Goal: Information Seeking & Learning: Find specific fact

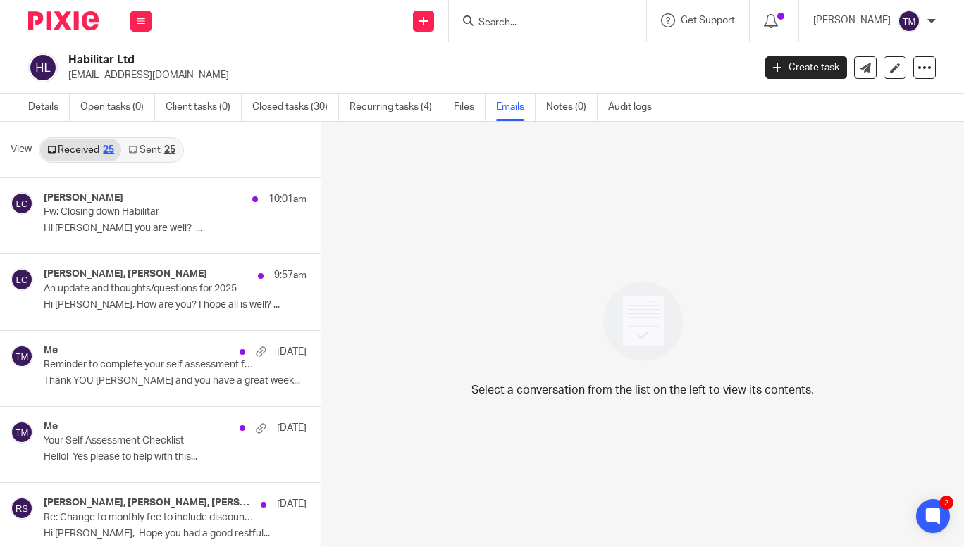
click at [575, 29] on form at bounding box center [552, 21] width 150 height 18
click at [540, 13] on form at bounding box center [552, 21] width 150 height 18
click at [540, 23] on input "Search" at bounding box center [540, 23] width 127 height 13
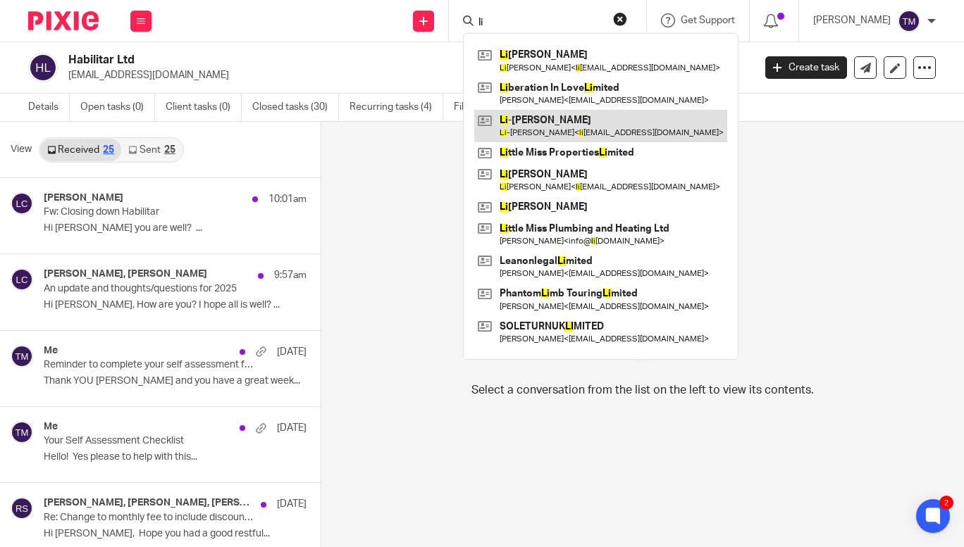
type input "li"
click at [580, 125] on link at bounding box center [600, 126] width 253 height 32
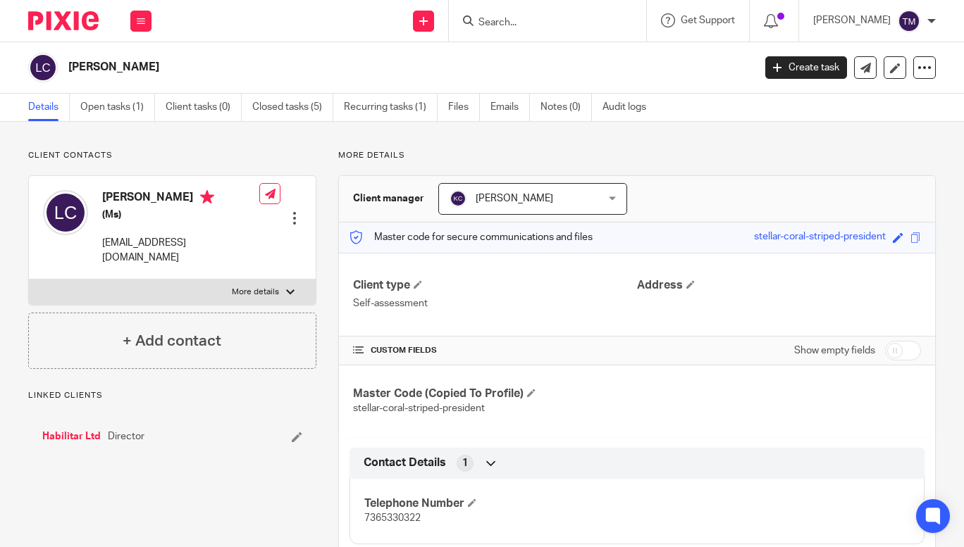
click at [123, 104] on link "Open tasks (1)" at bounding box center [117, 107] width 75 height 27
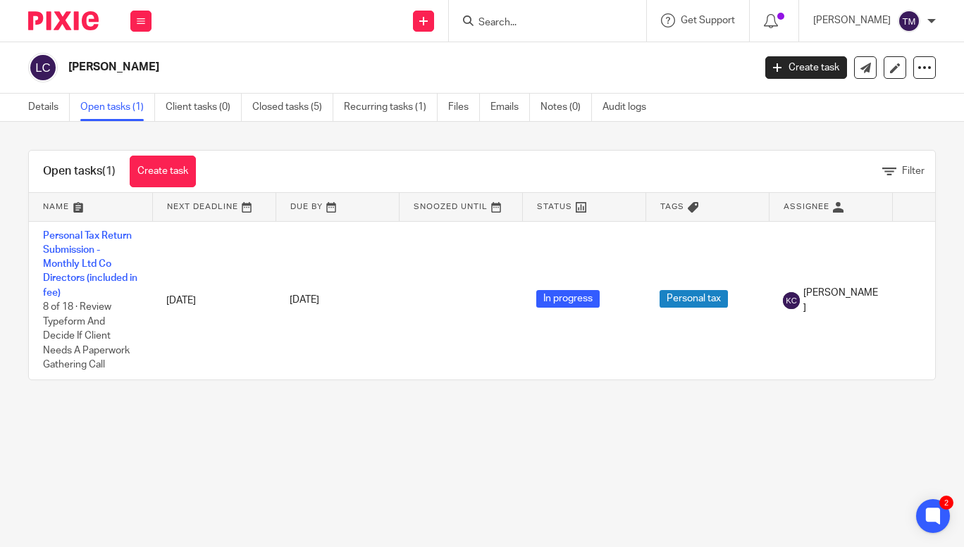
click at [533, 19] on input "Search" at bounding box center [540, 23] width 127 height 13
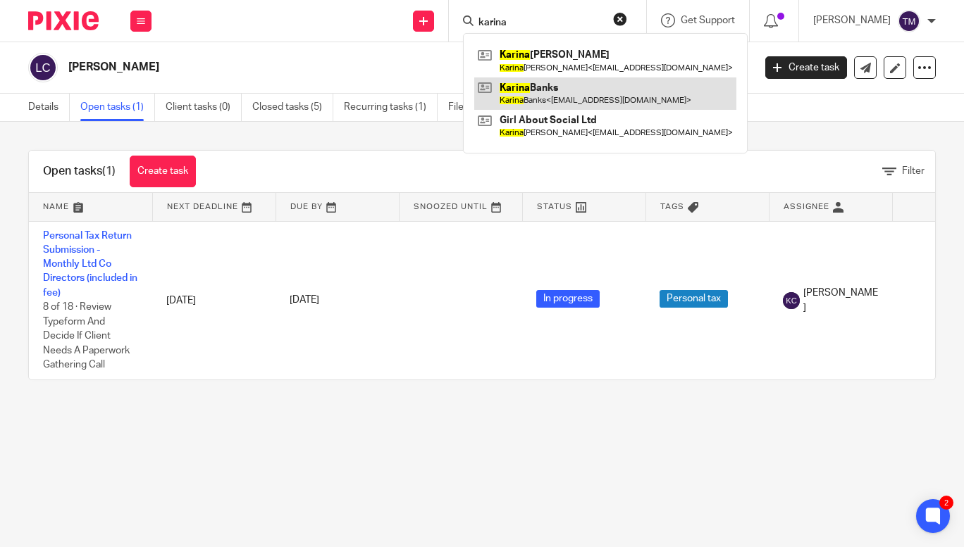
type input "karina"
click at [553, 91] on link at bounding box center [605, 93] width 262 height 32
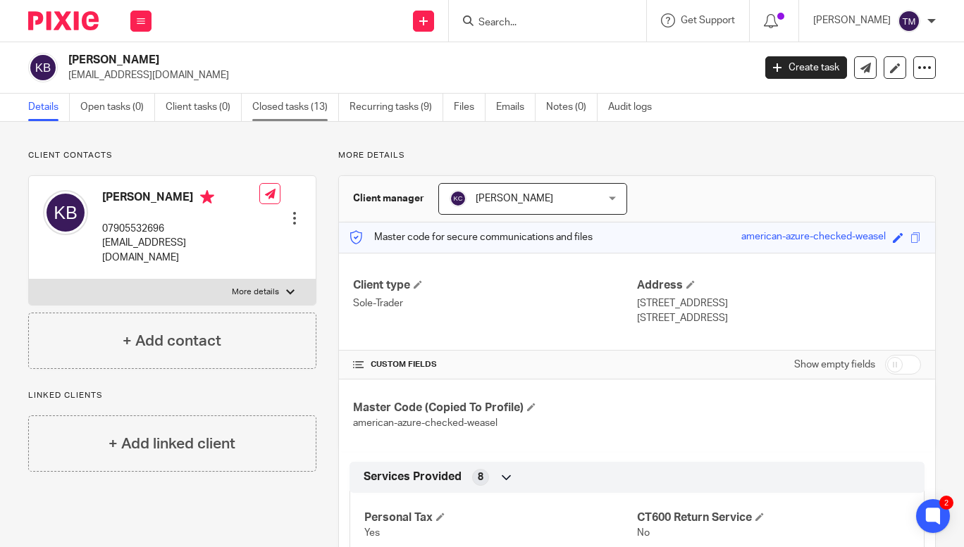
click at [284, 106] on link "Closed tasks (13)" at bounding box center [295, 107] width 87 height 27
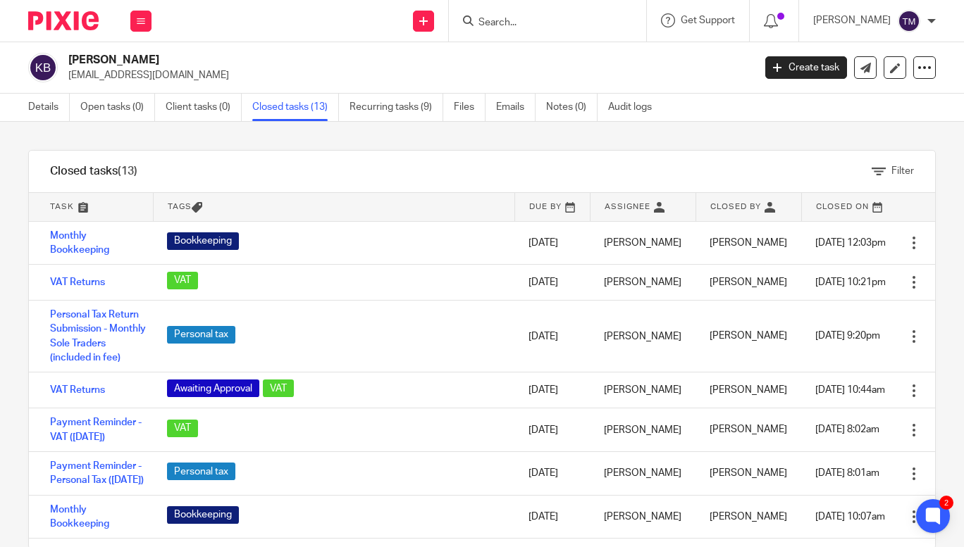
click at [530, 23] on input "Search" at bounding box center [540, 23] width 127 height 13
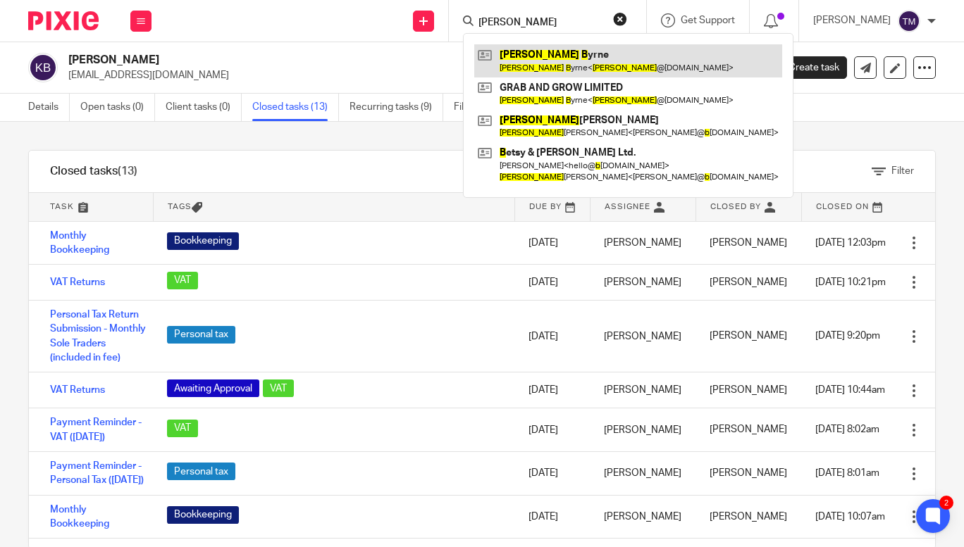
type input "[PERSON_NAME]"
click at [553, 58] on link at bounding box center [628, 60] width 308 height 32
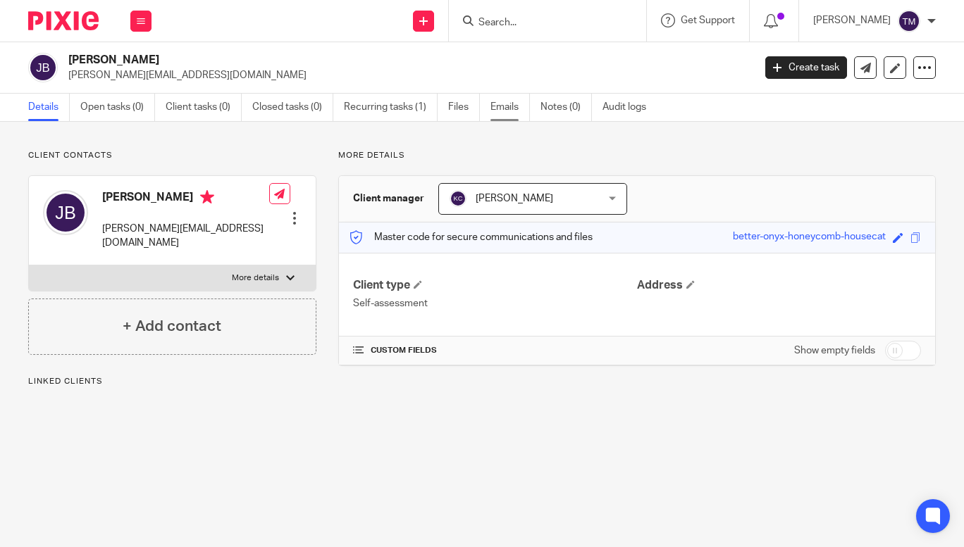
click at [514, 106] on link "Emails" at bounding box center [509, 107] width 39 height 27
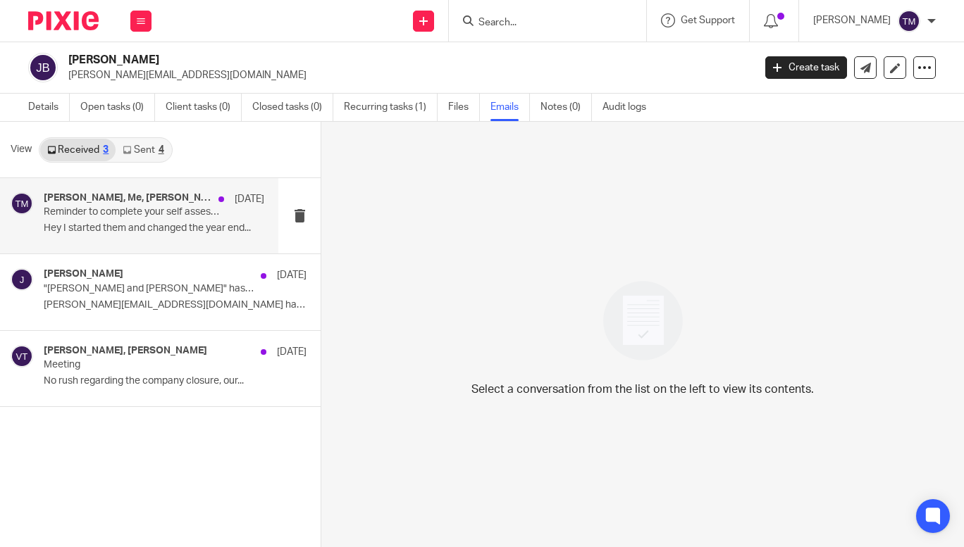
click at [153, 208] on p "Reminder to complete your self assessment form" at bounding box center [132, 212] width 176 height 12
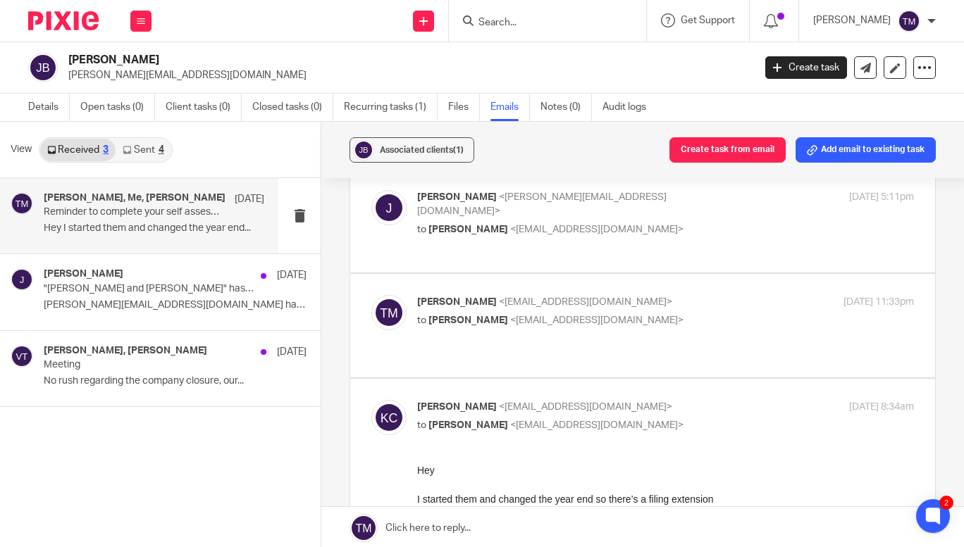
scroll to position [150, 0]
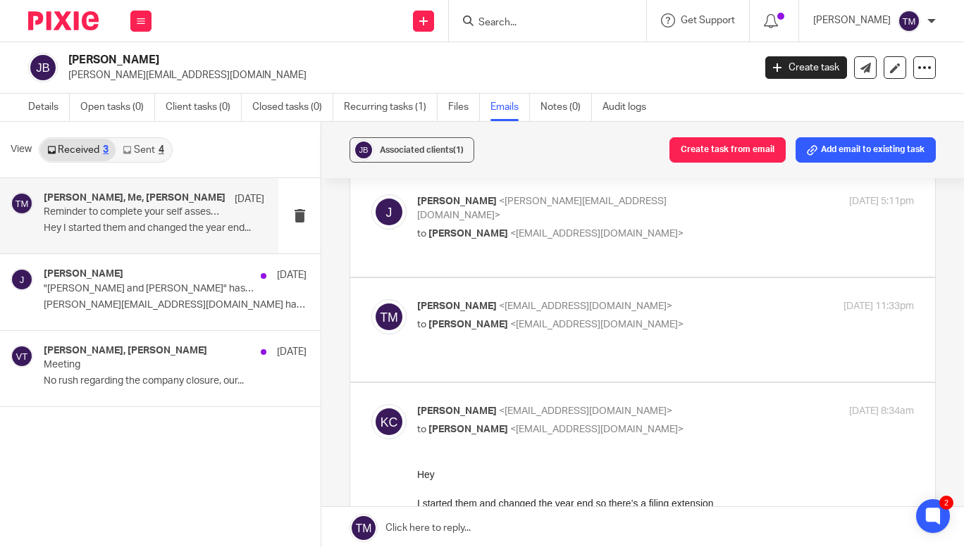
click at [645, 227] on p "to Taylor Moss <admin@karaccounts.com>" at bounding box center [582, 234] width 331 height 15
checkbox input "true"
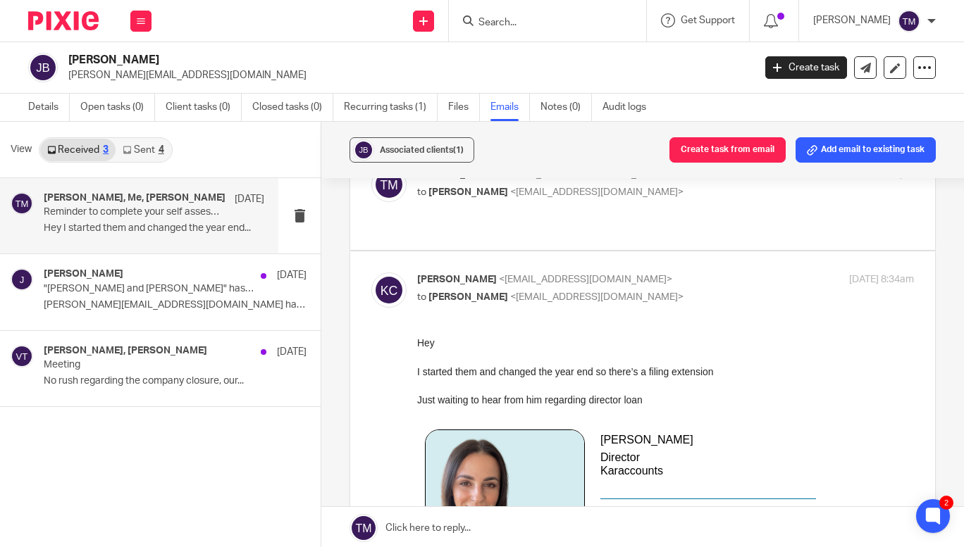
scroll to position [470, 0]
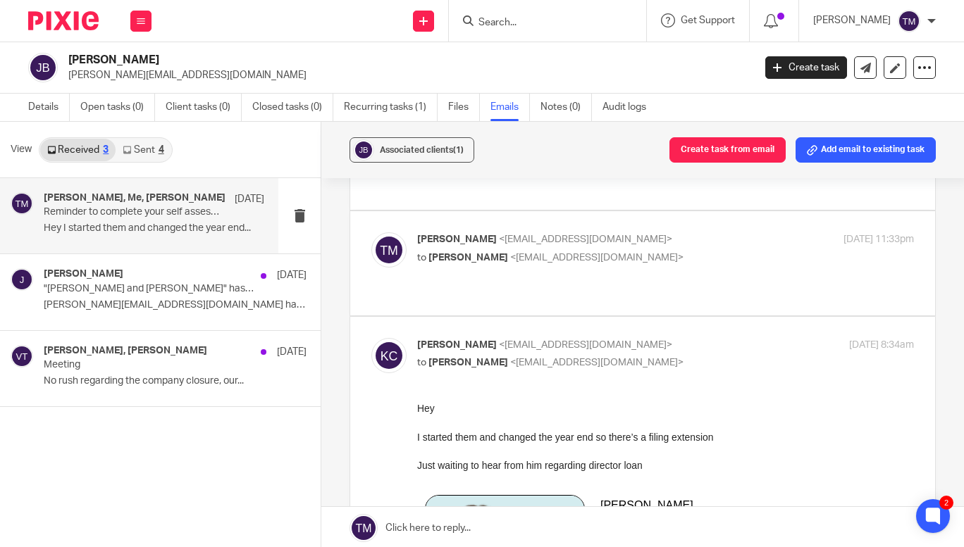
click at [717, 251] on p "to Kara Curtayne <kara@karaccounts.com>" at bounding box center [582, 258] width 331 height 15
checkbox input "true"
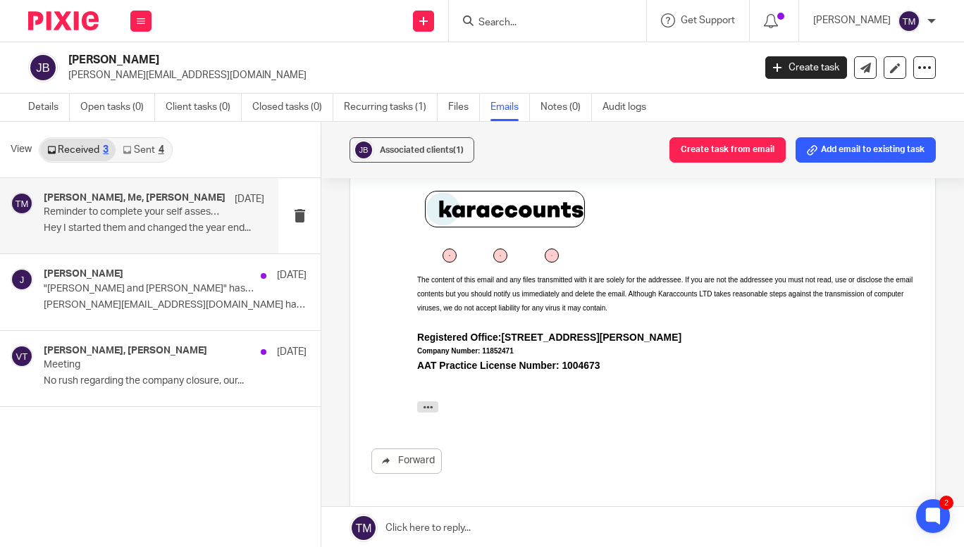
scroll to position [1103, 0]
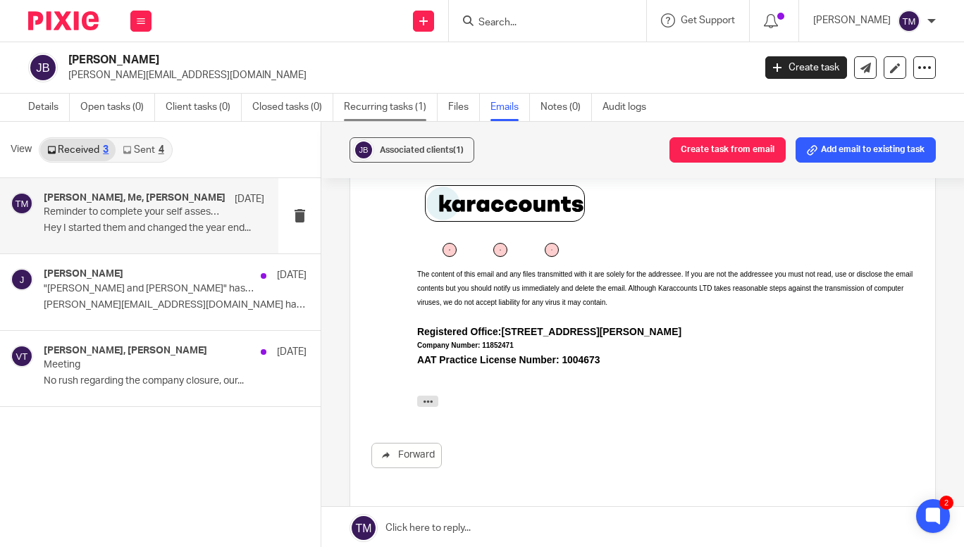
click at [361, 108] on link "Recurring tasks (1)" at bounding box center [391, 107] width 94 height 27
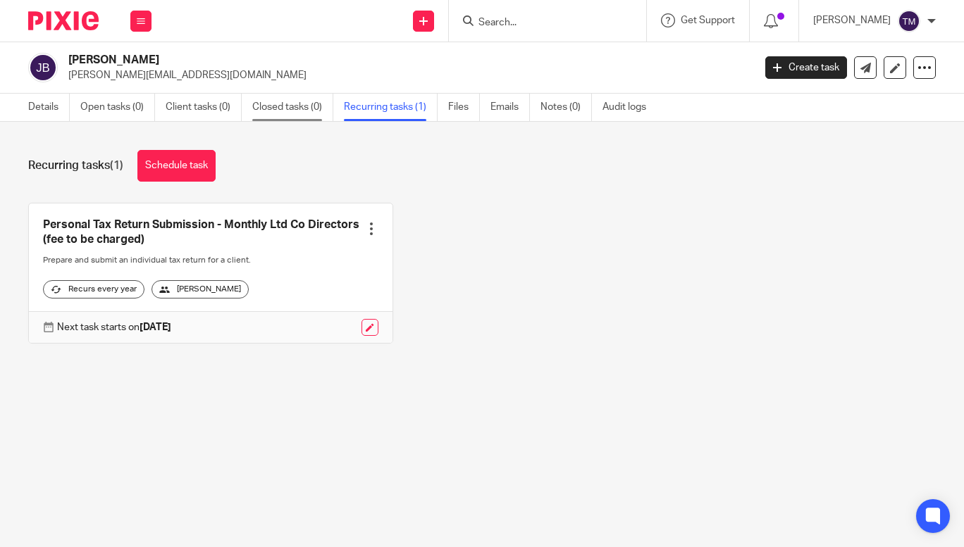
click at [263, 104] on link "Closed tasks (0)" at bounding box center [292, 107] width 81 height 27
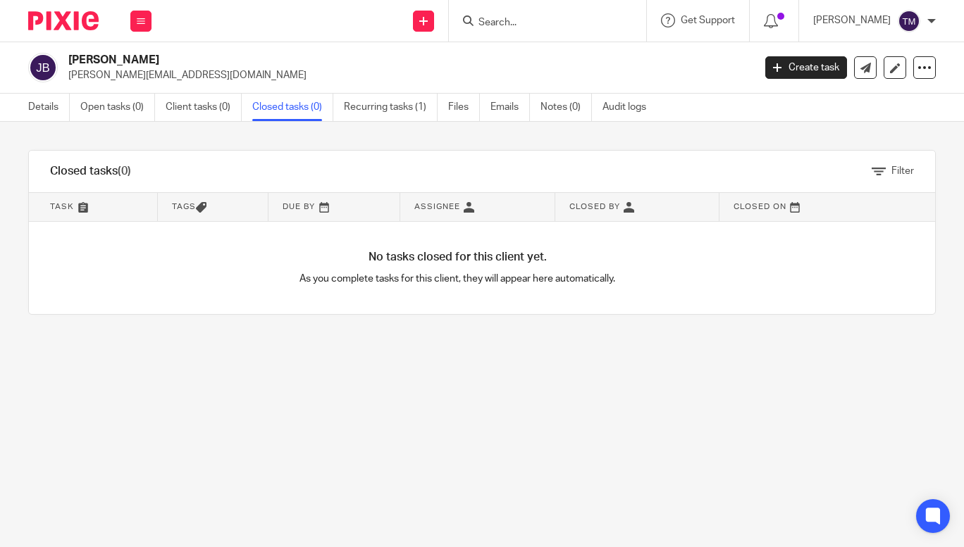
click at [557, 25] on input "Search" at bounding box center [540, 23] width 127 height 13
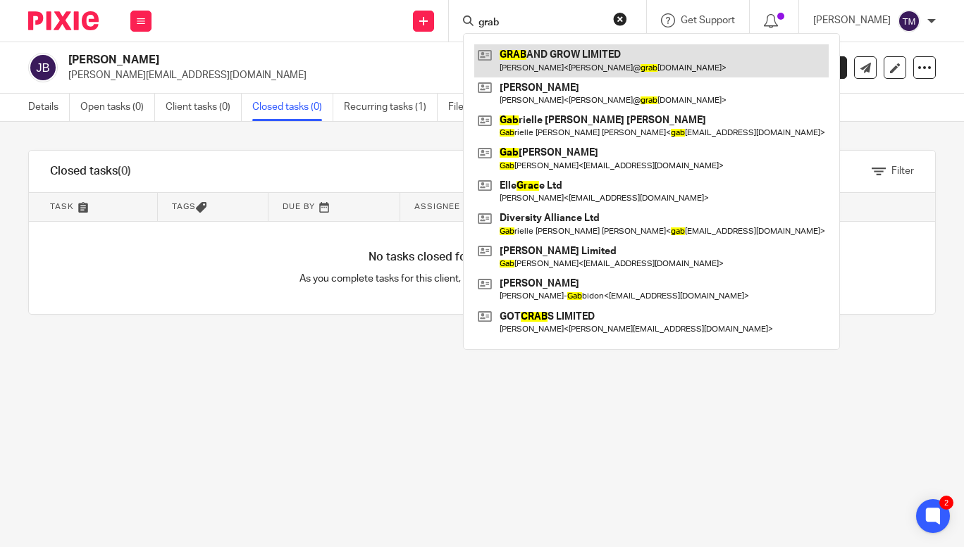
type input "grab"
click at [560, 63] on link at bounding box center [651, 60] width 354 height 32
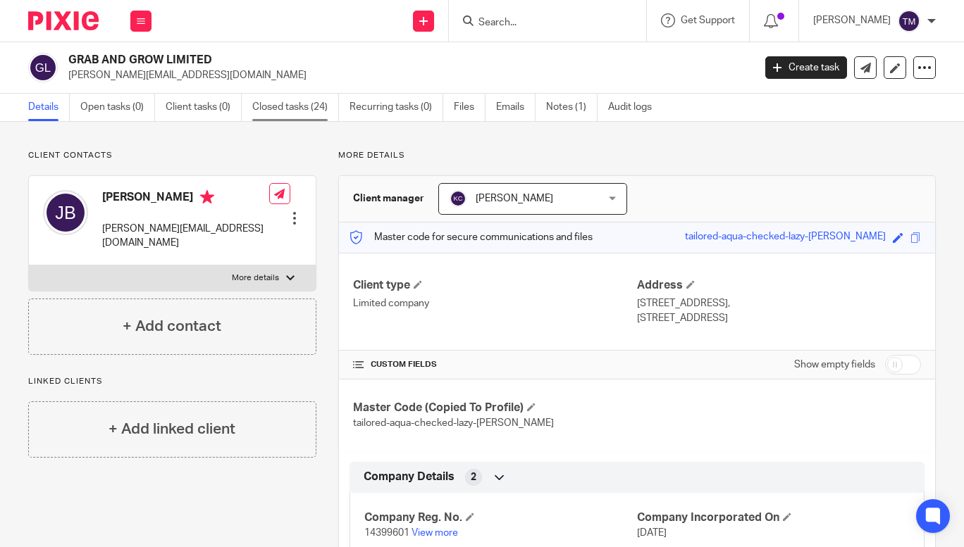
click at [289, 110] on link "Closed tasks (24)" at bounding box center [295, 107] width 87 height 27
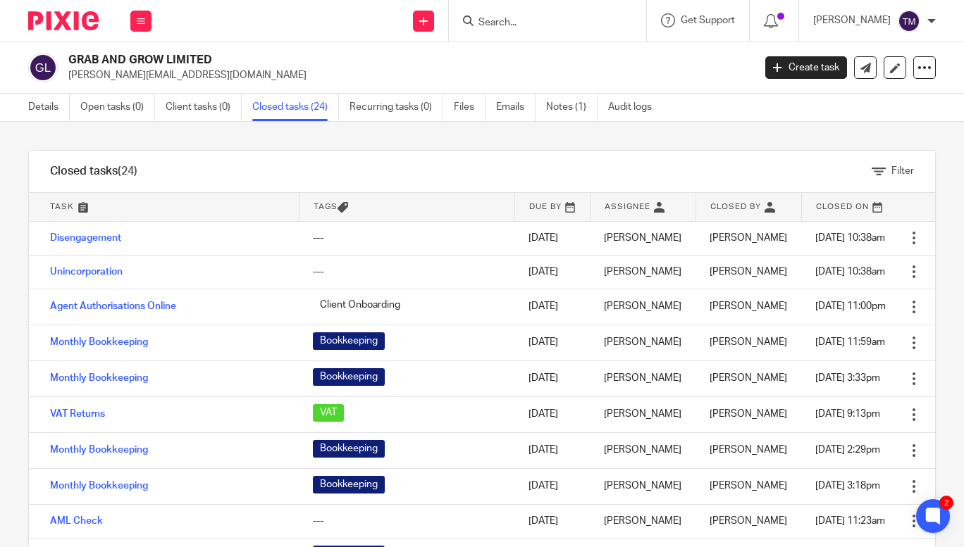
click at [546, 23] on input "Search" at bounding box center [540, 23] width 127 height 13
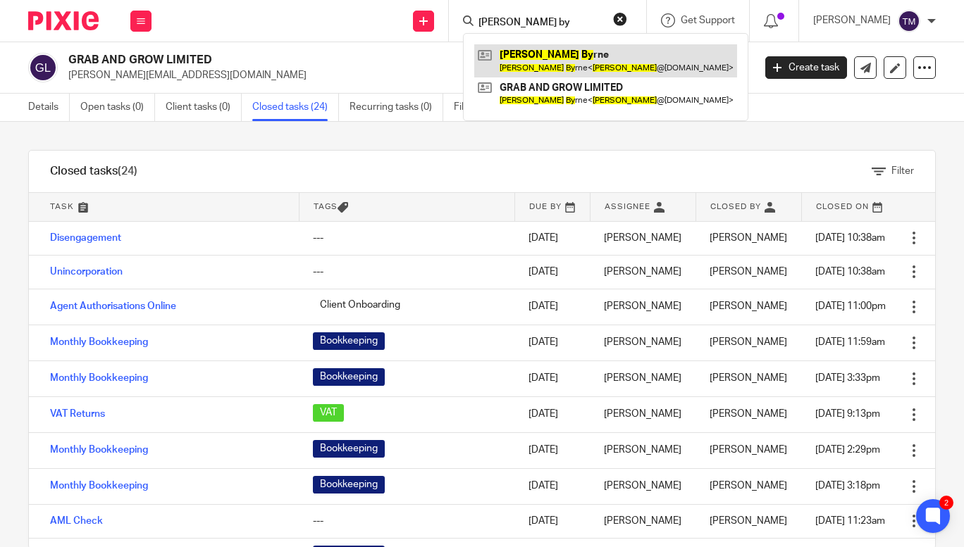
type input "[PERSON_NAME] by"
click at [560, 54] on link at bounding box center [605, 60] width 263 height 32
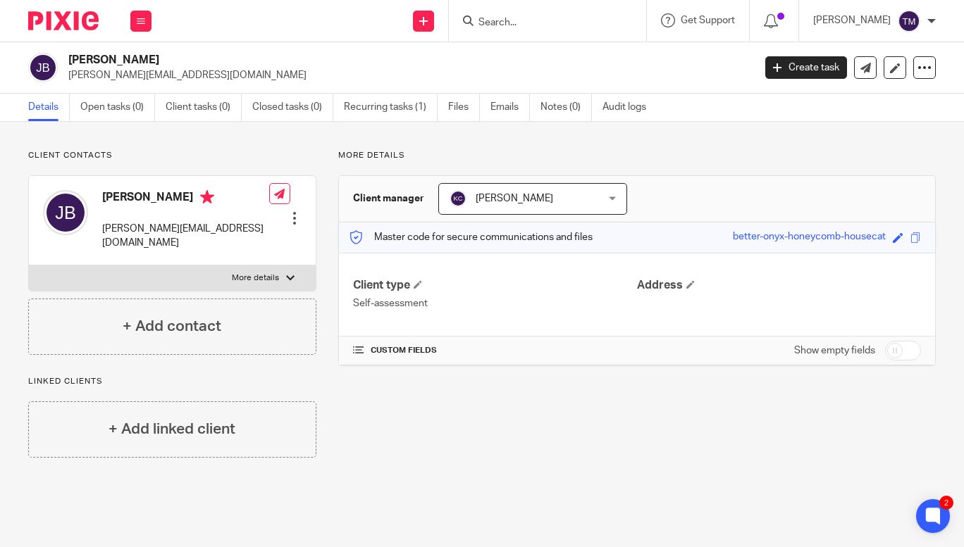
click at [525, 20] on input "Search" at bounding box center [540, 23] width 127 height 13
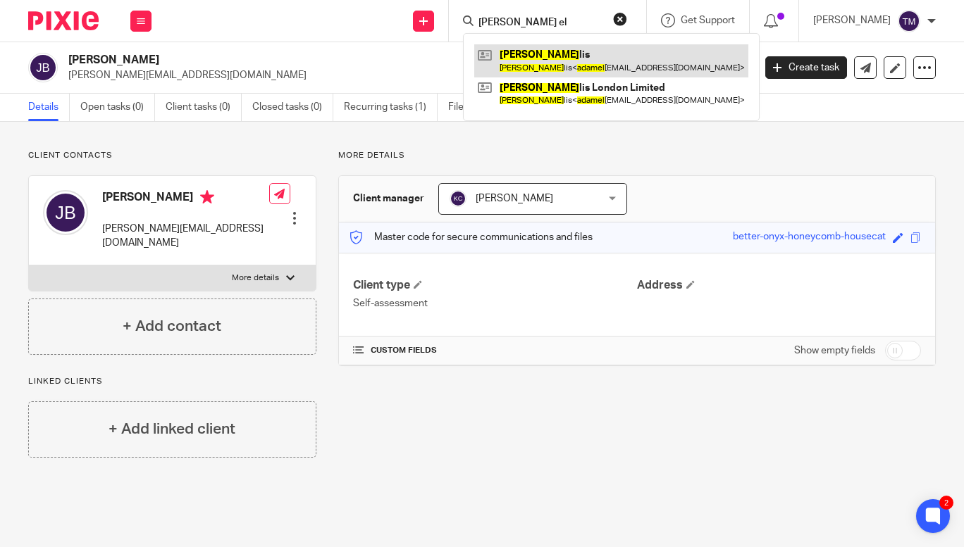
type input "[PERSON_NAME] el"
click at [553, 58] on link at bounding box center [611, 60] width 274 height 32
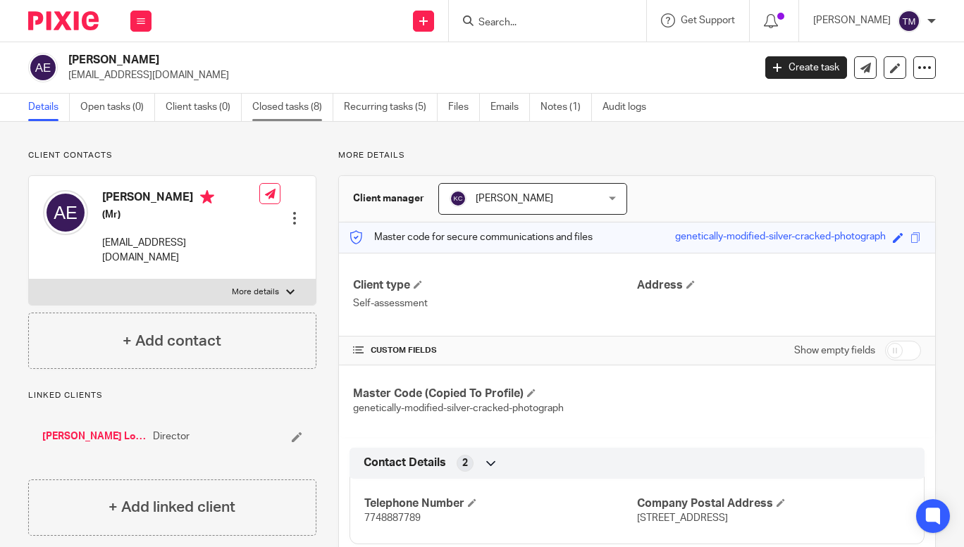
click at [283, 108] on link "Closed tasks (8)" at bounding box center [292, 107] width 81 height 27
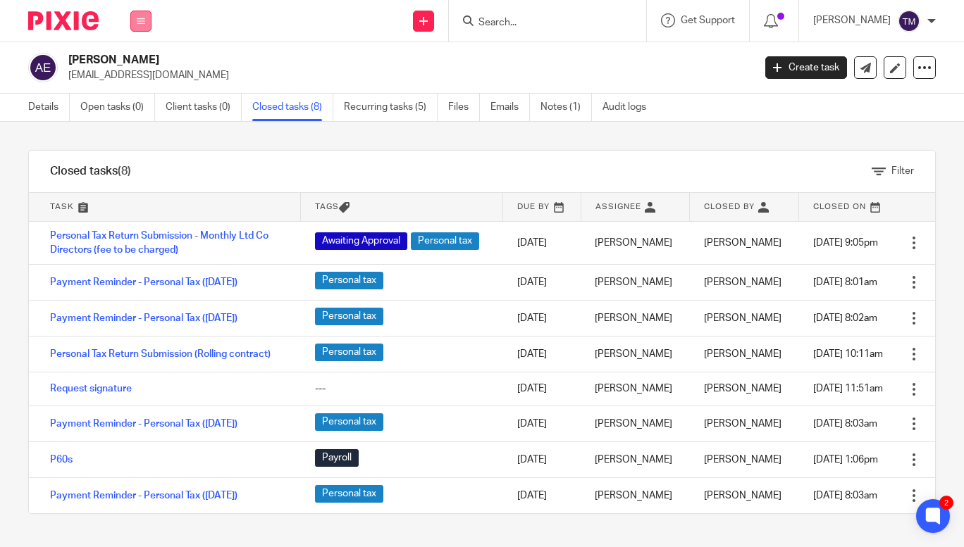
click at [145, 20] on button at bounding box center [140, 21] width 21 height 21
click at [144, 107] on link "Clients" at bounding box center [138, 107] width 32 height 10
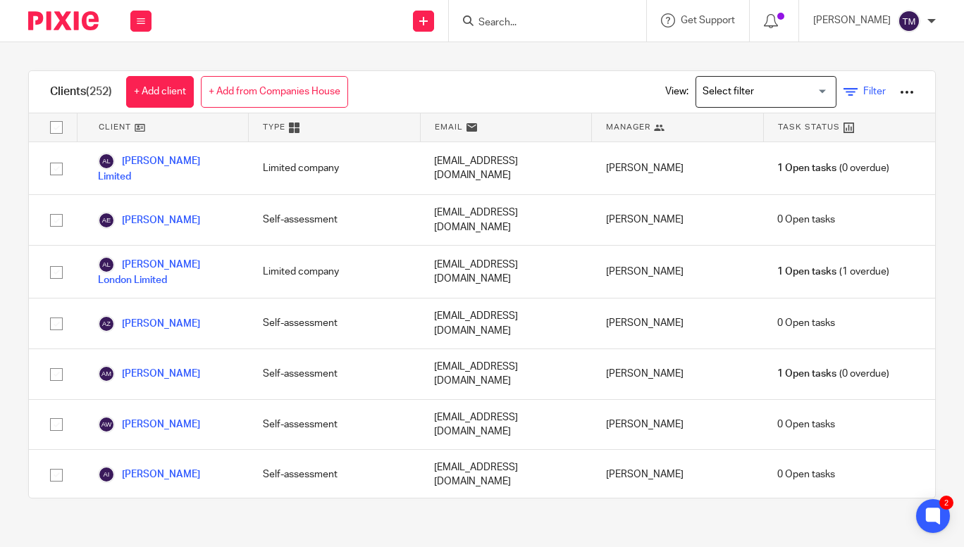
click at [863, 94] on span "Filter" at bounding box center [874, 92] width 23 height 10
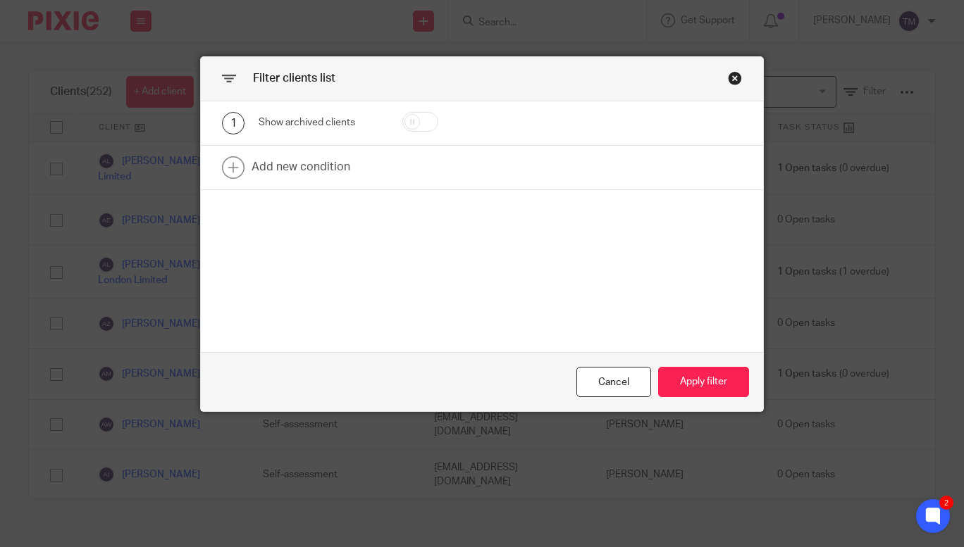
click at [416, 123] on input "checkbox" at bounding box center [420, 122] width 36 height 20
checkbox input "true"
click at [692, 377] on button "Apply filter" at bounding box center [703, 382] width 91 height 30
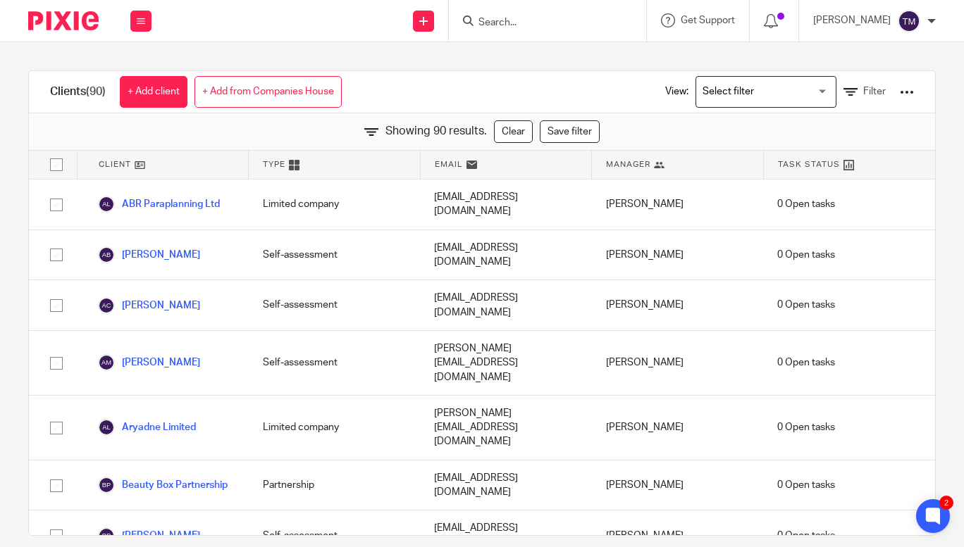
click at [900, 90] on div at bounding box center [907, 92] width 14 height 14
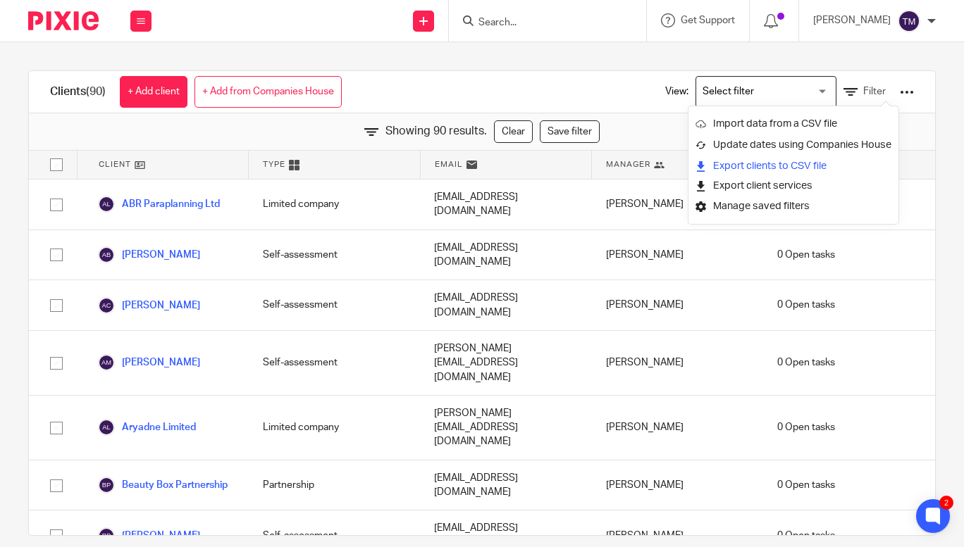
click at [771, 164] on link "Export clients to CSV file" at bounding box center [793, 166] width 196 height 21
click at [623, 87] on div "View: Loading... Filter" at bounding box center [779, 92] width 312 height 42
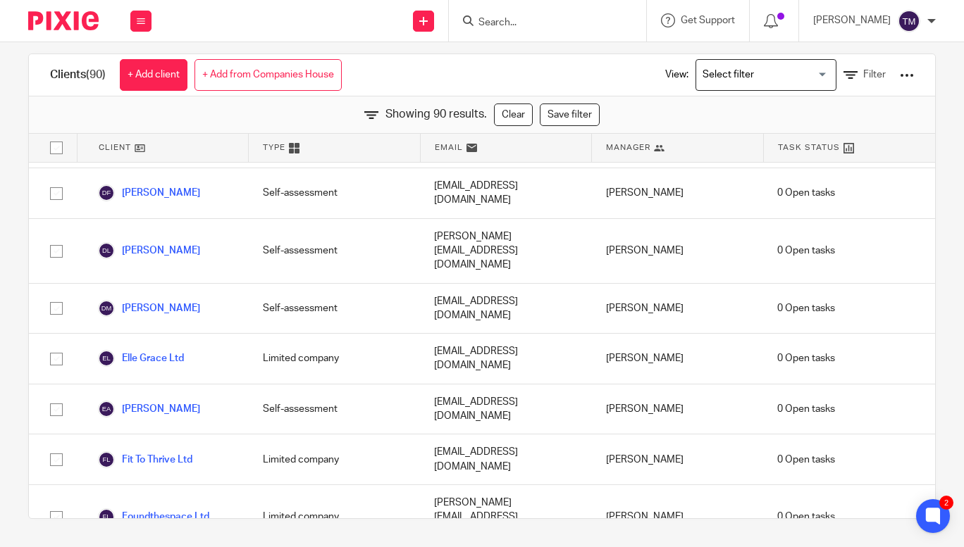
scroll to position [778, 0]
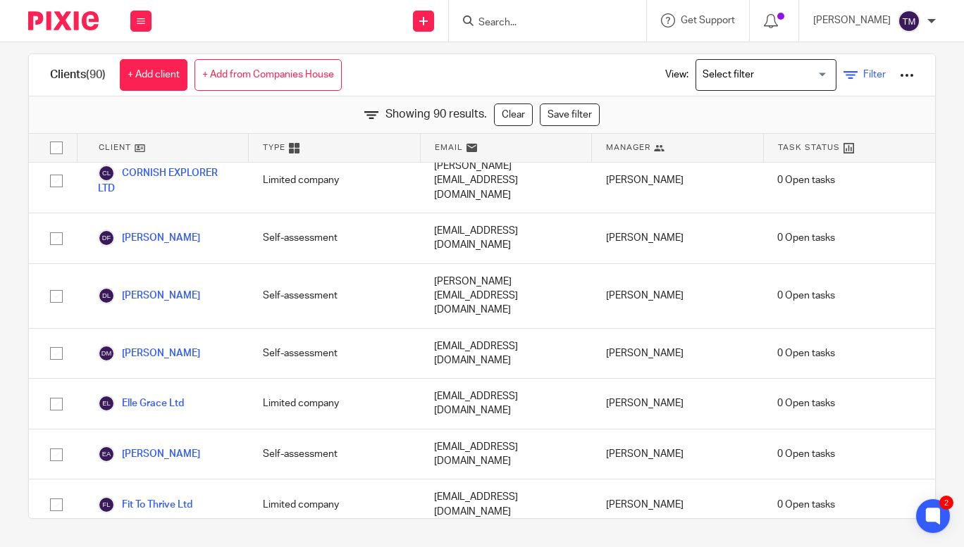
click at [843, 76] on icon at bounding box center [850, 75] width 14 height 14
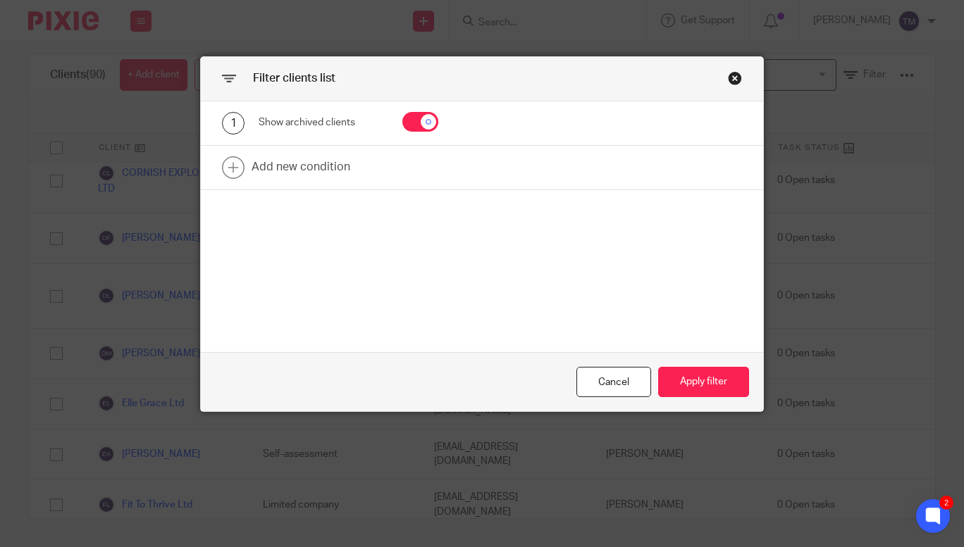
click at [413, 128] on input "checkbox" at bounding box center [420, 122] width 36 height 20
checkbox input "false"
click at [692, 373] on button "Apply filter" at bounding box center [703, 382] width 91 height 30
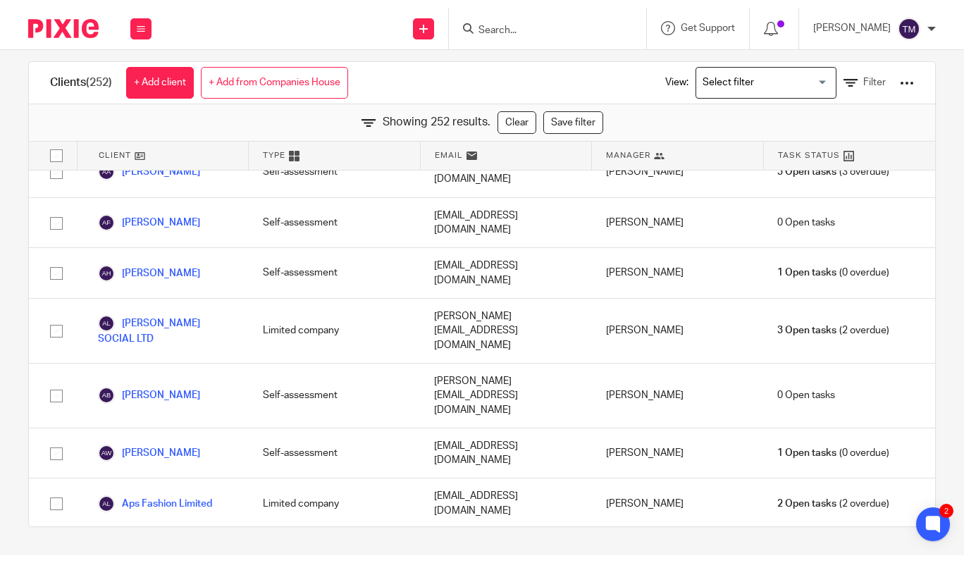
scroll to position [0, 0]
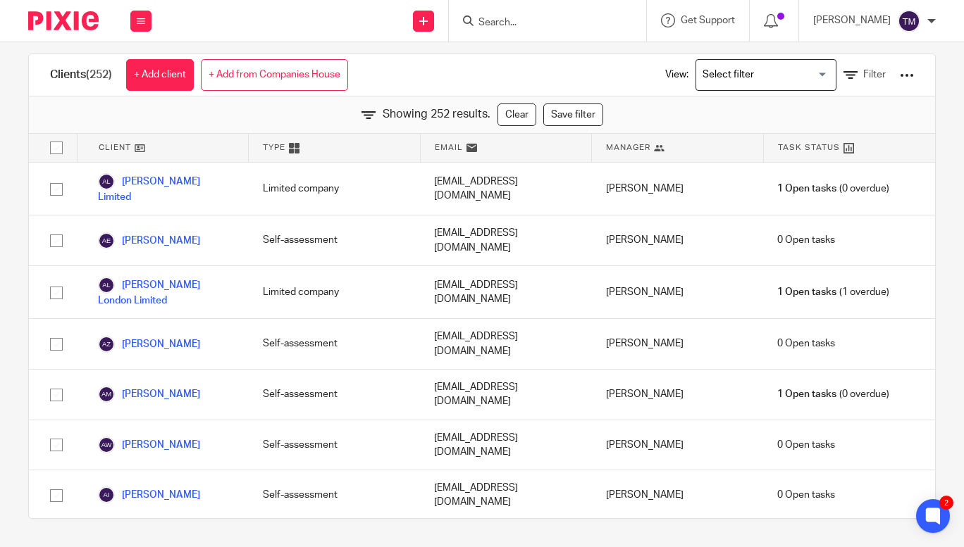
click at [531, 23] on input "Search" at bounding box center [540, 23] width 127 height 13
click at [900, 70] on div at bounding box center [907, 75] width 14 height 14
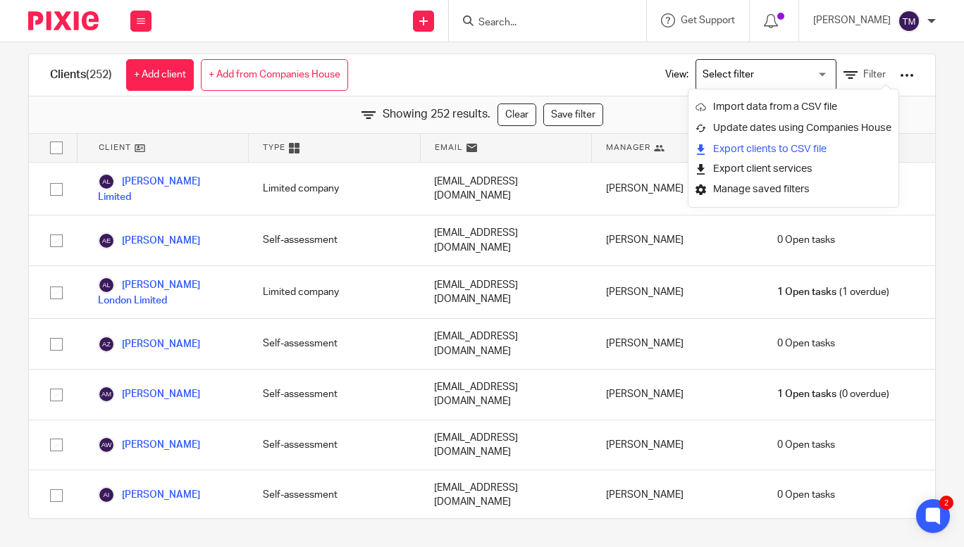
click at [761, 154] on link "Export clients to CSV file" at bounding box center [793, 149] width 196 height 21
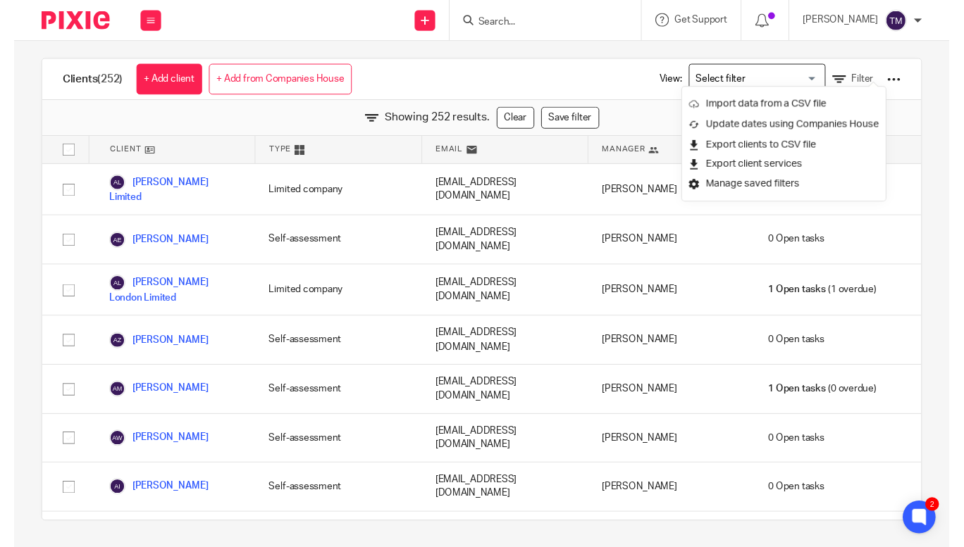
scroll to position [17, 0]
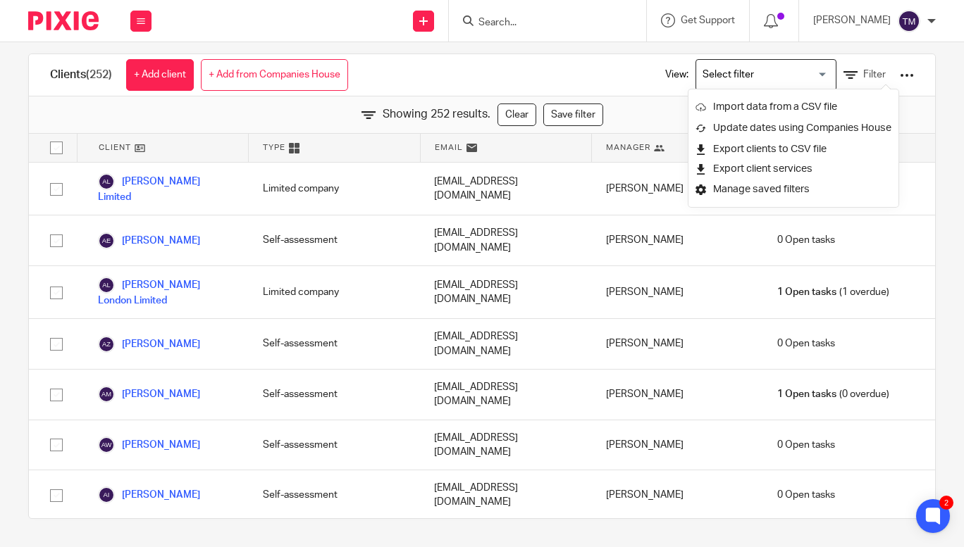
click at [540, 23] on input "Search" at bounding box center [540, 23] width 127 height 13
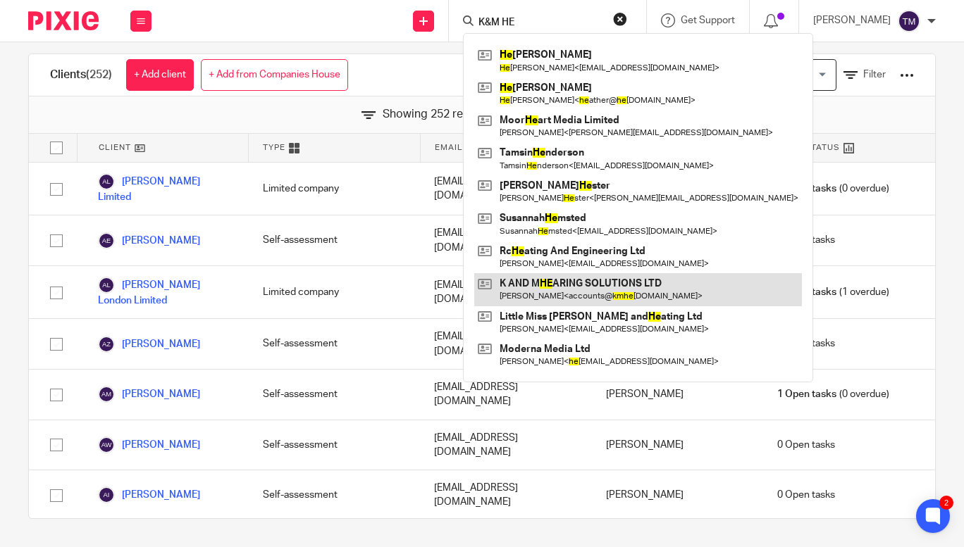
type input "K&M HE"
click at [600, 286] on link at bounding box center [638, 289] width 328 height 32
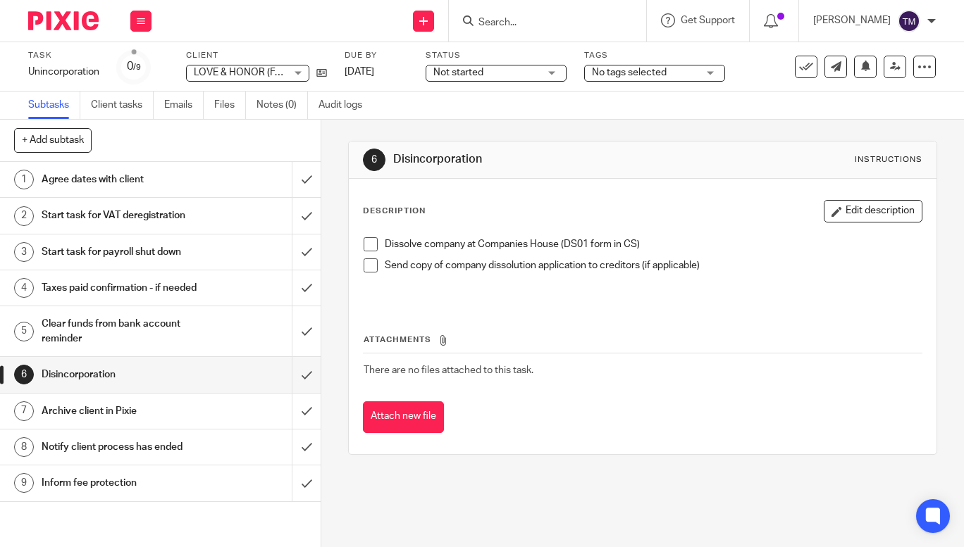
click at [534, 18] on input "Search" at bounding box center [540, 23] width 127 height 13
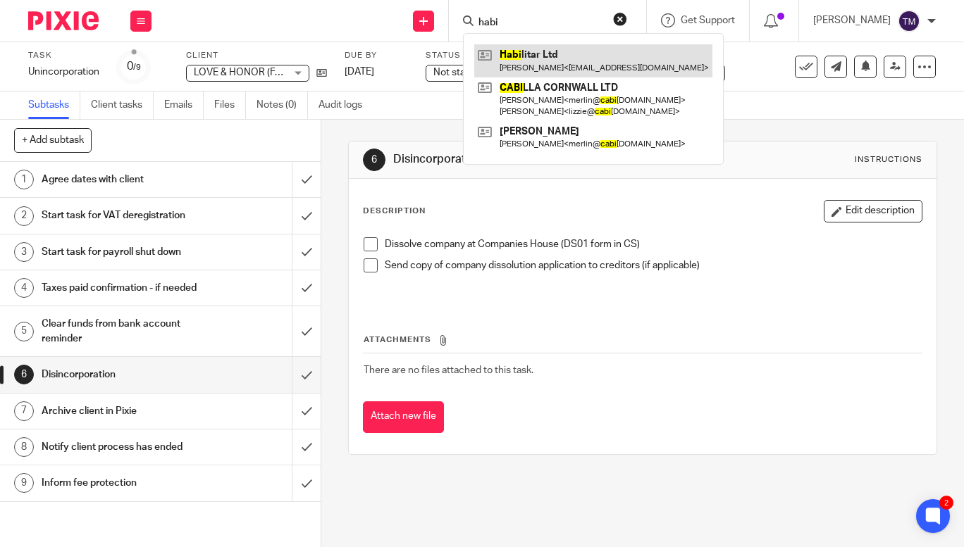
type input "habi"
click at [553, 63] on link at bounding box center [593, 60] width 238 height 32
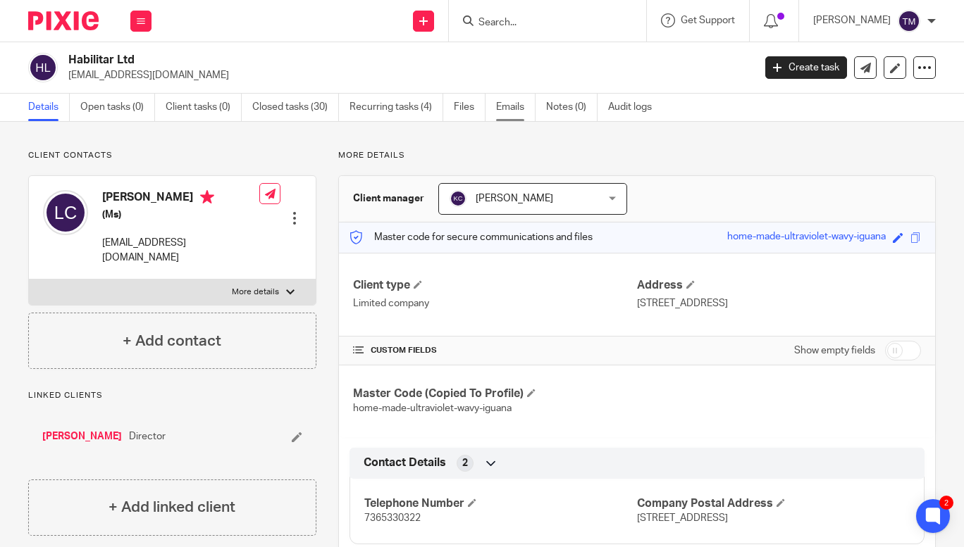
click at [515, 111] on link "Emails" at bounding box center [515, 107] width 39 height 27
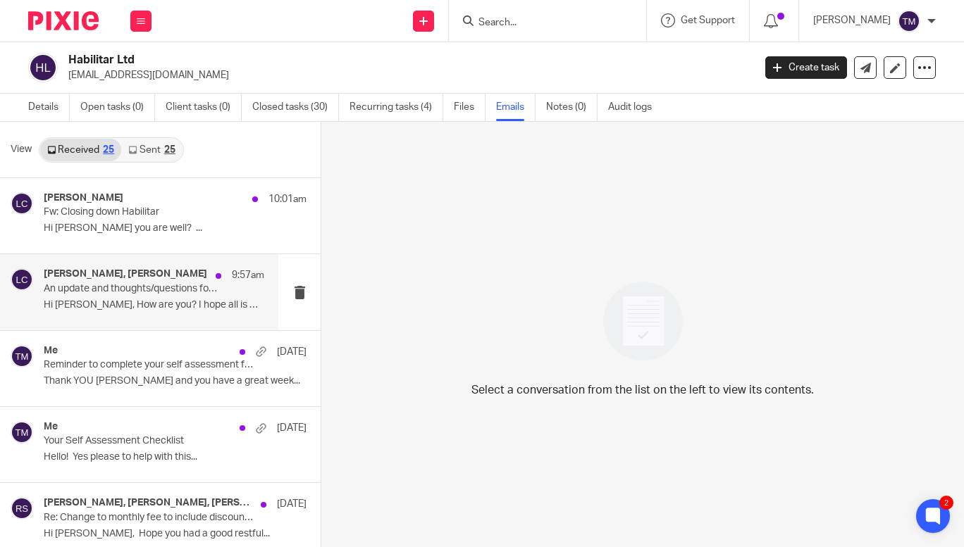
click at [178, 294] on p "An update and thoughts/questions for 2025" at bounding box center [132, 289] width 176 height 12
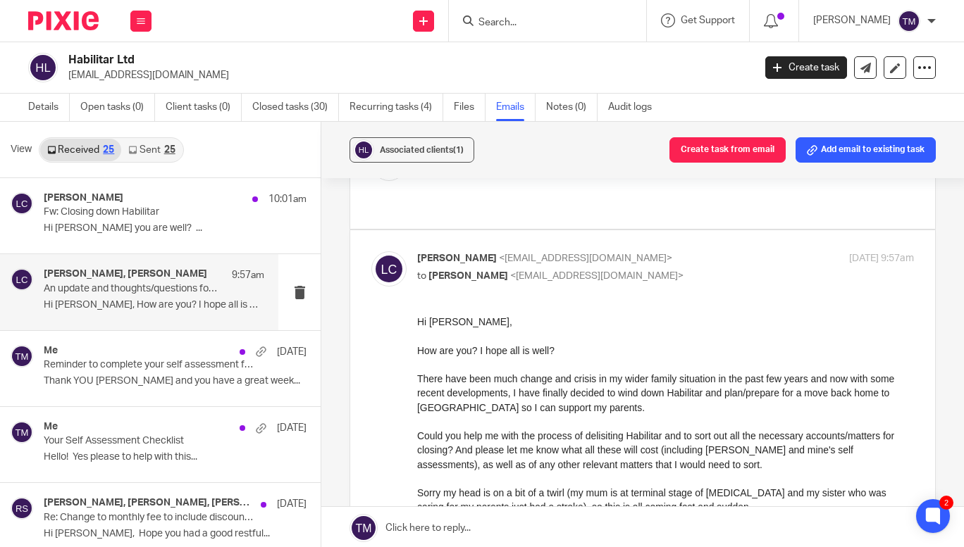
scroll to position [816, 0]
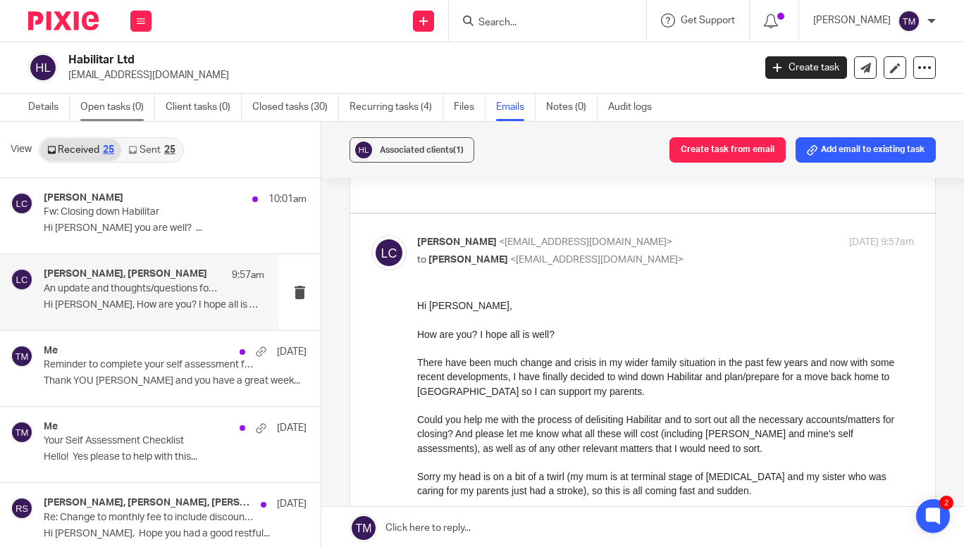
click at [108, 114] on link "Open tasks (0)" at bounding box center [117, 107] width 75 height 27
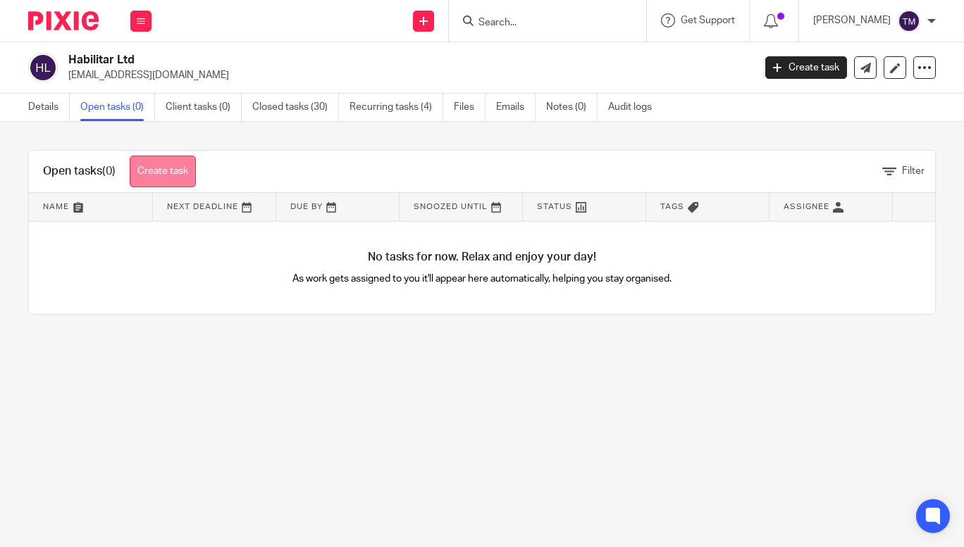
click at [177, 170] on link "Create task" at bounding box center [163, 172] width 66 height 32
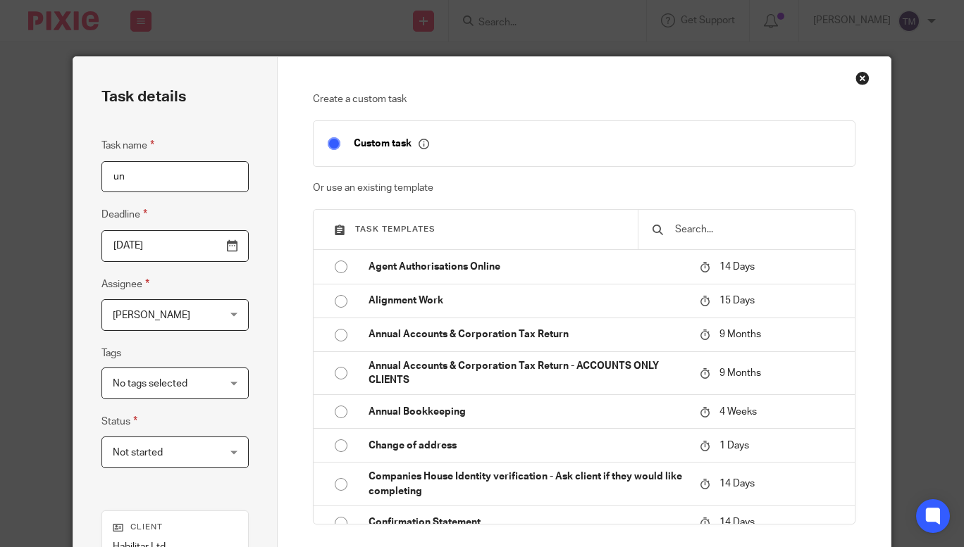
type input "u"
click at [709, 232] on input "text" at bounding box center [756, 229] width 167 height 15
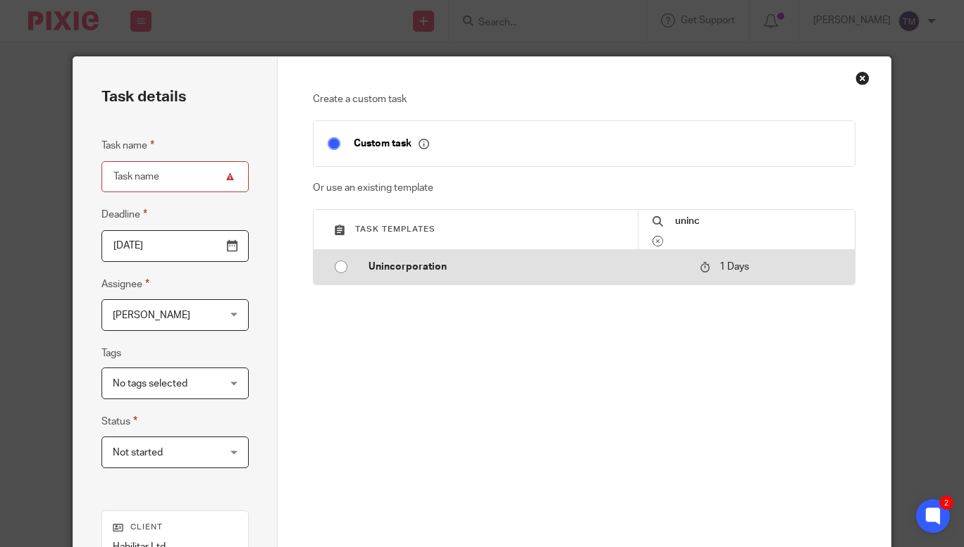
type input "uninc"
click at [336, 269] on input "radio" at bounding box center [341, 267] width 27 height 27
type input "[DATE]"
type input "Unincorporation"
checkbox input "false"
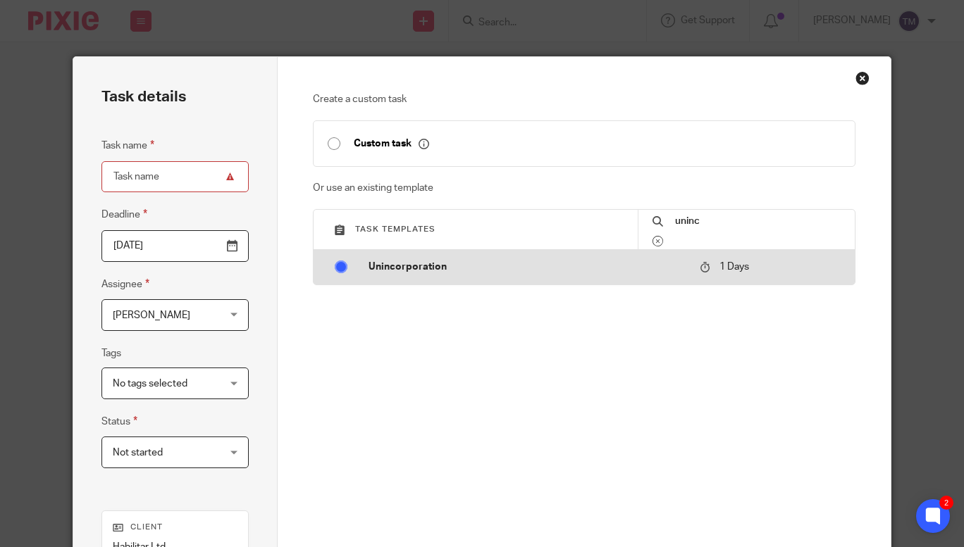
radio input "false"
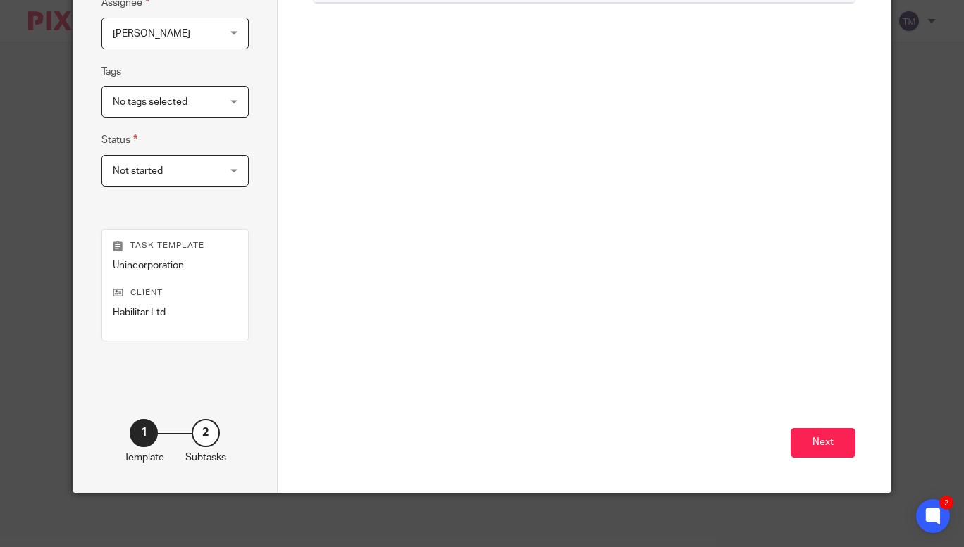
scroll to position [285, 0]
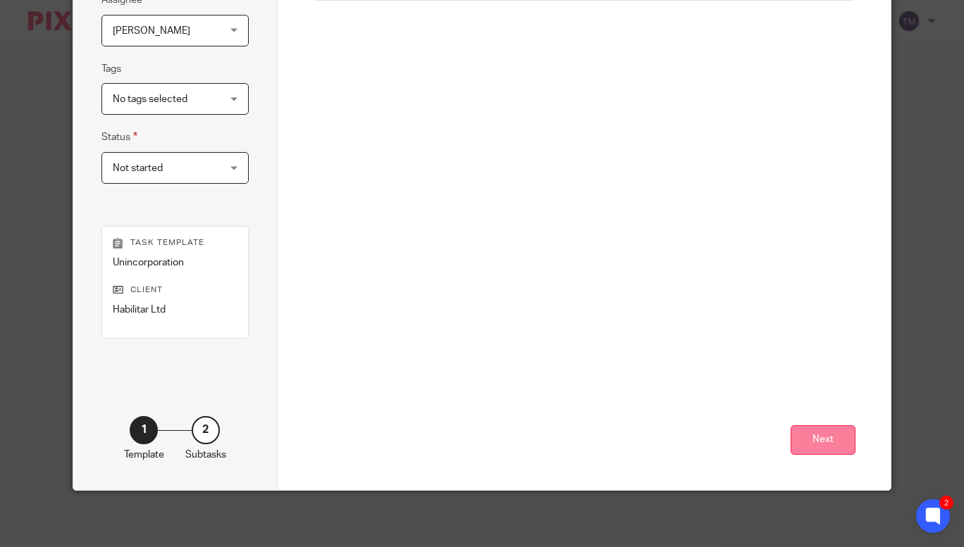
click at [816, 425] on button "Next" at bounding box center [822, 440] width 65 height 30
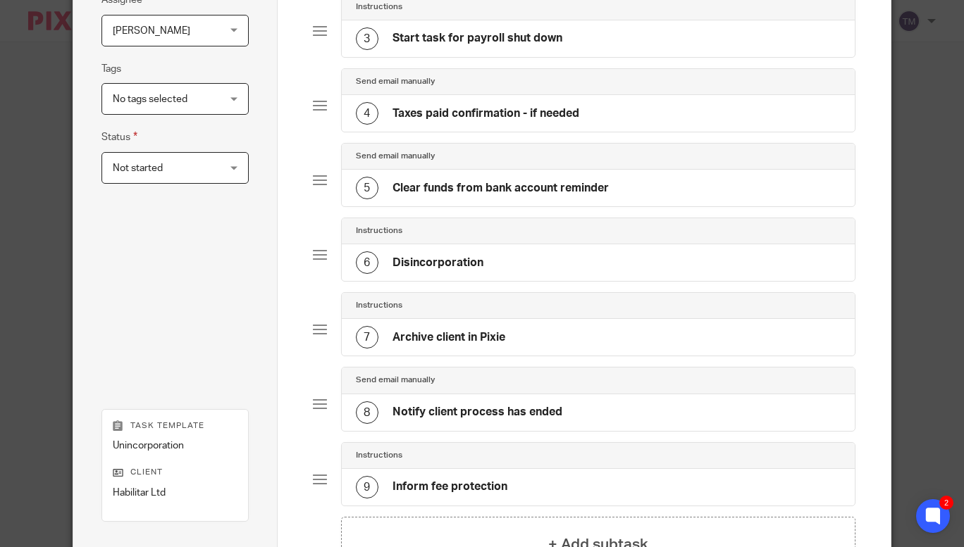
scroll to position [468, 0]
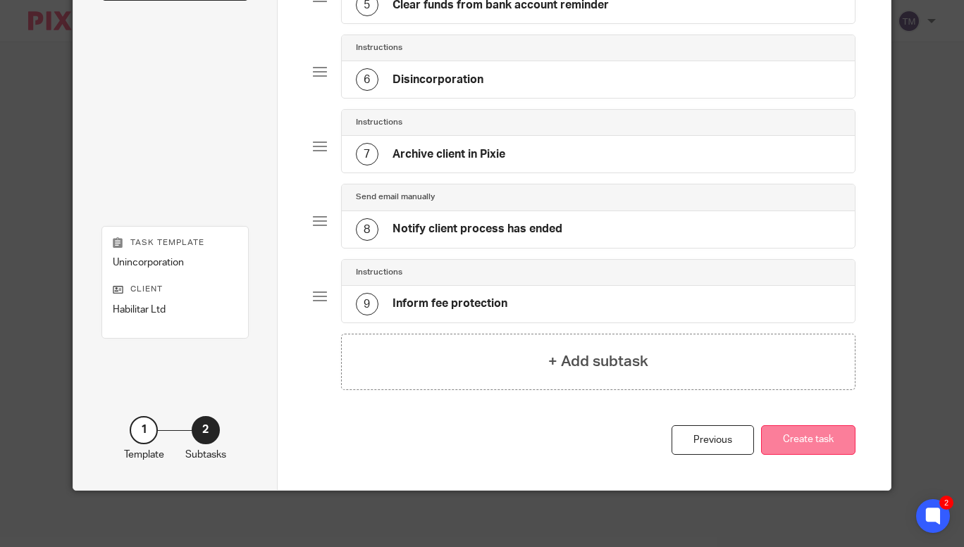
click at [803, 444] on button "Create task" at bounding box center [808, 440] width 94 height 30
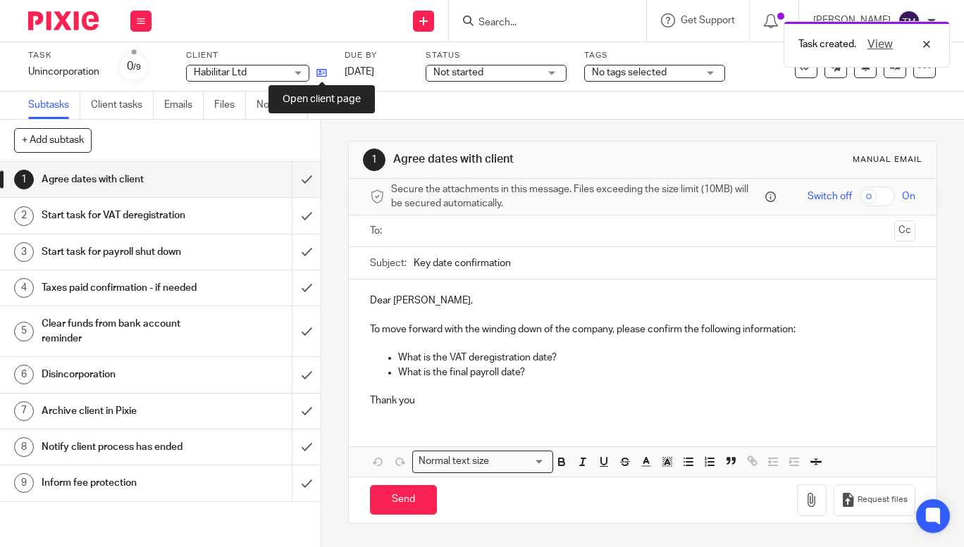
click at [325, 69] on icon at bounding box center [321, 73] width 11 height 11
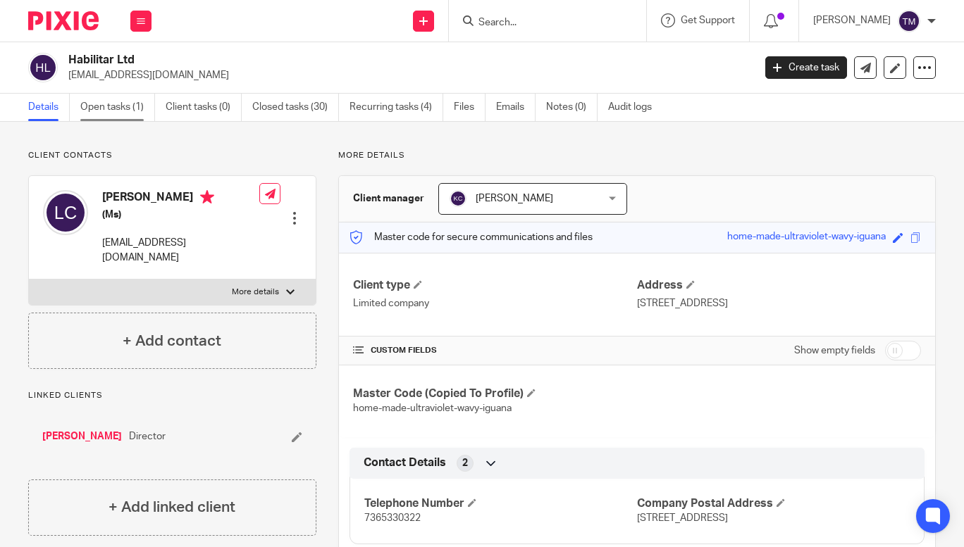
click at [102, 106] on link "Open tasks (1)" at bounding box center [117, 107] width 75 height 27
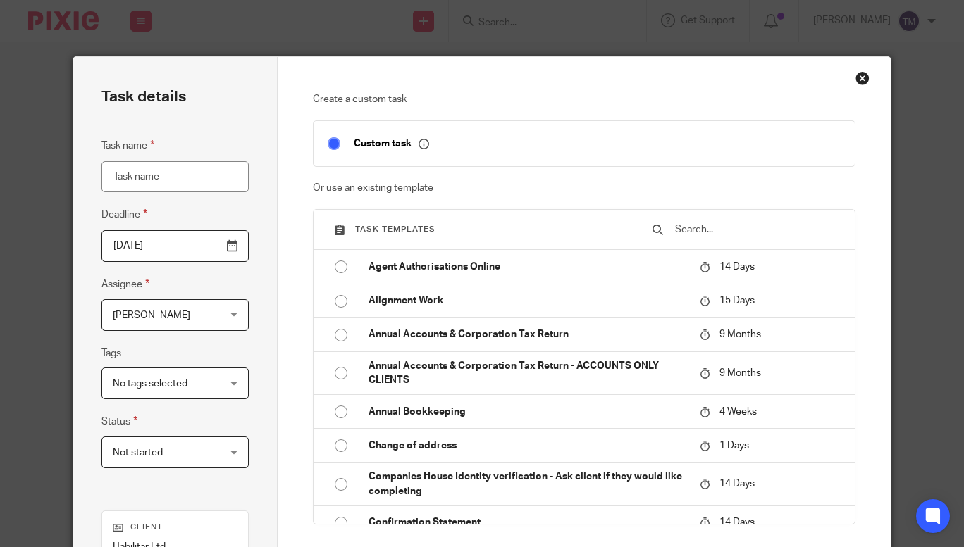
click at [692, 229] on input "text" at bounding box center [756, 229] width 167 height 15
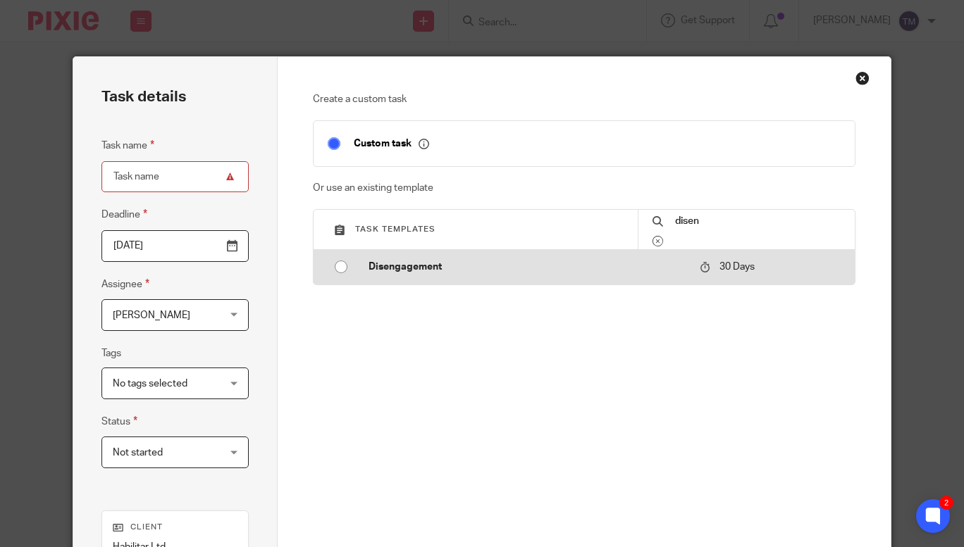
type input "disen"
click at [335, 266] on input "radio" at bounding box center [341, 267] width 27 height 27
type input "2025-09-26"
type input "Disengagement"
checkbox input "false"
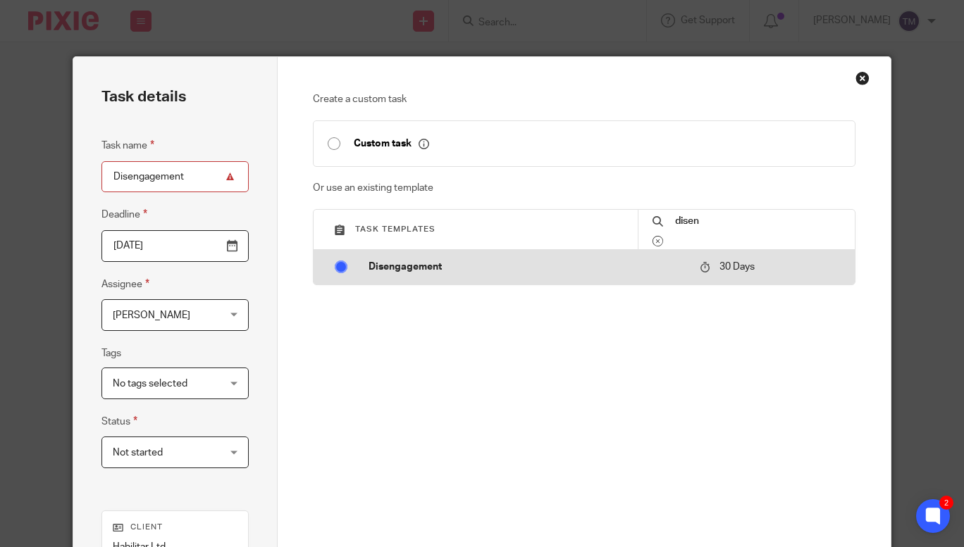
radio input "false"
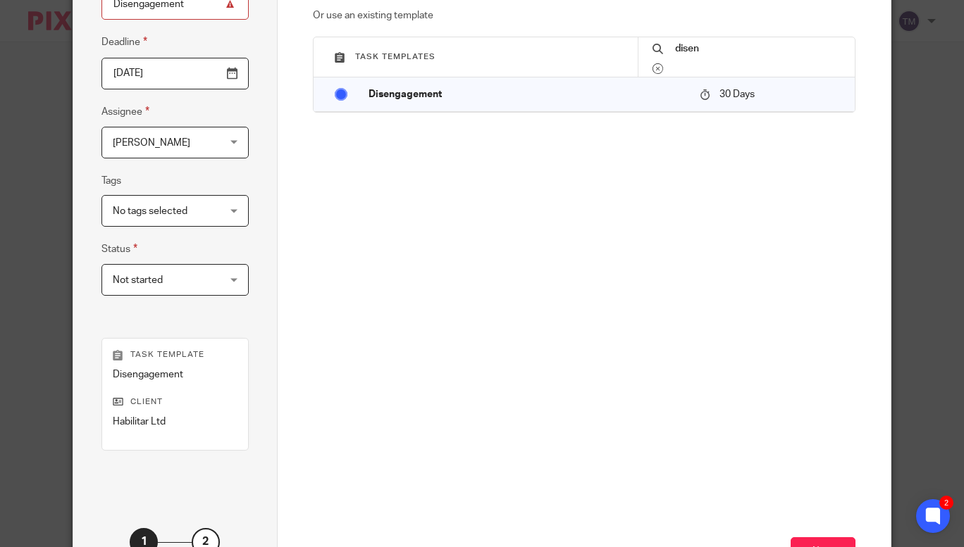
scroll to position [285, 0]
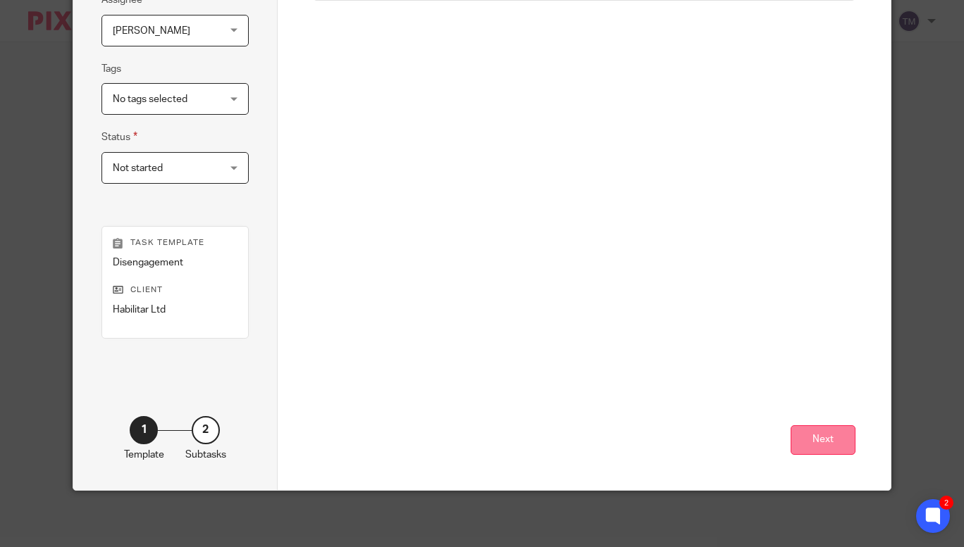
click at [826, 445] on button "Next" at bounding box center [822, 440] width 65 height 30
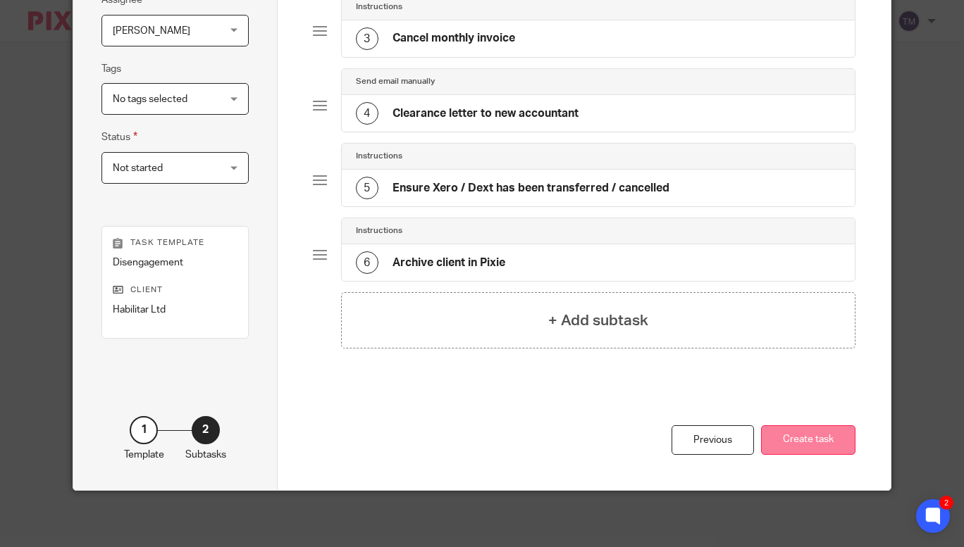
click at [809, 428] on button "Create task" at bounding box center [808, 440] width 94 height 30
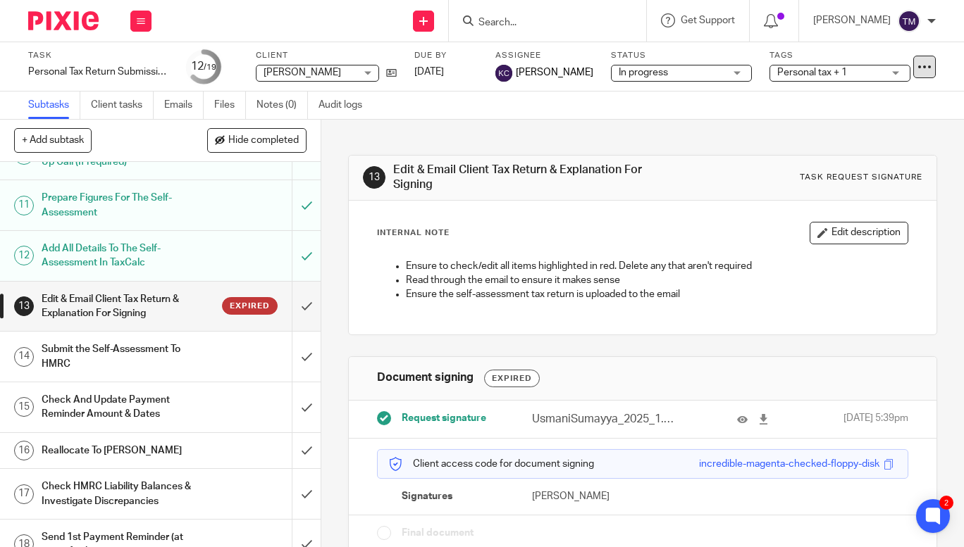
click at [917, 65] on icon at bounding box center [924, 67] width 14 height 14
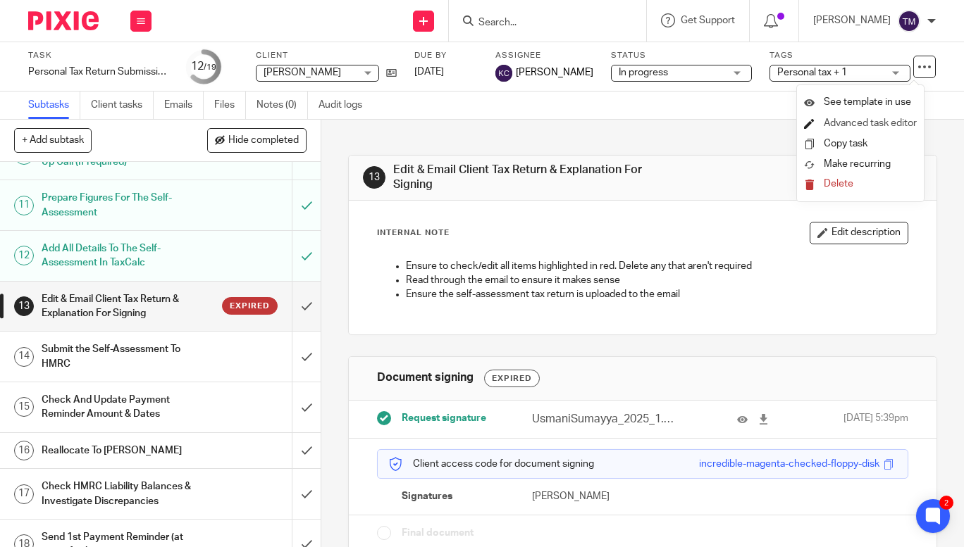
click at [876, 120] on link "Advanced task editor" at bounding box center [869, 123] width 93 height 10
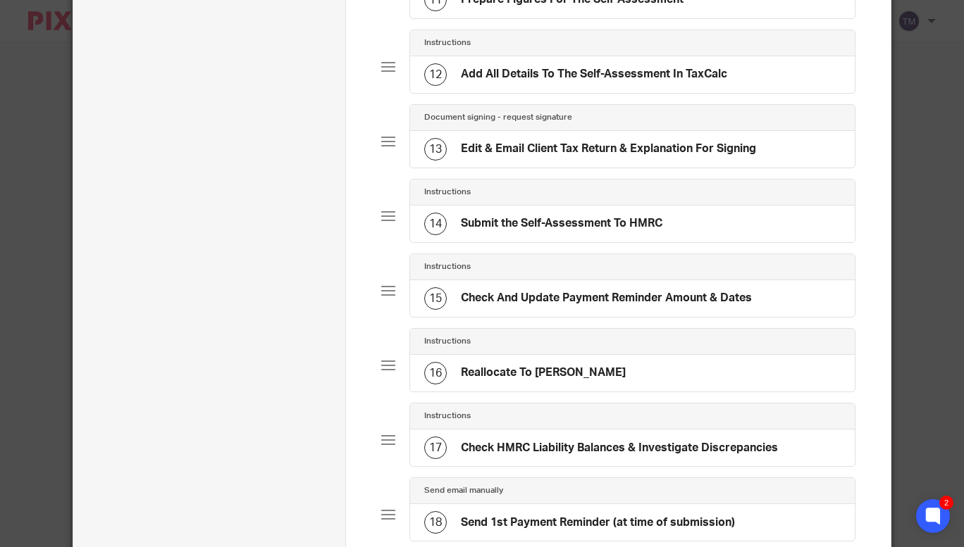
scroll to position [954, 0]
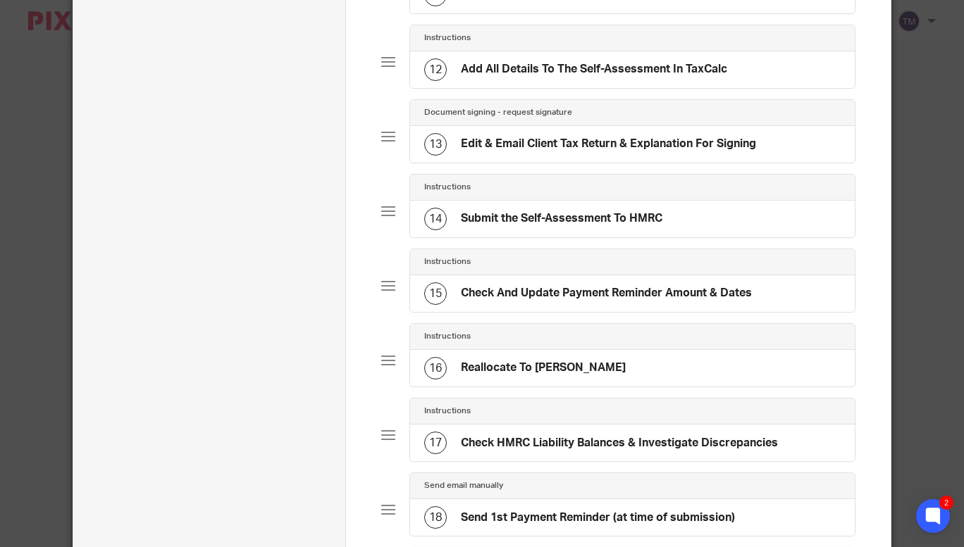
click at [385, 144] on div at bounding box center [388, 137] width 14 height 14
click at [462, 156] on div "13 Edit & Email Client Tax Return & Explanation For Signing" at bounding box center [590, 144] width 332 height 23
click at [504, 151] on h4 "Edit & Email Client Tax Return & Explanation For Signing" at bounding box center [608, 144] width 295 height 15
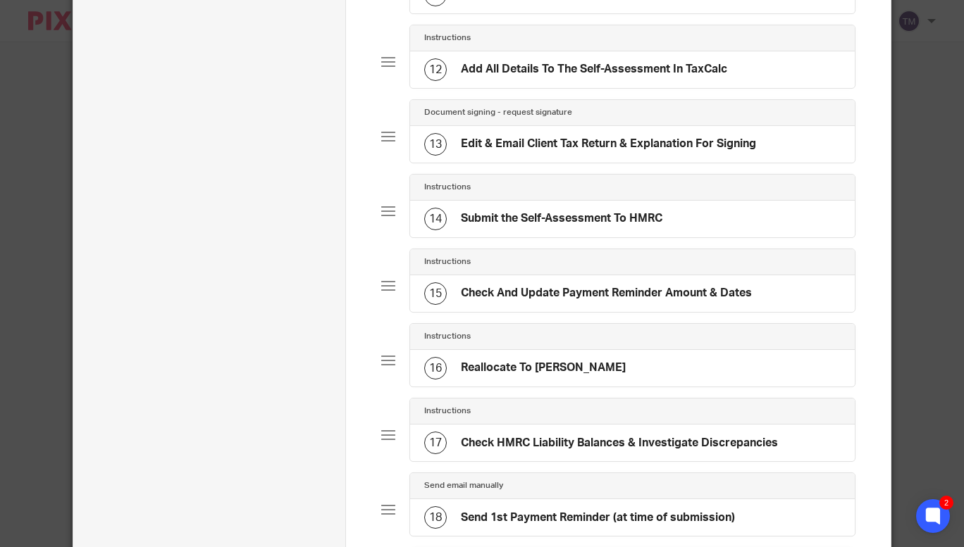
click at [562, 118] on h4 "Document signing - request signature" at bounding box center [498, 112] width 148 height 11
click at [604, 118] on div "Document signing - request signature" at bounding box center [632, 112] width 417 height 11
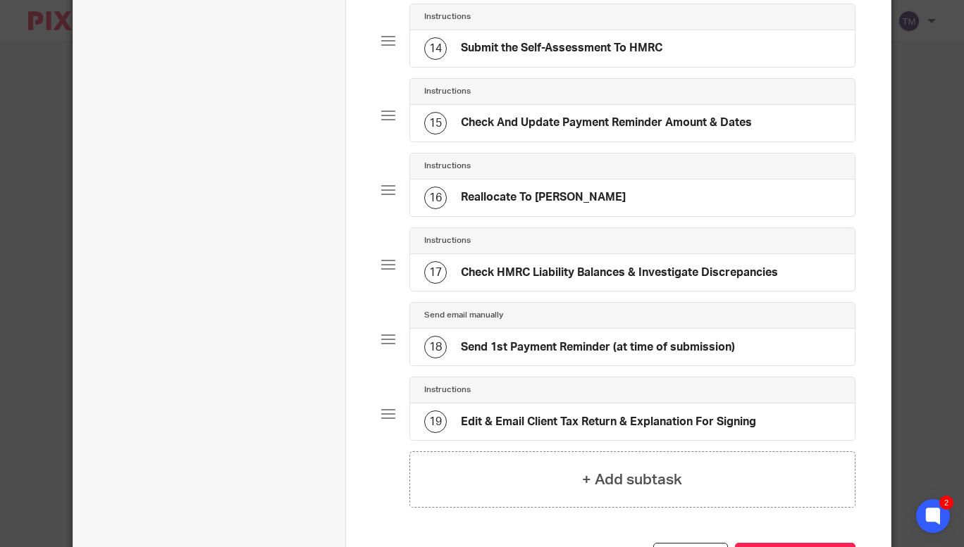
scroll to position [1255, 0]
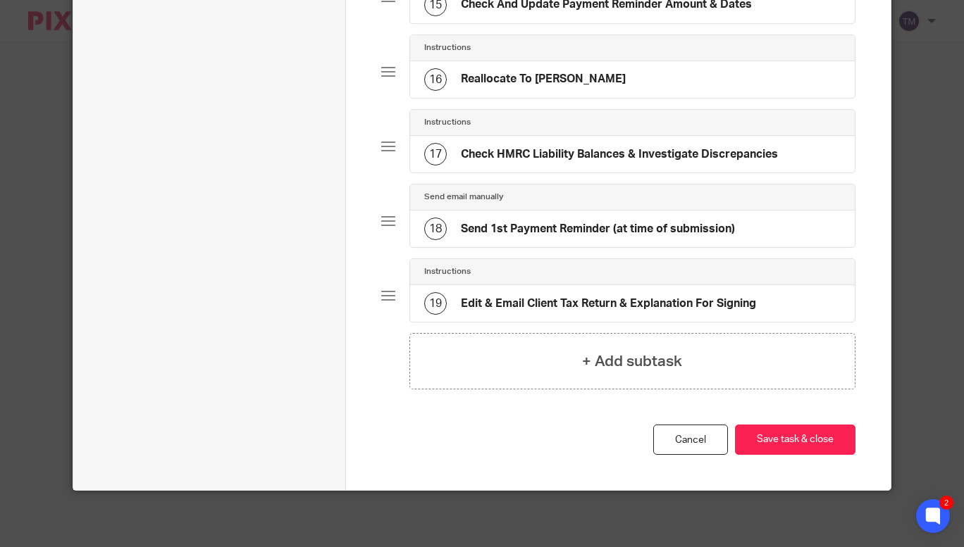
click at [586, 307] on h4 "Edit & Email Client Tax Return & Explanation For Signing" at bounding box center [608, 304] width 295 height 15
click at [580, 304] on h4 "Edit & Email Client Tax Return & Explanation For Signing" at bounding box center [608, 304] width 295 height 15
click at [652, 306] on h4 "Edit & Email Client Tax Return & Explanation For Signing" at bounding box center [608, 304] width 295 height 15
click at [695, 440] on link "Cancel" at bounding box center [690, 440] width 75 height 30
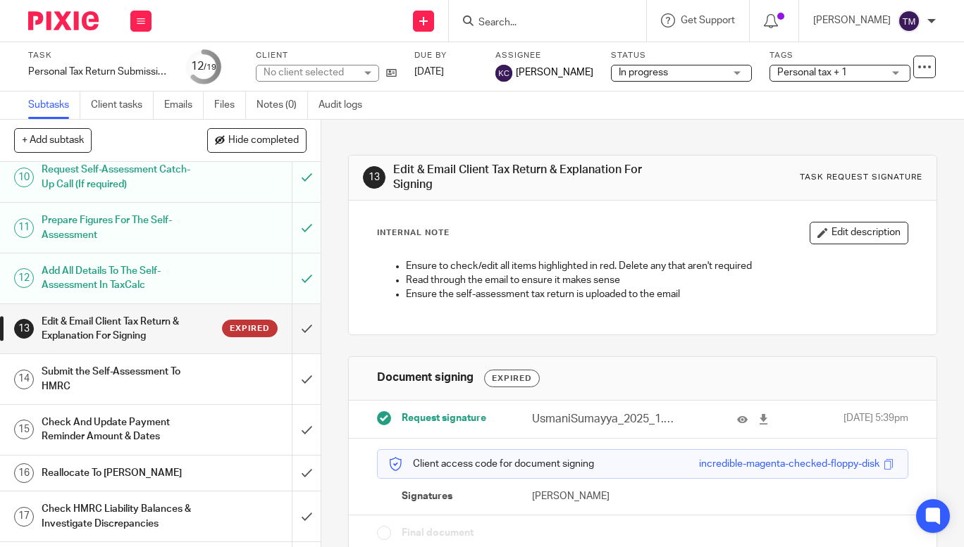
scroll to position [586, 0]
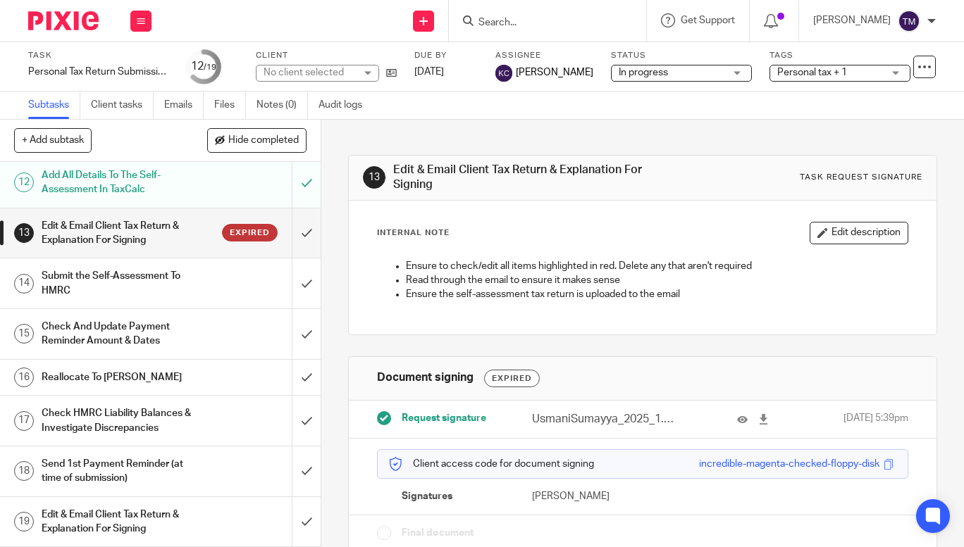
click at [159, 523] on h1 "Edit & Email Client Tax Return & Explanation For Signing" at bounding box center [121, 522] width 158 height 36
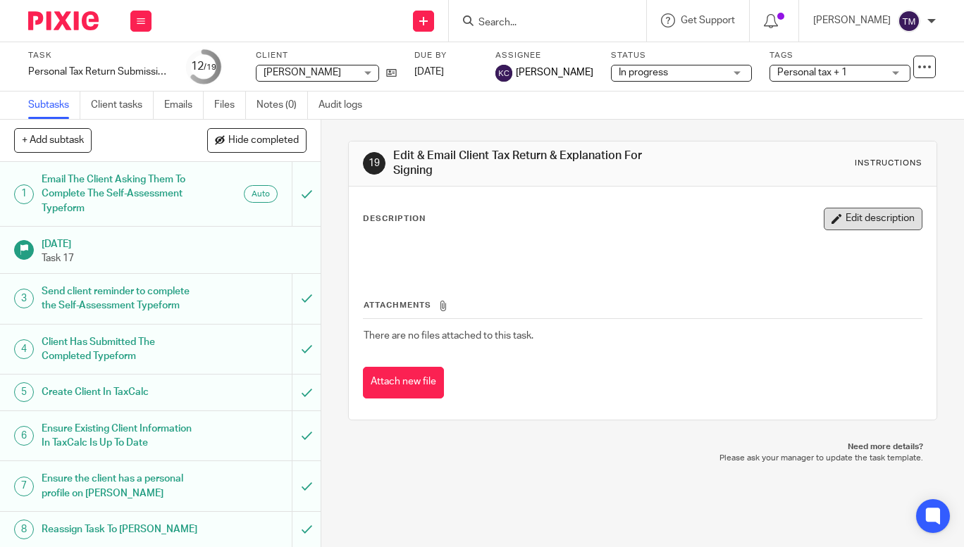
click at [830, 223] on button "Edit description" at bounding box center [872, 219] width 99 height 23
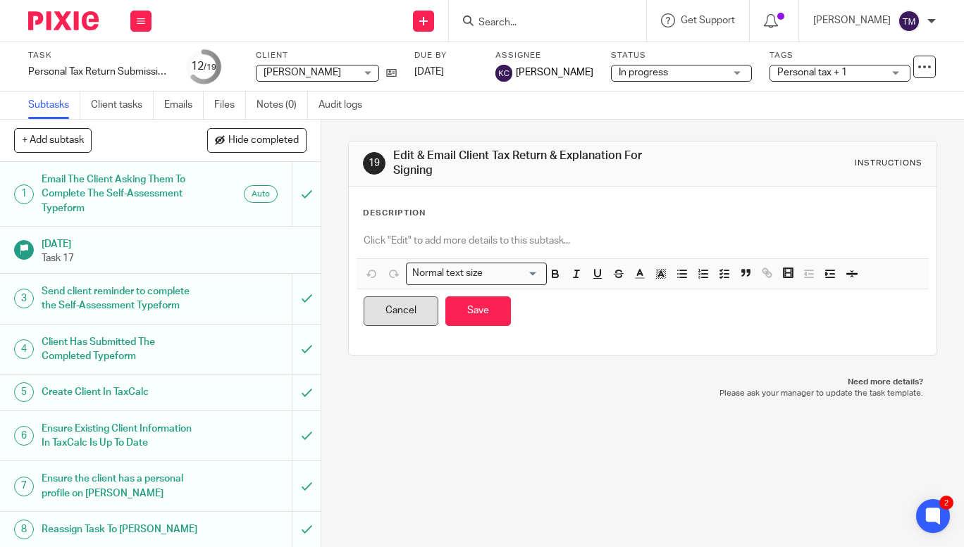
click at [402, 310] on button "Cancel" at bounding box center [400, 312] width 75 height 30
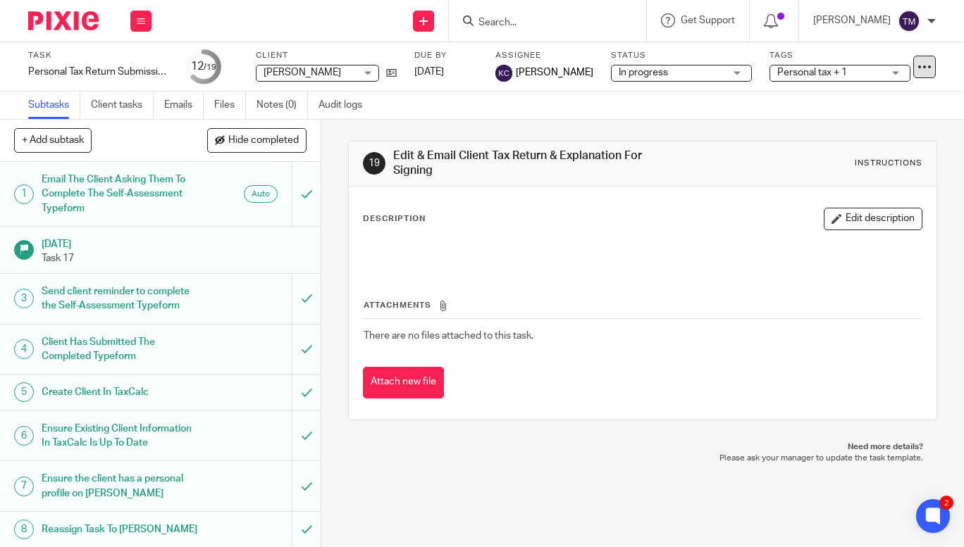
click at [918, 67] on icon at bounding box center [924, 67] width 14 height 14
click at [874, 120] on link "Advanced task editor" at bounding box center [869, 123] width 93 height 10
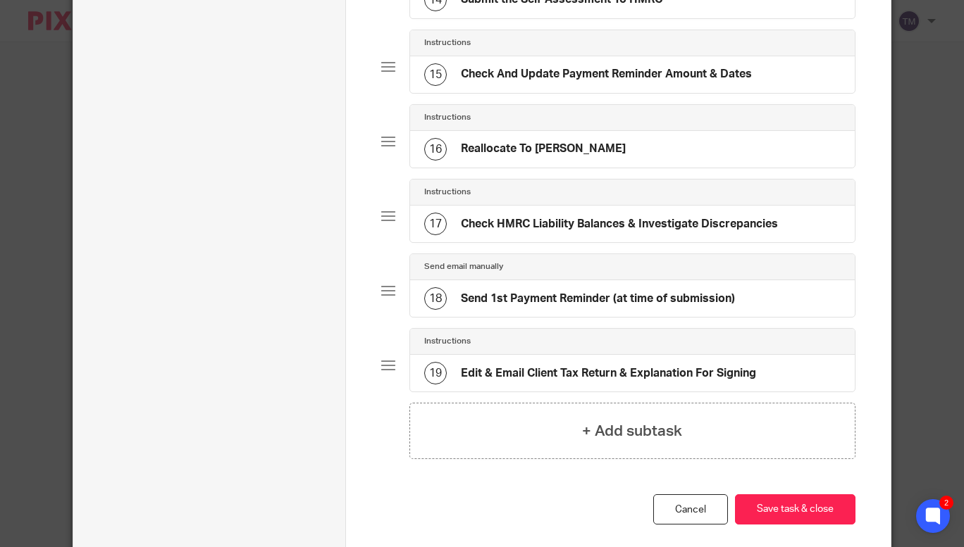
scroll to position [1255, 0]
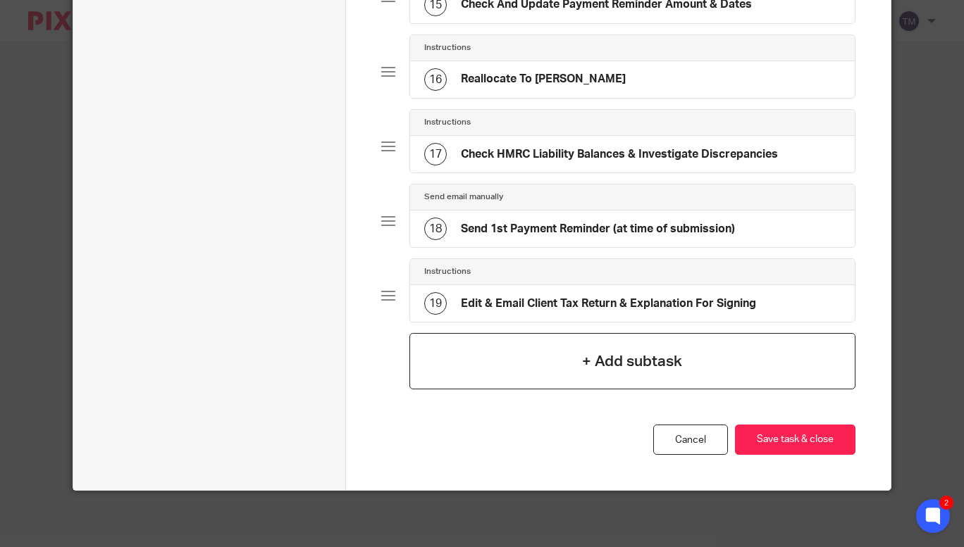
click at [607, 366] on h4 "+ Add subtask" at bounding box center [632, 362] width 100 height 22
click at [583, 361] on h4 "+ Add subtask" at bounding box center [632, 362] width 100 height 22
click at [626, 361] on h4 "+ Add subtask" at bounding box center [632, 362] width 100 height 22
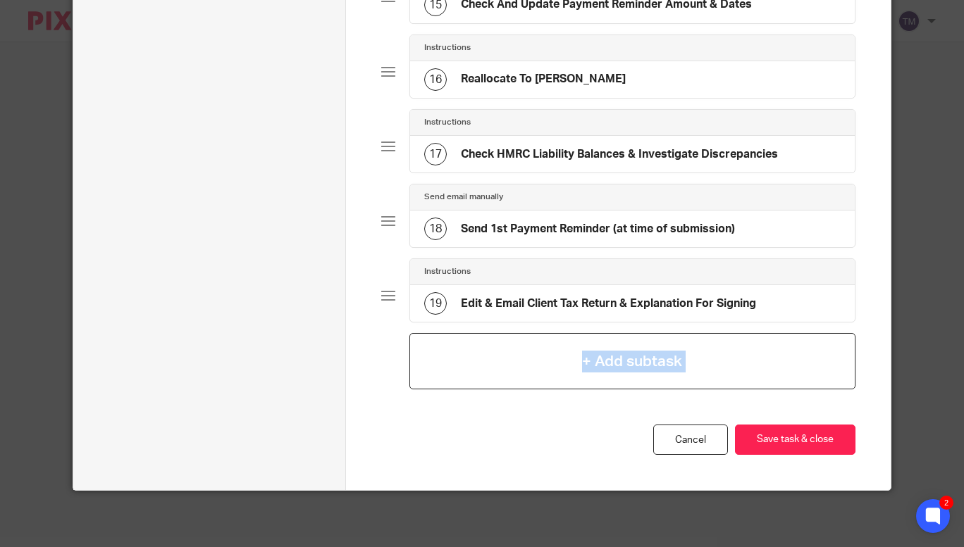
click at [626, 361] on h4 "+ Add subtask" at bounding box center [632, 362] width 100 height 22
click at [623, 360] on h4 "+ Add subtask" at bounding box center [632, 362] width 100 height 22
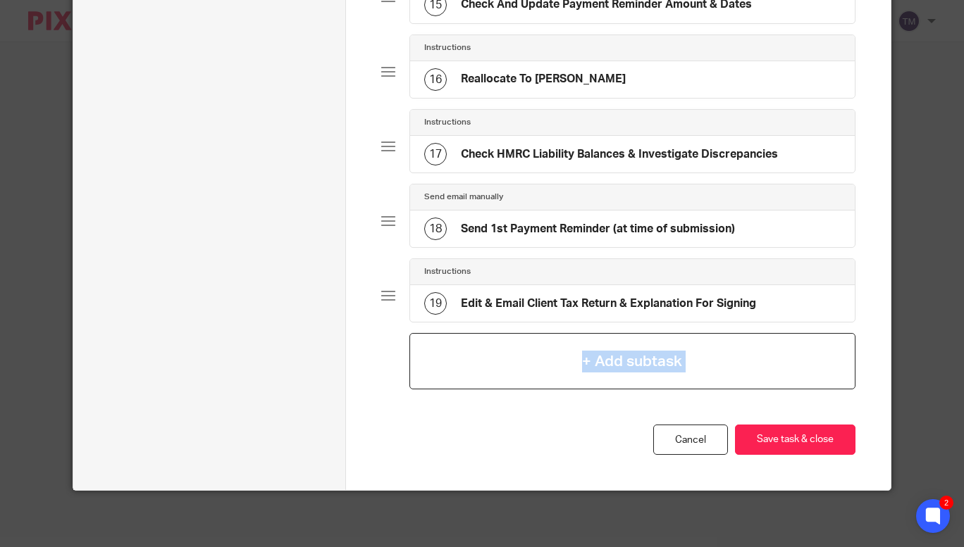
click at [623, 360] on h4 "+ Add subtask" at bounding box center [632, 362] width 100 height 22
click at [698, 433] on link "Cancel" at bounding box center [690, 440] width 75 height 30
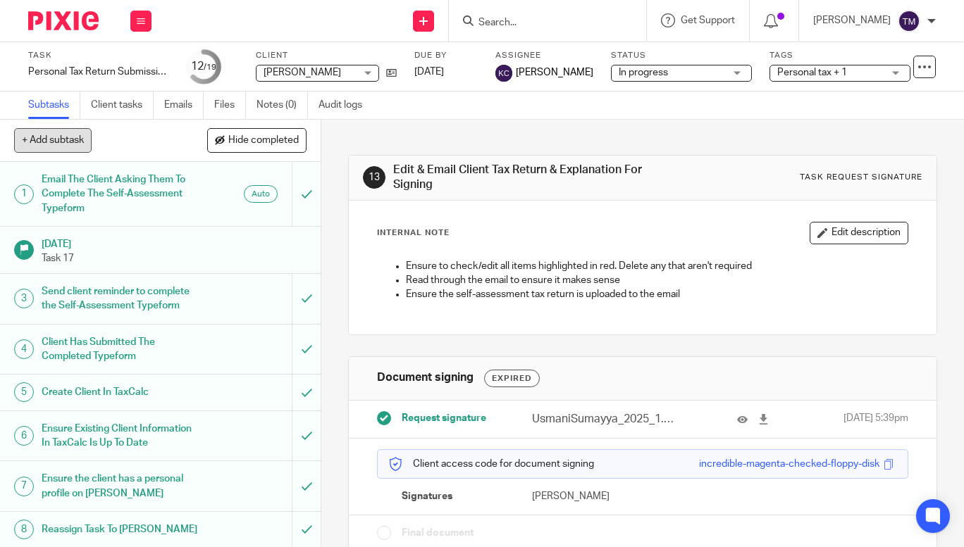
click at [67, 142] on button "+ Add subtask" at bounding box center [52, 140] width 77 height 24
click at [223, 144] on p "Cancel" at bounding box center [235, 141] width 46 height 24
click at [393, 73] on icon at bounding box center [391, 73] width 11 height 11
click at [758, 416] on icon at bounding box center [763, 419] width 11 height 11
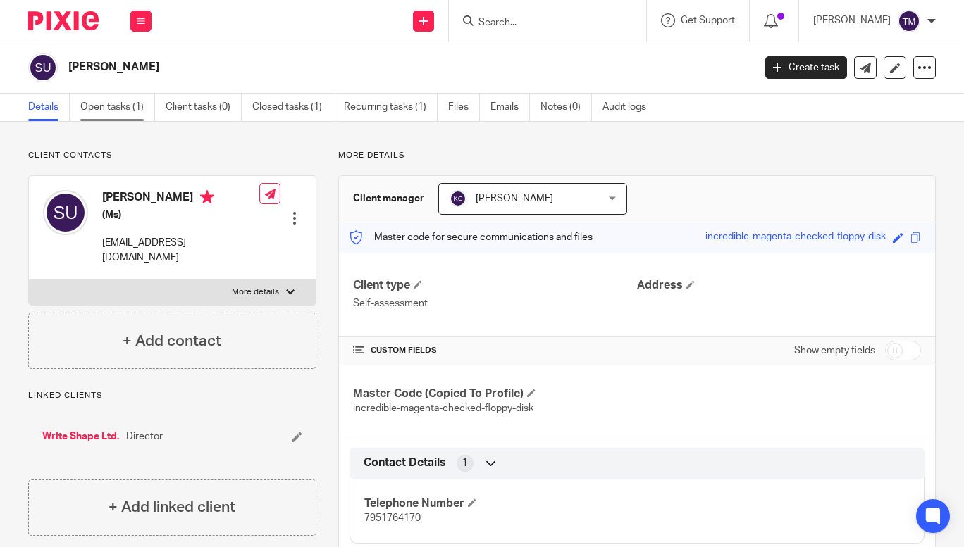
click at [116, 108] on link "Open tasks (1)" at bounding box center [117, 107] width 75 height 27
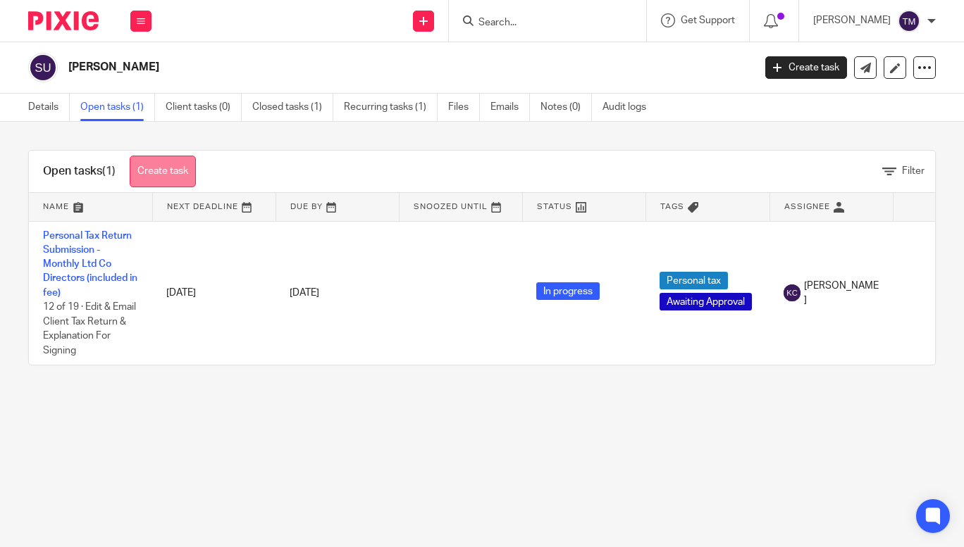
click at [183, 173] on link "Create task" at bounding box center [163, 172] width 66 height 32
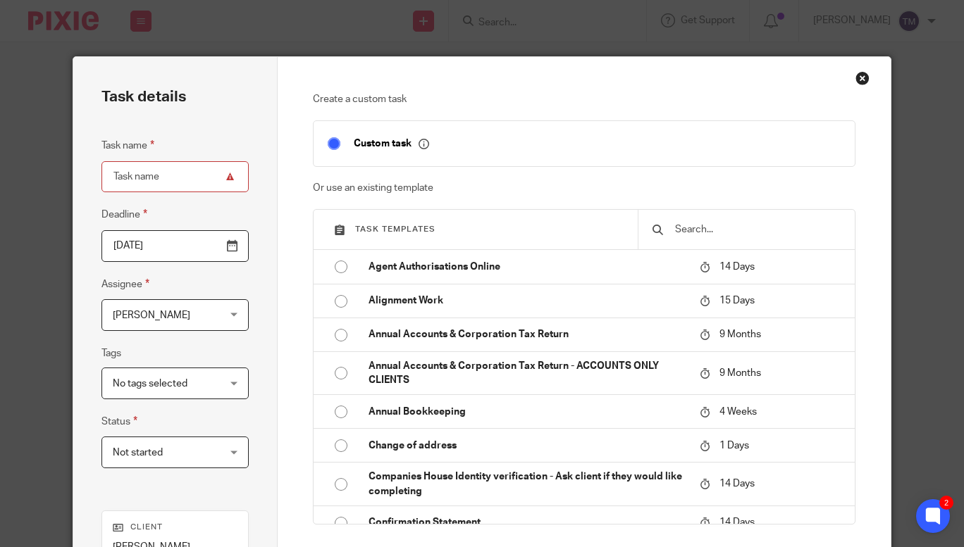
click at [683, 228] on input "text" at bounding box center [756, 229] width 167 height 15
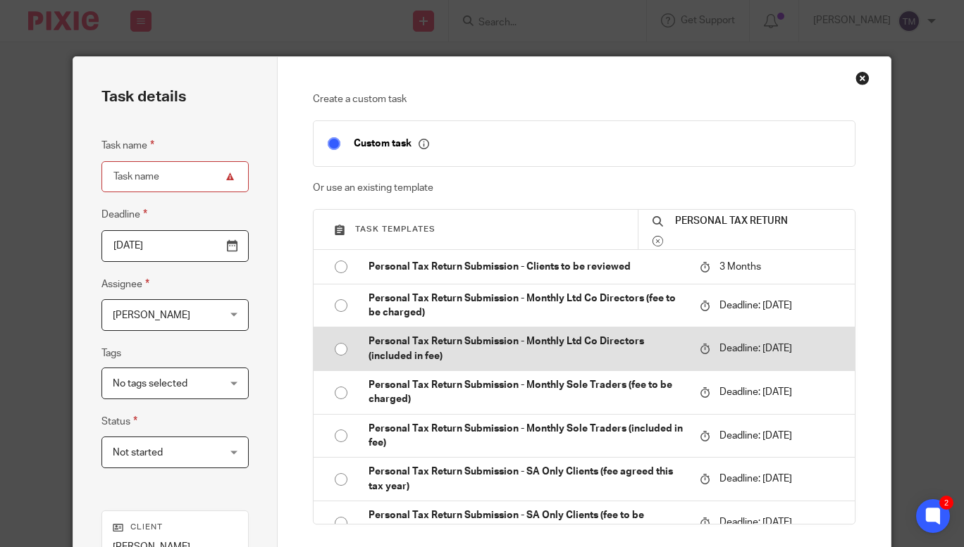
type input "PERSONAL TAX RETURN"
click at [475, 352] on p "Personal Tax Return Submission - Monthly Ltd Co Directors (included in fee)" at bounding box center [526, 349] width 317 height 29
type input "2026-01-31"
type input "Personal Tax Return Submission - Monthly Ltd Co Directors (included in fee)"
checkbox input "false"
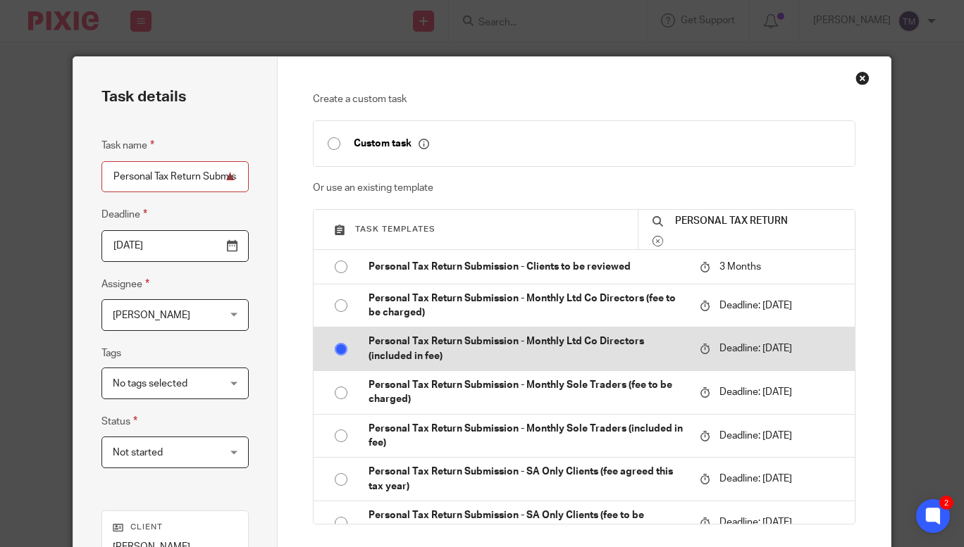
radio input "true"
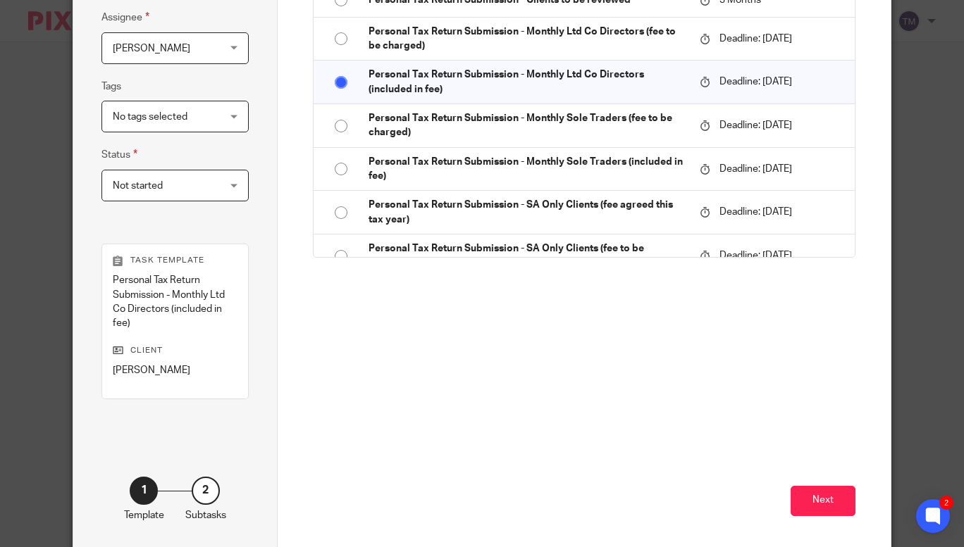
scroll to position [277, 0]
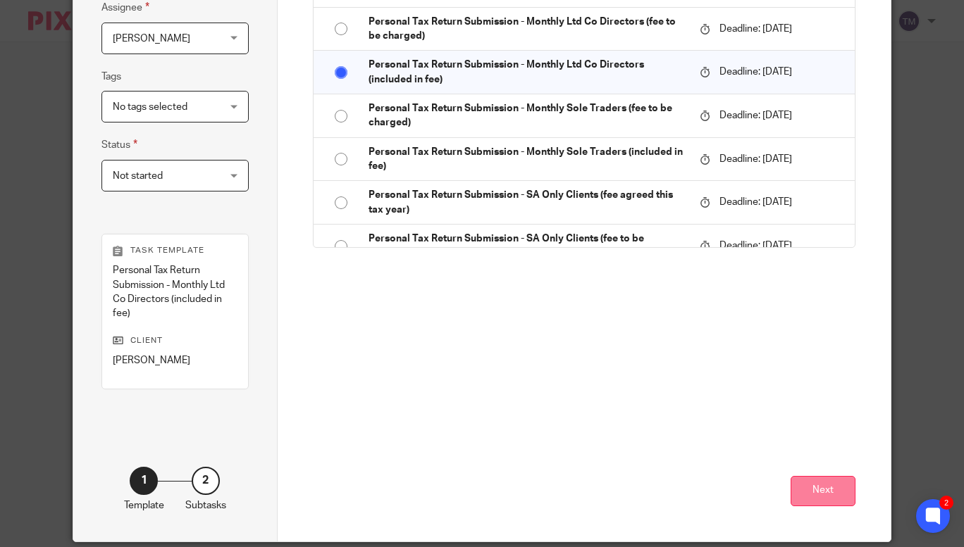
click at [804, 496] on button "Next" at bounding box center [822, 491] width 65 height 30
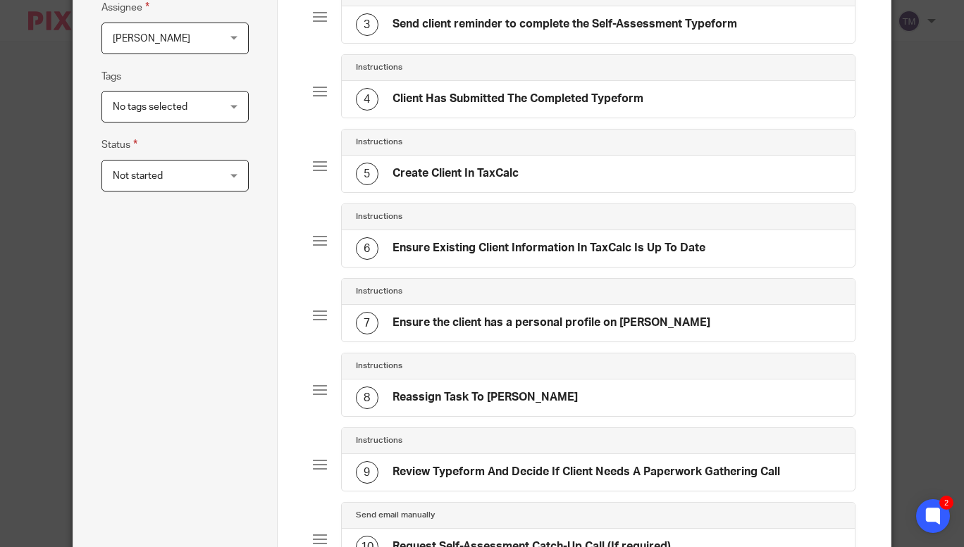
scroll to position [0, 0]
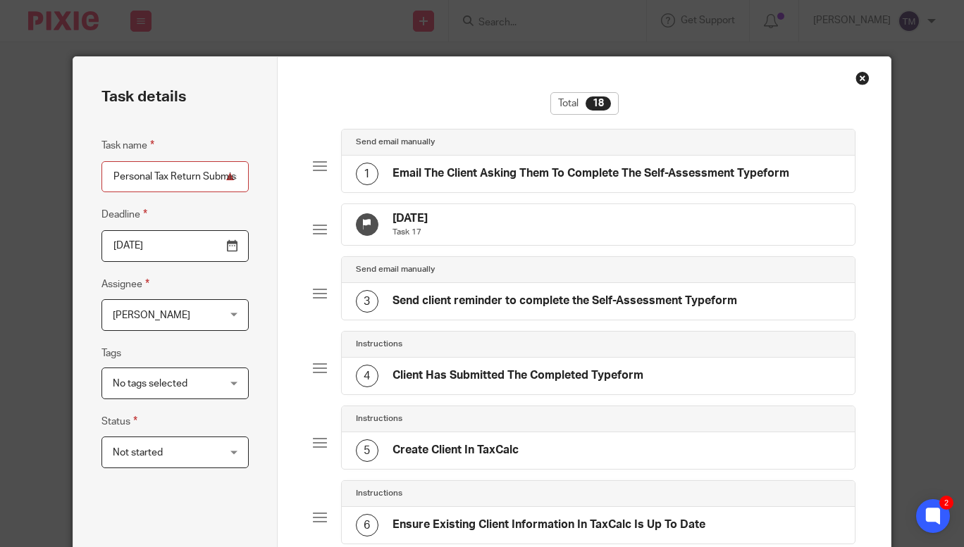
click at [313, 178] on div "Send email manually 1 Email The Client Asking Them To Complete The Self-Assessm…" at bounding box center [584, 166] width 543 height 75
click at [313, 173] on div "Send email manually 1 Email The Client Asking Them To Complete The Self-Assessm…" at bounding box center [584, 166] width 543 height 75
click at [316, 170] on div at bounding box center [320, 166] width 14 height 14
click at [318, 159] on div at bounding box center [320, 166] width 14 height 14
click at [439, 170] on h4 "Email The Client Asking Them To Complete The Self-Assessment Typeform" at bounding box center [590, 173] width 397 height 15
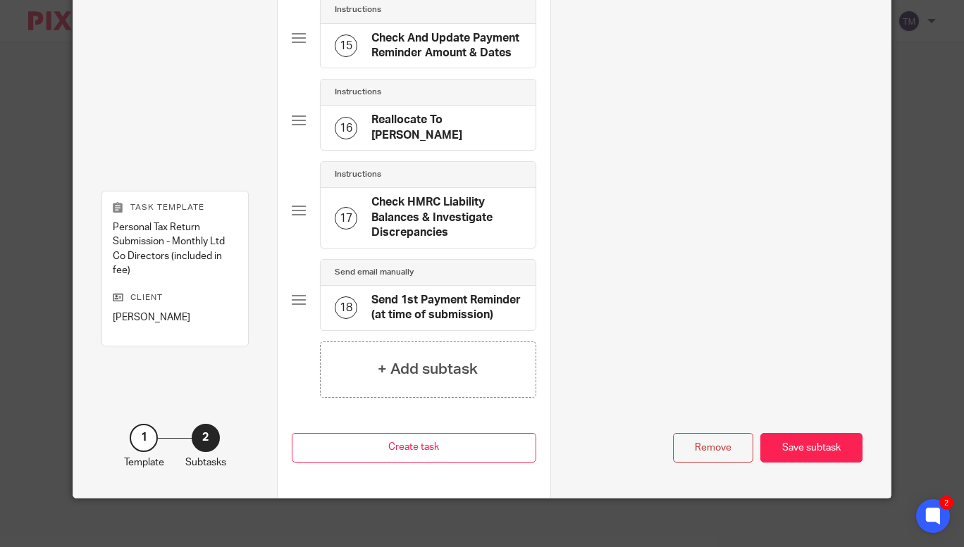
scroll to position [1343, 0]
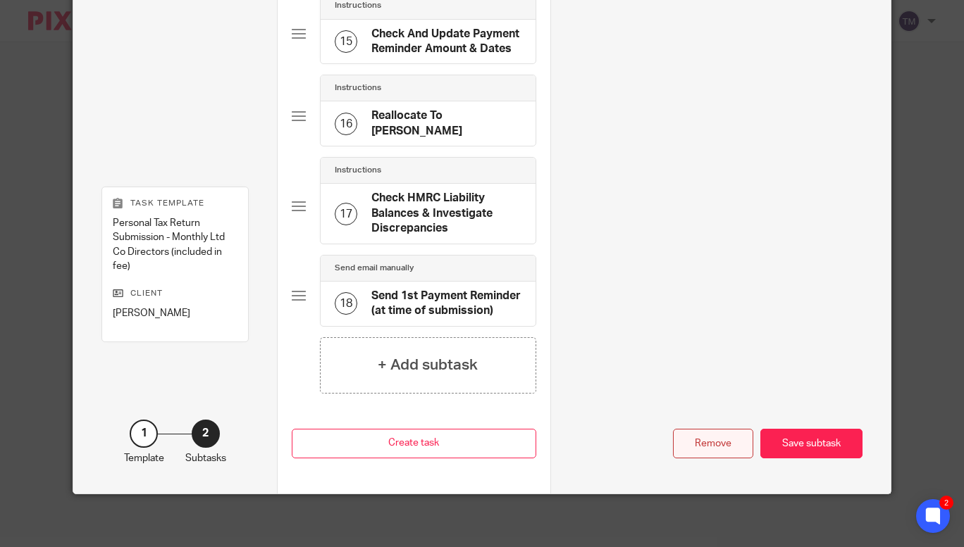
click at [713, 437] on div "Remove" at bounding box center [713, 444] width 80 height 30
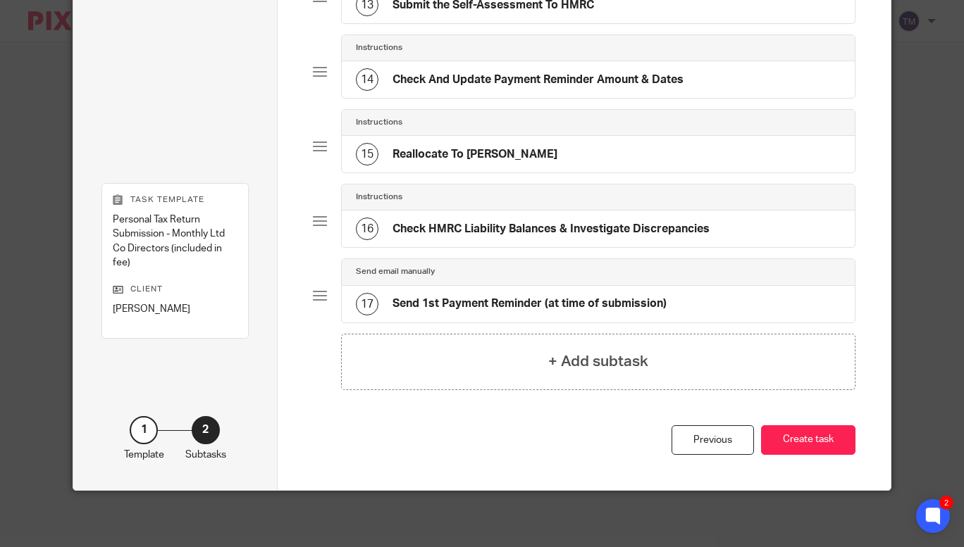
click at [553, 295] on div "17 Send 1st Payment Reminder (at time of submission)" at bounding box center [511, 304] width 311 height 23
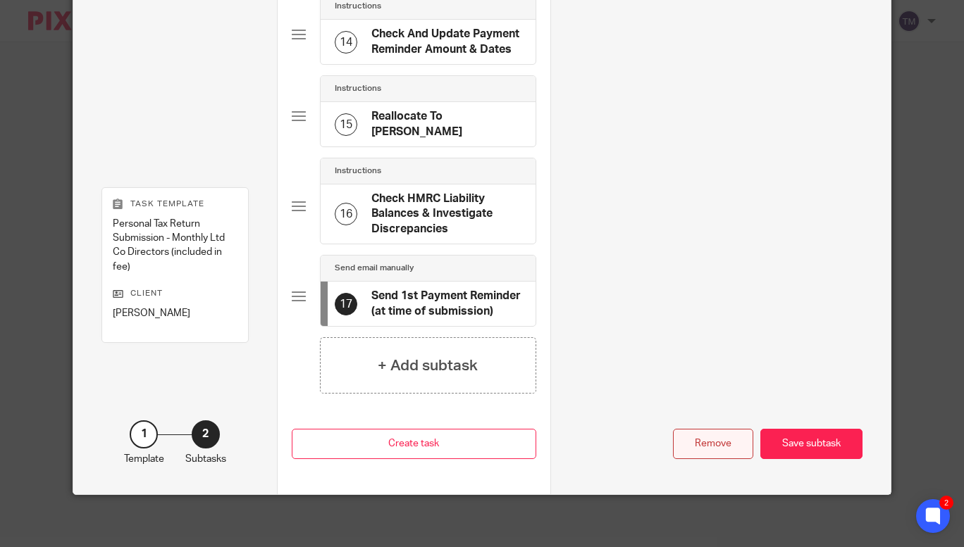
click at [716, 433] on div "Remove" at bounding box center [713, 444] width 80 height 30
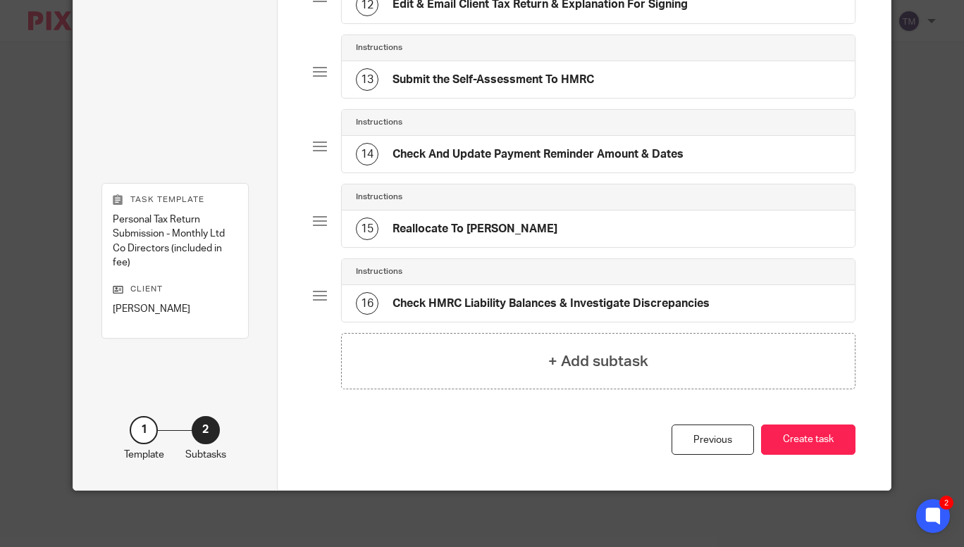
scroll to position [980, 0]
click at [518, 245] on div "15 Reallocate To Taylor" at bounding box center [599, 229] width 514 height 37
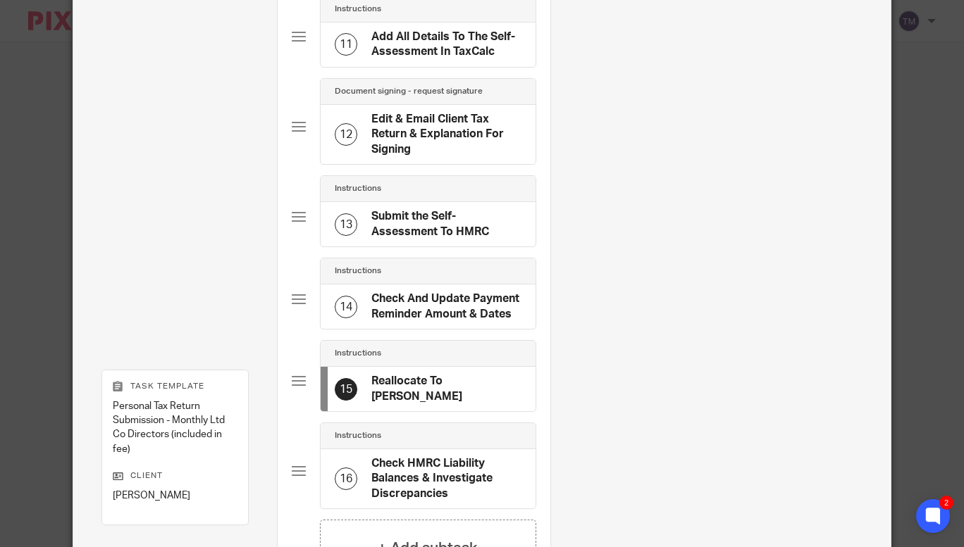
scroll to position [1148, 0]
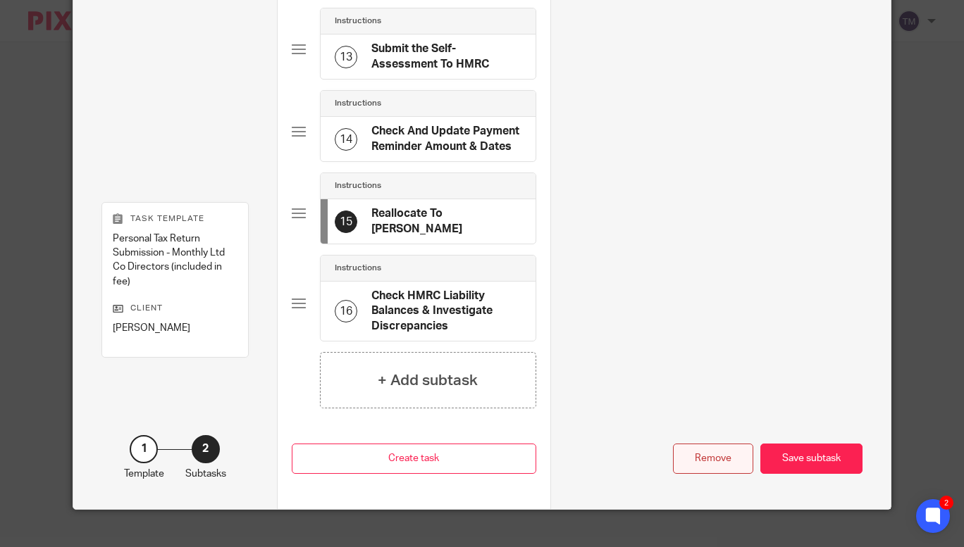
click at [699, 444] on div "Remove" at bounding box center [713, 459] width 80 height 30
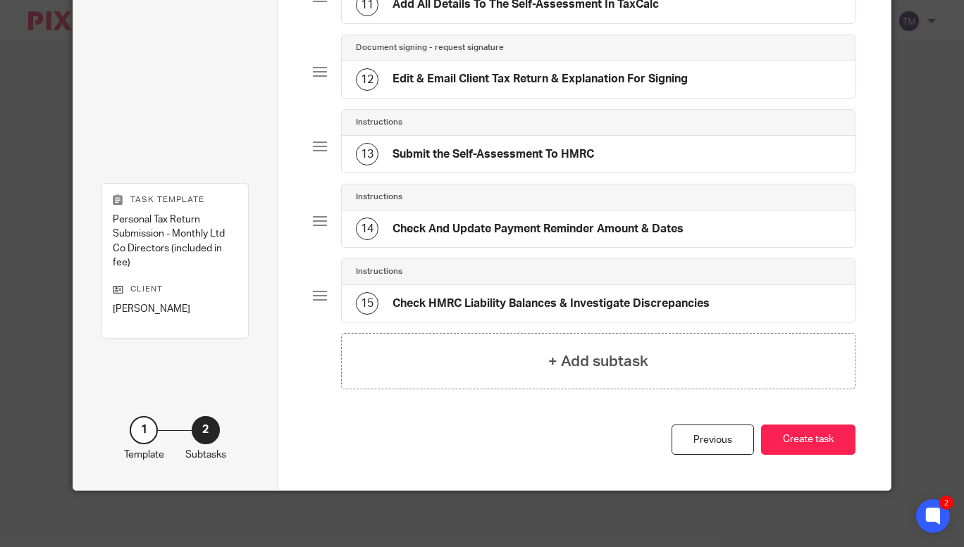
click at [540, 297] on h4 "Check HMRC Liability Balances & Investigate Discrepancies" at bounding box center [550, 304] width 317 height 15
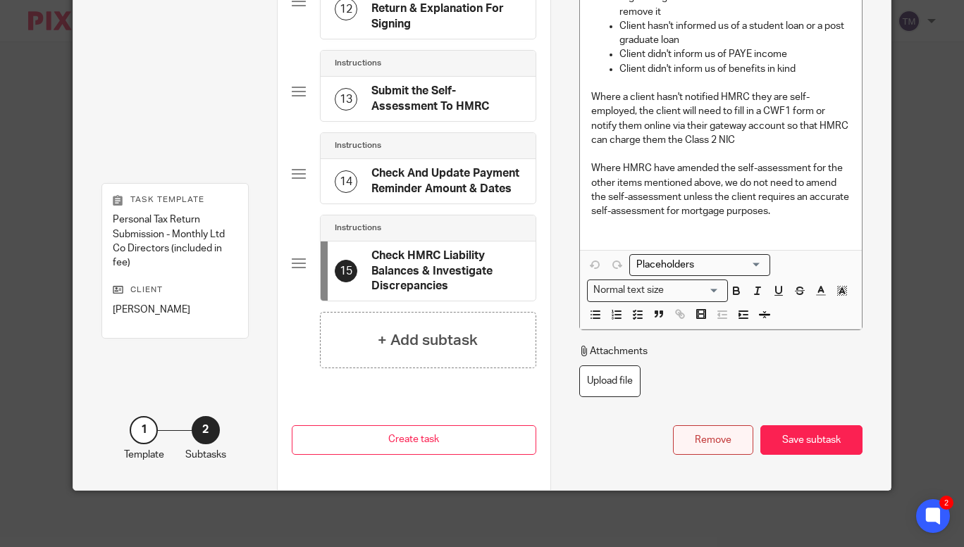
click at [716, 433] on div "Remove" at bounding box center [713, 440] width 80 height 30
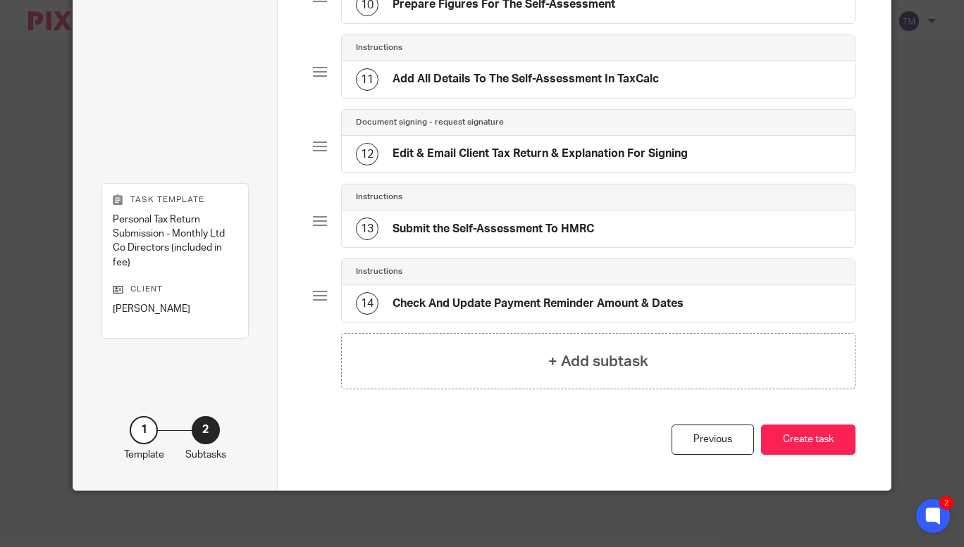
click at [503, 230] on h4 "Submit the Self-Assessment To HMRC" at bounding box center [492, 229] width 201 height 15
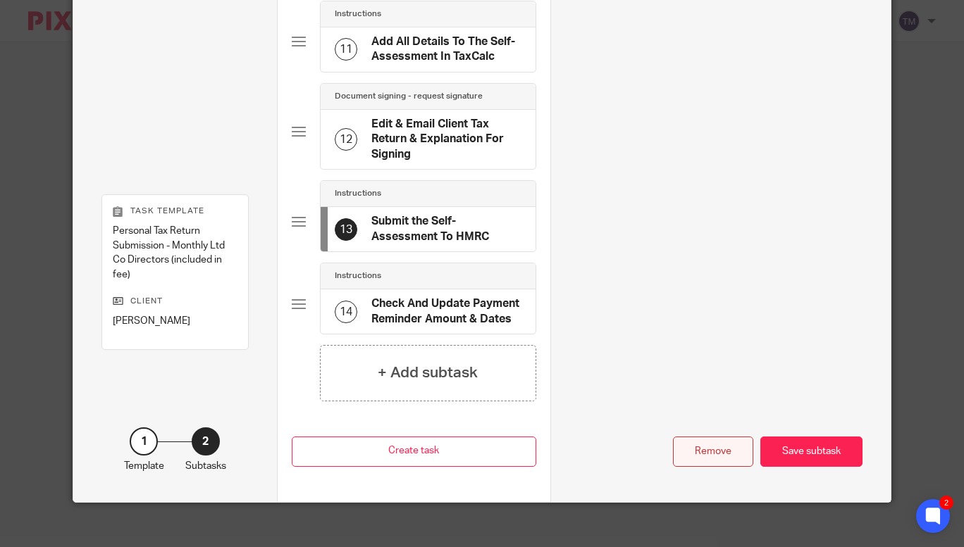
click at [705, 442] on div "Remove" at bounding box center [713, 452] width 80 height 30
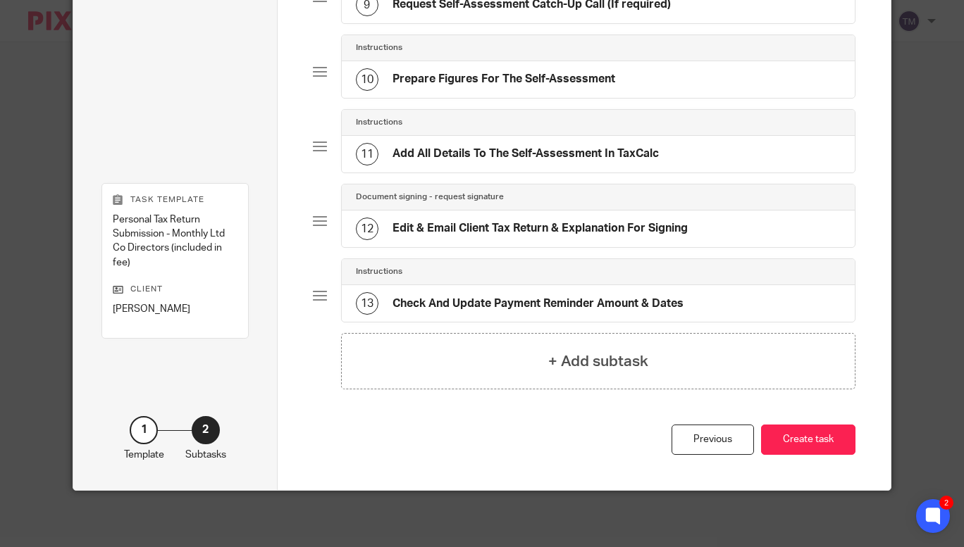
click at [567, 298] on h4 "Check And Update Payment Reminder Amount & Dates" at bounding box center [537, 304] width 291 height 15
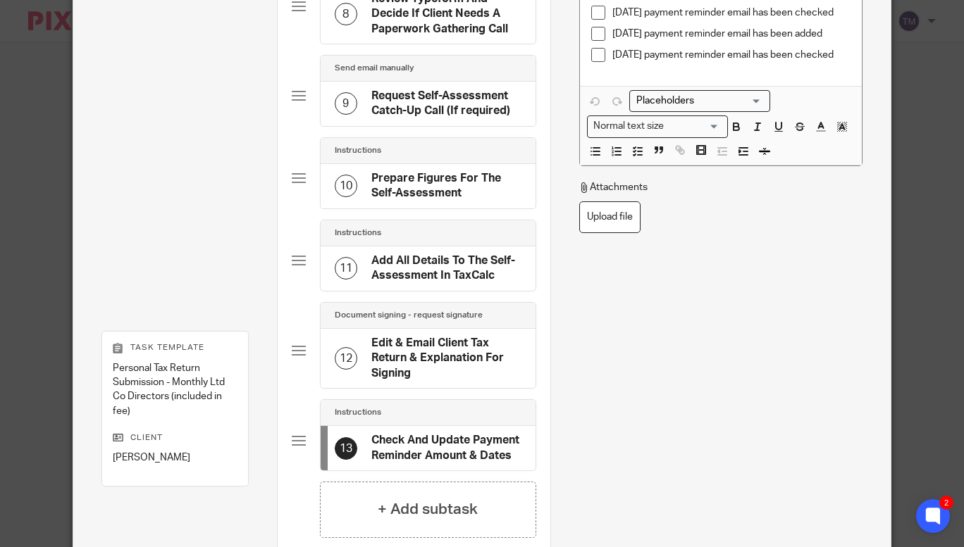
scroll to position [893, 0]
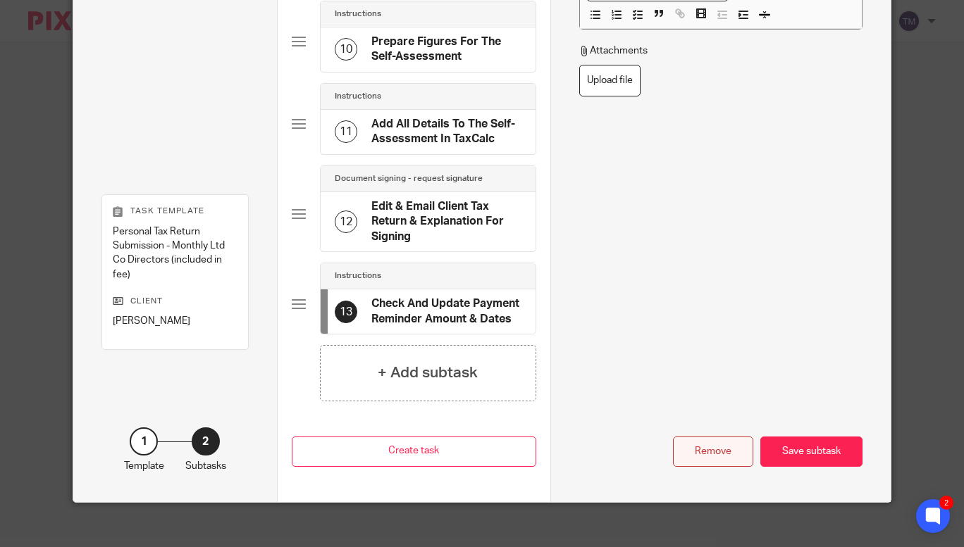
click at [726, 437] on div "Remove" at bounding box center [713, 452] width 80 height 30
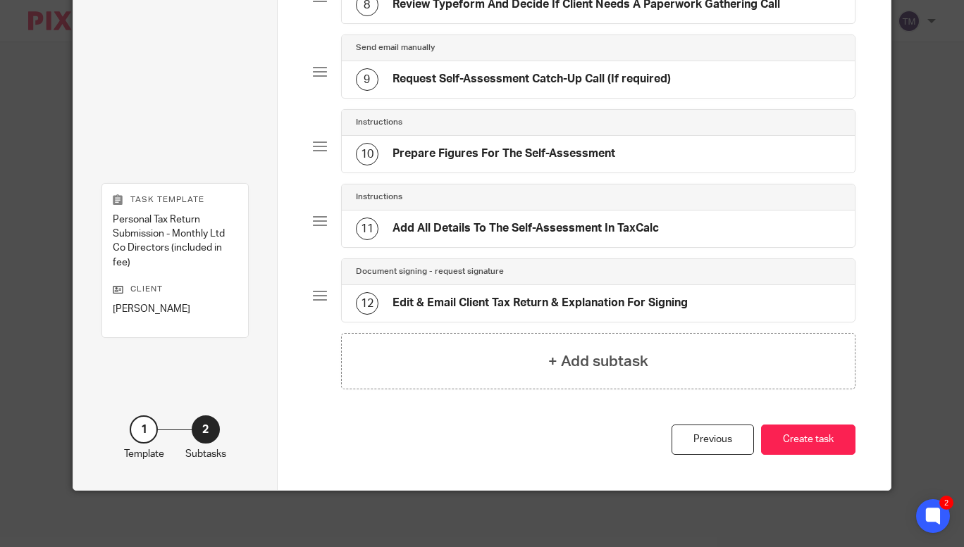
scroll to position [681, 0]
click at [537, 231] on h4 "Add All Details To The Self-Assessment In TaxCalc" at bounding box center [525, 228] width 266 height 15
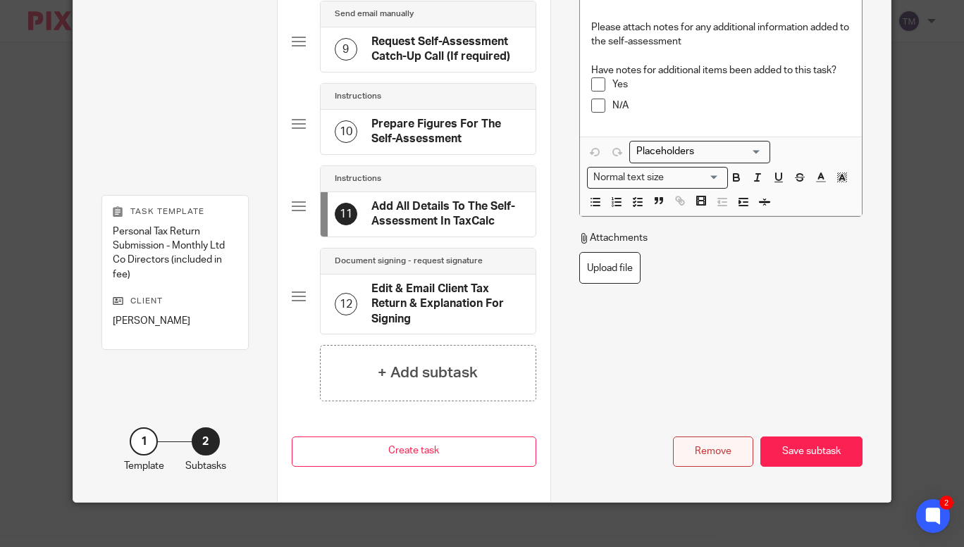
click at [716, 437] on div "Remove" at bounding box center [713, 452] width 80 height 30
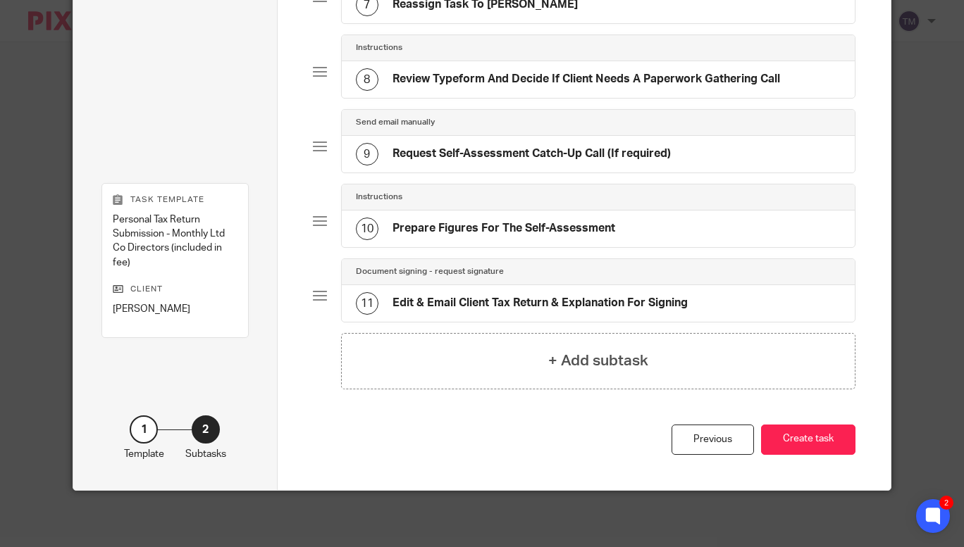
click at [506, 213] on div "10 Prepare Figures For The Self-Assessment" at bounding box center [599, 229] width 514 height 37
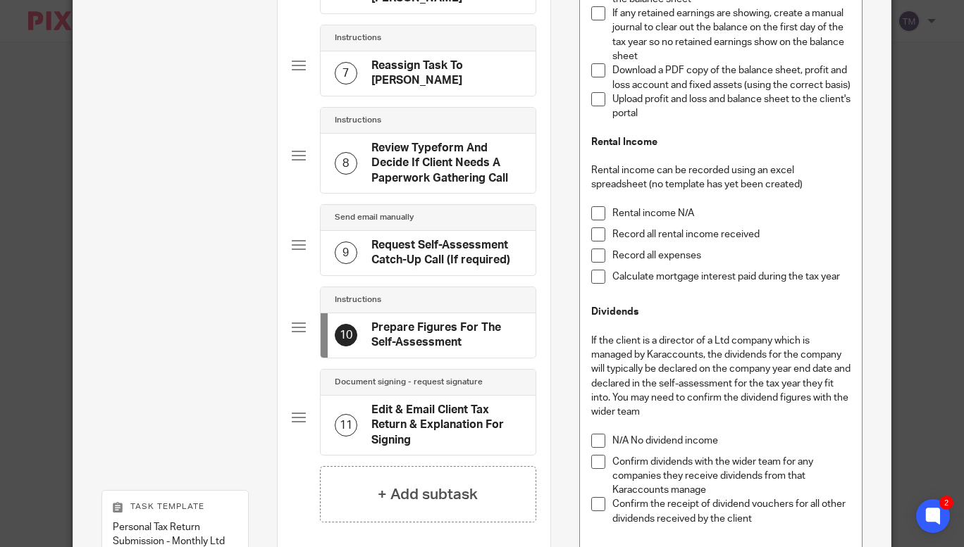
scroll to position [929, 0]
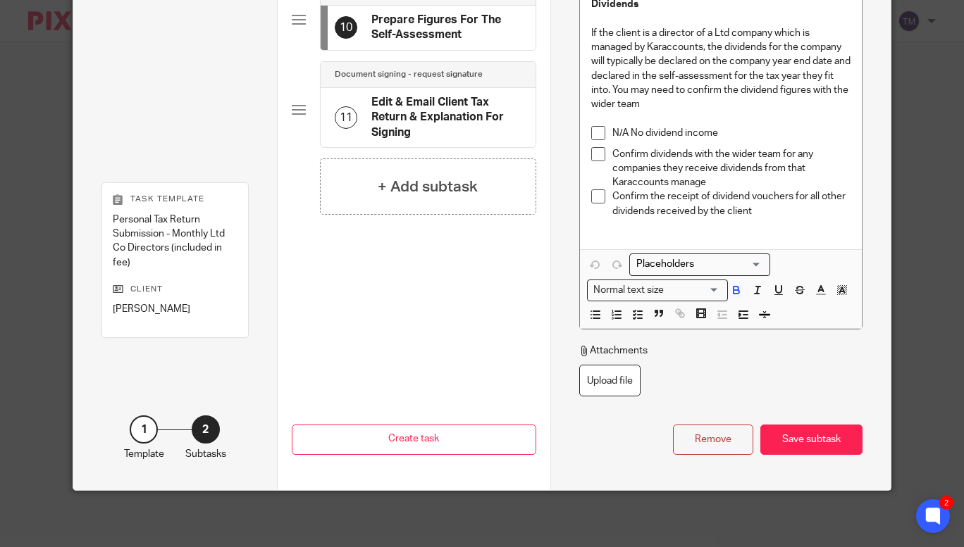
click at [716, 425] on div "Remove Save subtask" at bounding box center [721, 440] width 284 height 30
click at [719, 433] on div "Remove" at bounding box center [713, 440] width 80 height 30
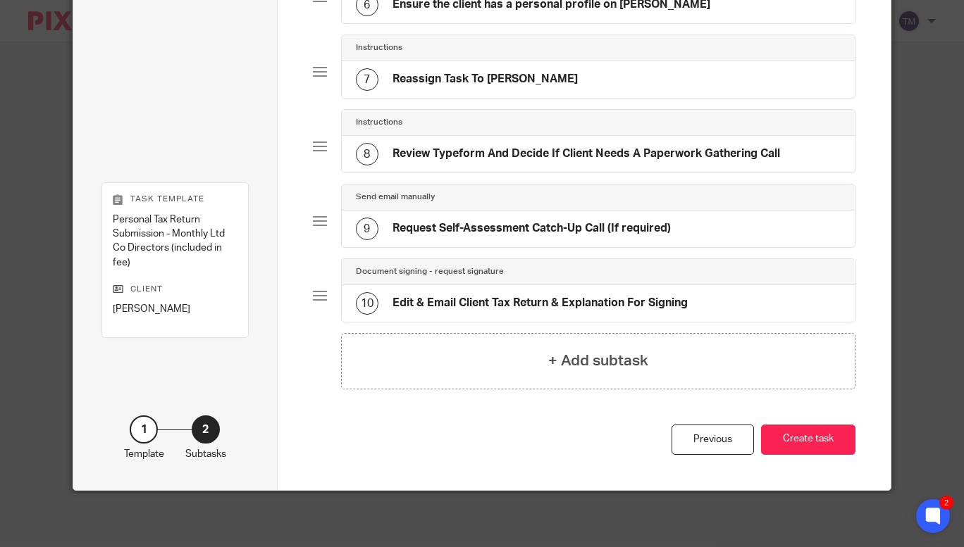
click at [557, 82] on div "7 Reassign Task To Dorota" at bounding box center [599, 79] width 514 height 37
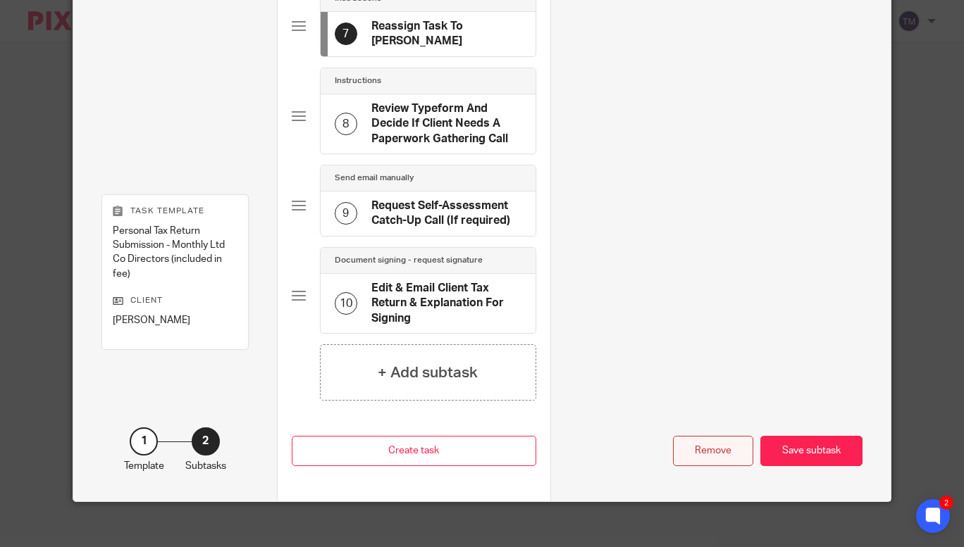
click at [717, 436] on div "Remove" at bounding box center [713, 451] width 80 height 30
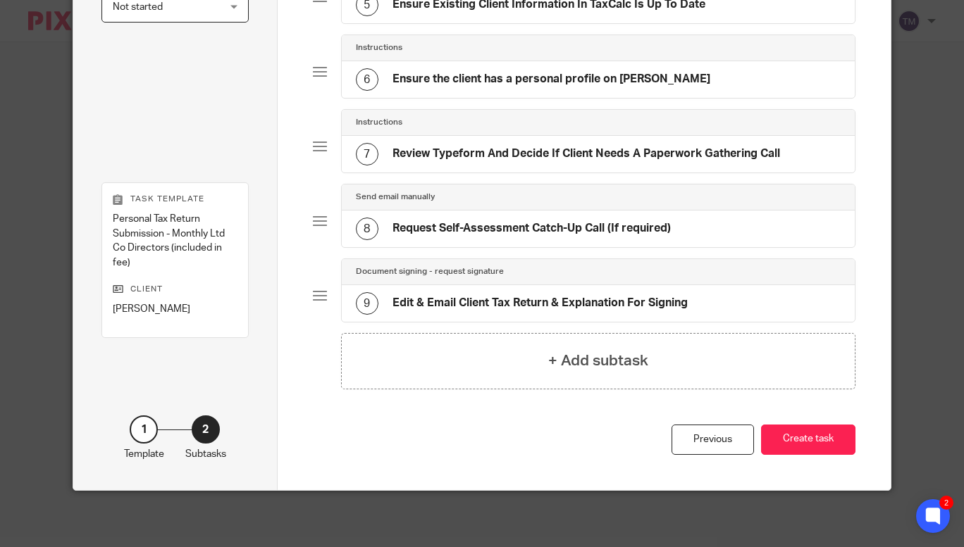
click at [580, 142] on div "7 Review Typeform And Decide If Client Needs A Paperwork Gathering Call" at bounding box center [599, 154] width 514 height 37
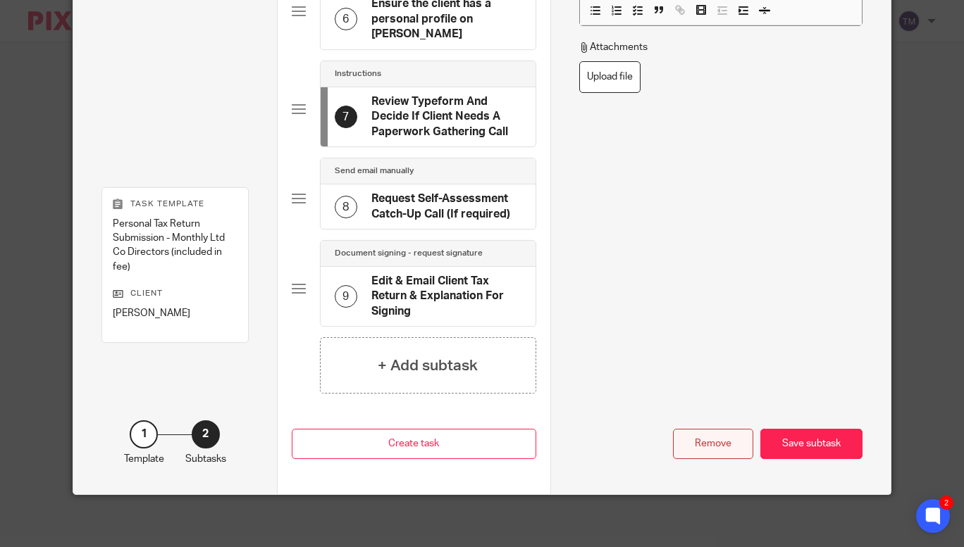
click at [709, 429] on div "Remove" at bounding box center [713, 444] width 80 height 30
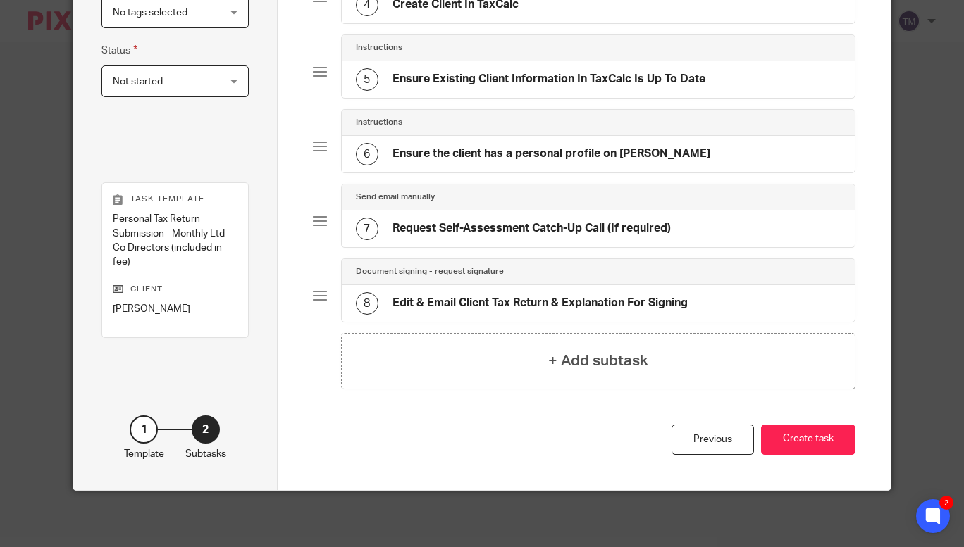
click at [565, 228] on h4 "Request Self-Assessment Catch-Up Call (If required)" at bounding box center [531, 228] width 278 height 15
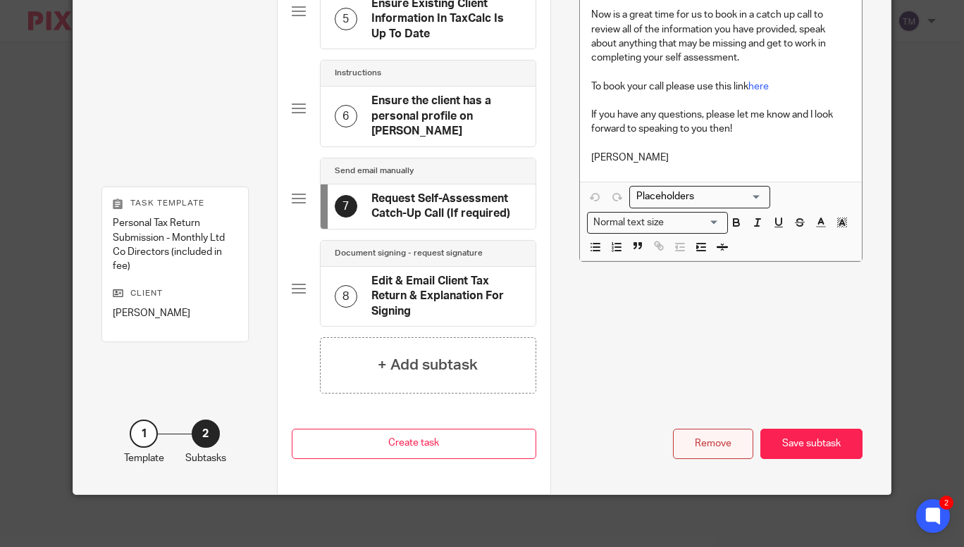
click at [704, 444] on div "Remove" at bounding box center [713, 444] width 80 height 30
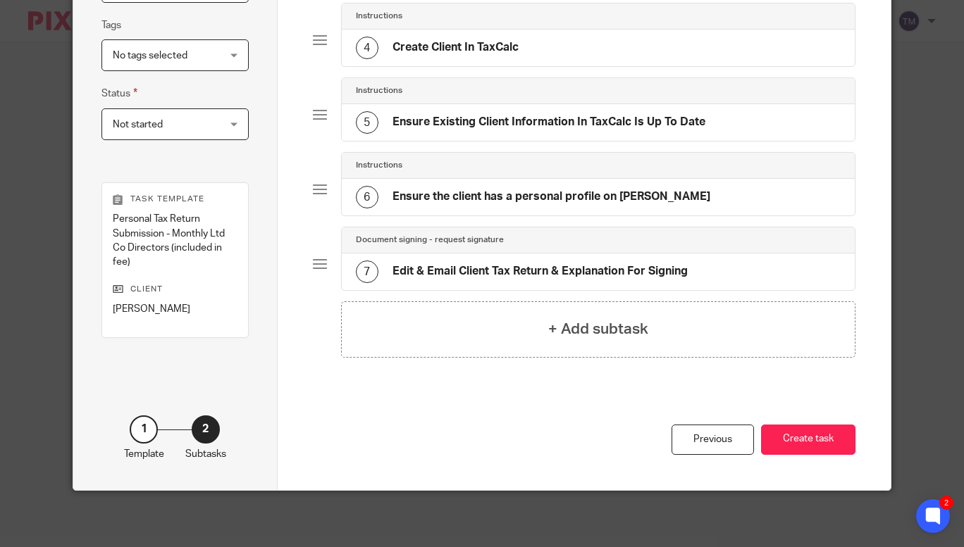
click at [485, 204] on h4 "Ensure the client has a personal profile on Pixie" at bounding box center [551, 196] width 318 height 15
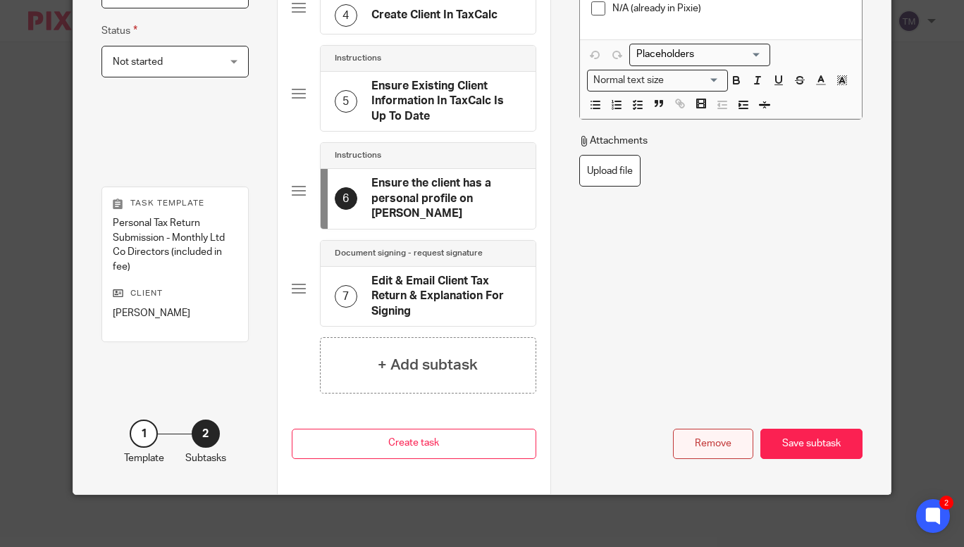
click at [693, 440] on div "Remove" at bounding box center [713, 444] width 80 height 30
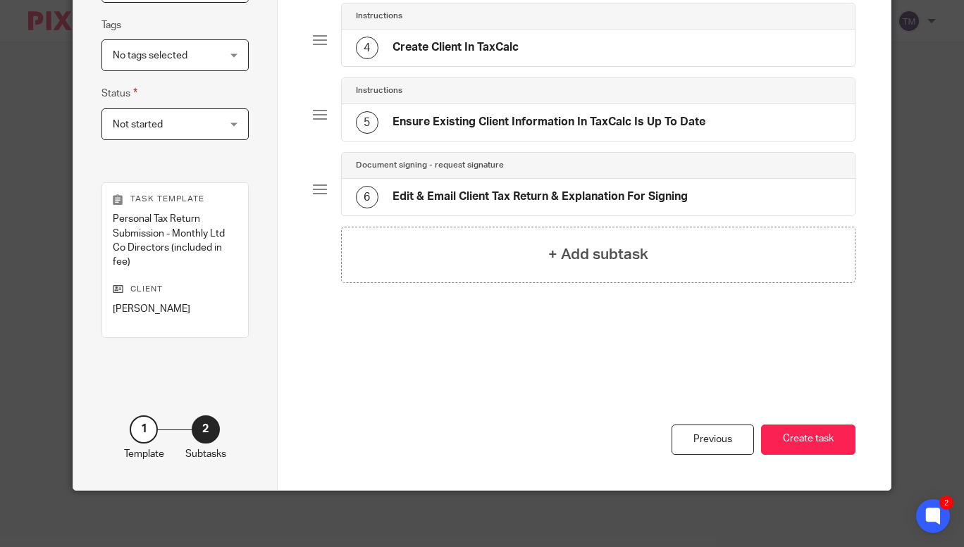
click at [518, 130] on h4 "Ensure Existing Client Information In TaxCalc Is Up To Date" at bounding box center [548, 122] width 313 height 15
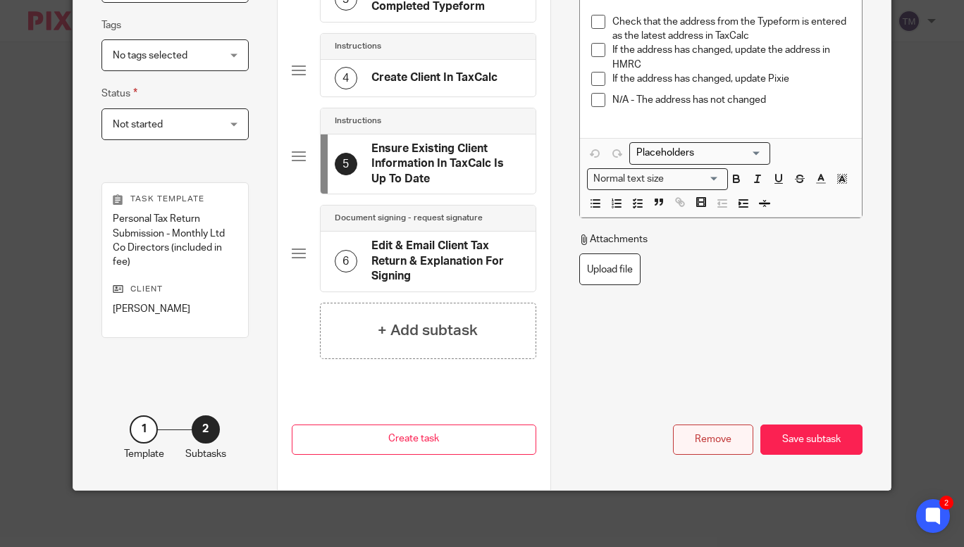
click at [717, 431] on div "Remove" at bounding box center [713, 440] width 80 height 30
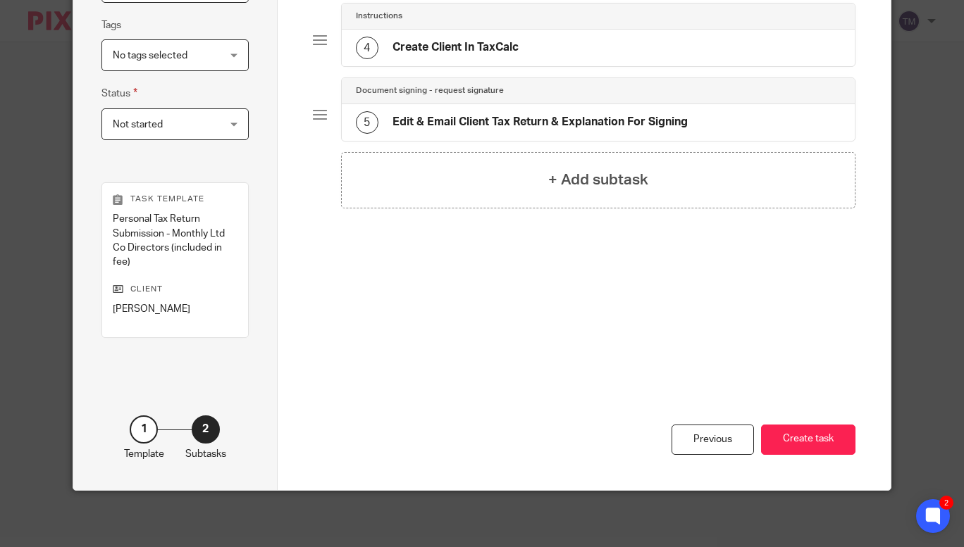
click at [506, 55] on h4 "Create Client In TaxCalc" at bounding box center [455, 47] width 126 height 15
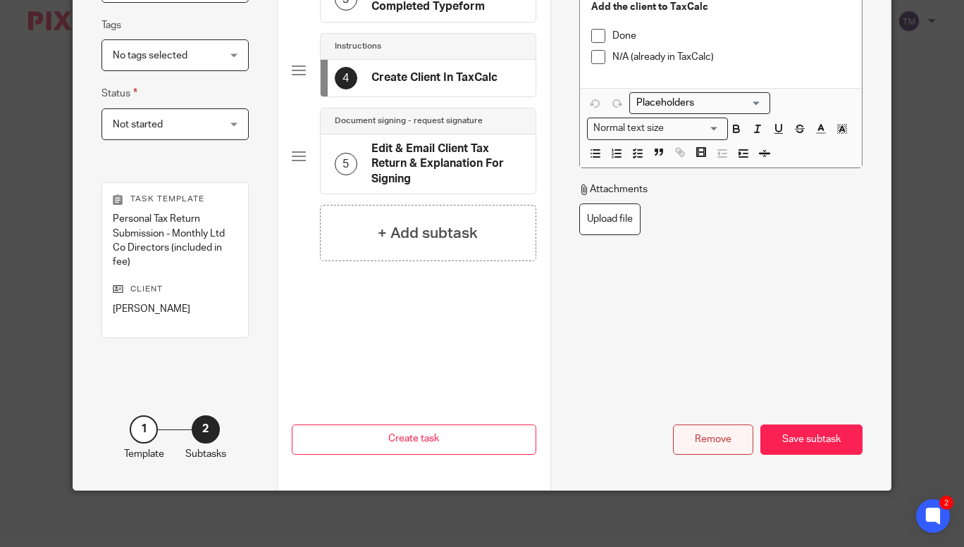
click at [699, 445] on div "Remove" at bounding box center [713, 440] width 80 height 30
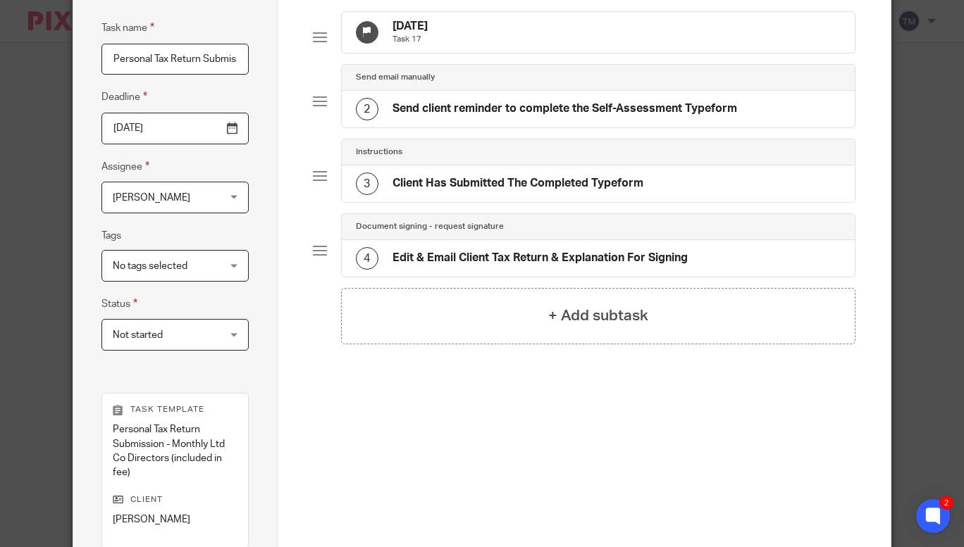
scroll to position [82, 0]
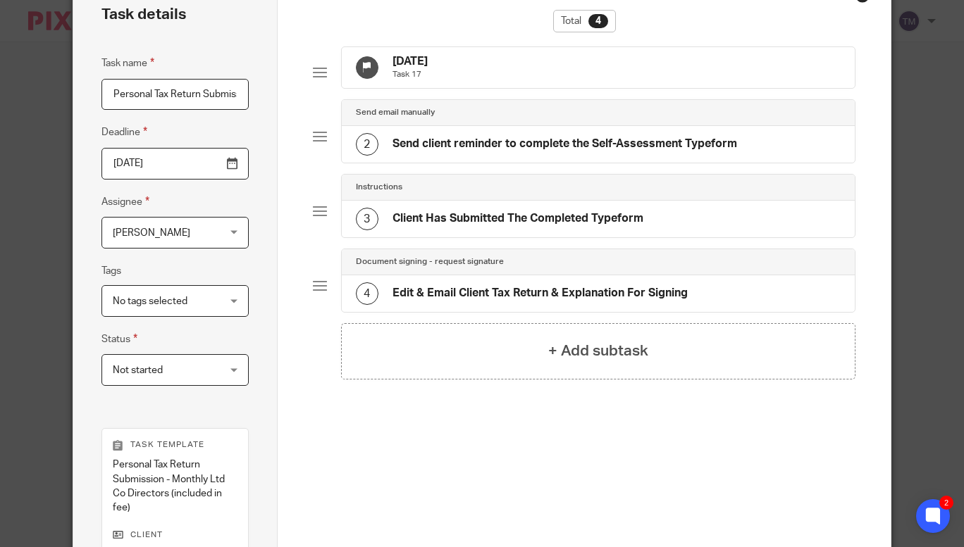
click at [605, 226] on h4 "Client Has Submitted The Completed Typeform" at bounding box center [517, 218] width 251 height 15
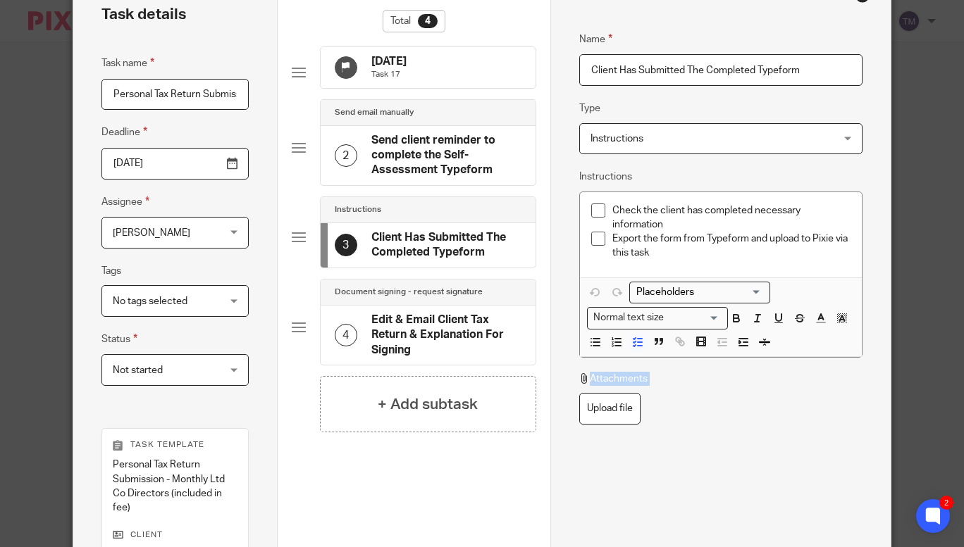
drag, startPoint x: 948, startPoint y: 347, endPoint x: 963, endPoint y: 402, distance: 56.9
click at [963, 402] on div "Task details Task name Personal Tax Return Submission - Monthly Ltd Co Director…" at bounding box center [482, 273] width 964 height 547
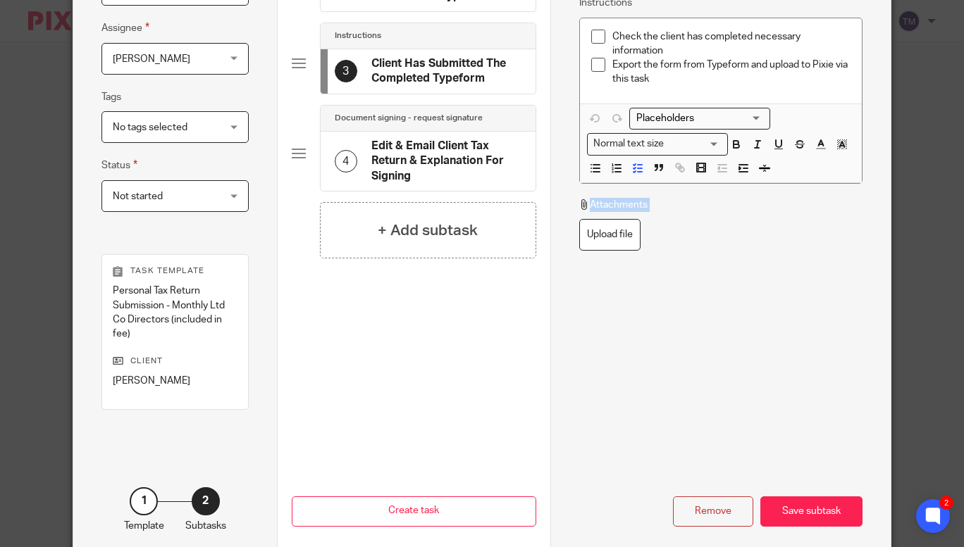
scroll to position [277, 0]
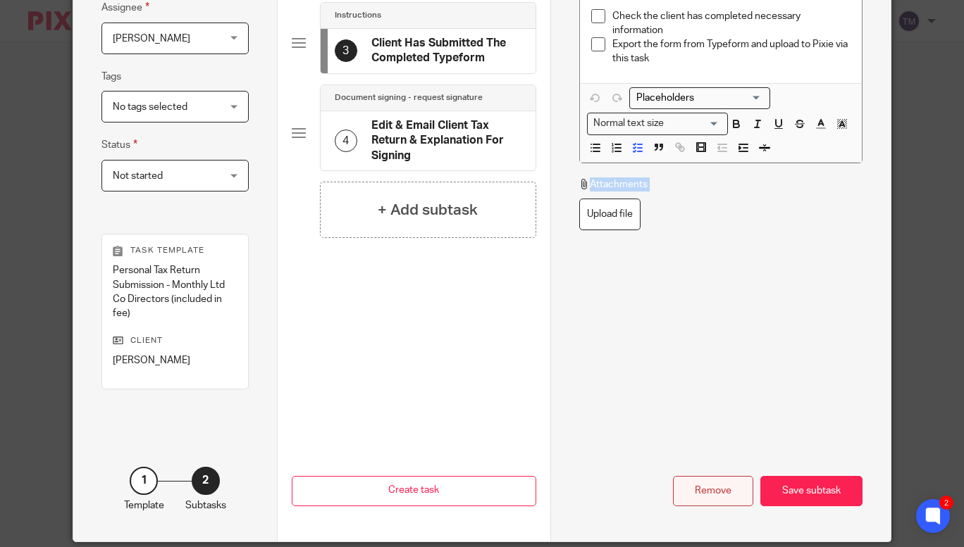
click at [733, 492] on div "Remove" at bounding box center [713, 491] width 80 height 30
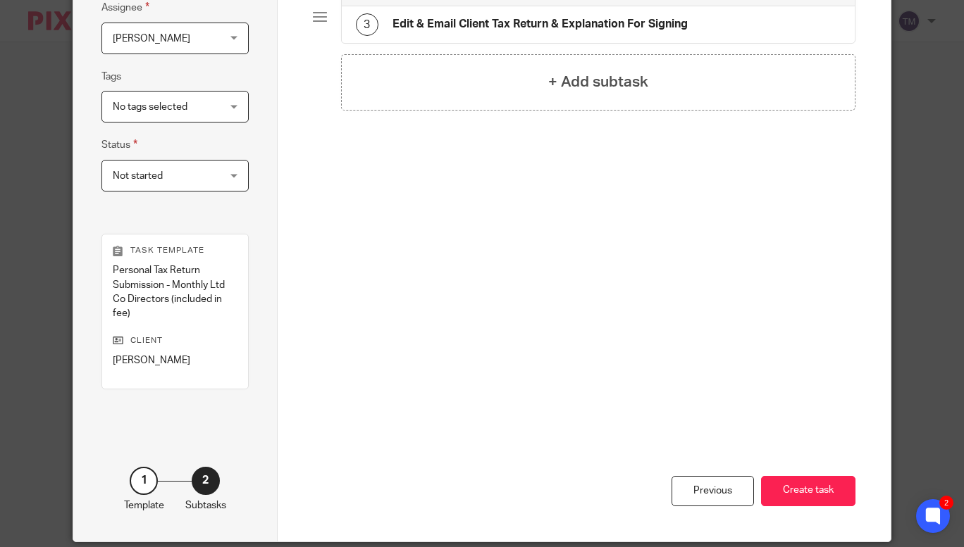
scroll to position [18, 0]
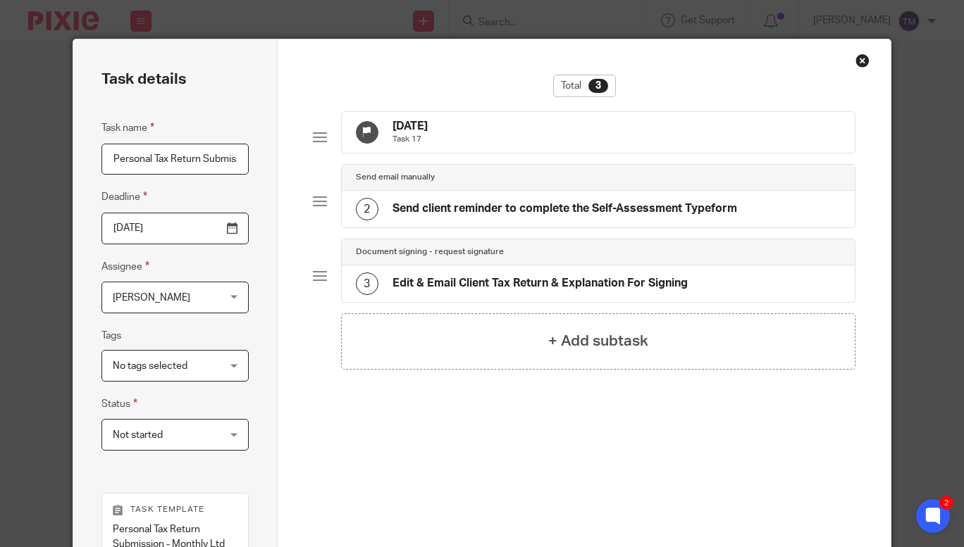
click at [556, 213] on h4 "Send client reminder to complete the Self-Assessment Typeform" at bounding box center [564, 208] width 344 height 15
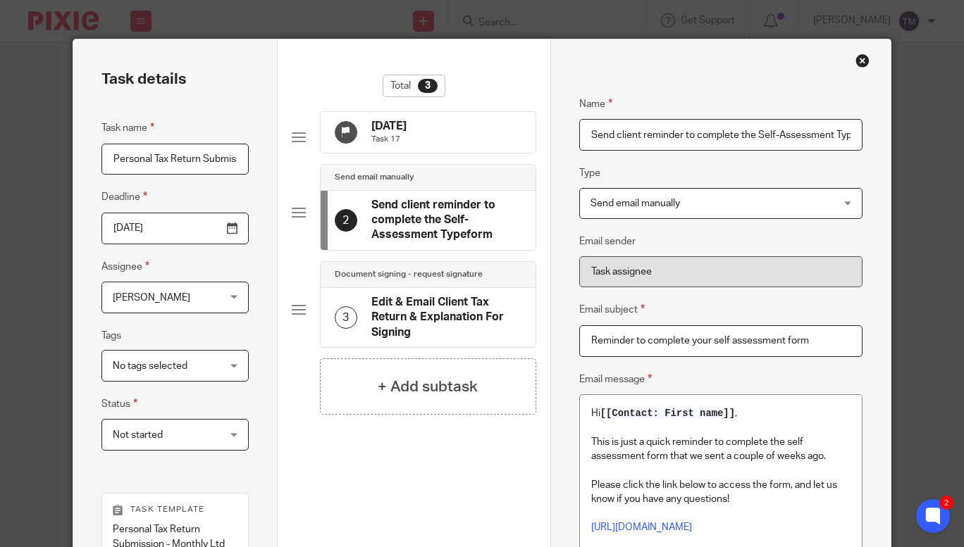
scroll to position [328, 0]
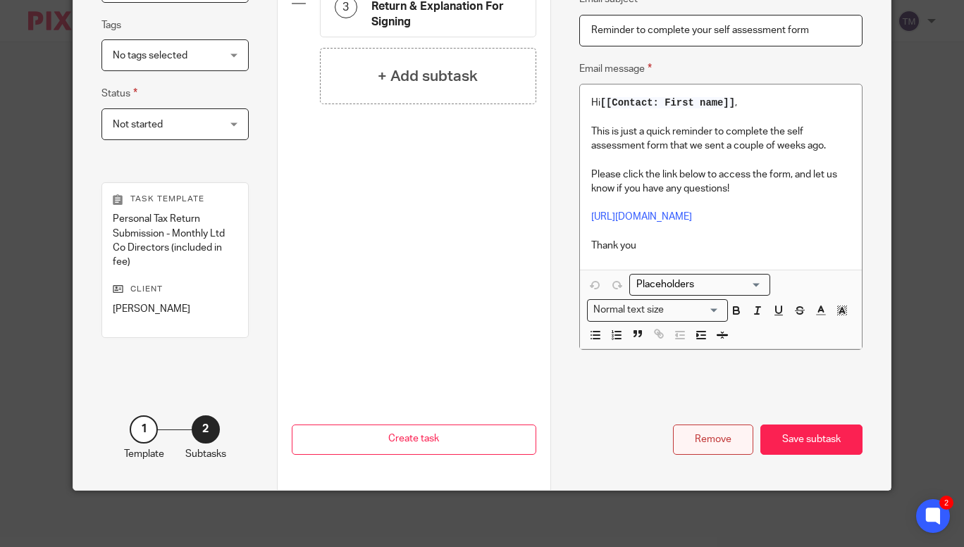
click at [702, 434] on div "Remove" at bounding box center [713, 440] width 80 height 30
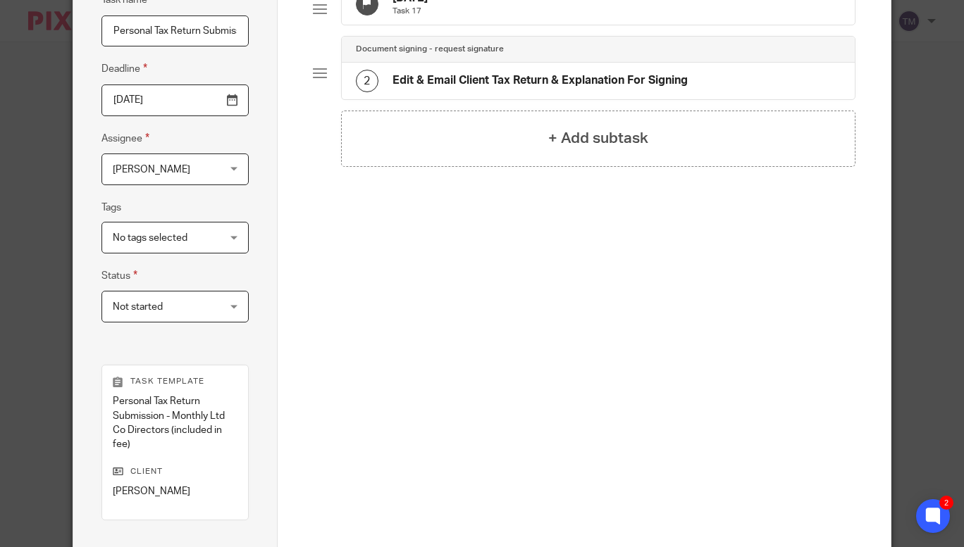
scroll to position [68, 0]
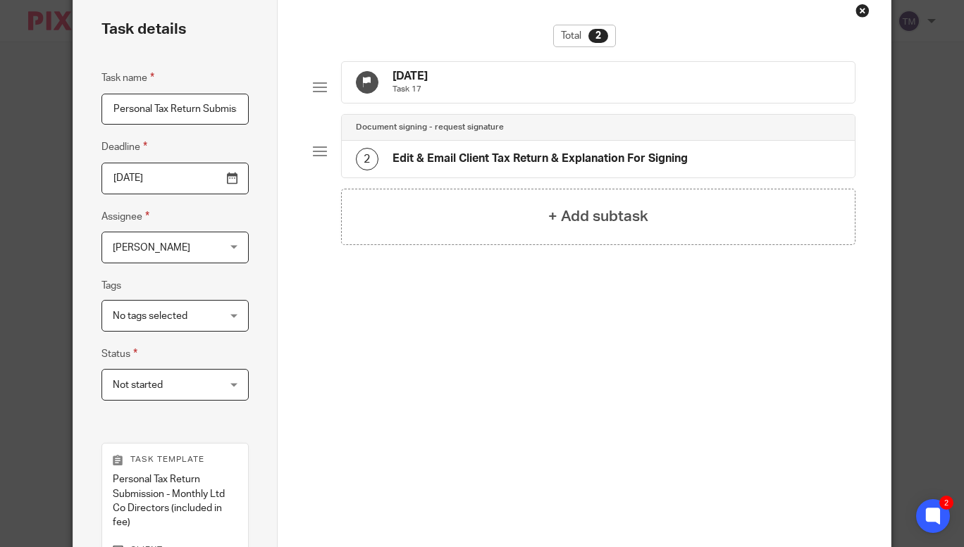
click at [499, 97] on div "10 Sep 2025 Task 17" at bounding box center [599, 82] width 514 height 41
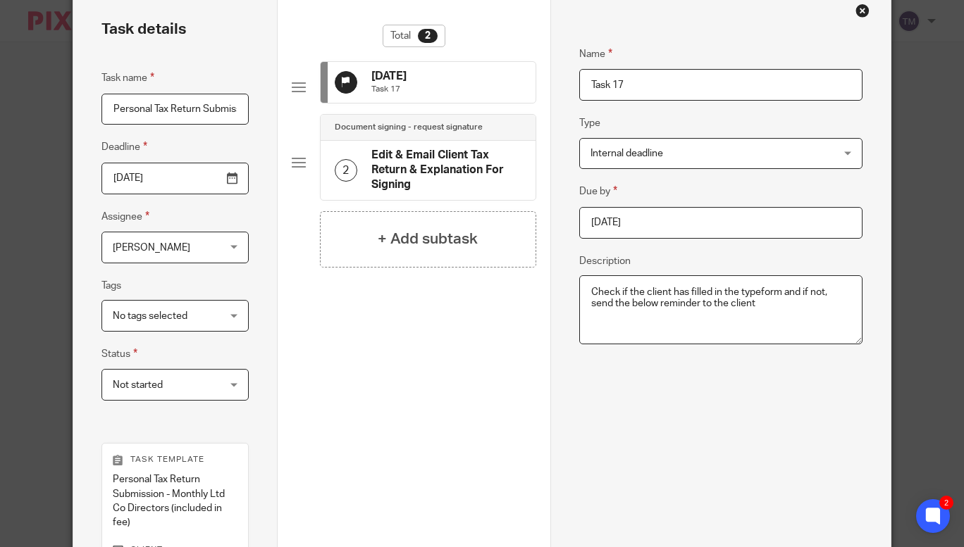
scroll to position [328, 0]
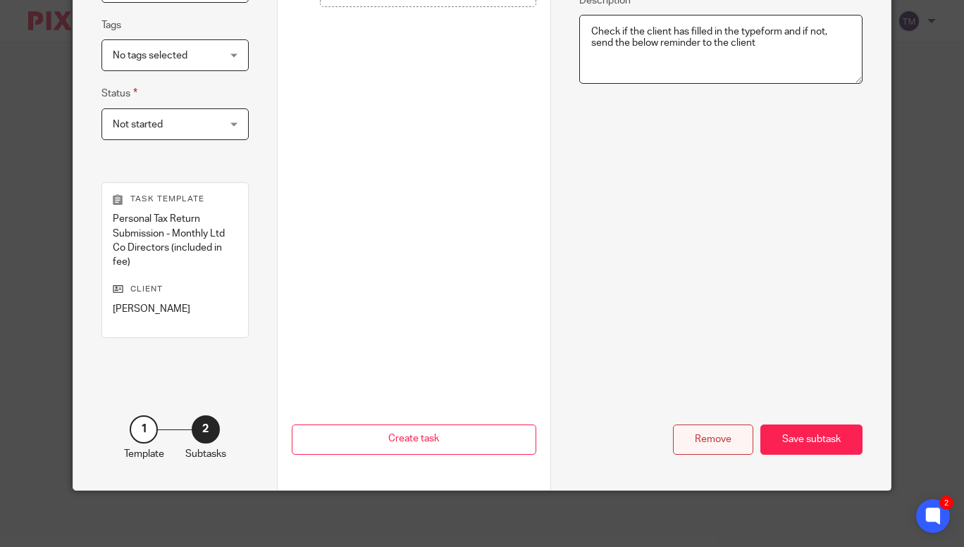
click at [702, 435] on div "Remove" at bounding box center [713, 440] width 80 height 30
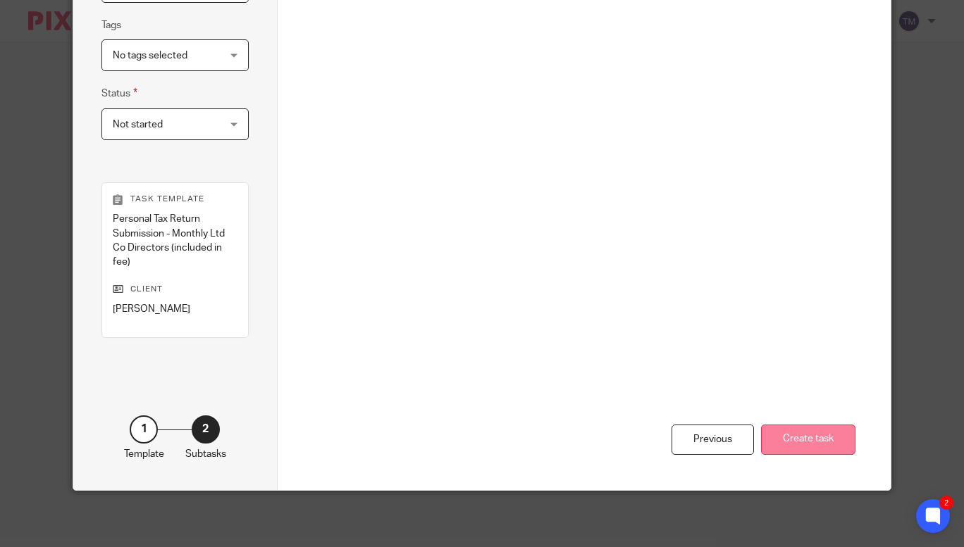
click at [808, 444] on button "Create task" at bounding box center [808, 440] width 94 height 30
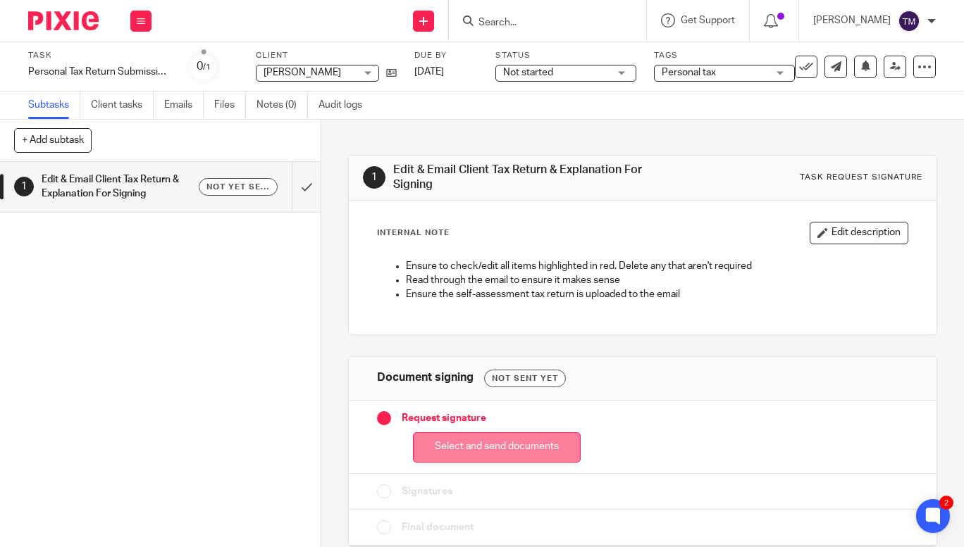
click at [480, 444] on button "Select and send documents" at bounding box center [497, 448] width 168 height 30
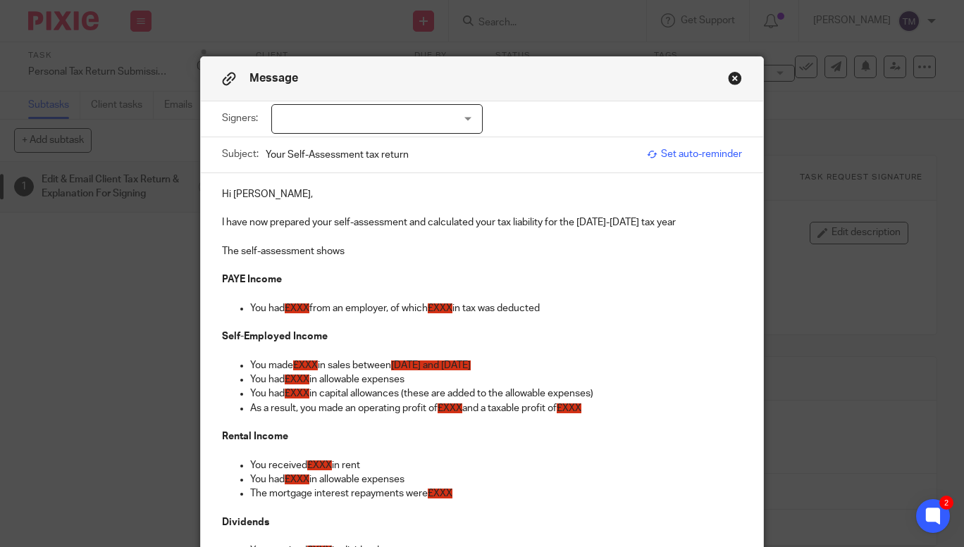
click at [393, 113] on div at bounding box center [376, 119] width 211 height 30
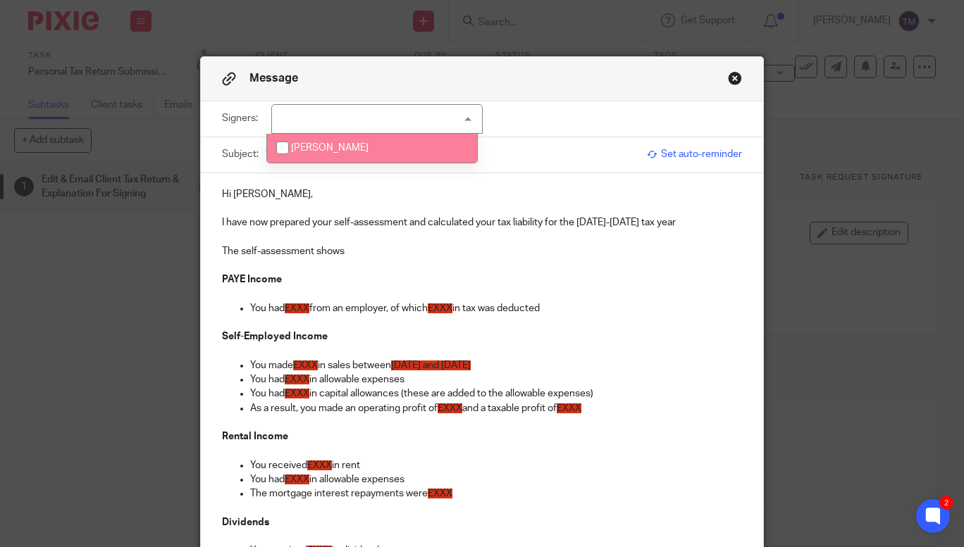
click at [357, 147] on span "[PERSON_NAME]" at bounding box center [329, 148] width 77 height 10
checkbox input "true"
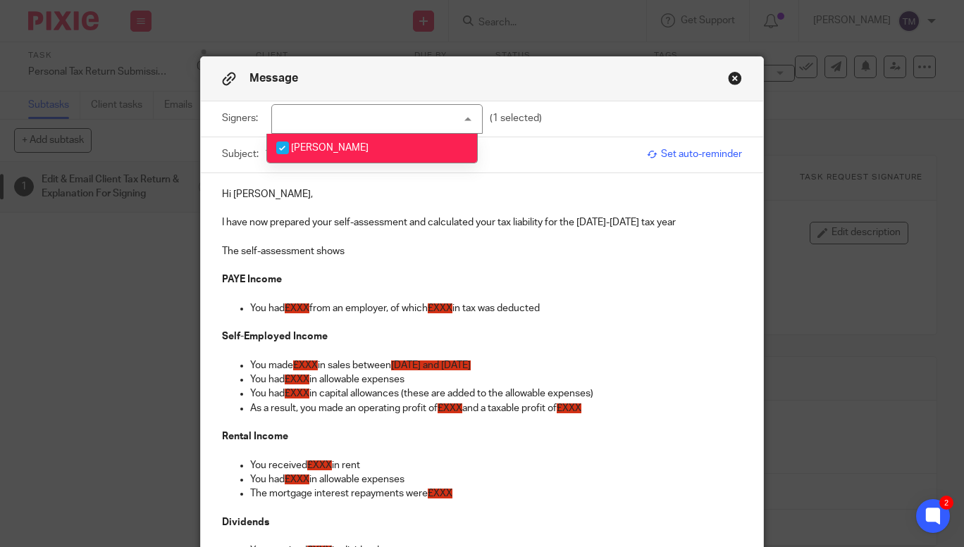
click at [734, 242] on p at bounding box center [482, 237] width 520 height 14
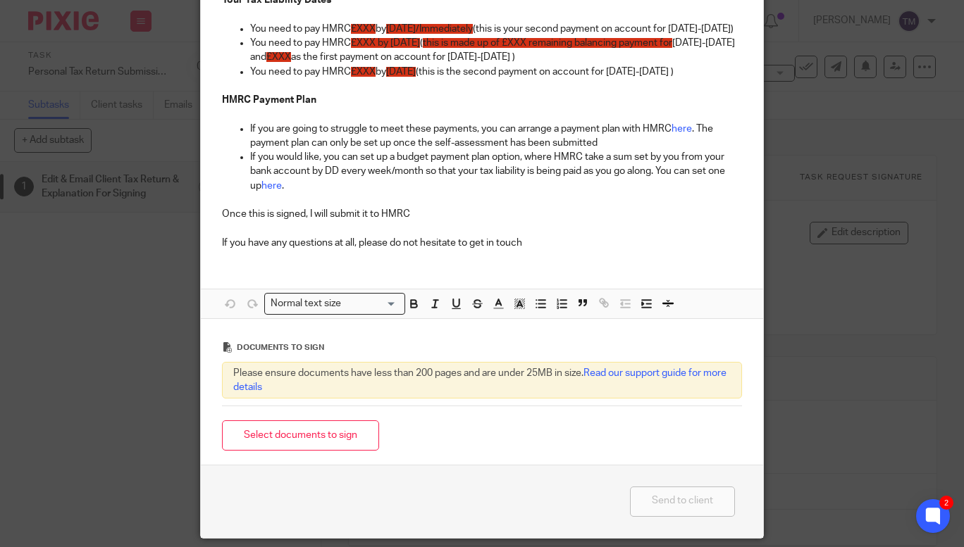
scroll to position [1006, 0]
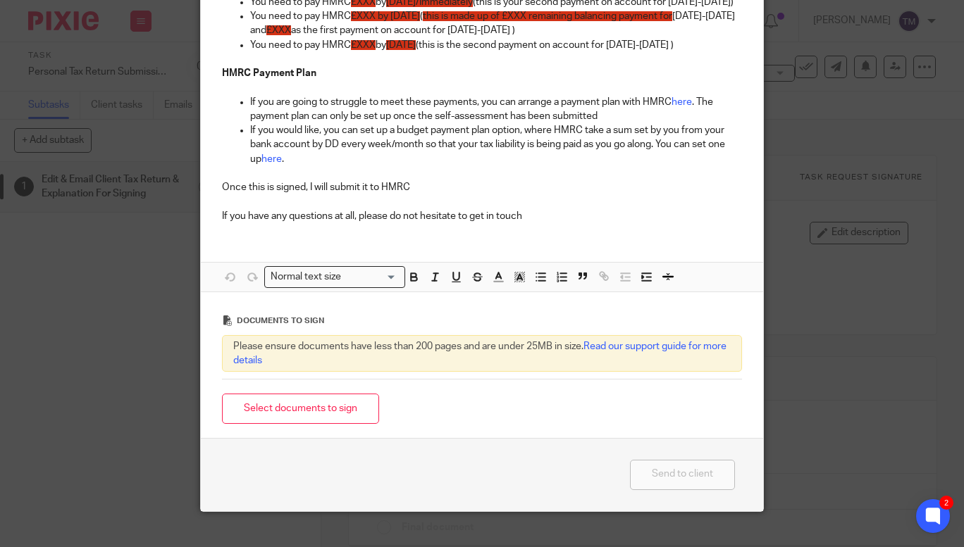
drag, startPoint x: 361, startPoint y: 423, endPoint x: 280, endPoint y: 445, distance: 83.9
click at [280, 424] on button "Select documents to sign" at bounding box center [300, 409] width 157 height 30
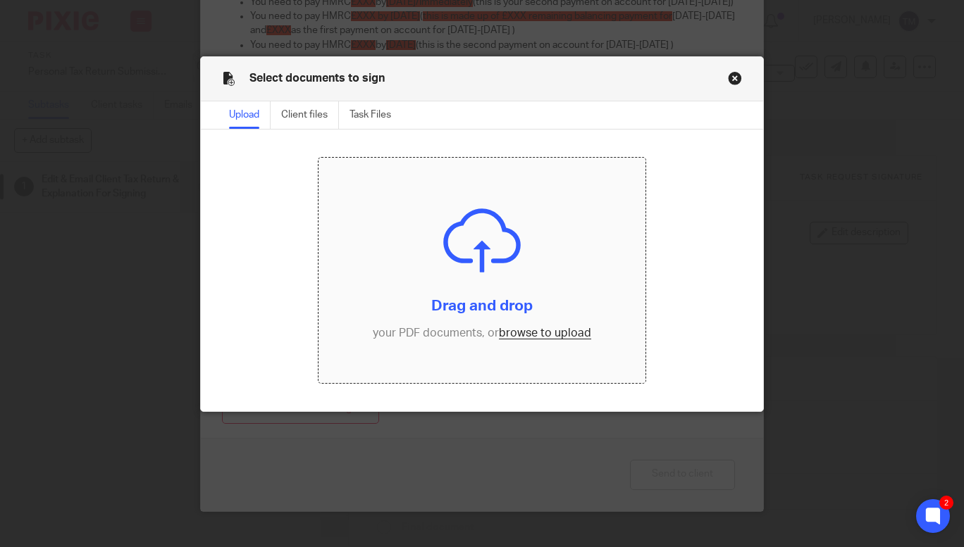
click at [526, 330] on input "file" at bounding box center [481, 270] width 327 height 225
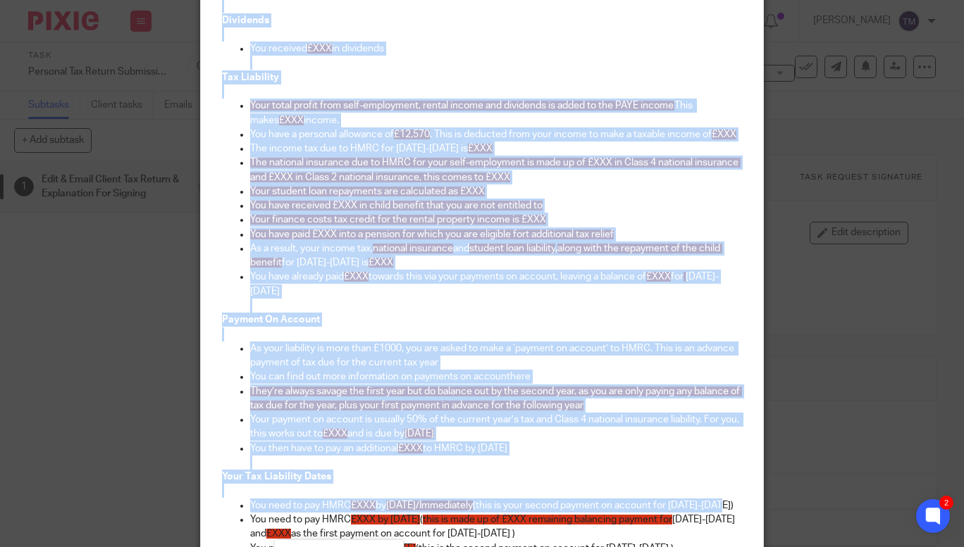
scroll to position [580, 0]
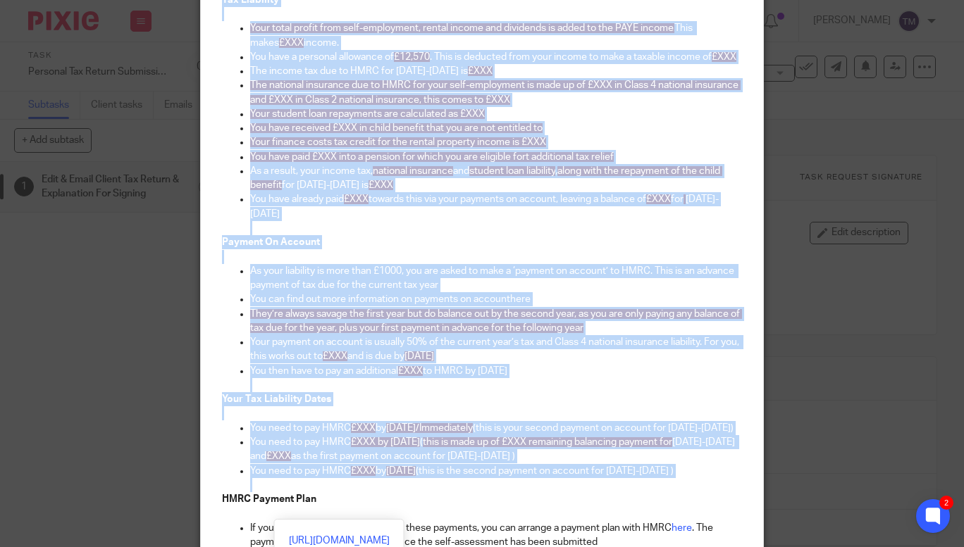
drag, startPoint x: 215, startPoint y: 70, endPoint x: 702, endPoint y: 506, distance: 653.5
click at [702, 506] on div "Hi Sumayya, I have now prepared your self-assessment and calculated your tax li…" at bounding box center [482, 127] width 562 height 1066
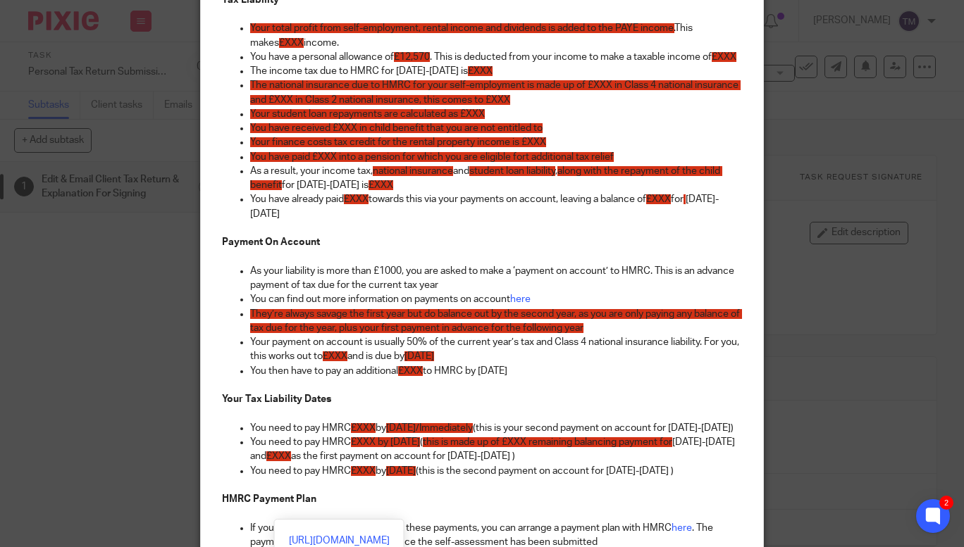
scroll to position [0, 0]
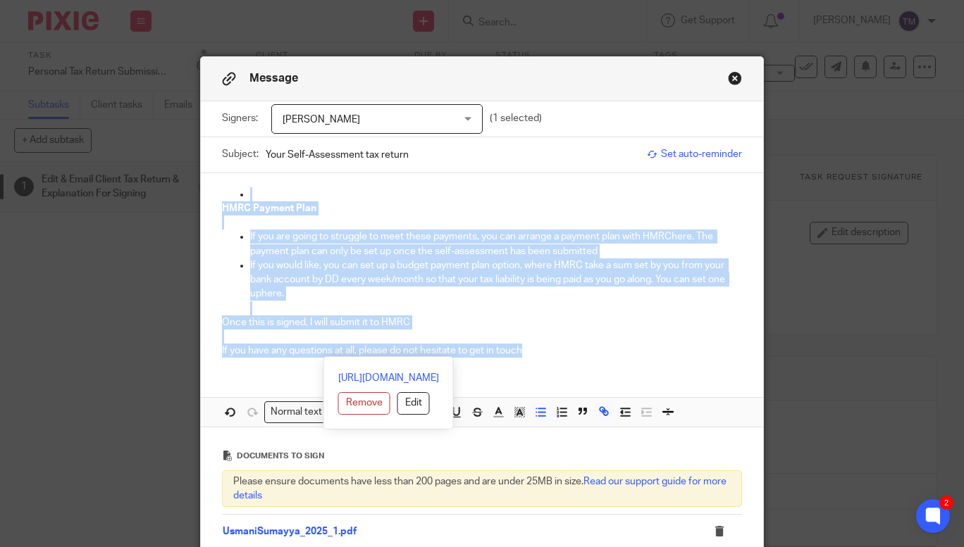
drag, startPoint x: 547, startPoint y: 353, endPoint x: 209, endPoint y: 192, distance: 375.0
click at [209, 192] on div "HMRC Payment Plan If you are going to struggle to meet these payments, you can …" at bounding box center [482, 271] width 562 height 196
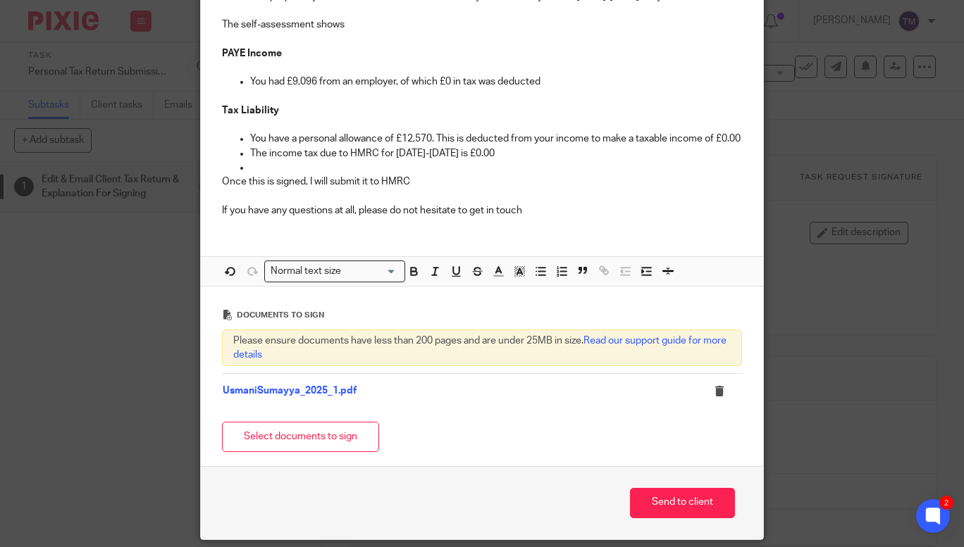
scroll to position [299, 0]
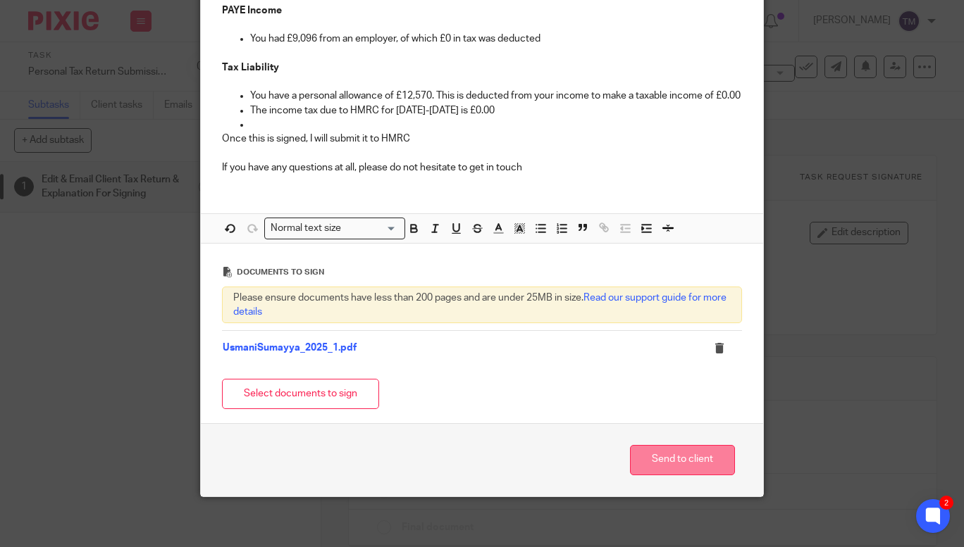
click at [676, 470] on button "Send to client" at bounding box center [682, 460] width 105 height 30
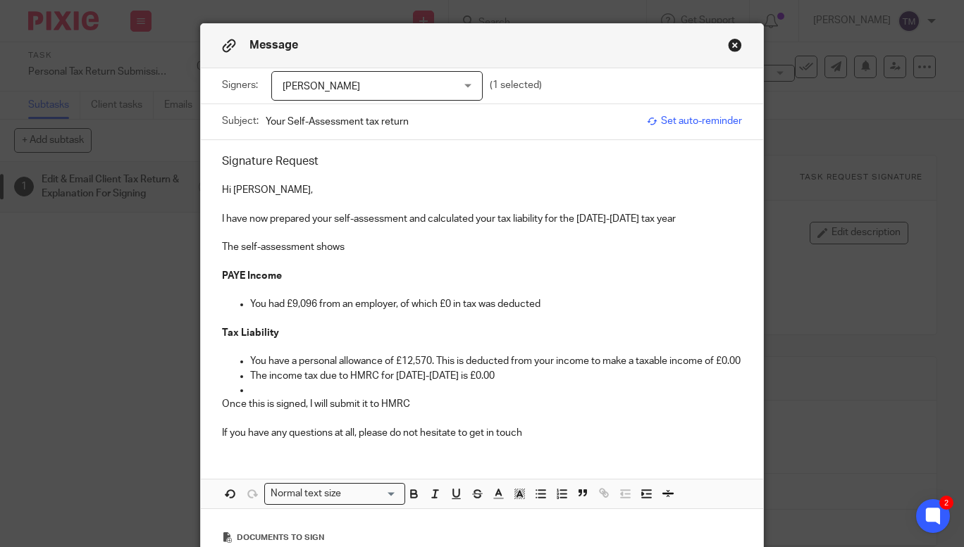
scroll to position [0, 0]
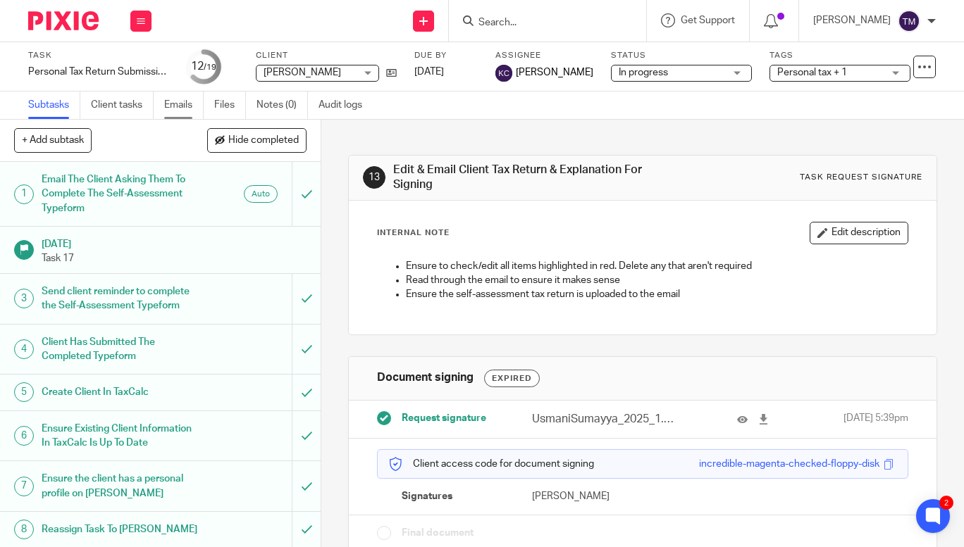
click at [188, 100] on link "Emails" at bounding box center [183, 105] width 39 height 27
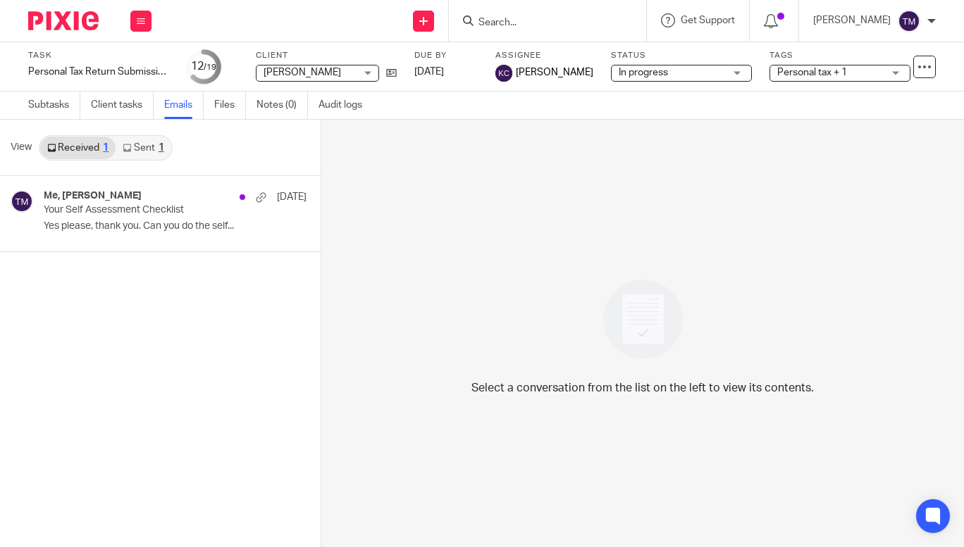
click at [149, 148] on link "Sent 1" at bounding box center [143, 148] width 55 height 23
click at [42, 106] on link "Subtasks" at bounding box center [54, 105] width 52 height 27
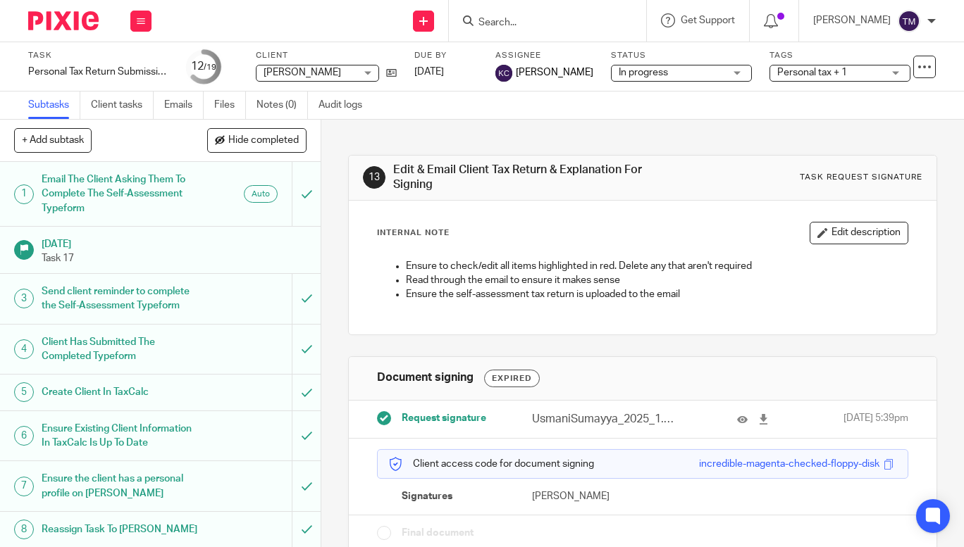
scroll to position [20, 0]
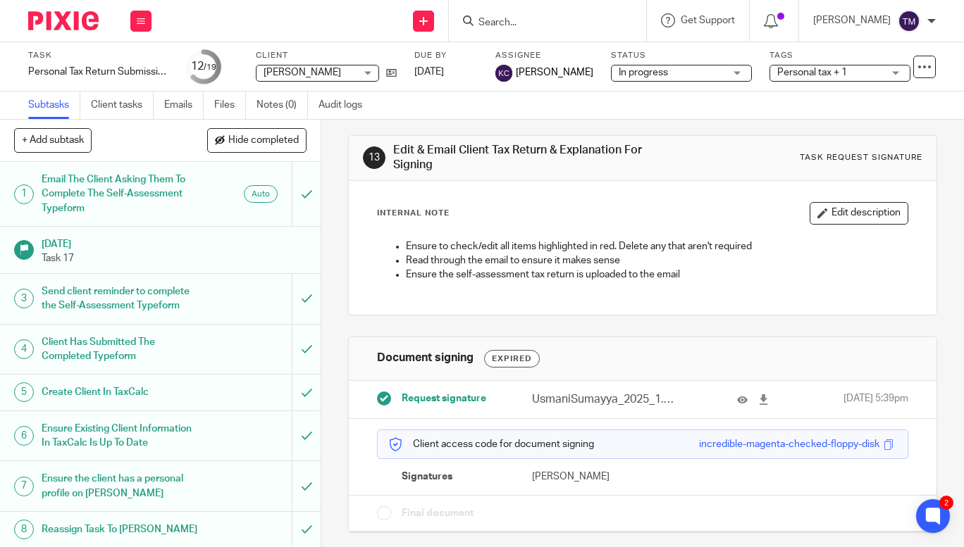
click at [397, 74] on div "Task Personal Tax Return Submission - Monthly Ltd Co Directors (included in fee…" at bounding box center [406, 67] width 756 height 34
click at [391, 73] on icon at bounding box center [391, 73] width 11 height 11
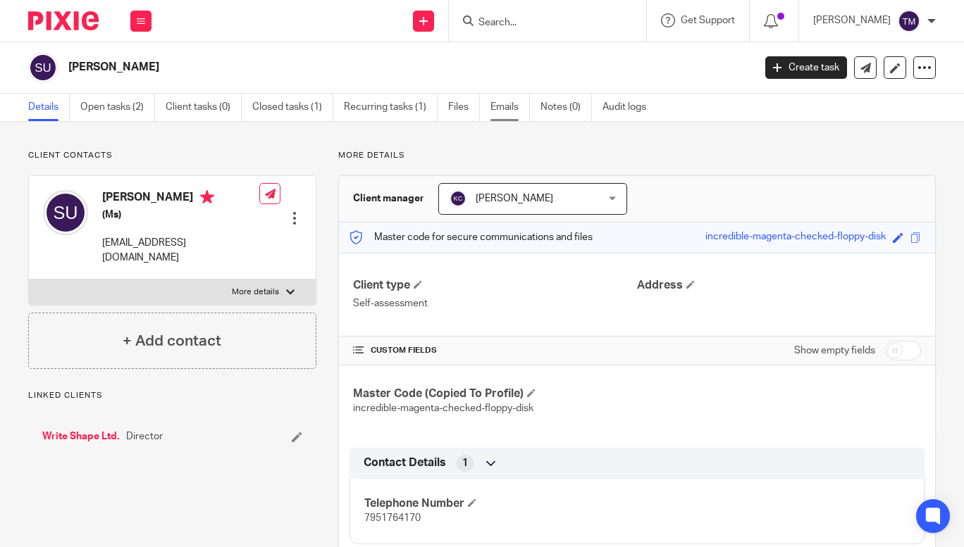
click at [509, 103] on link "Emails" at bounding box center [509, 107] width 39 height 27
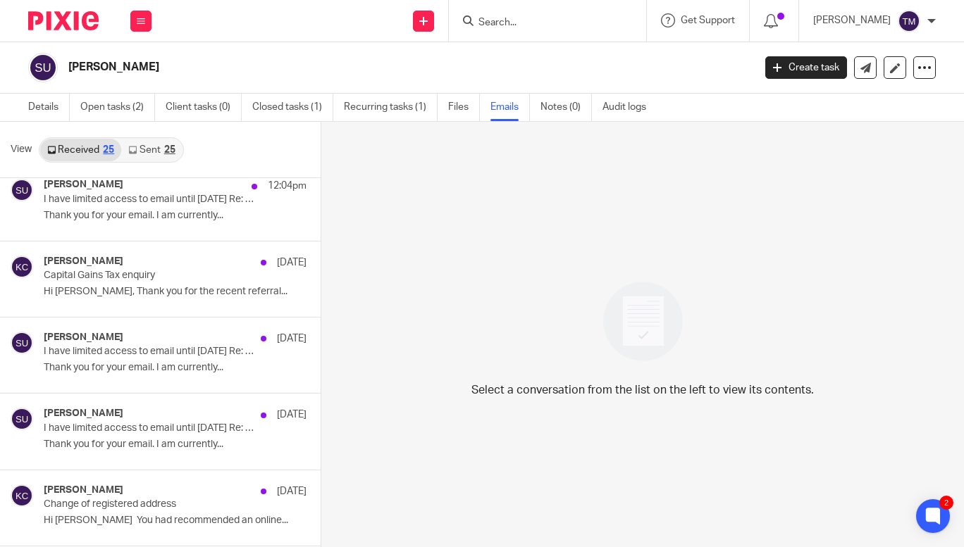
scroll to position [101, 0]
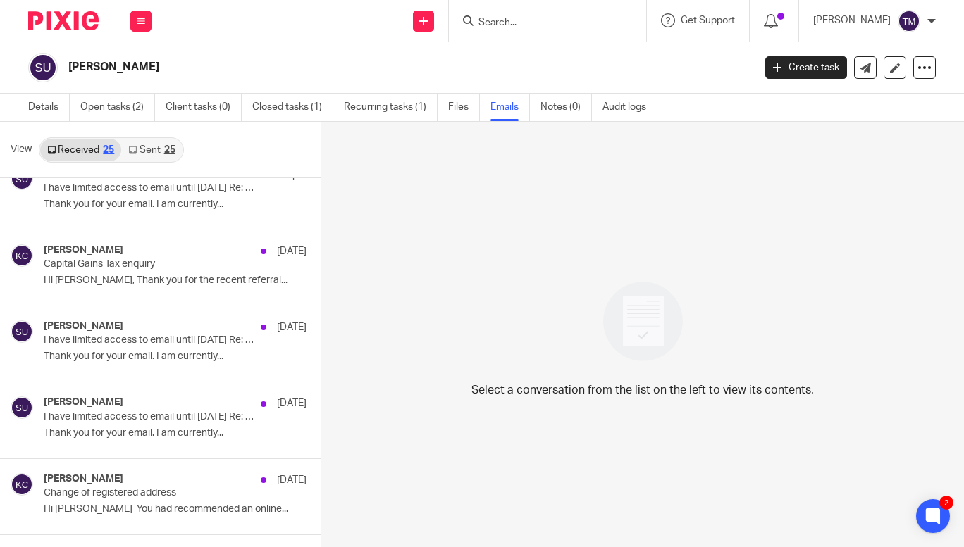
click at [159, 146] on link "Sent 25" at bounding box center [151, 150] width 61 height 23
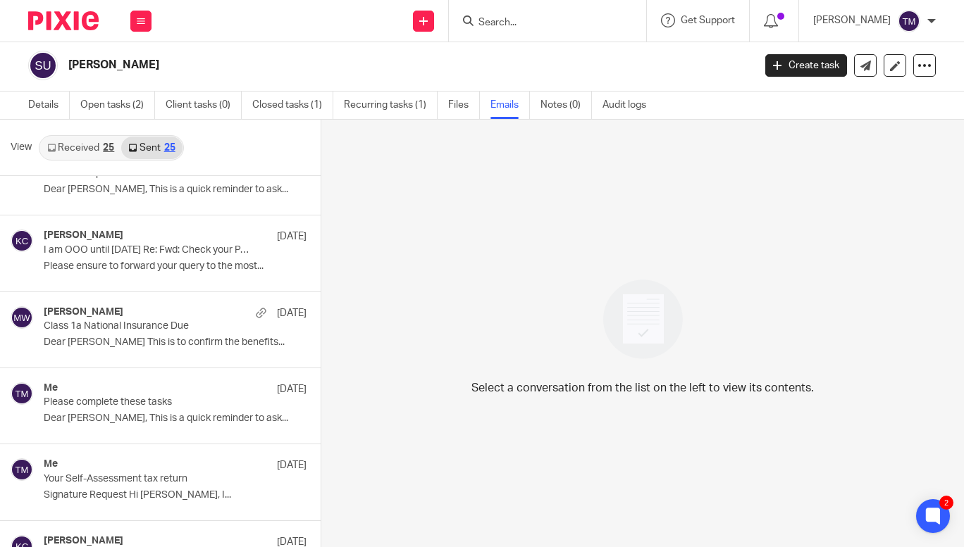
scroll to position [882, 0]
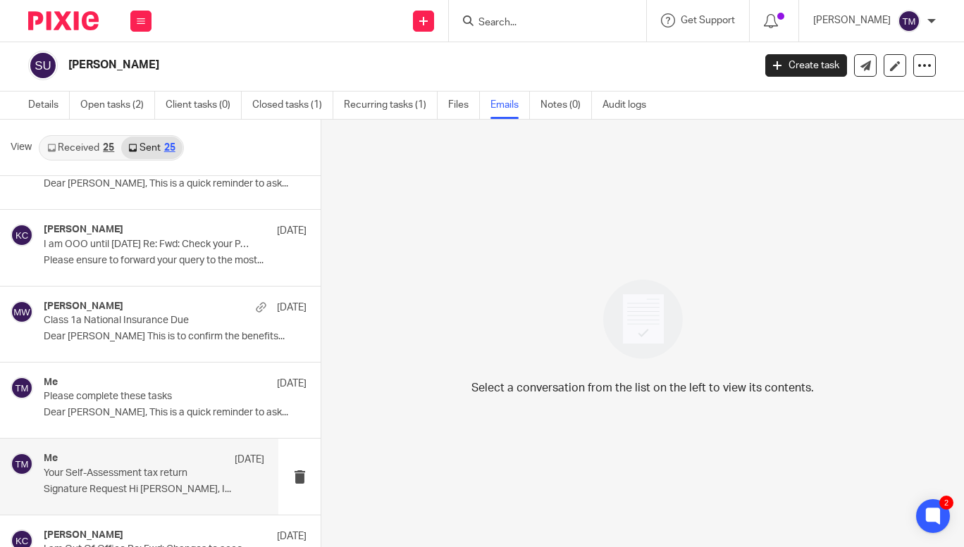
click at [136, 460] on div "Me [DATE]" at bounding box center [154, 460] width 220 height 14
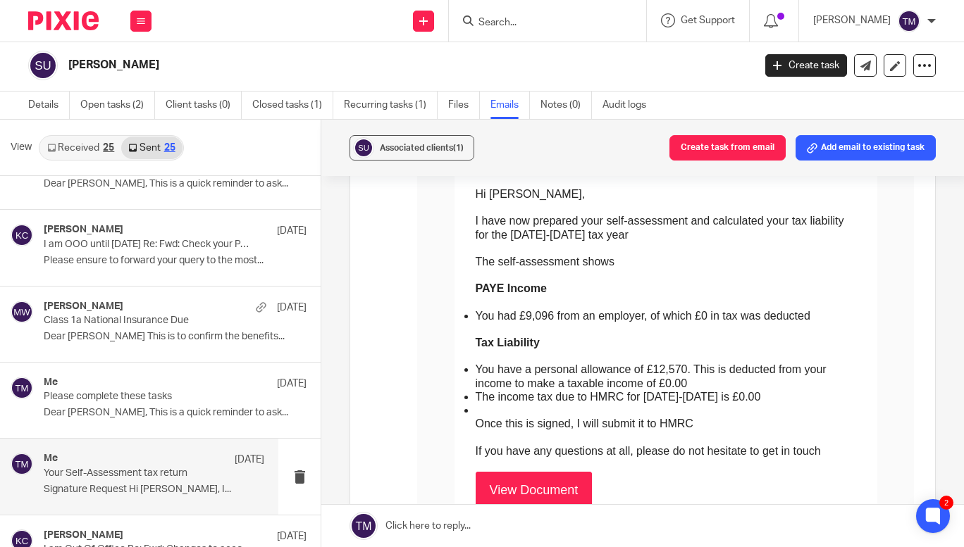
scroll to position [256, 0]
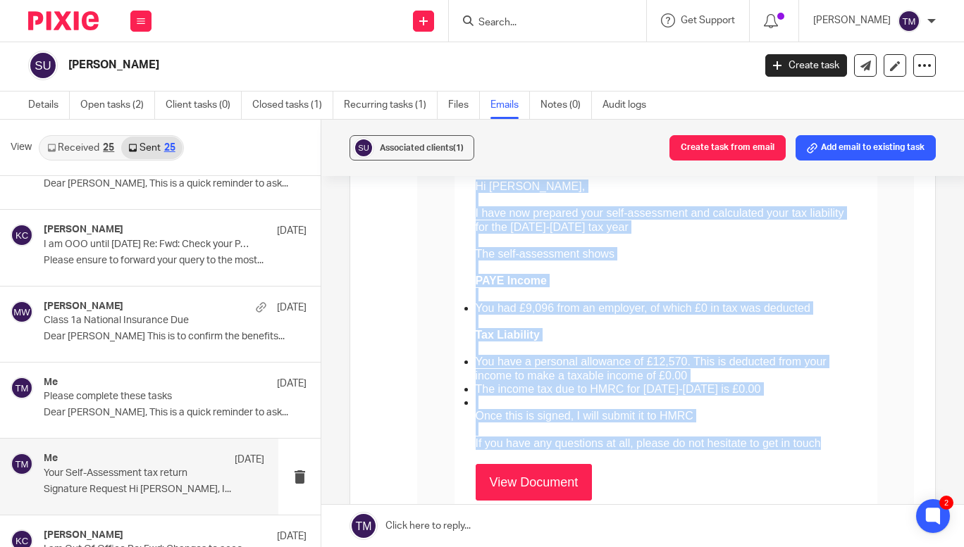
drag, startPoint x: 802, startPoint y: 428, endPoint x: 435, endPoint y: 192, distance: 436.7
click at [454, 192] on td "Signature Request Hi [PERSON_NAME], I have now prepared your self-assessment an…" at bounding box center [665, 346] width 423 height 460
copy td "Signature Request Hi [PERSON_NAME], I have now prepared your self-assessment an…"
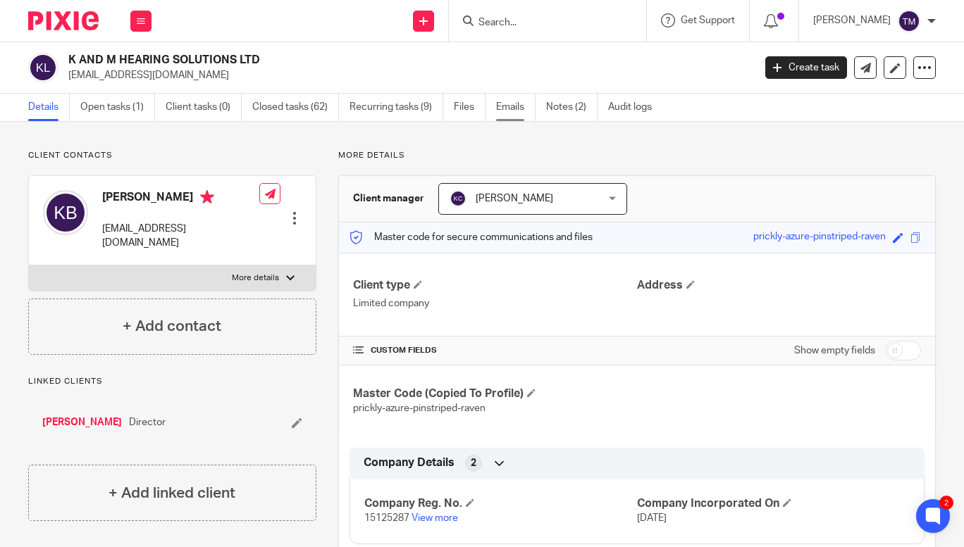
click at [499, 107] on link "Emails" at bounding box center [515, 107] width 39 height 27
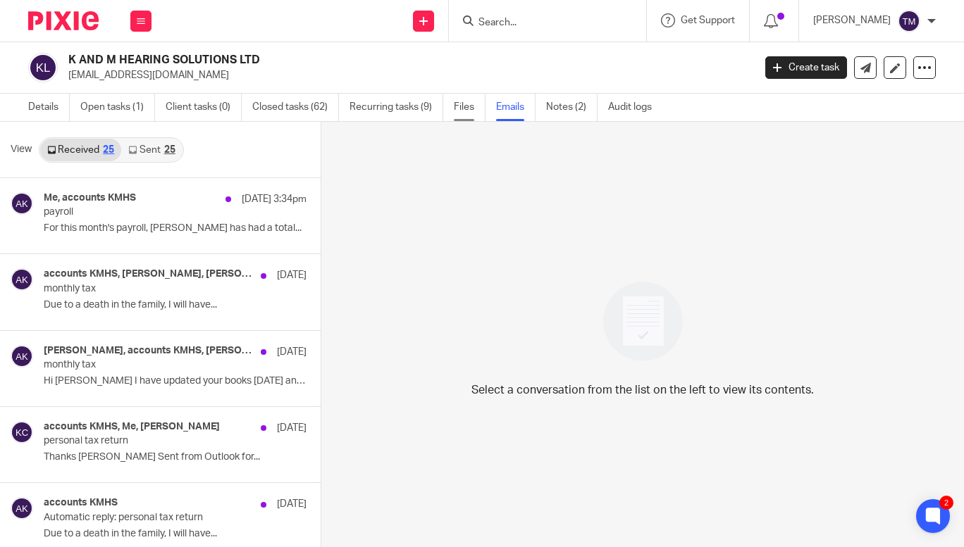
click at [470, 106] on link "Files" at bounding box center [470, 107] width 32 height 27
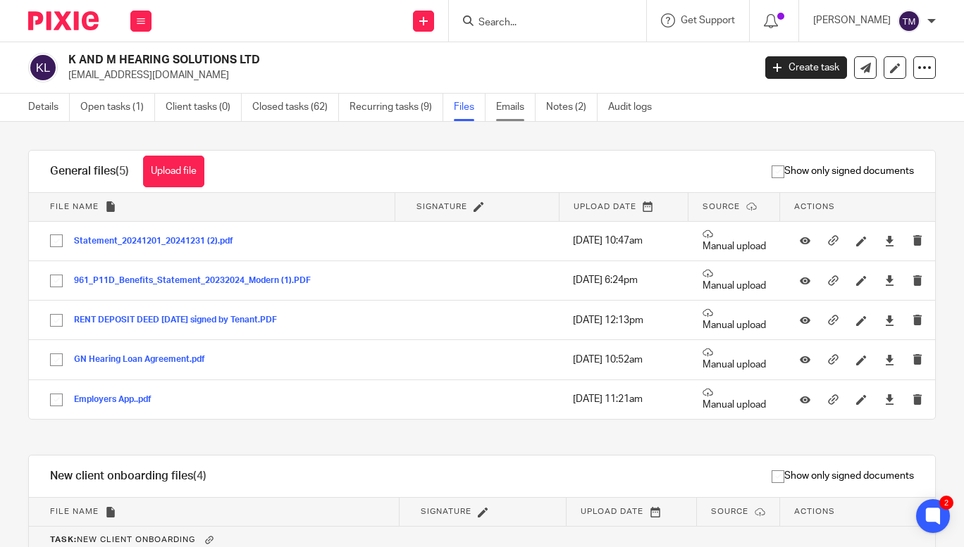
click at [520, 101] on link "Emails" at bounding box center [515, 107] width 39 height 27
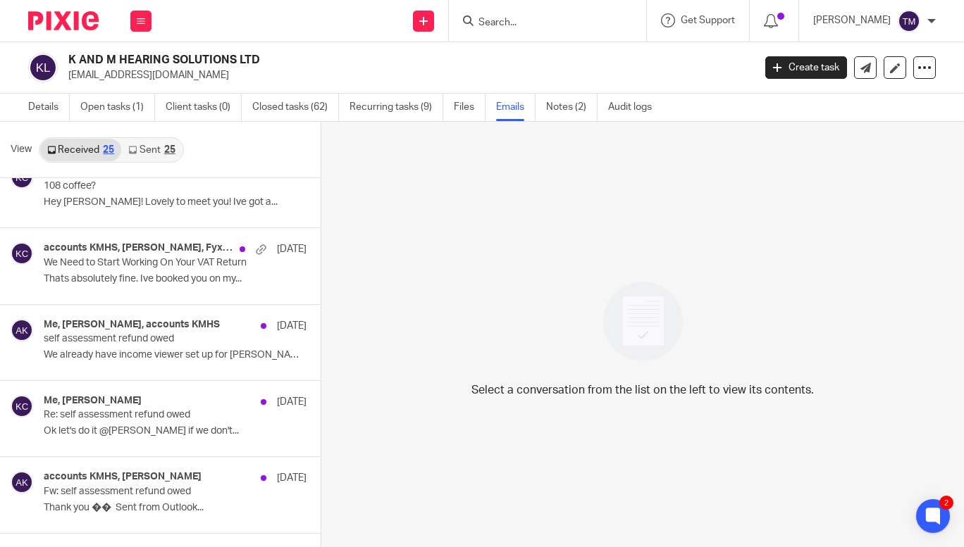
scroll to position [1480, 0]
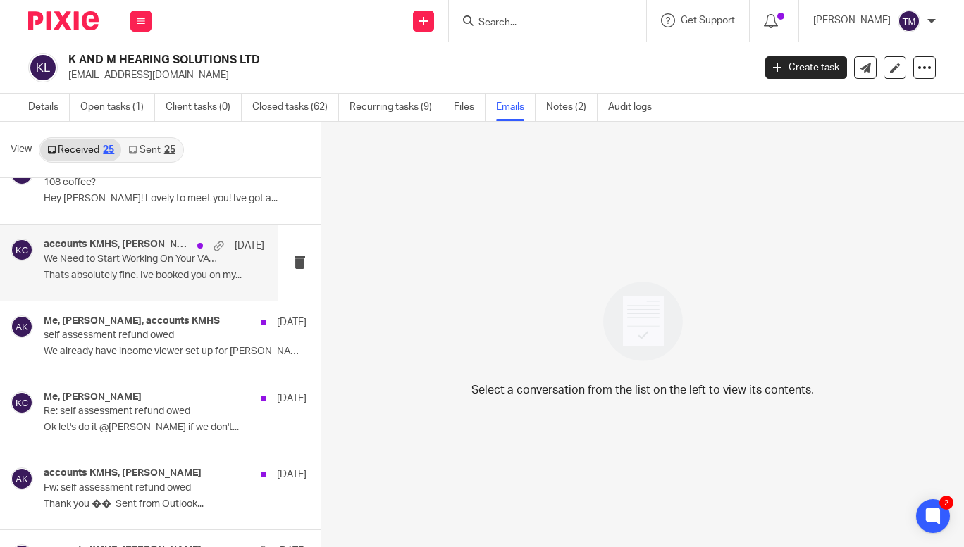
click at [159, 272] on p "Thats absolutely fine. Ive booked you on my..." at bounding box center [154, 276] width 220 height 12
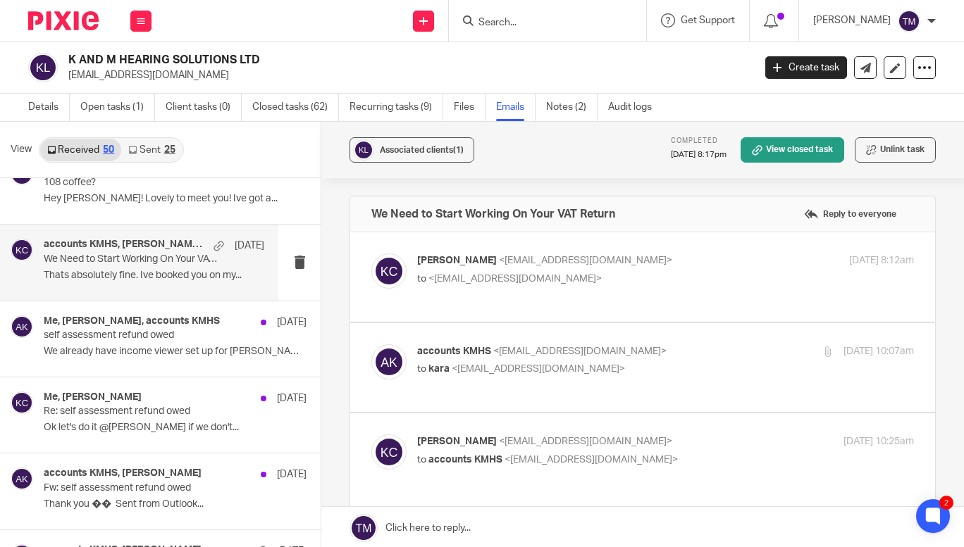
scroll to position [0, 0]
click at [723, 359] on label at bounding box center [642, 367] width 585 height 89
click at [371, 344] on input "checkbox" at bounding box center [371, 344] width 1 height 1
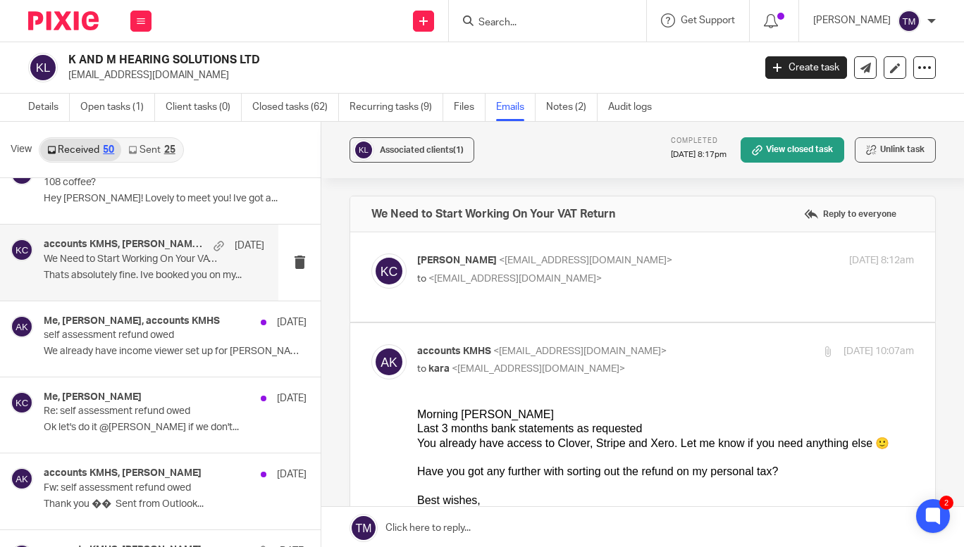
scroll to position [2, 0]
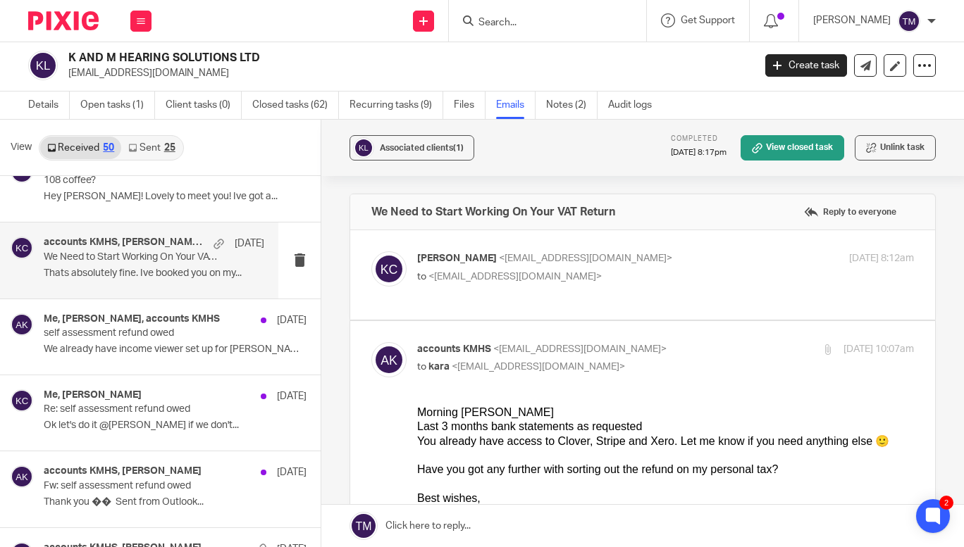
click at [758, 373] on div "accounts KMHS <[EMAIL_ADDRESS][DOMAIN_NAME]> to kara <[EMAIL_ADDRESS][DOMAIN_NA…" at bounding box center [665, 359] width 497 height 35
checkbox input "false"
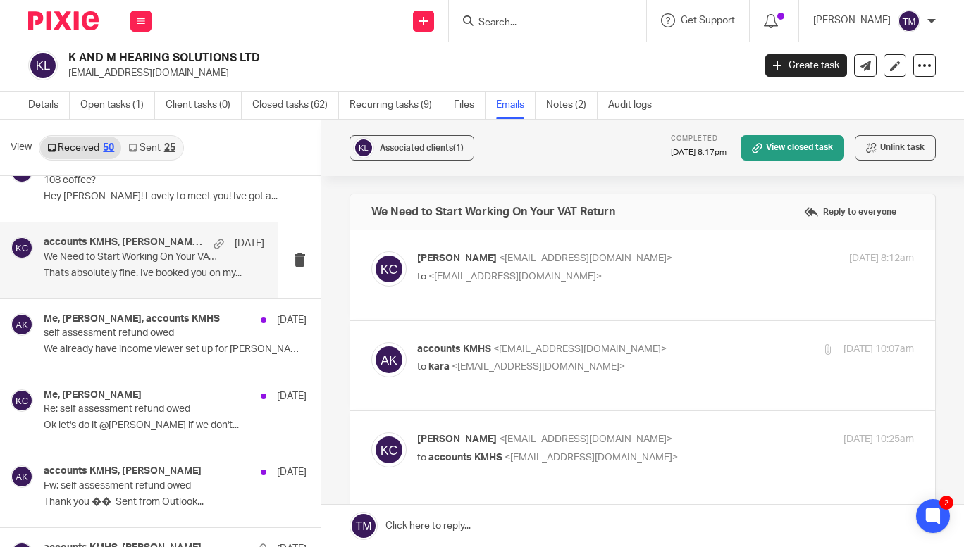
click at [724, 466] on p "to accounts KMHS <accounts@kmhearingsolutions.co.uk>" at bounding box center [582, 458] width 331 height 15
checkbox input "true"
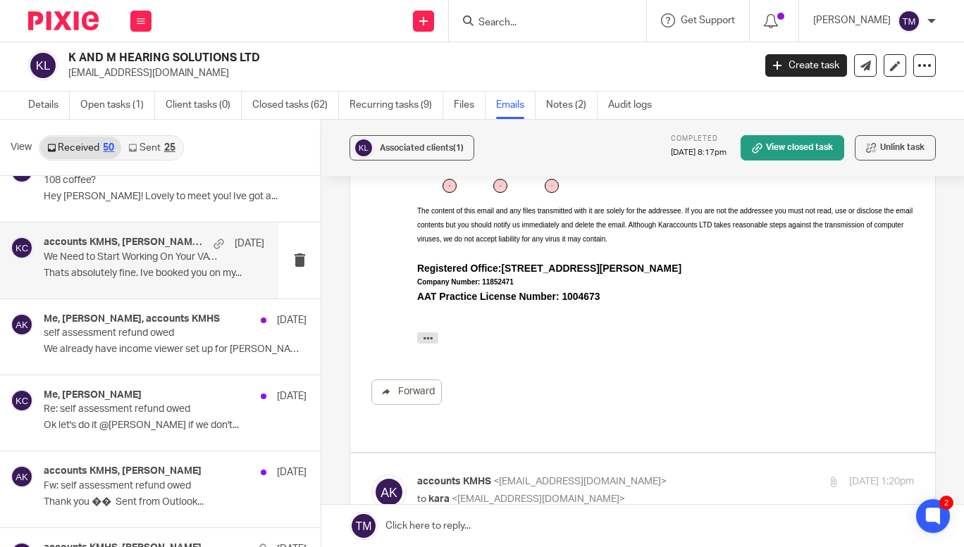
scroll to position [902, 0]
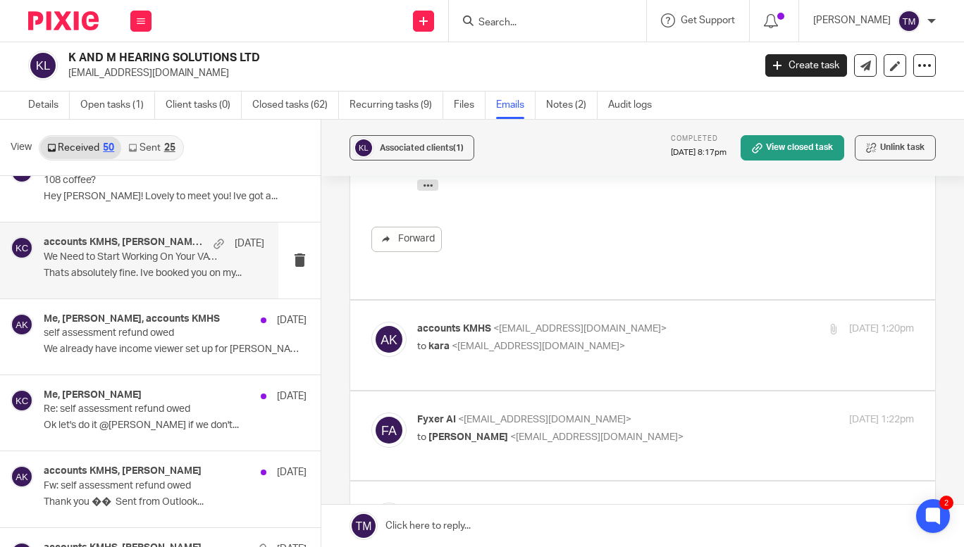
click at [701, 347] on p "to kara <kara@karaccounts.com>" at bounding box center [582, 347] width 331 height 15
checkbox input "true"
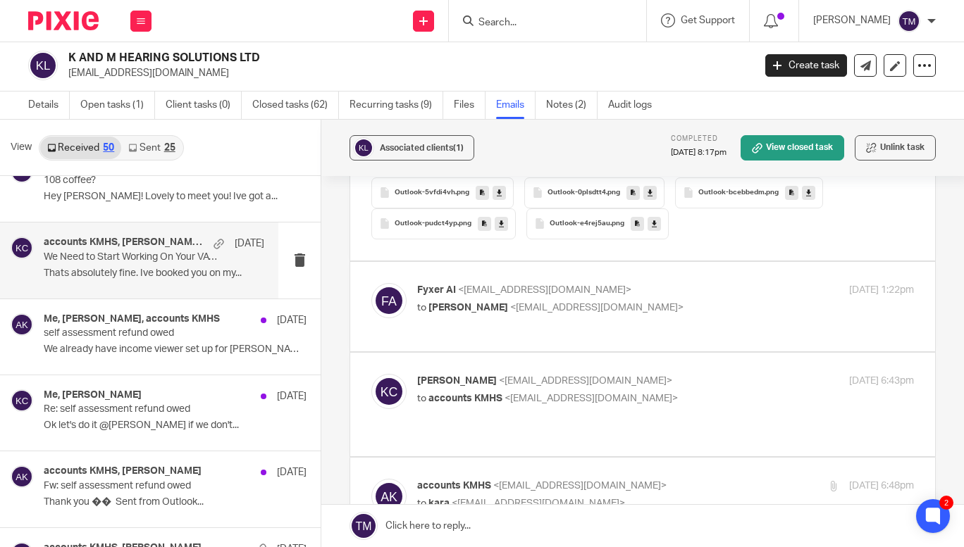
scroll to position [3405, 0]
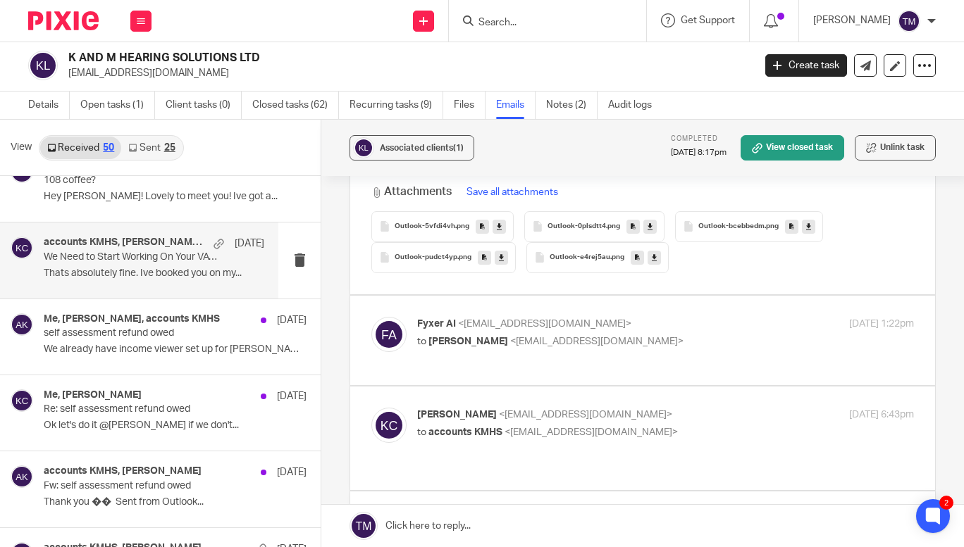
drag, startPoint x: 705, startPoint y: 422, endPoint x: 637, endPoint y: 353, distance: 97.1
click at [637, 352] on div "Fyxer AI <ai@fyxer.com> to Kara Curtayne <kara@karaccounts.com> 2 Jul 2025 1:22…" at bounding box center [665, 334] width 497 height 35
checkbox input "true"
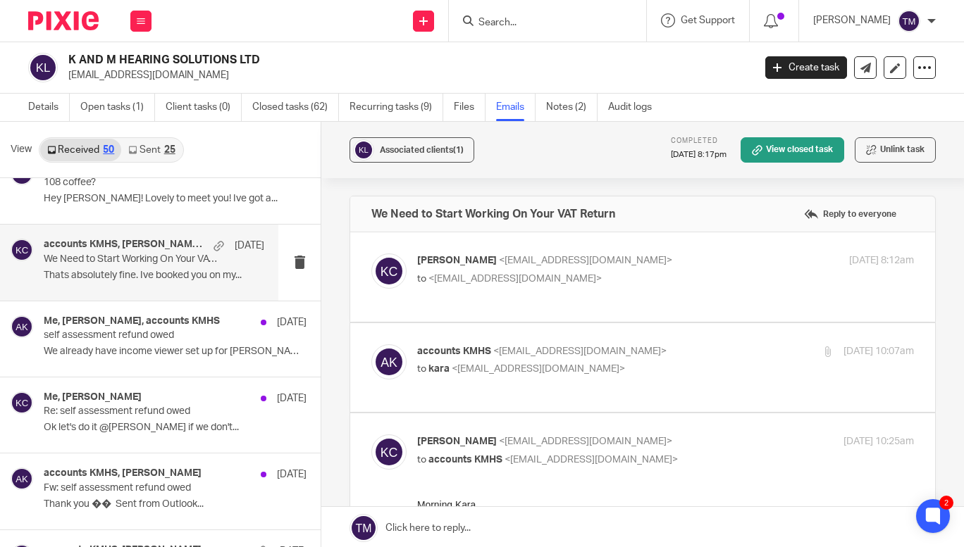
scroll to position [1452, 0]
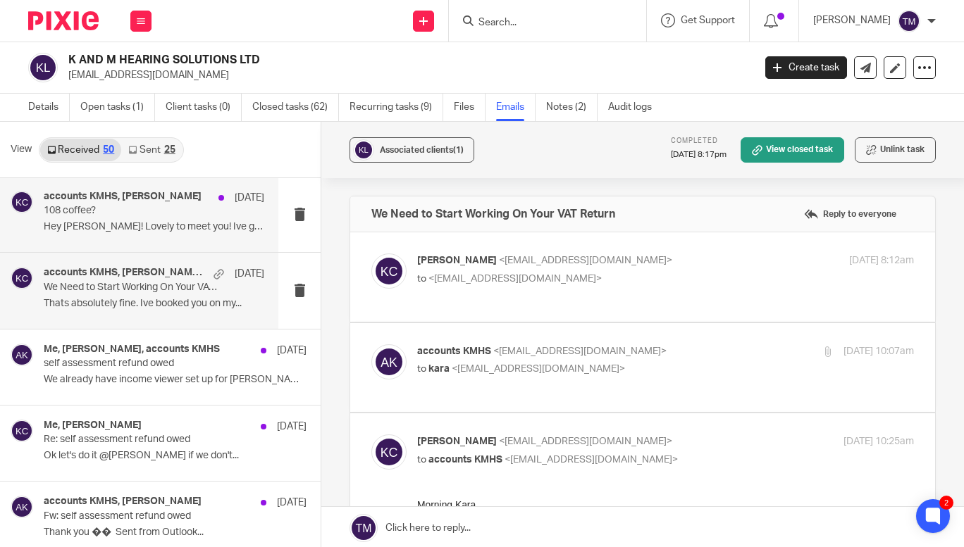
click at [158, 231] on p "Hey Kara! Lovely to meet you! Ive got a..." at bounding box center [154, 227] width 220 height 12
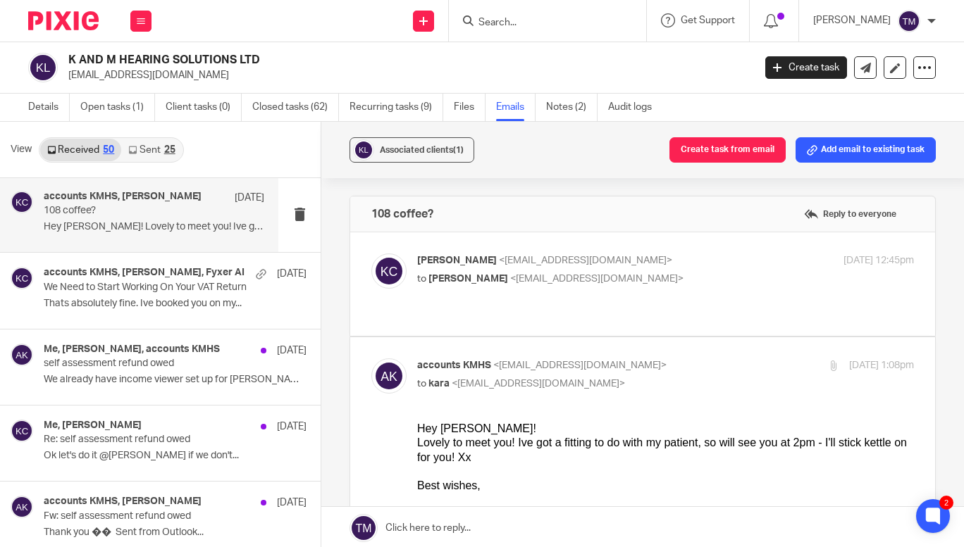
scroll to position [0, 0]
click at [725, 265] on p "Kara Curtayne <kara@karaccounts.com>" at bounding box center [582, 261] width 331 height 15
checkbox input "true"
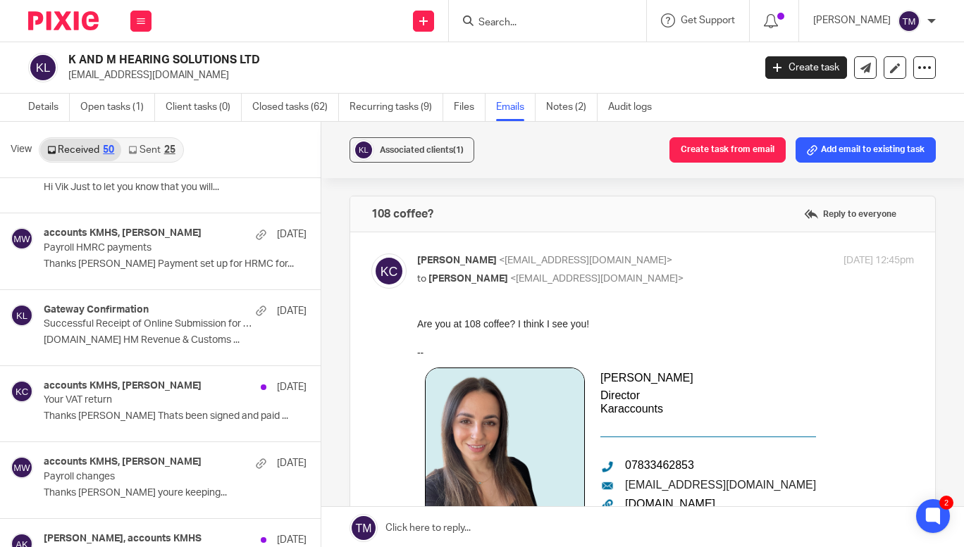
scroll to position [877, 0]
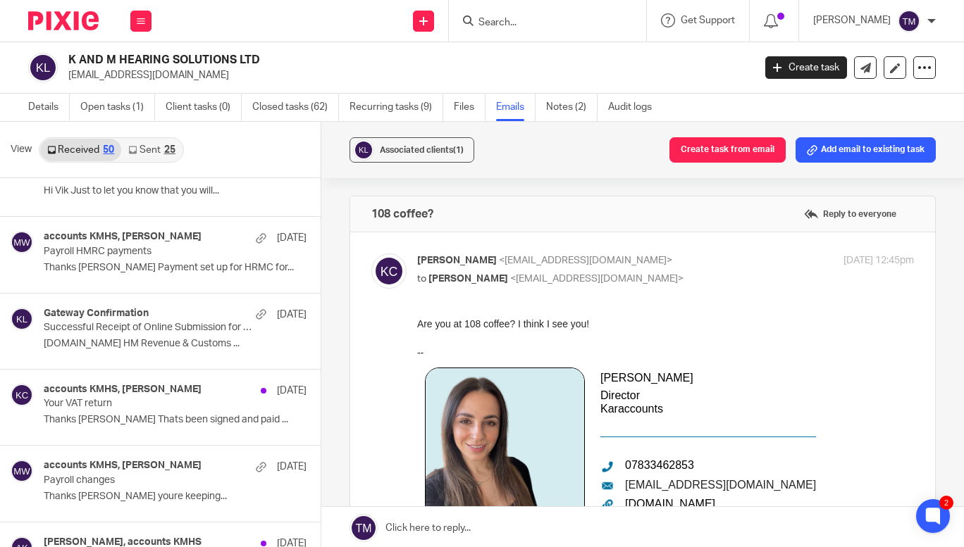
click at [161, 155] on link "Sent 25" at bounding box center [151, 150] width 61 height 23
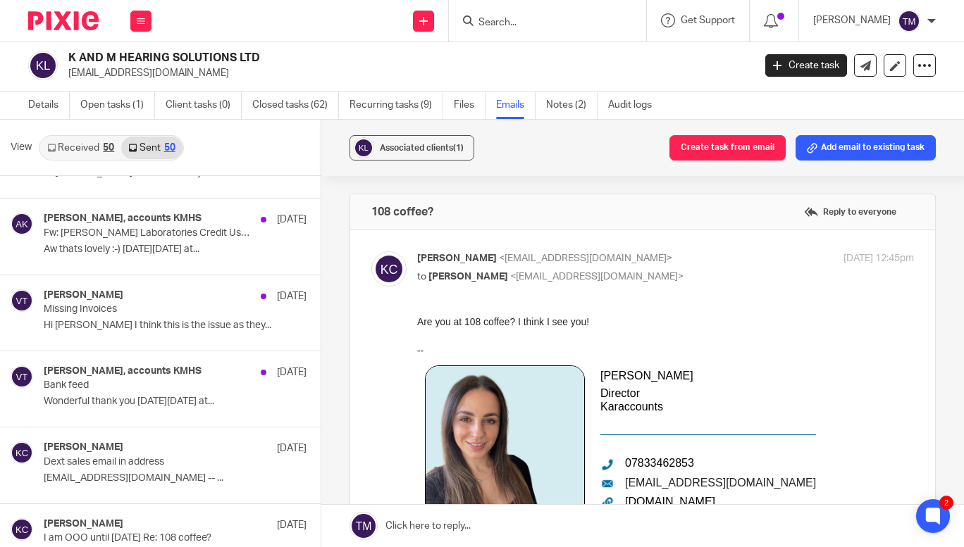
scroll to position [0, 0]
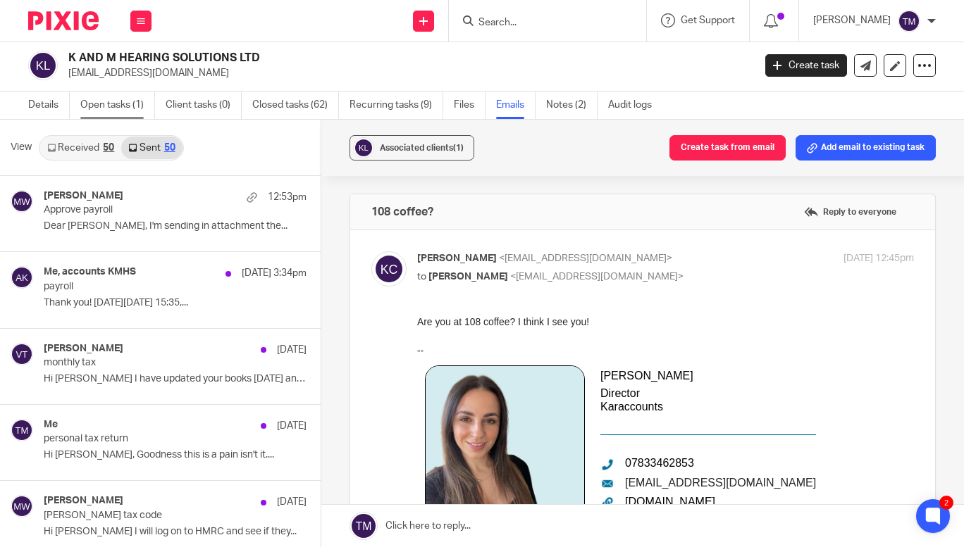
click at [119, 106] on link "Open tasks (1)" at bounding box center [117, 105] width 75 height 27
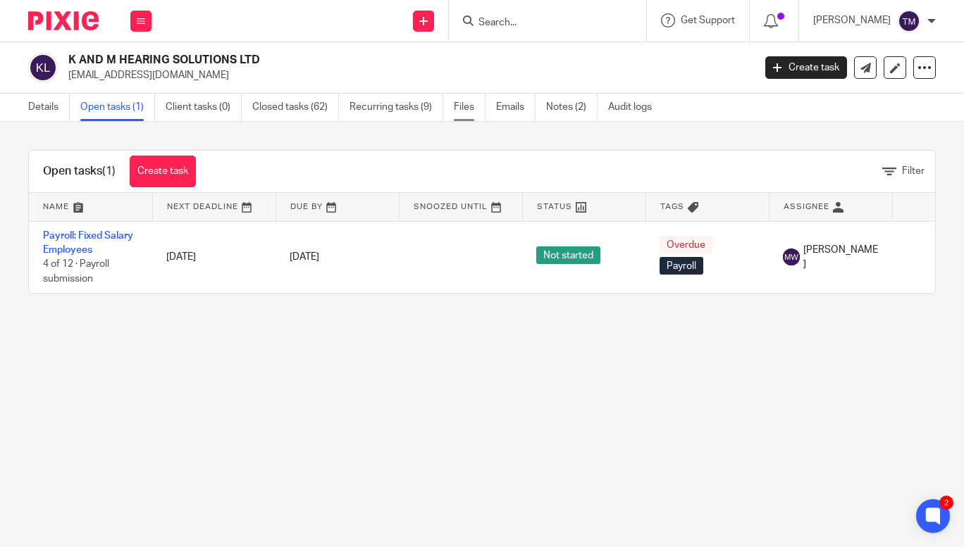
click at [469, 113] on link "Files" at bounding box center [470, 107] width 32 height 27
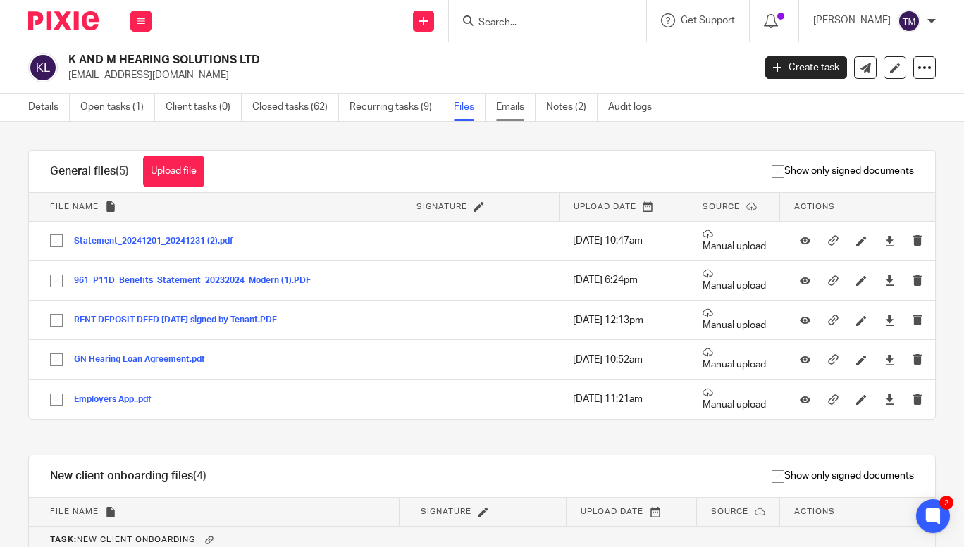
click at [511, 115] on link "Emails" at bounding box center [515, 107] width 39 height 27
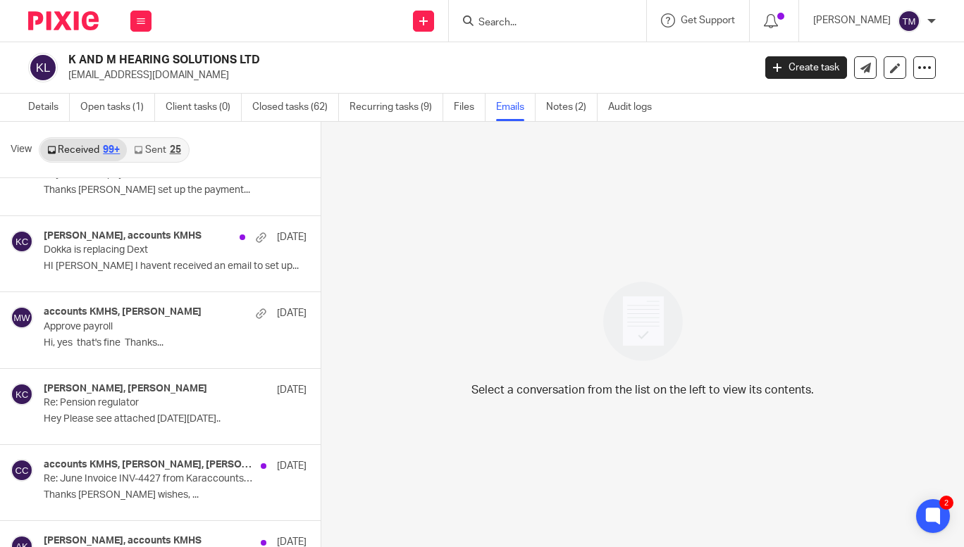
scroll to position [10428, 0]
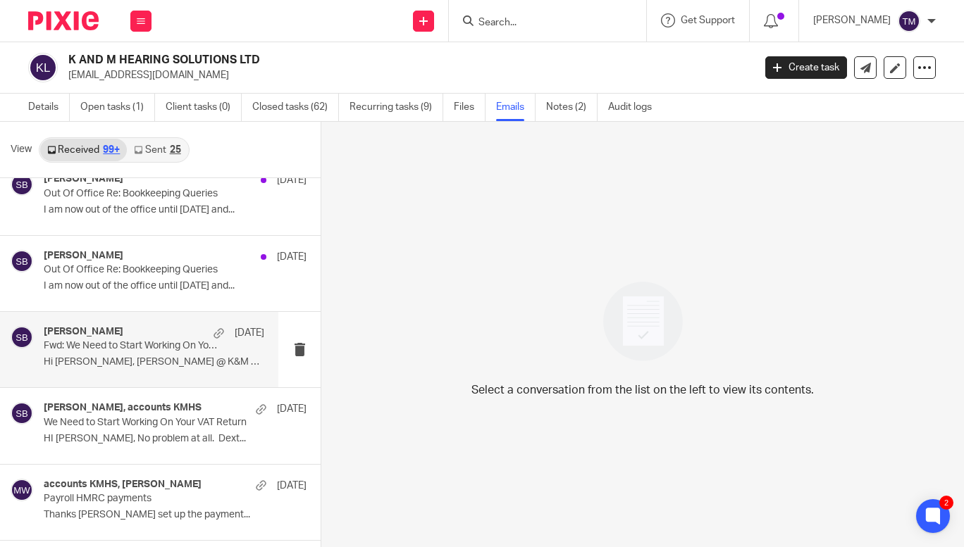
click at [145, 337] on div "[PERSON_NAME] [DATE]" at bounding box center [154, 333] width 220 height 14
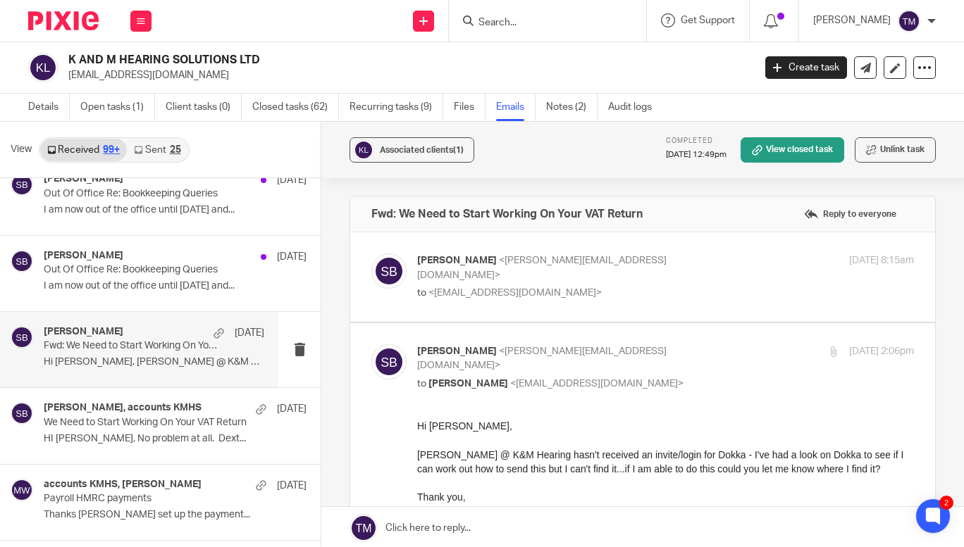
scroll to position [0, 0]
click at [696, 296] on div "[PERSON_NAME] <[PERSON_NAME][EMAIL_ADDRESS][DOMAIN_NAME]> to <[EMAIL_ADDRESS][D…" at bounding box center [642, 277] width 542 height 47
click at [697, 270] on div "[PERSON_NAME] <[PERSON_NAME][EMAIL_ADDRESS][DOMAIN_NAME]> to <[EMAIL_ADDRESS][D…" at bounding box center [582, 277] width 331 height 47
checkbox input "true"
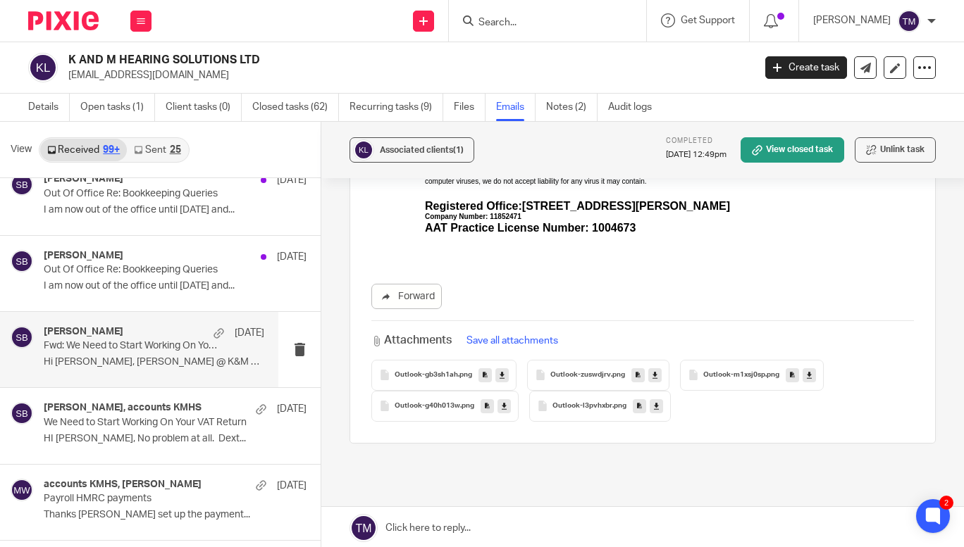
scroll to position [1269, 0]
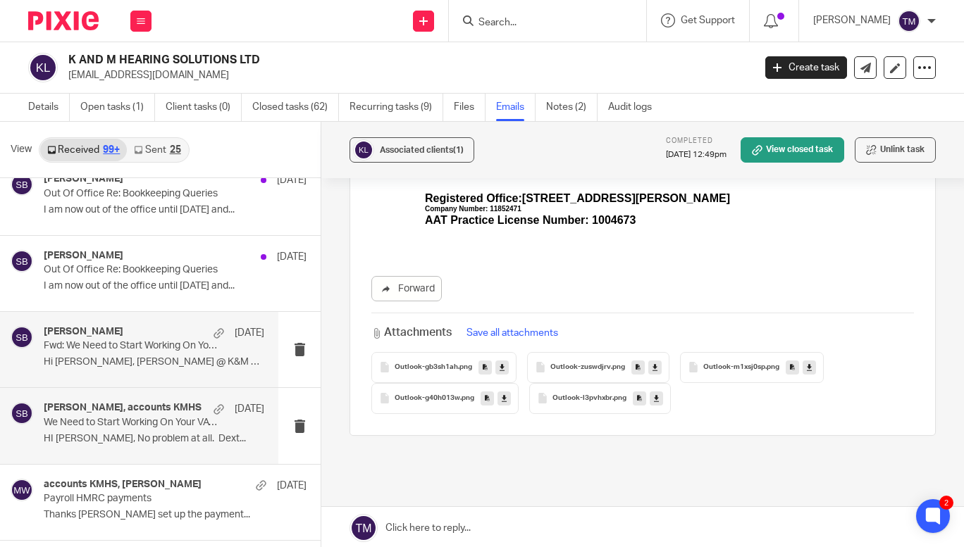
click at [209, 425] on div "[PERSON_NAME], accounts KMHS [DATE] Need to Start Working On Your VAT Return HI…" at bounding box center [154, 425] width 220 height 47
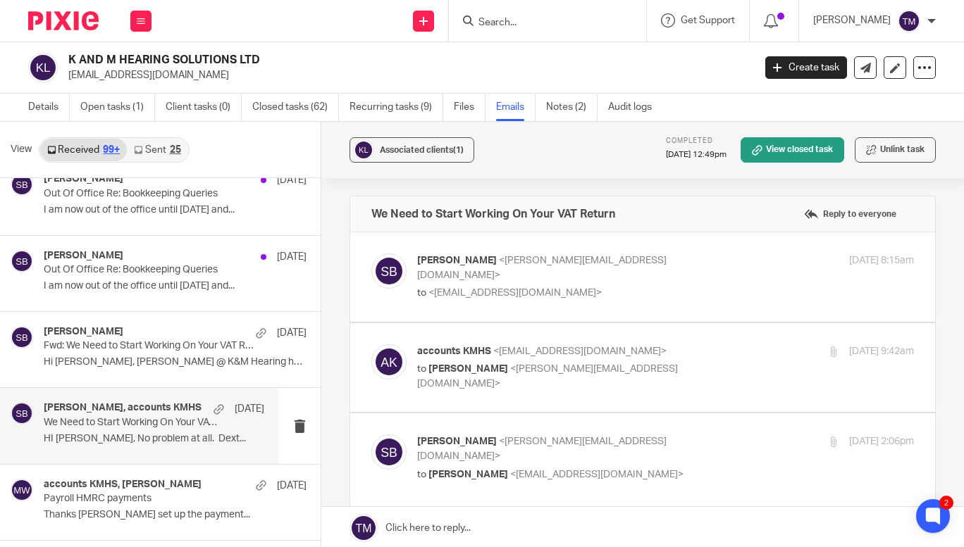
scroll to position [0, 0]
click at [748, 254] on div "[DATE] 8:15am" at bounding box center [831, 261] width 166 height 15
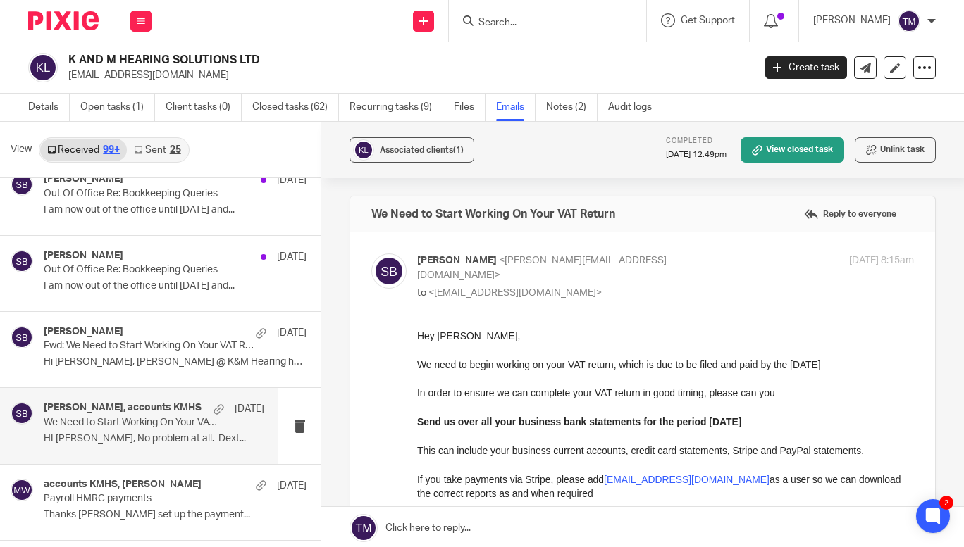
click at [733, 282] on div "[PERSON_NAME] <[PERSON_NAME][EMAIL_ADDRESS][DOMAIN_NAME]> to <[EMAIL_ADDRESS][D…" at bounding box center [665, 277] width 497 height 47
checkbox input "false"
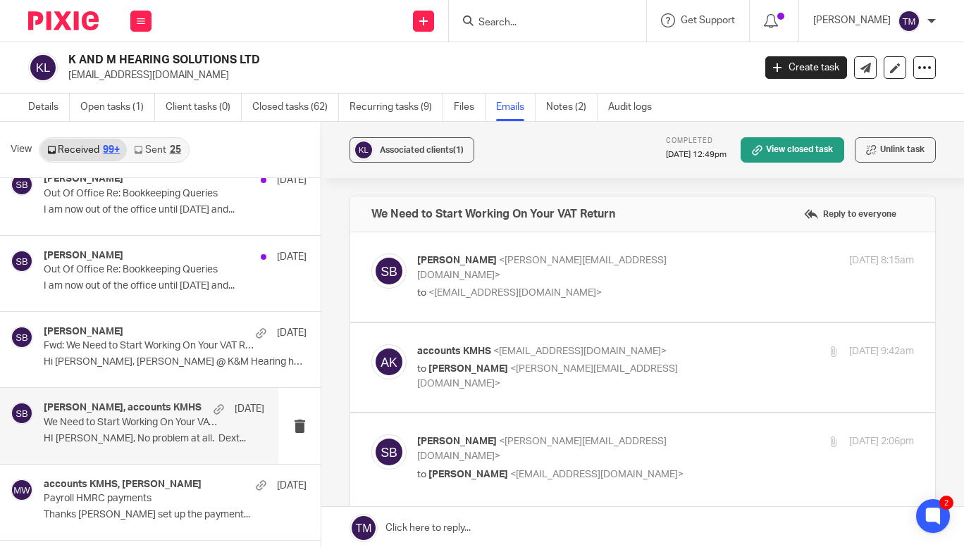
click at [730, 359] on p "accounts KMHS <accounts@kmhearingsolutions.co.uk>" at bounding box center [582, 351] width 331 height 15
checkbox input "true"
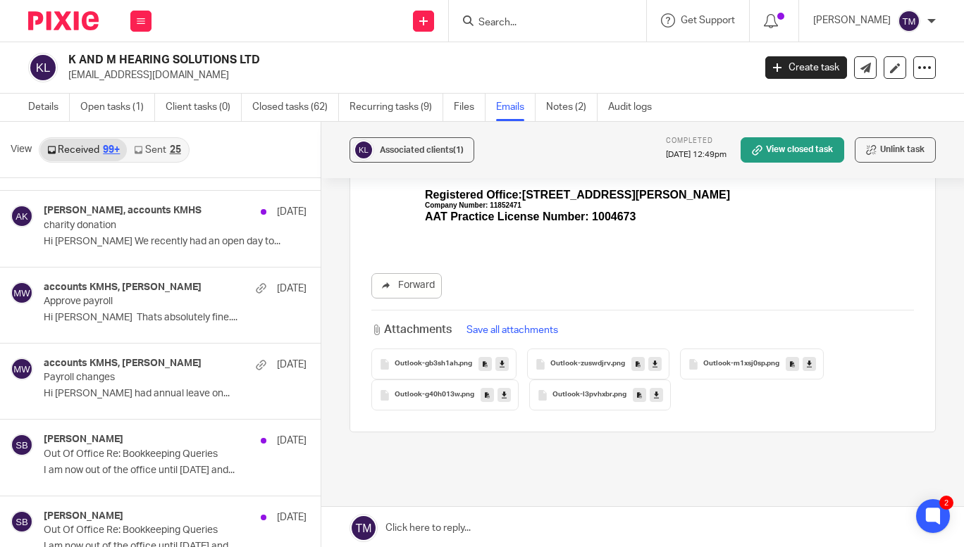
scroll to position [10146, 0]
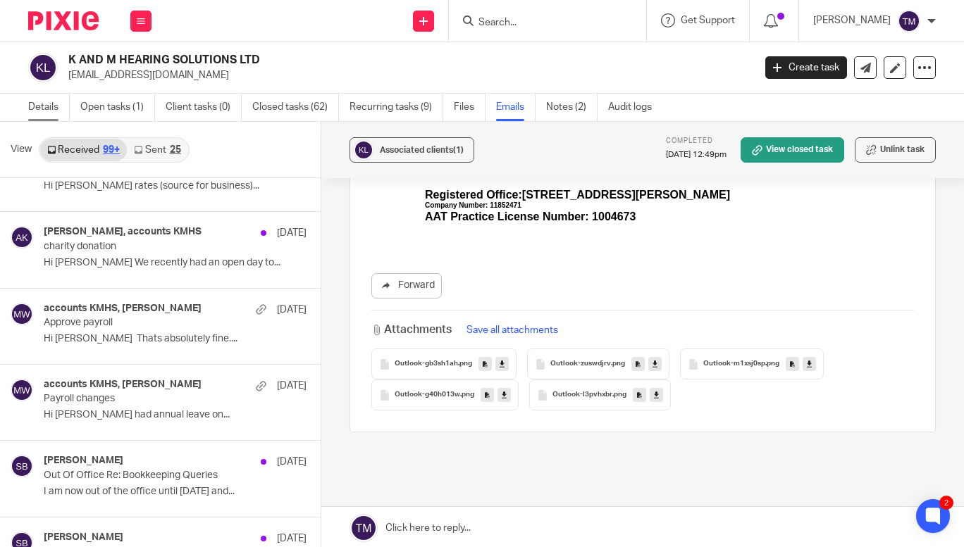
click at [43, 105] on link "Details" at bounding box center [49, 107] width 42 height 27
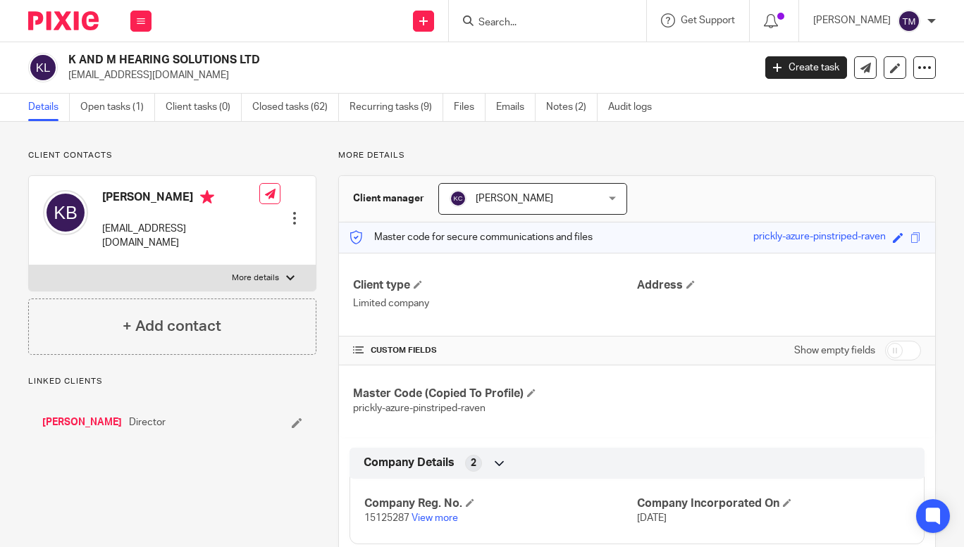
click at [249, 272] on label "More details" at bounding box center [172, 278] width 287 height 25
click at [29, 266] on input "More details" at bounding box center [28, 265] width 1 height 1
checkbox input "true"
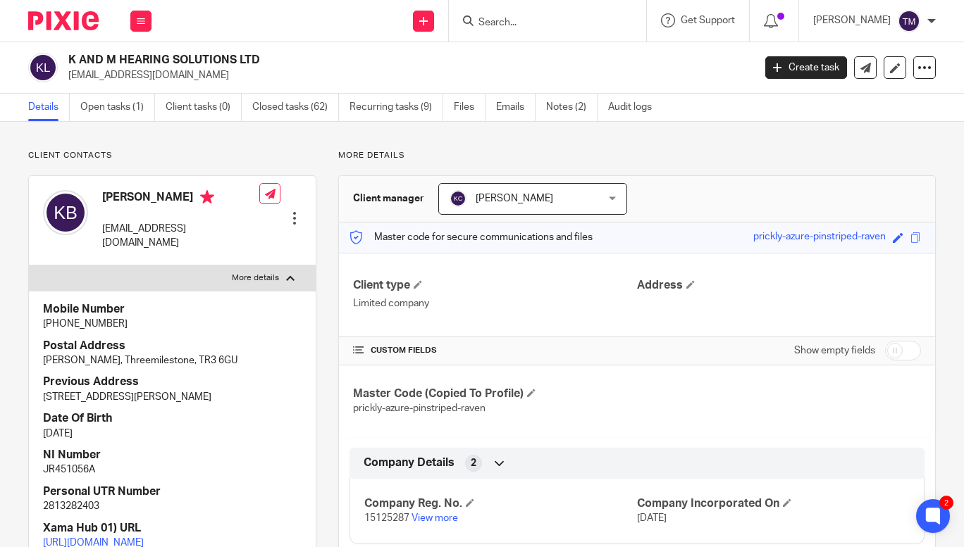
click at [64, 466] on p "JR451056A" at bounding box center [172, 470] width 259 height 14
copy p "JR451056A"
click at [537, 23] on input "Search" at bounding box center [540, 23] width 127 height 13
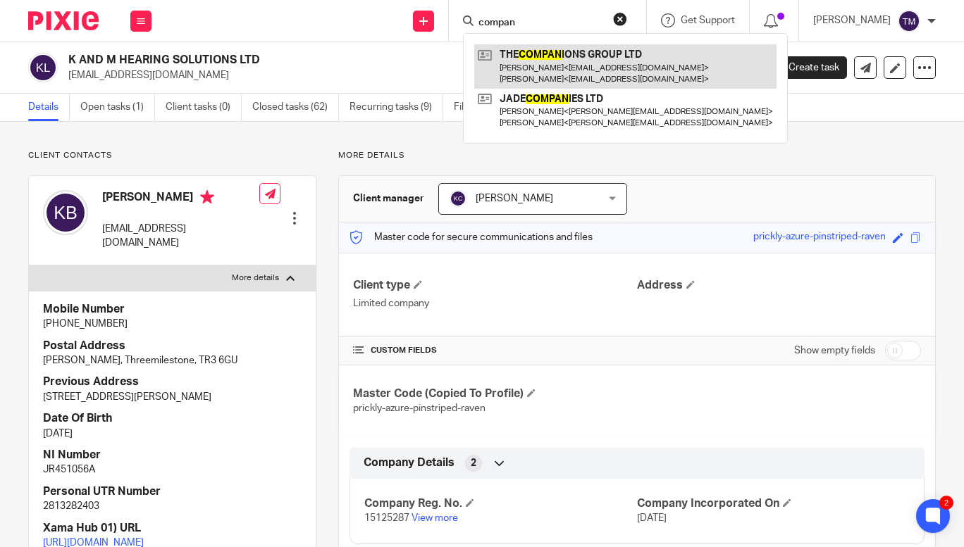
type input "compan"
click at [576, 62] on link at bounding box center [625, 66] width 302 height 44
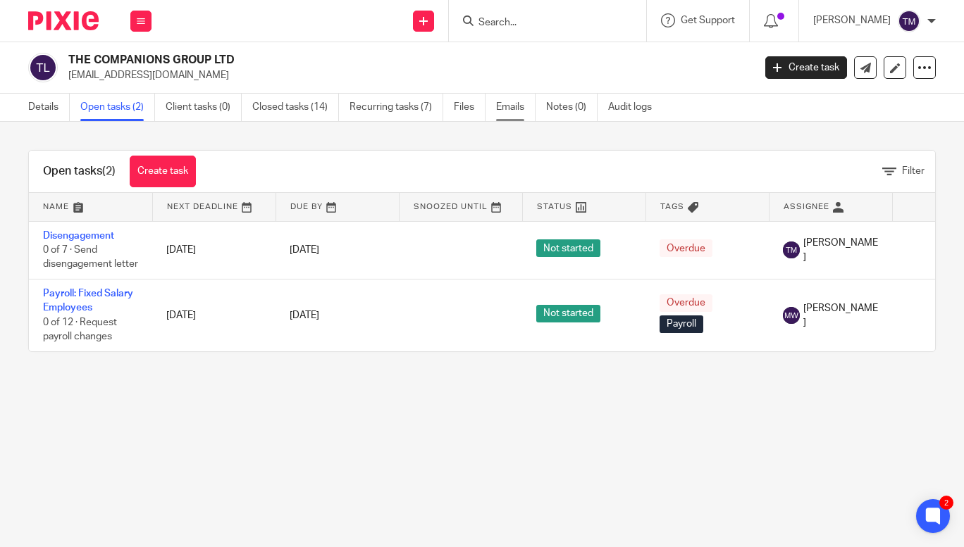
click at [513, 96] on link "Emails" at bounding box center [515, 107] width 39 height 27
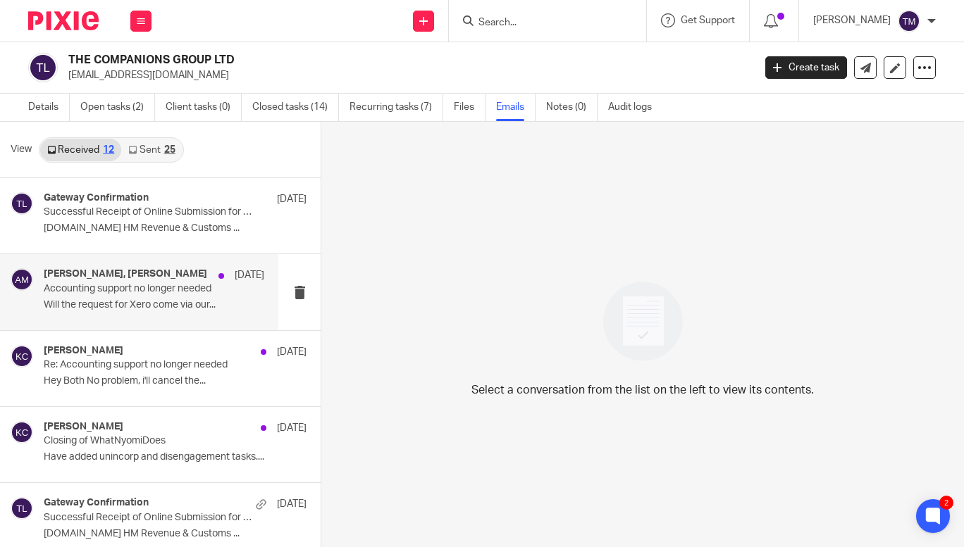
click at [166, 289] on p "Accounting support no longer needed" at bounding box center [132, 289] width 176 height 12
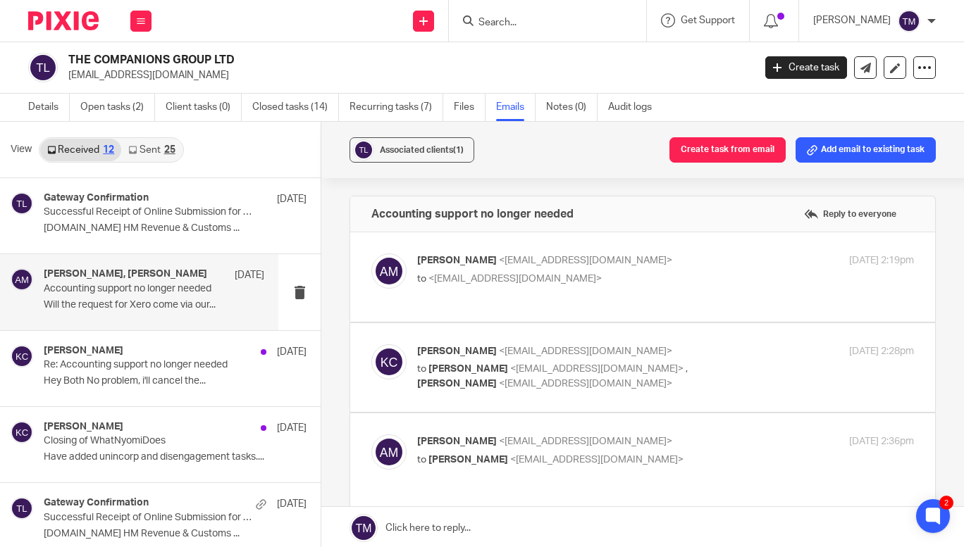
scroll to position [99, 0]
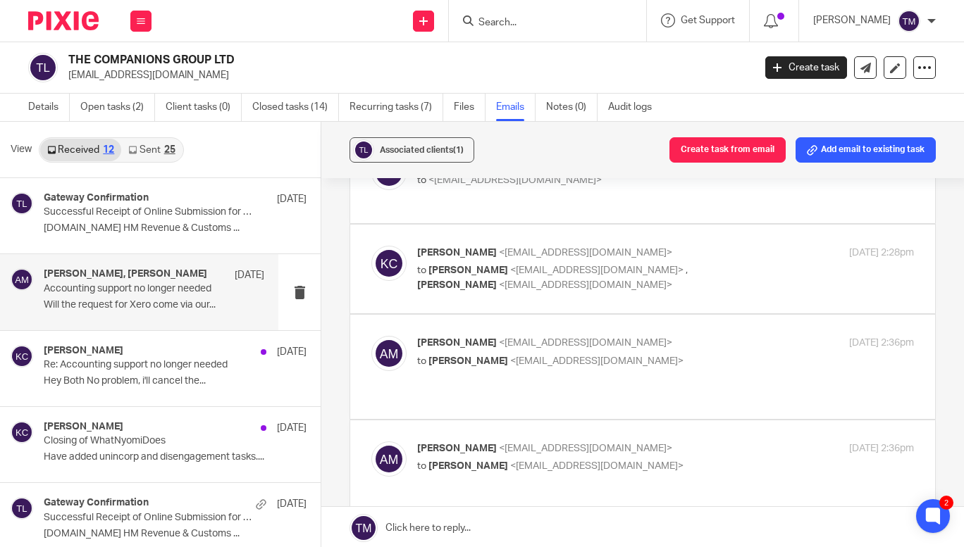
click at [705, 359] on p "to [PERSON_NAME] <[EMAIL_ADDRESS][DOMAIN_NAME]>" at bounding box center [582, 361] width 331 height 15
checkbox input "true"
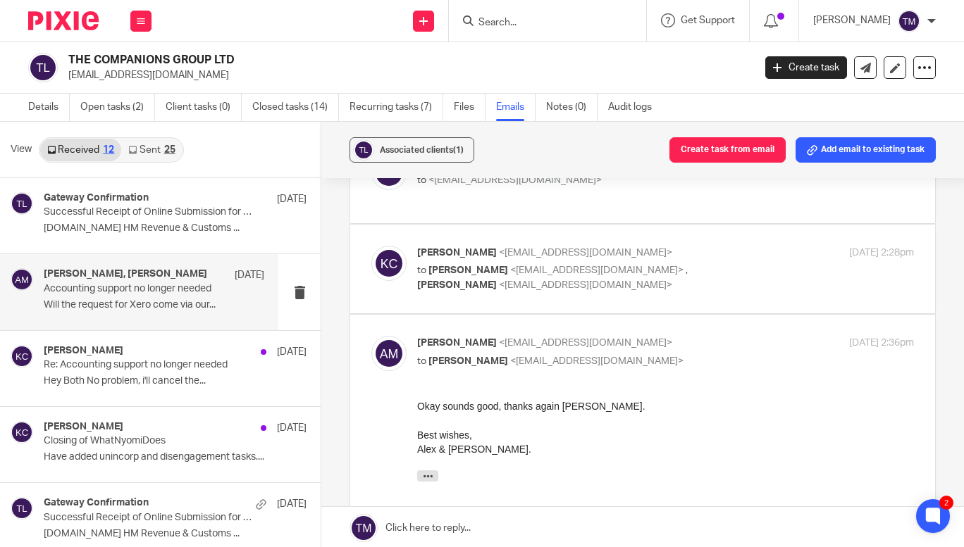
scroll to position [0, 0]
click at [761, 283] on div "[PERSON_NAME] <[EMAIL_ADDRESS][DOMAIN_NAME]> to [PERSON_NAME] <[EMAIL_ADDRESS][…" at bounding box center [665, 269] width 497 height 47
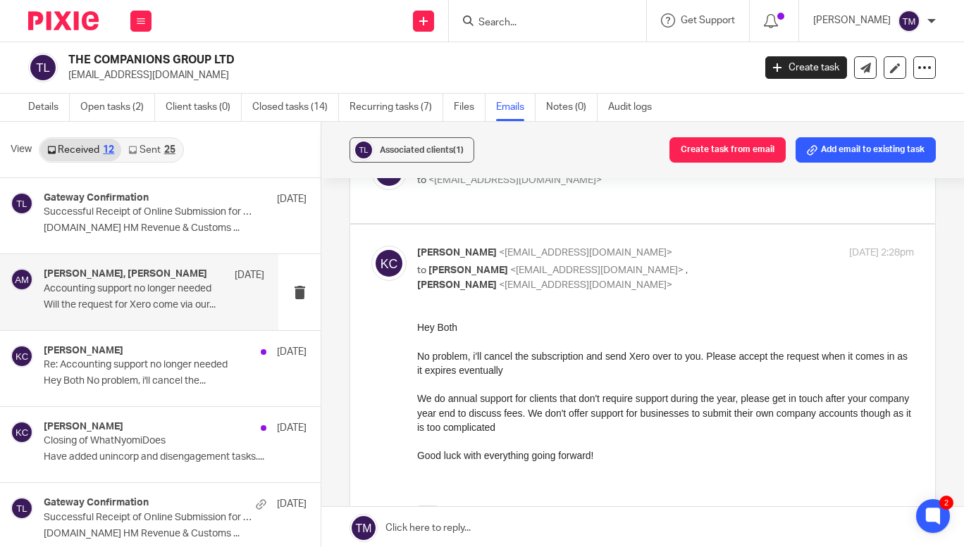
click at [761, 283] on div "[PERSON_NAME] <[EMAIL_ADDRESS][DOMAIN_NAME]> to [PERSON_NAME] <[EMAIL_ADDRESS][…" at bounding box center [665, 269] width 497 height 47
checkbox input "false"
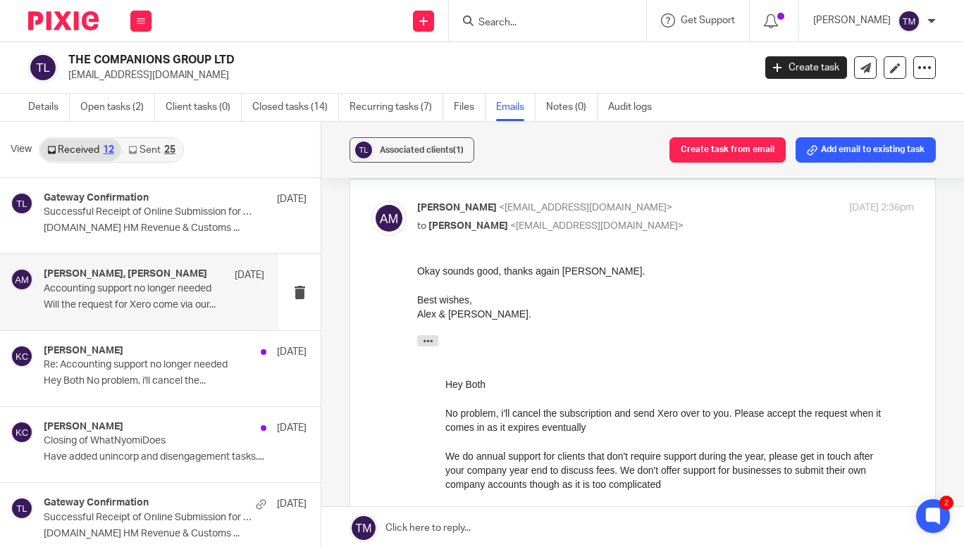
scroll to position [265, 0]
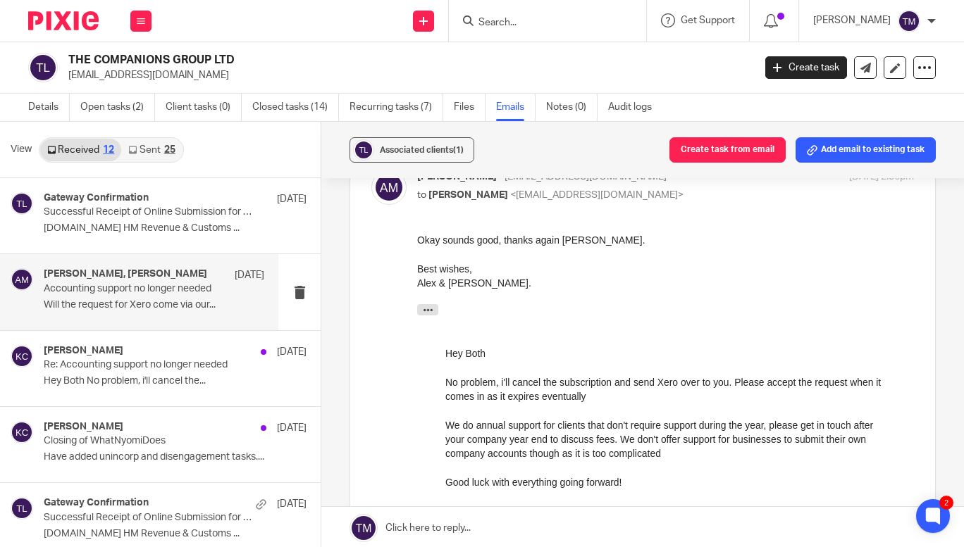
click at [723, 182] on p "[PERSON_NAME] <[EMAIL_ADDRESS][DOMAIN_NAME]>" at bounding box center [582, 177] width 331 height 15
checkbox input "false"
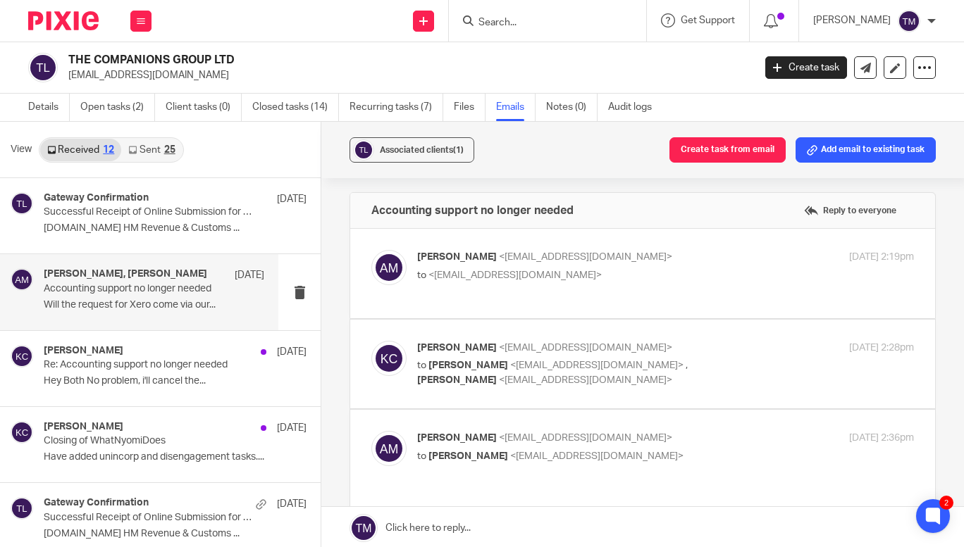
scroll to position [0, 0]
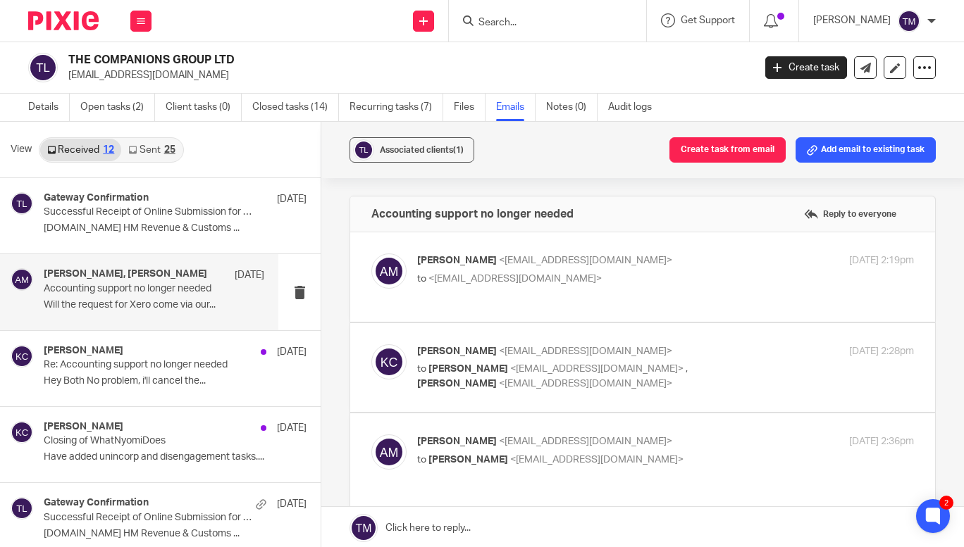
click at [717, 255] on p "[PERSON_NAME] <[EMAIL_ADDRESS][DOMAIN_NAME]>" at bounding box center [582, 261] width 331 height 15
checkbox input "true"
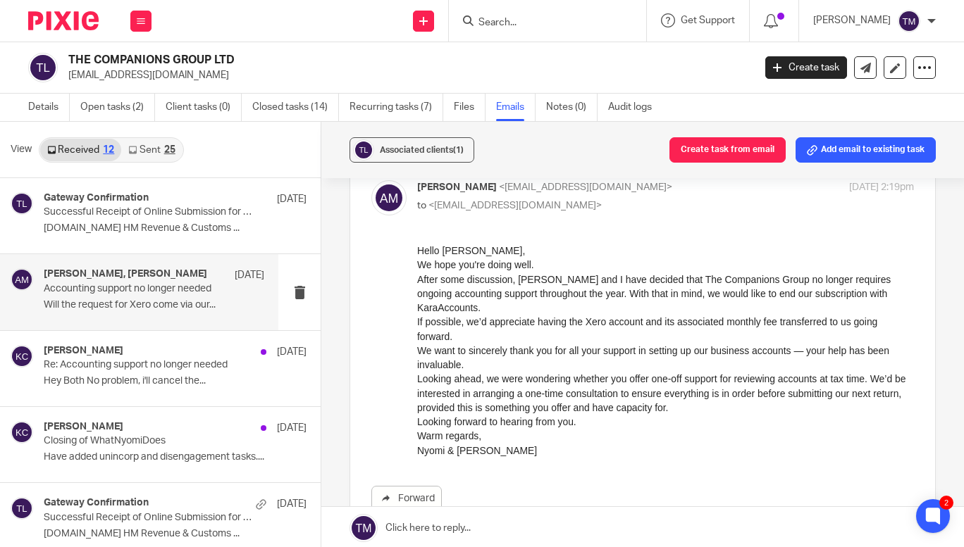
scroll to position [75, 0]
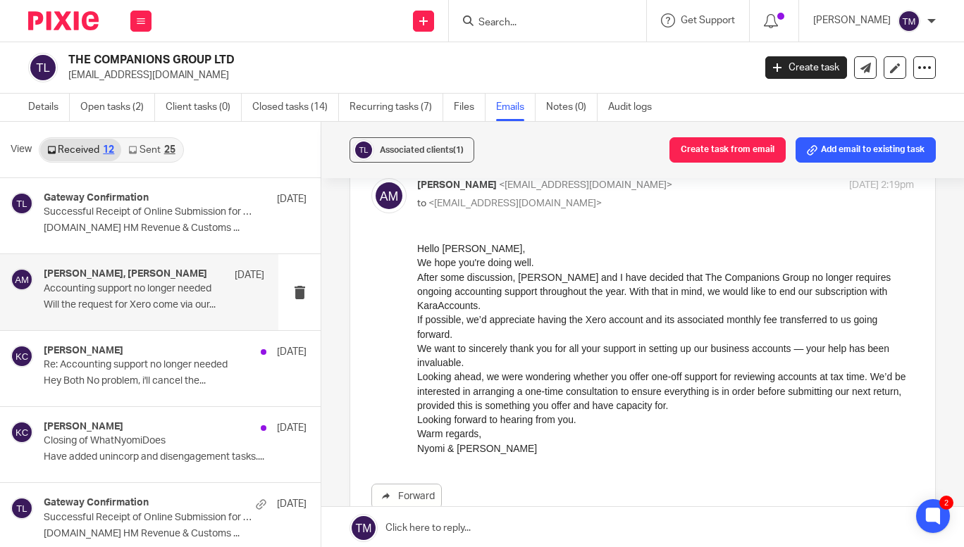
click at [550, 30] on form at bounding box center [552, 21] width 150 height 18
click at [542, 23] on input "Search" at bounding box center [540, 23] width 127 height 13
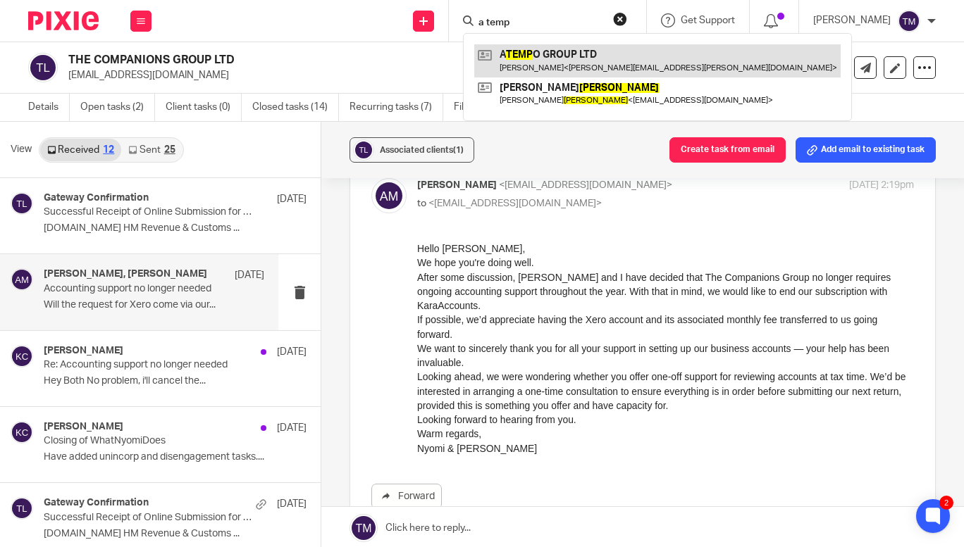
type input "a temp"
click at [566, 59] on link at bounding box center [657, 60] width 366 height 32
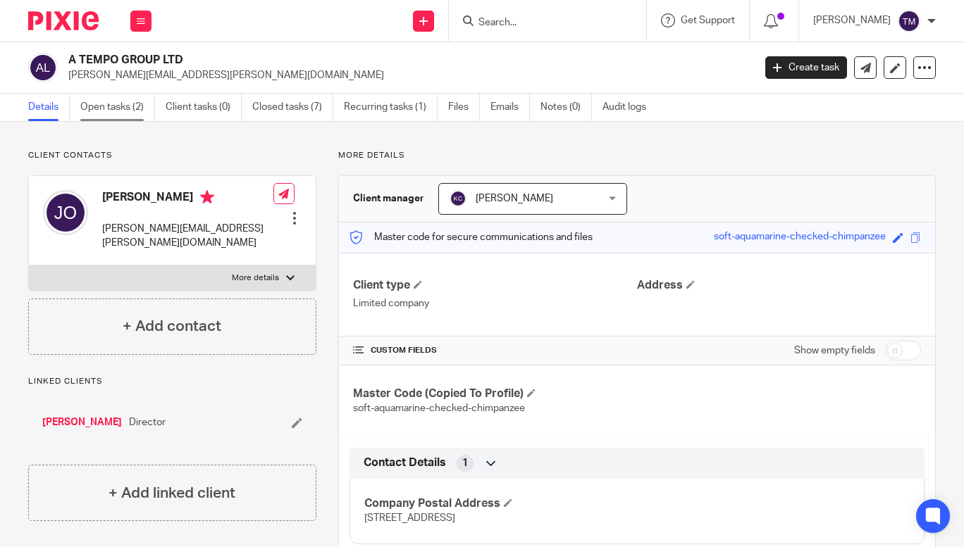
click at [125, 104] on link "Open tasks (2)" at bounding box center [117, 107] width 75 height 27
click at [507, 23] on input "Search" at bounding box center [540, 23] width 127 height 13
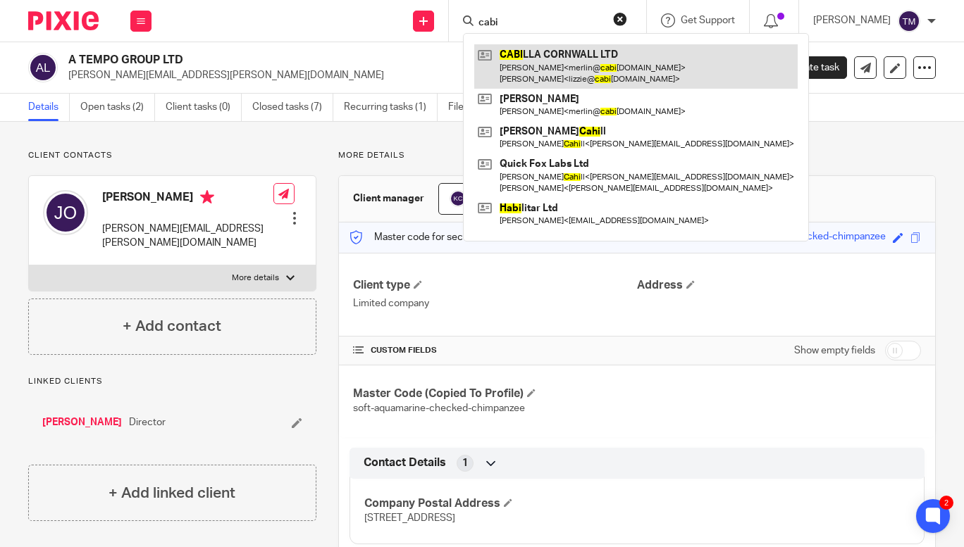
type input "cabi"
click at [576, 74] on link at bounding box center [635, 66] width 323 height 44
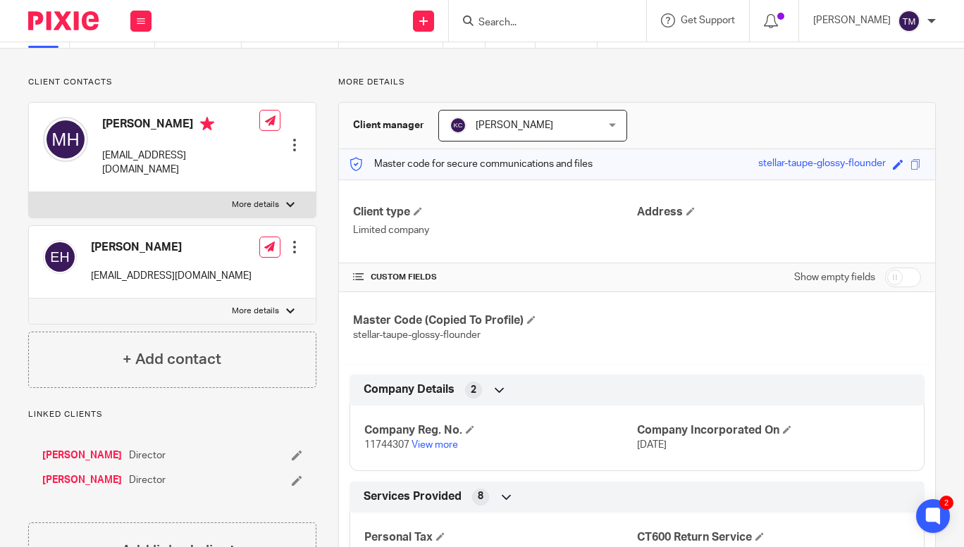
scroll to position [86, 0]
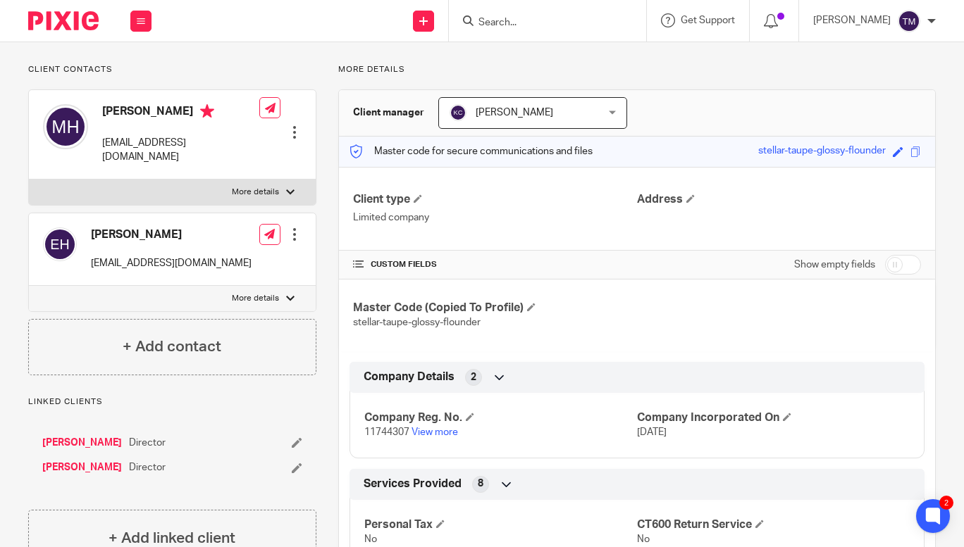
click at [374, 430] on span "11744307" at bounding box center [386, 433] width 45 height 10
copy p "11744307"
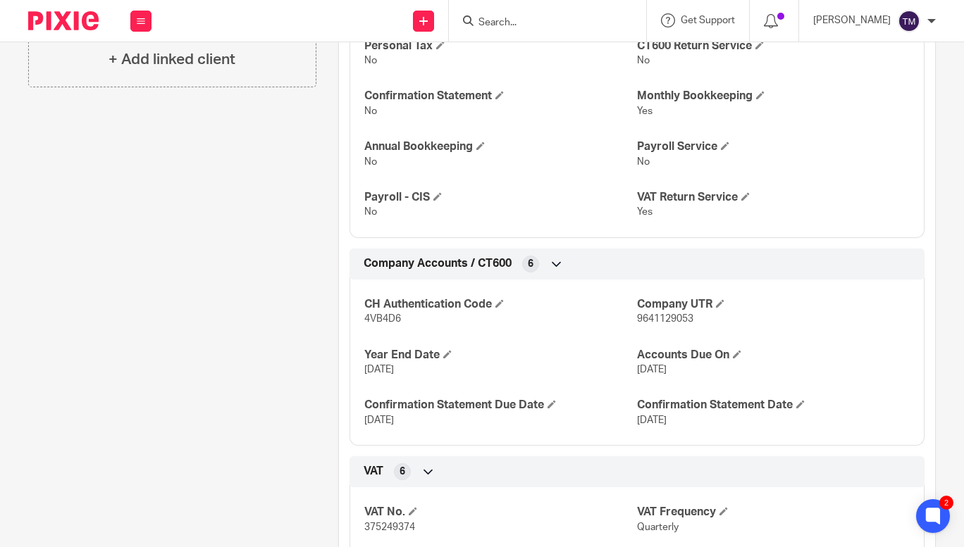
click at [376, 318] on span "4VB4D6" at bounding box center [382, 319] width 37 height 10
click at [377, 317] on span "4VB4D6" at bounding box center [382, 319] width 37 height 10
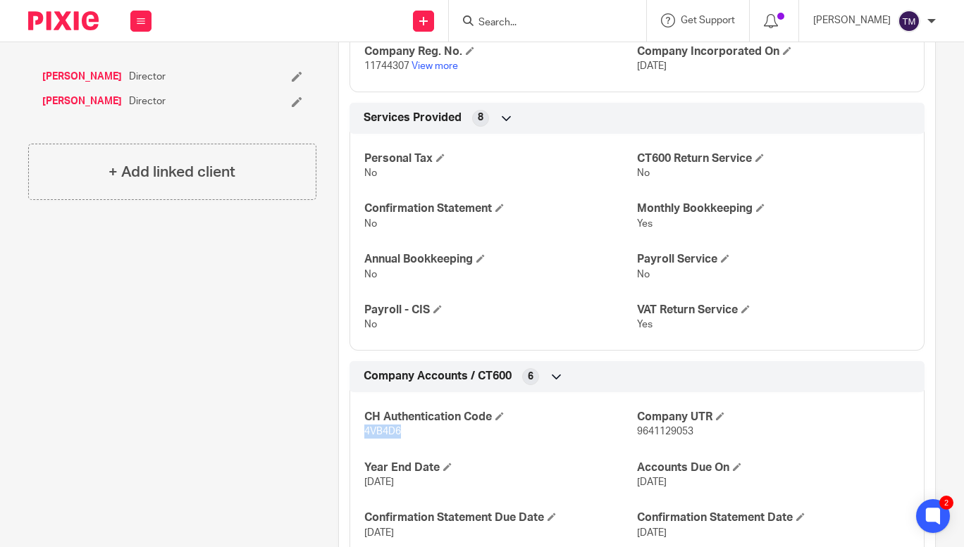
scroll to position [442, 0]
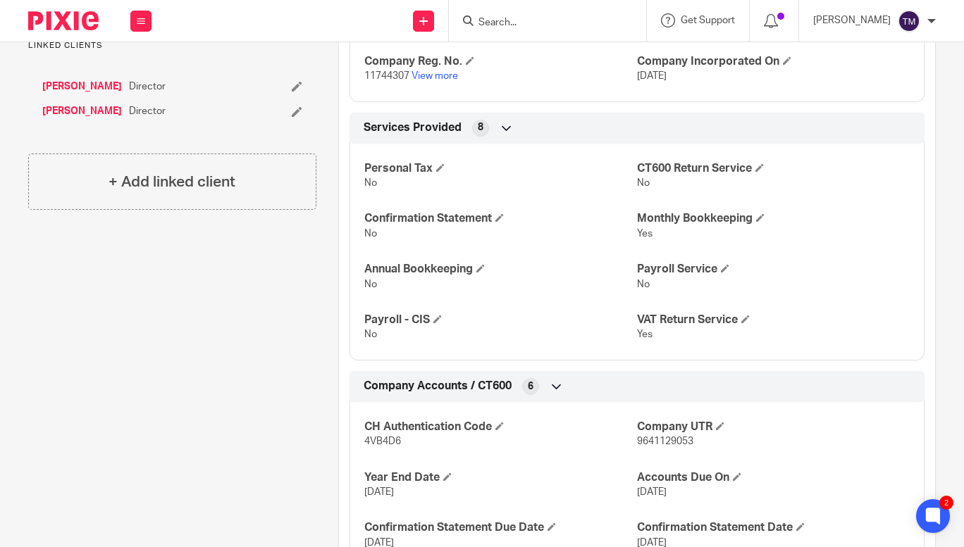
click at [539, 19] on input "Search" at bounding box center [540, 23] width 127 height 13
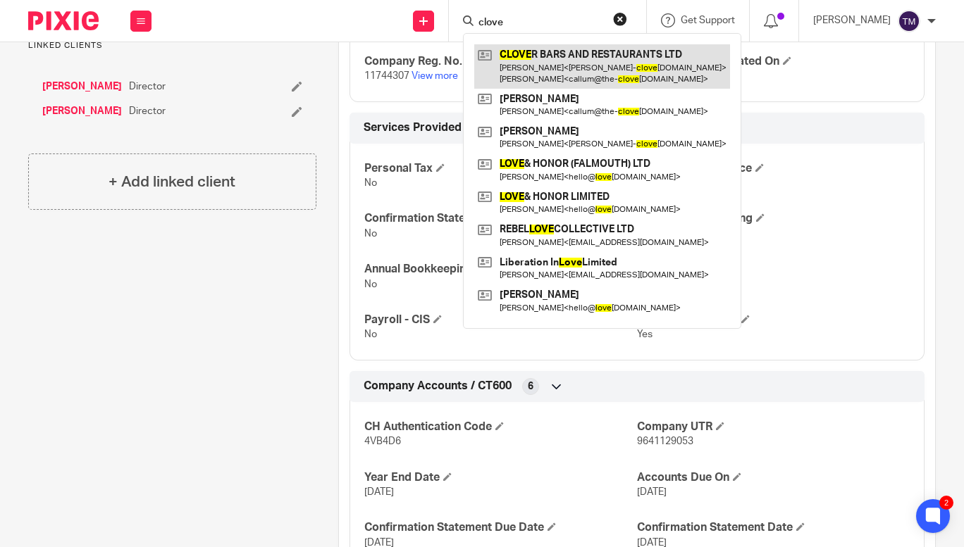
type input "clove"
click at [562, 57] on link at bounding box center [602, 66] width 256 height 44
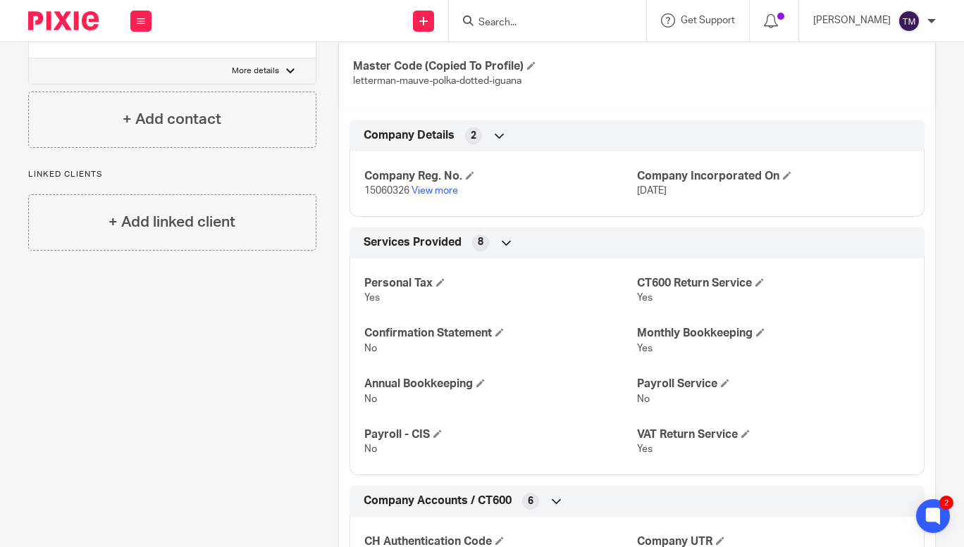
scroll to position [300, 0]
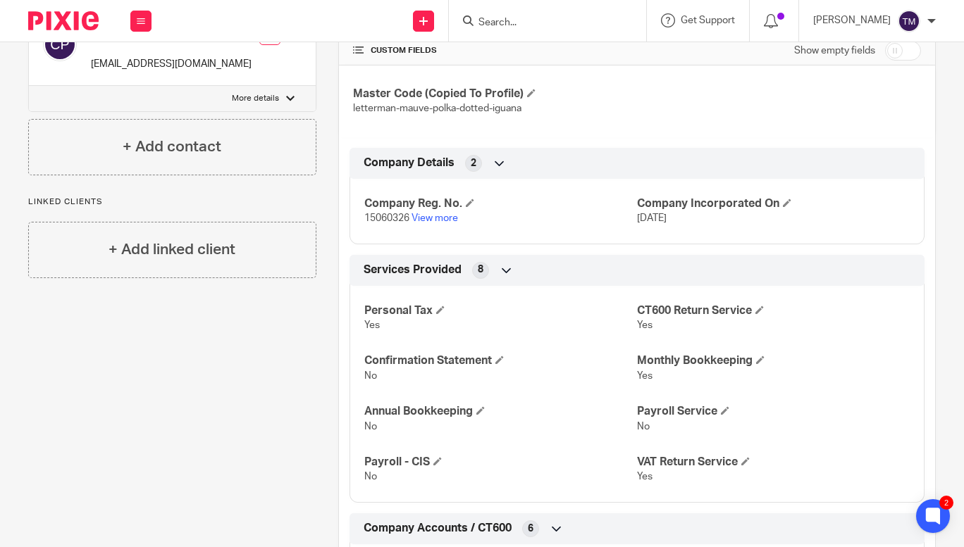
click at [390, 219] on span "15060326" at bounding box center [386, 218] width 45 height 10
copy p "15060326"
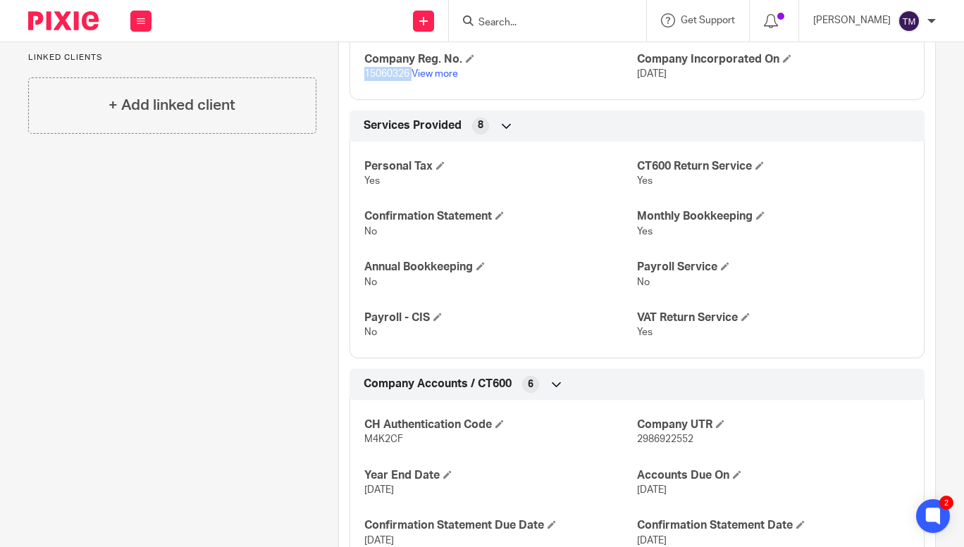
scroll to position [447, 0]
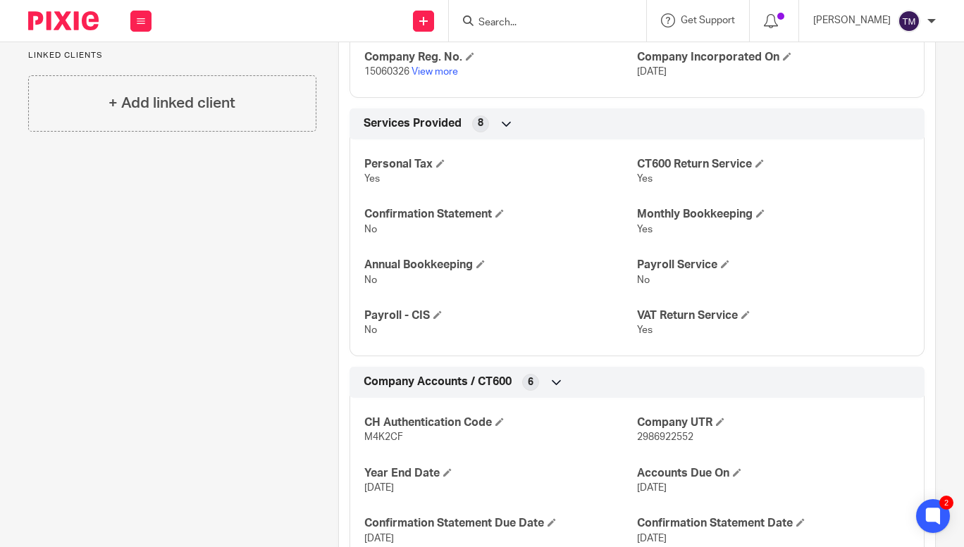
click at [375, 437] on span "M4K2CF" at bounding box center [383, 438] width 39 height 10
copy span "M4K2CF"
click at [556, 26] on input "Search" at bounding box center [540, 23] width 127 height 13
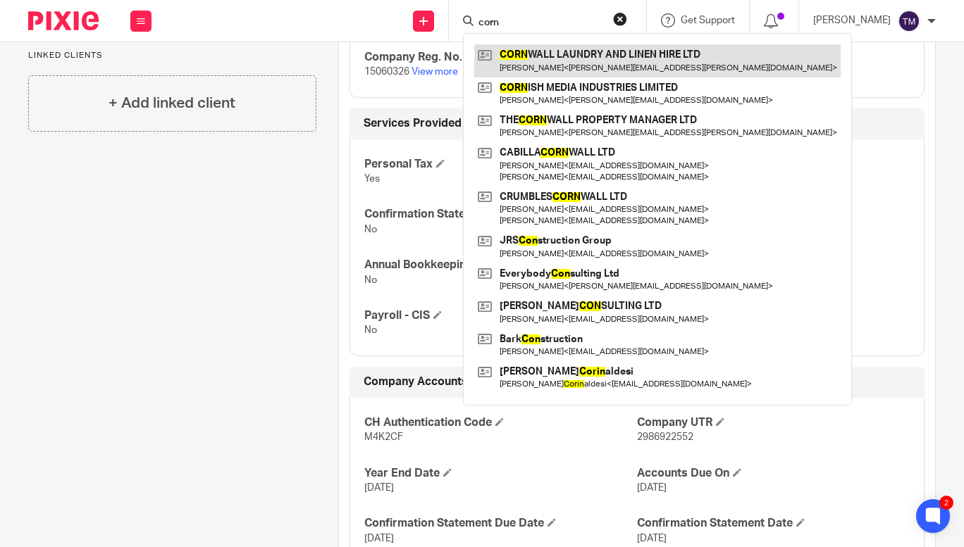
type input "corn"
click at [587, 64] on link at bounding box center [657, 60] width 366 height 32
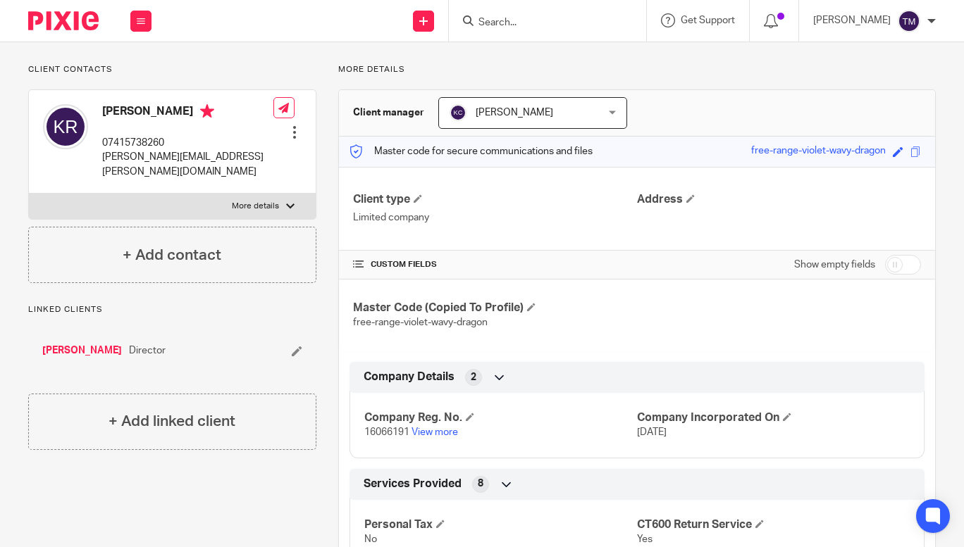
scroll to position [97, 0]
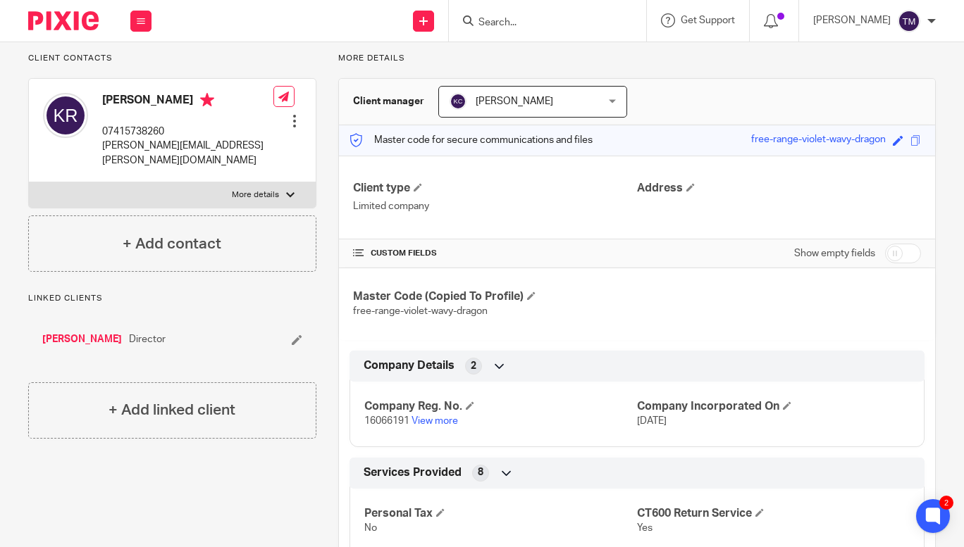
click at [380, 423] on span "16066191" at bounding box center [386, 421] width 45 height 10
copy p "16066191"
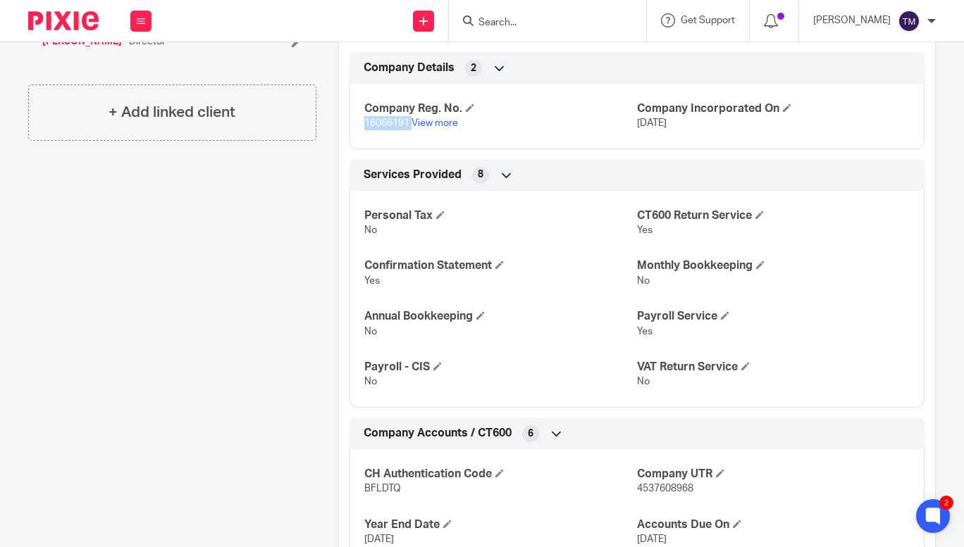
scroll to position [408, 0]
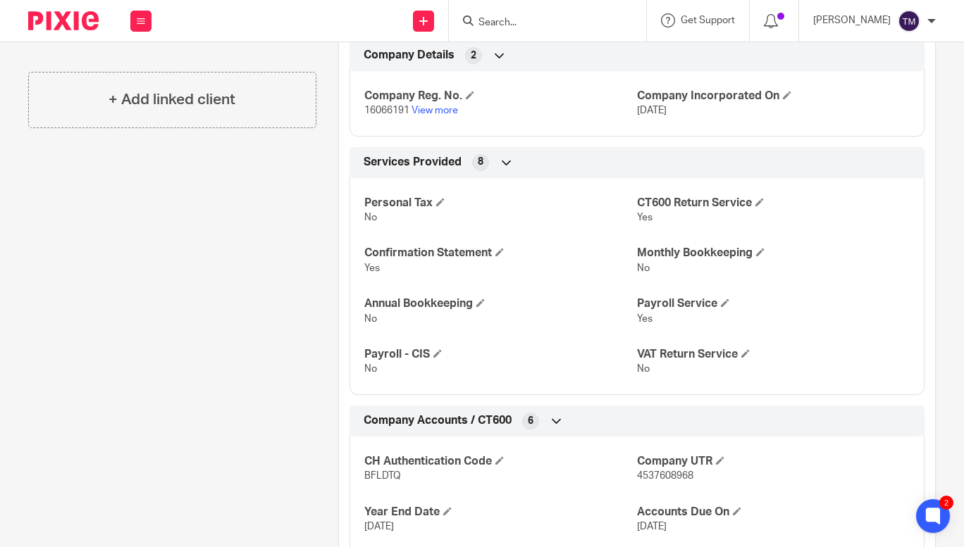
click at [380, 478] on span "BFLDTQ" at bounding box center [382, 476] width 37 height 10
copy span "BFLDTQ"
click at [549, 29] on form at bounding box center [552, 21] width 150 height 18
click at [553, 24] on input "Search" at bounding box center [540, 23] width 127 height 13
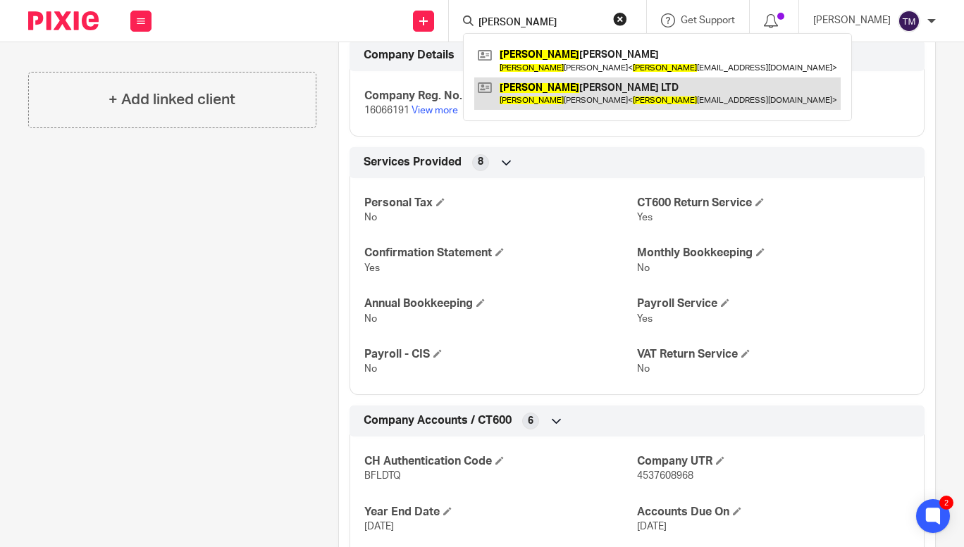
type input "donna"
click at [577, 89] on link at bounding box center [657, 93] width 366 height 32
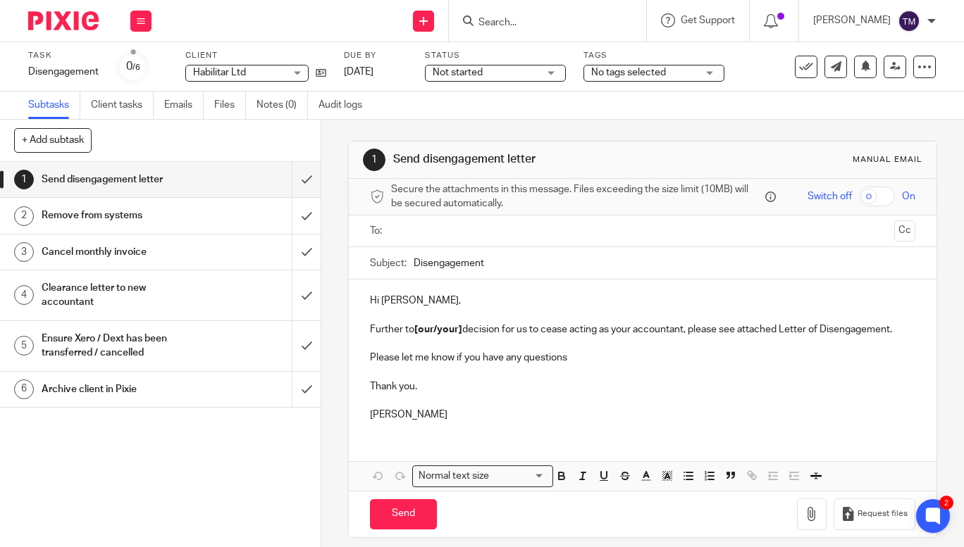
click at [542, 19] on input "Search" at bounding box center [540, 23] width 127 height 13
type input "p"
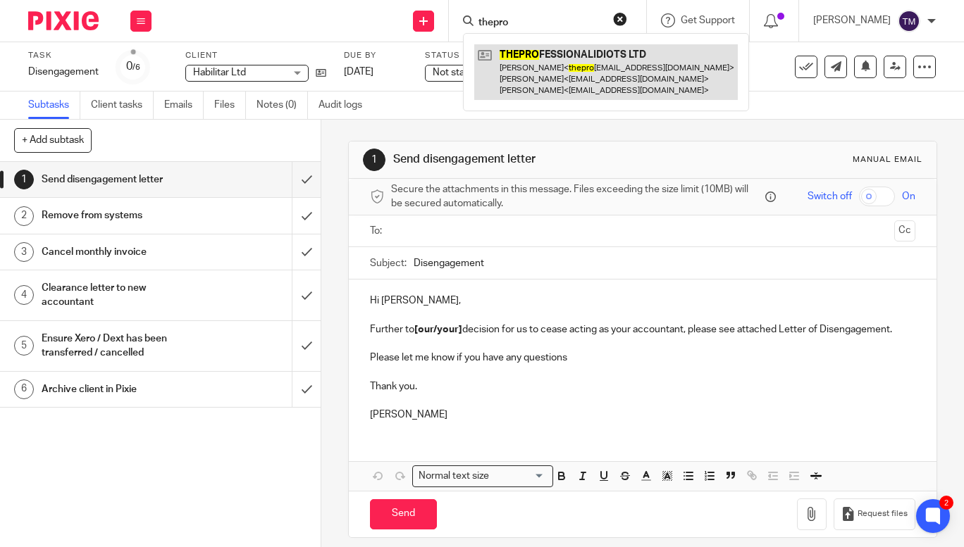
type input "thepro"
click at [557, 69] on link at bounding box center [605, 72] width 263 height 56
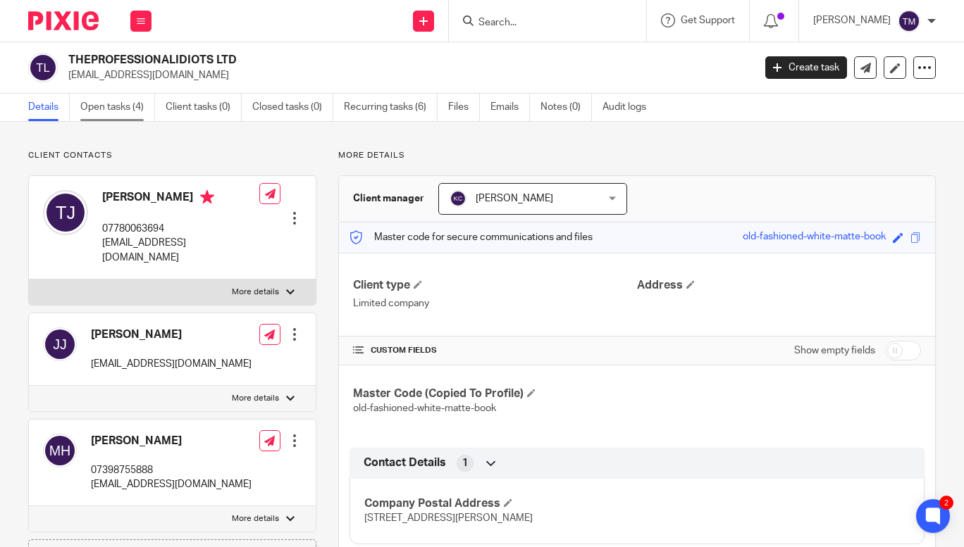
click at [114, 114] on link "Open tasks (4)" at bounding box center [117, 107] width 75 height 27
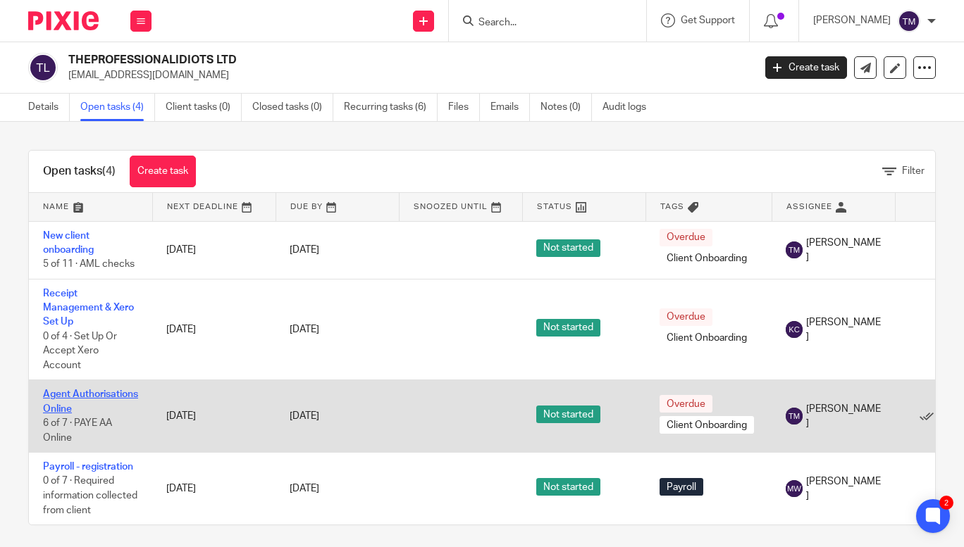
click at [75, 391] on link "Agent Authorisations Online" at bounding box center [90, 402] width 95 height 24
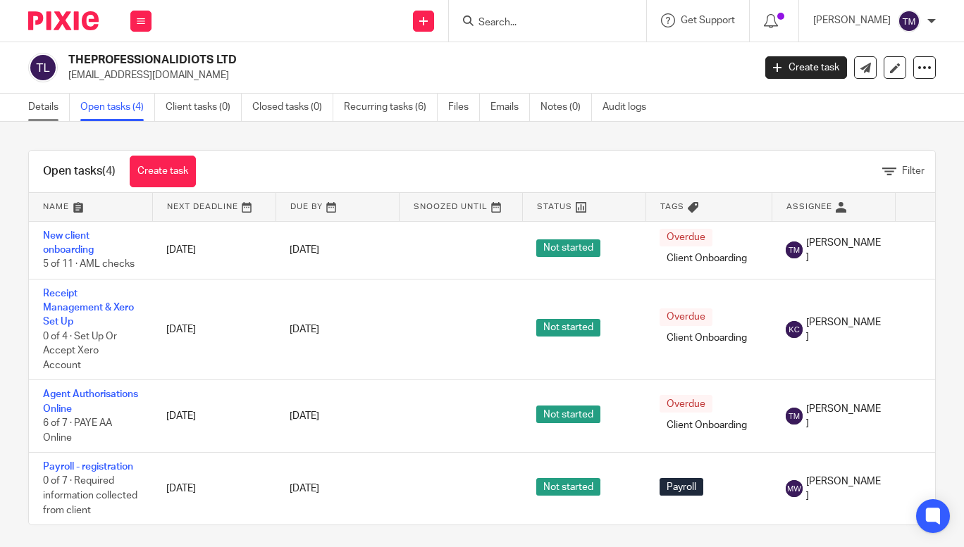
click at [48, 109] on link "Details" at bounding box center [49, 107] width 42 height 27
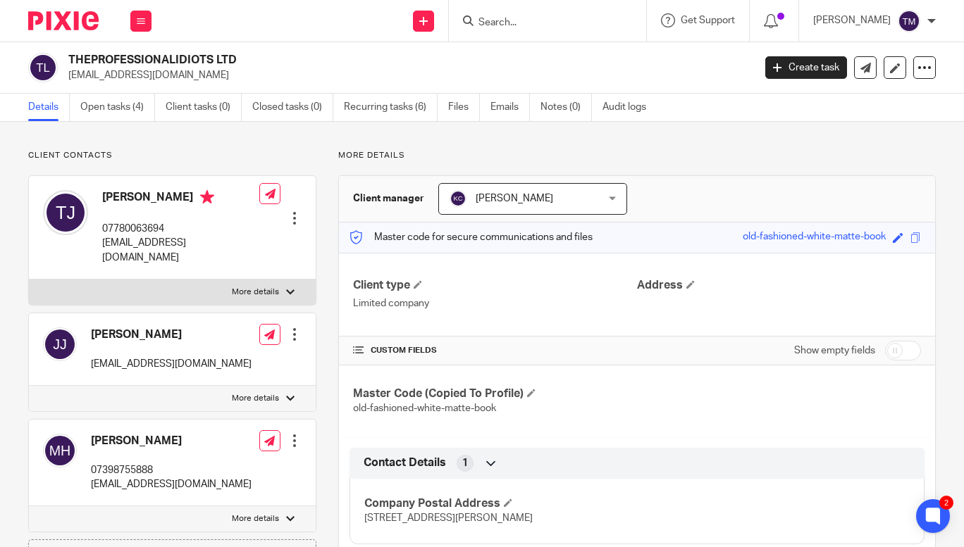
click at [523, 26] on input "Search" at bounding box center [540, 23] width 127 height 13
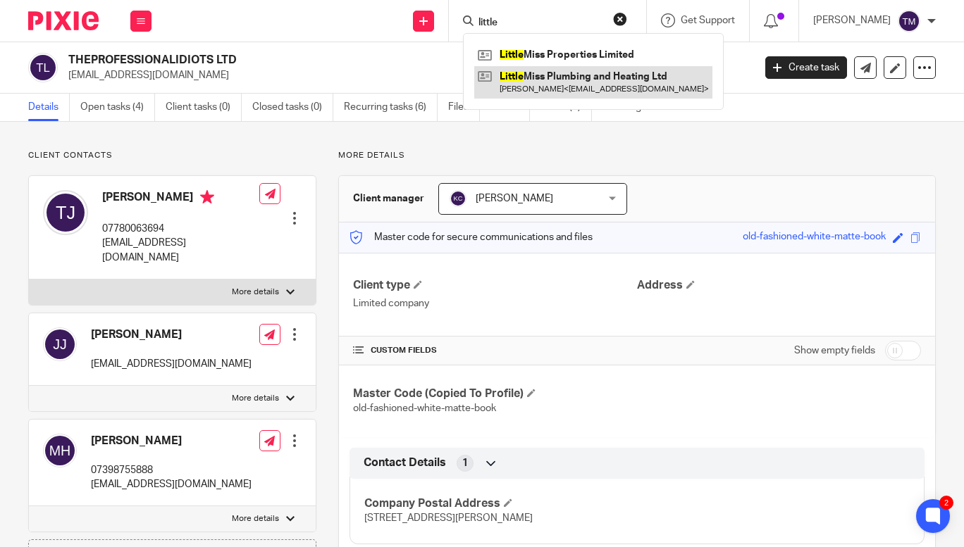
type input "little"
click at [567, 82] on link at bounding box center [593, 82] width 238 height 32
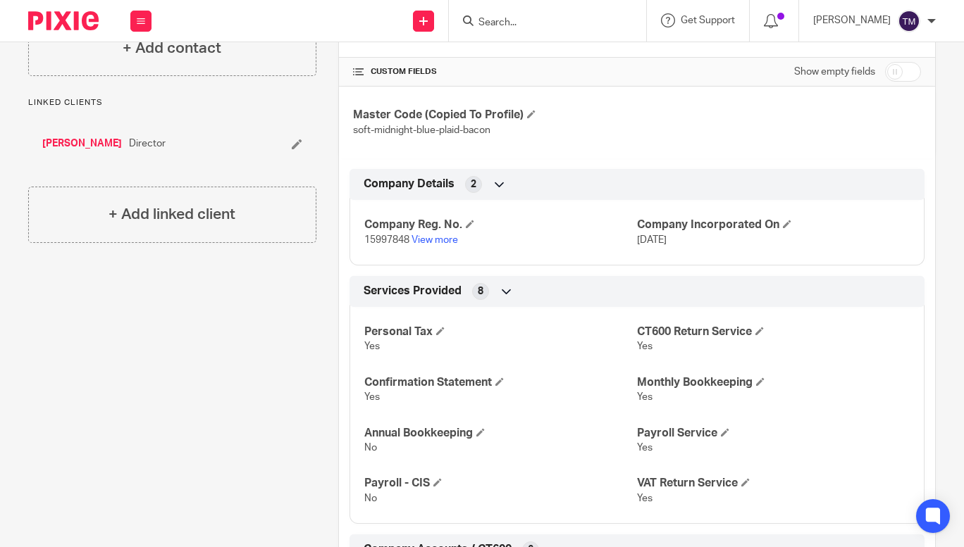
scroll to position [298, 0]
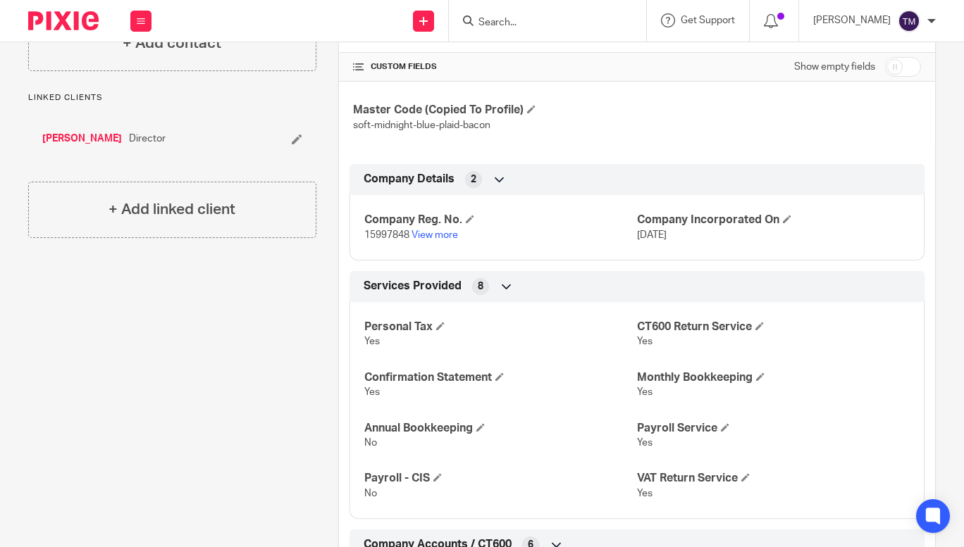
click at [380, 235] on span "15997848" at bounding box center [386, 235] width 45 height 10
copy p "15997848"
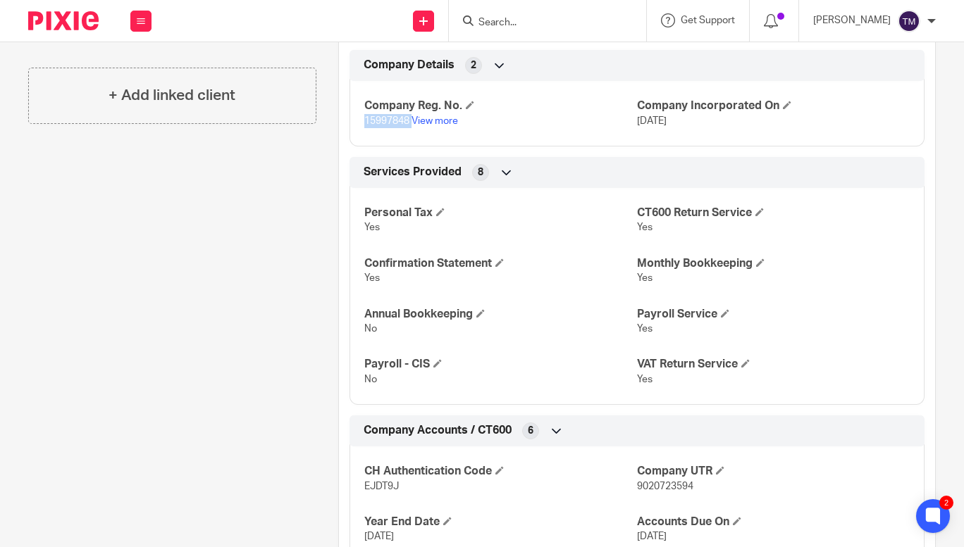
scroll to position [423, 0]
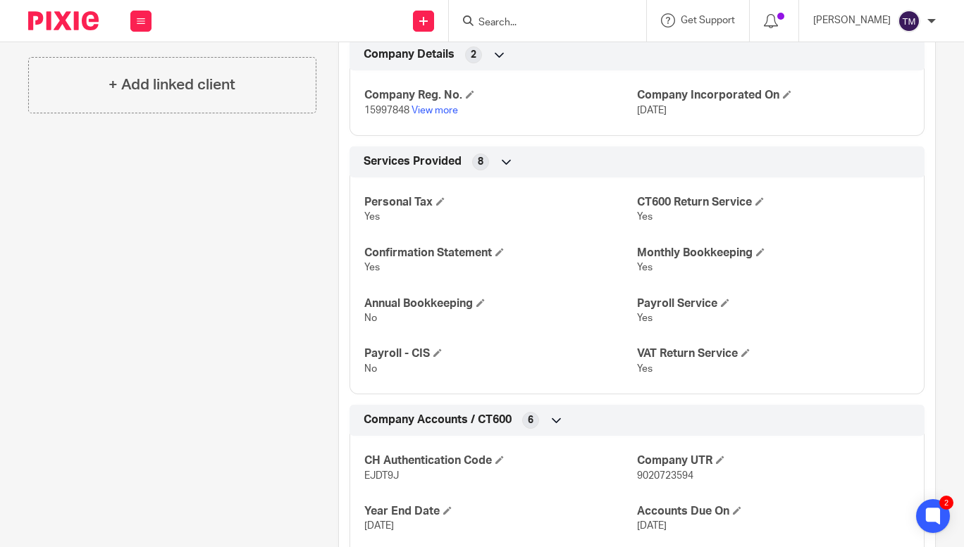
click at [375, 473] on span "EJDT9J" at bounding box center [381, 476] width 35 height 10
copy span "EJDT9J"
click at [563, 20] on input "Search" at bounding box center [540, 23] width 127 height 13
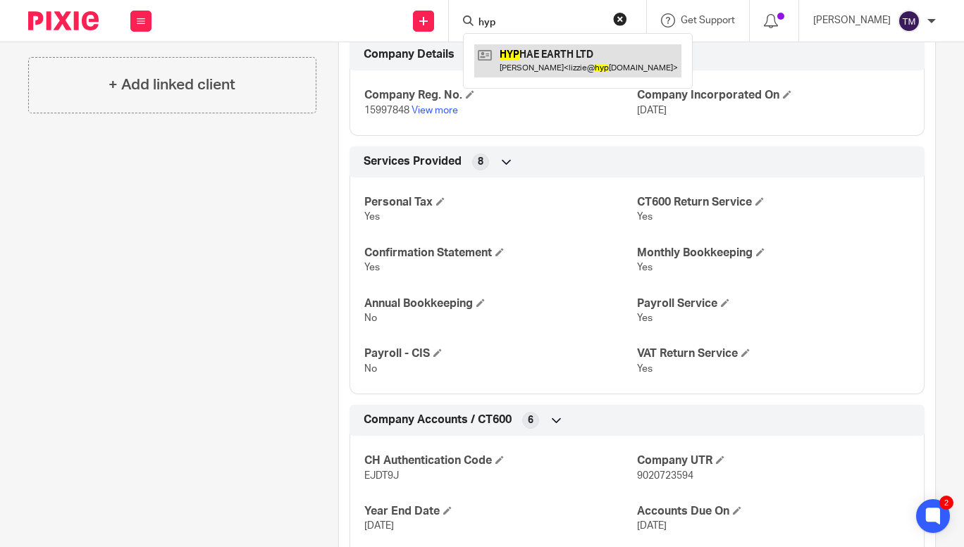
type input "hyp"
click at [571, 54] on link at bounding box center [577, 60] width 207 height 32
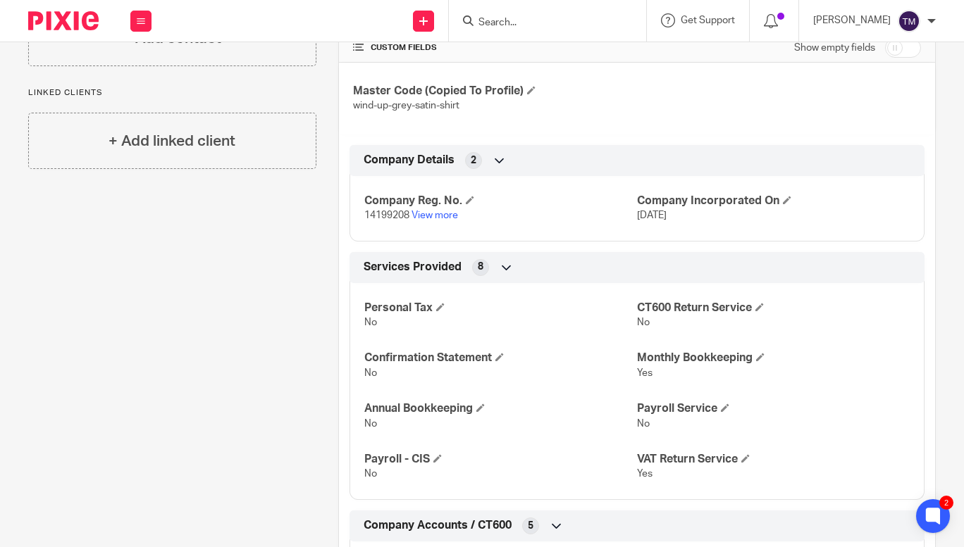
scroll to position [304, 0]
click at [530, 19] on input "Search" at bounding box center [540, 23] width 127 height 13
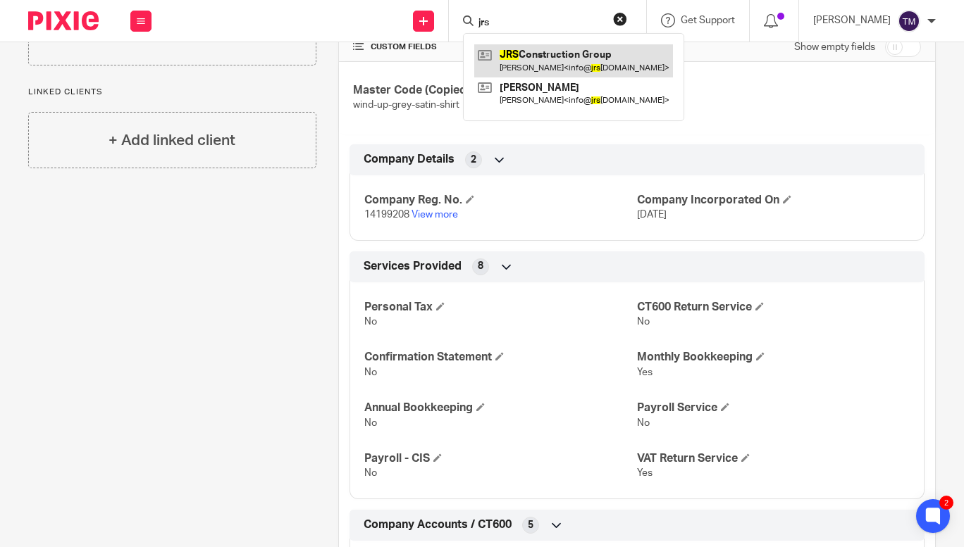
type input "jrs"
click at [560, 49] on link at bounding box center [573, 60] width 199 height 32
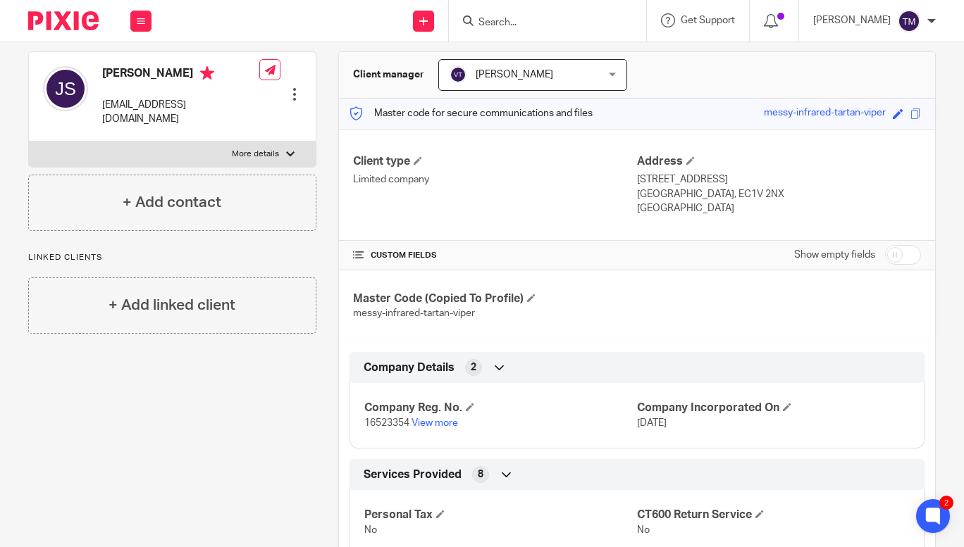
scroll to position [199, 0]
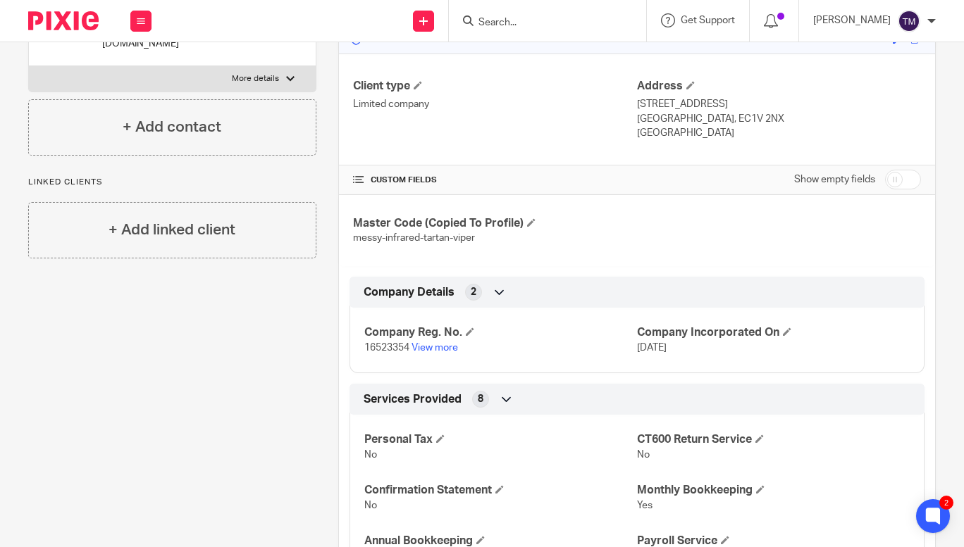
click at [382, 346] on span "16523354" at bounding box center [386, 348] width 45 height 10
copy p "16523354"
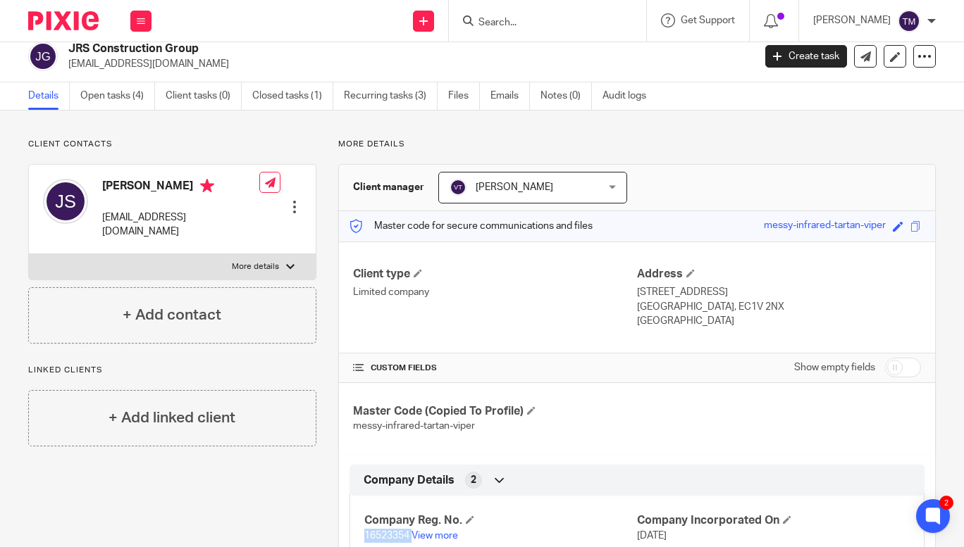
scroll to position [0, 0]
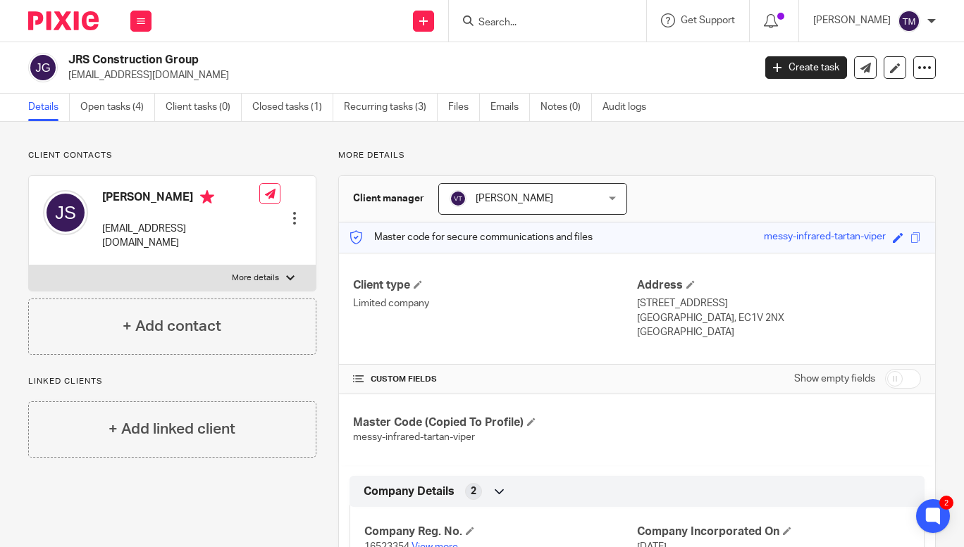
click at [537, 23] on input "Search" at bounding box center [540, 23] width 127 height 13
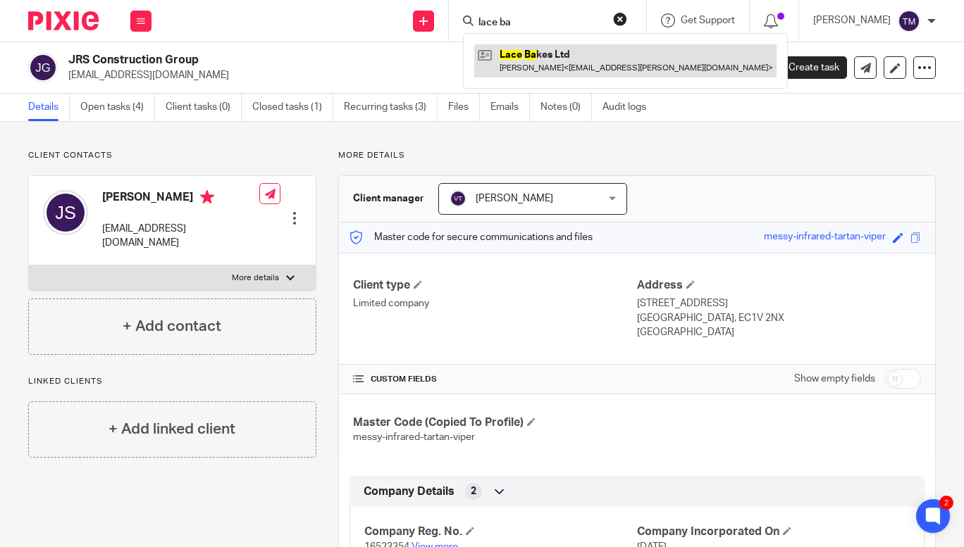
type input "lace ba"
click at [555, 53] on link at bounding box center [625, 60] width 302 height 32
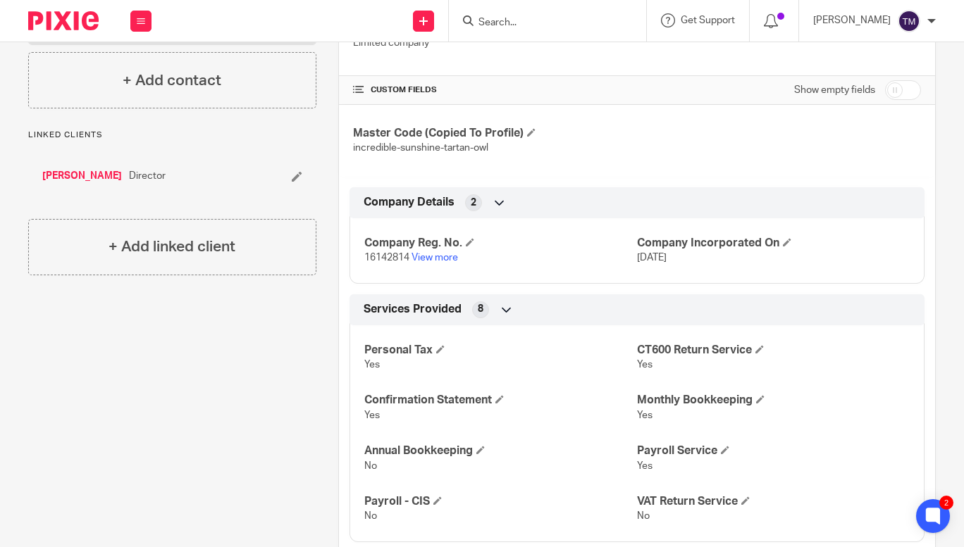
scroll to position [256, 0]
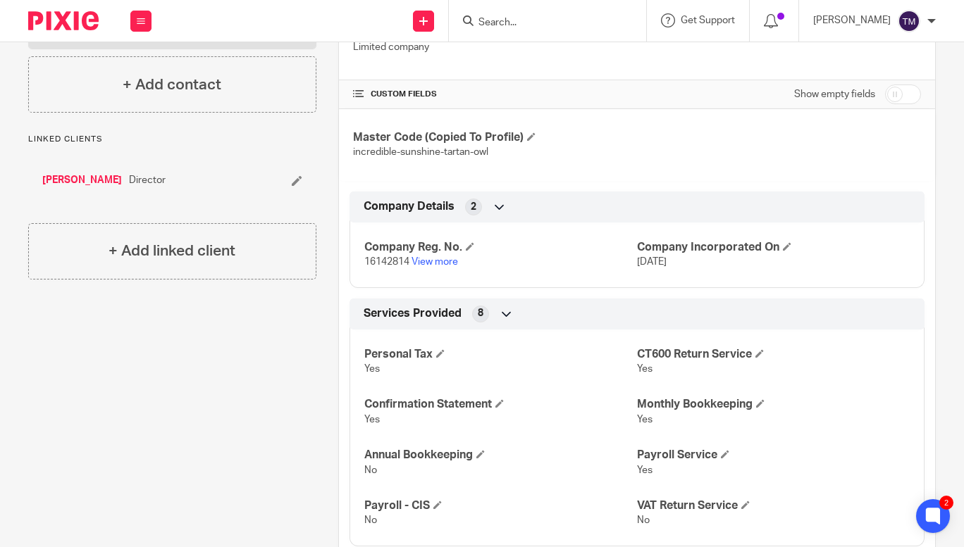
click at [522, 17] on input "Search" at bounding box center [540, 23] width 127 height 13
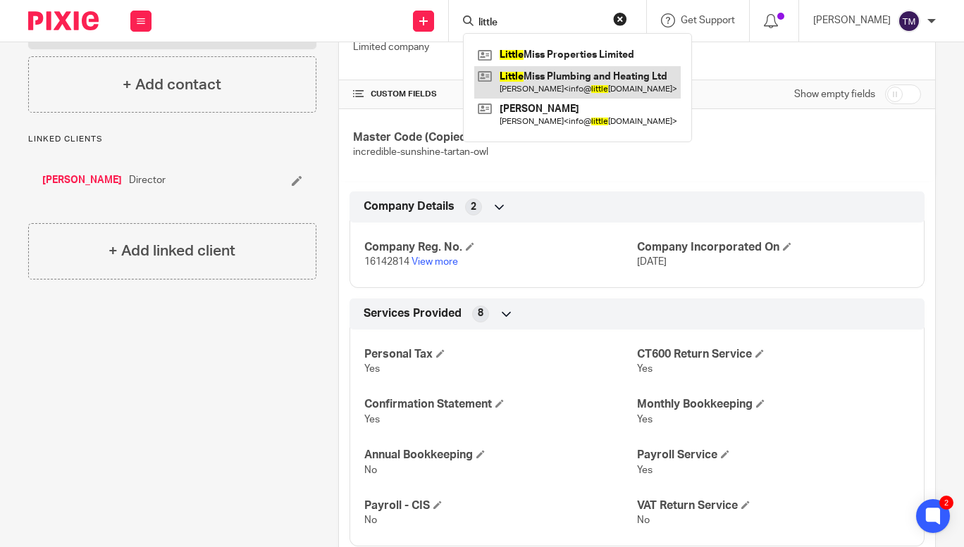
type input "little"
click at [585, 82] on link at bounding box center [577, 82] width 206 height 32
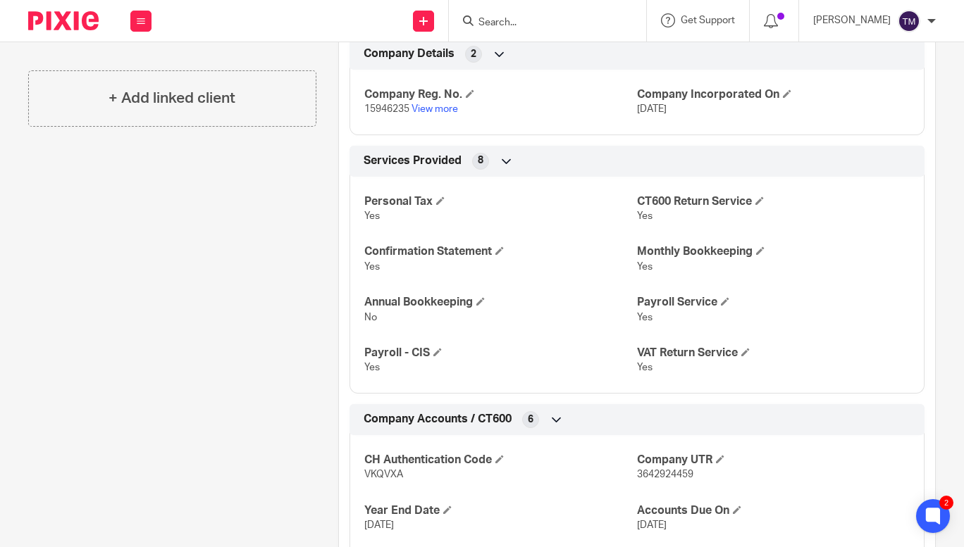
scroll to position [412, 0]
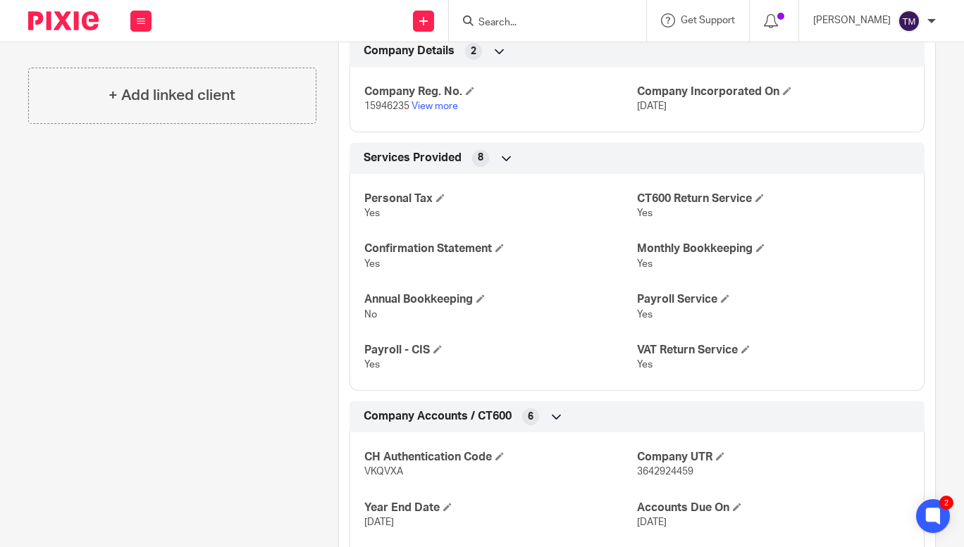
click at [382, 99] on p "15946235 View more" at bounding box center [500, 106] width 273 height 14
copy p "15946235"
click at [391, 472] on span "VKQVXA" at bounding box center [383, 472] width 39 height 10
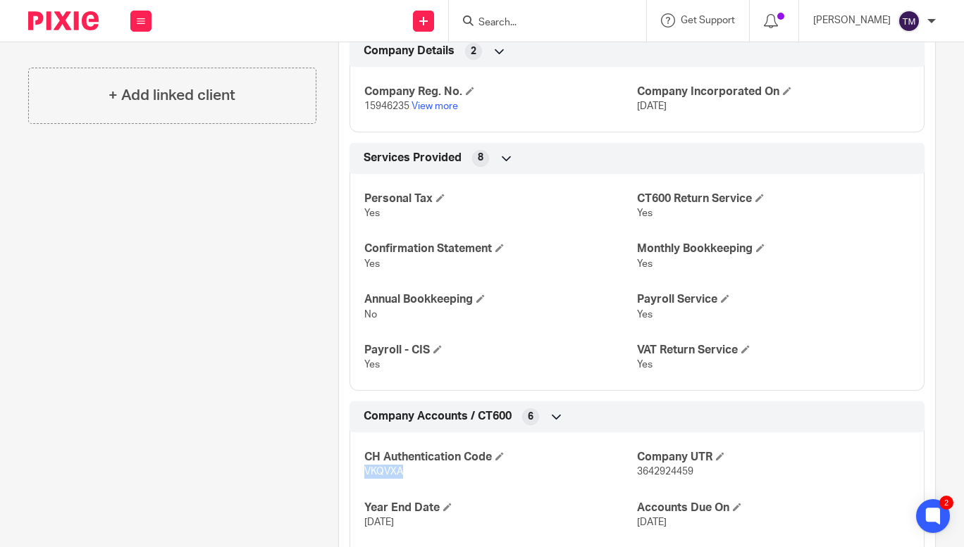
copy span "VKQVXA"
click at [559, 25] on input "Search" at bounding box center [540, 23] width 127 height 13
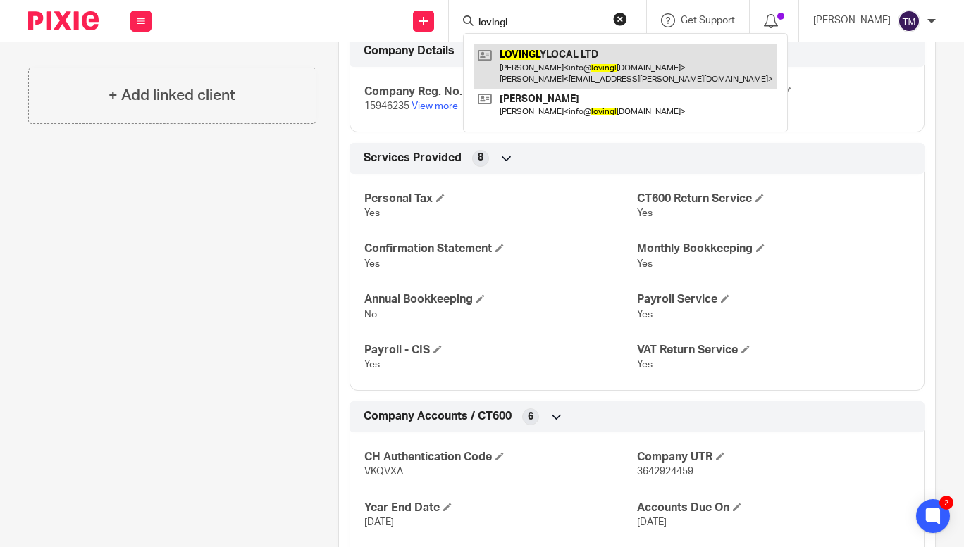
type input "lovingl"
click at [561, 61] on link at bounding box center [625, 66] width 302 height 44
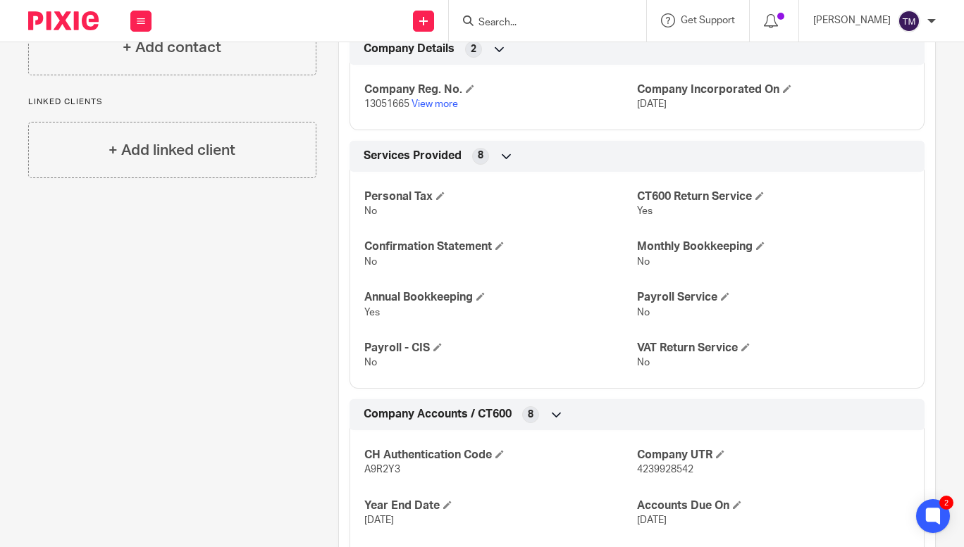
scroll to position [411, 0]
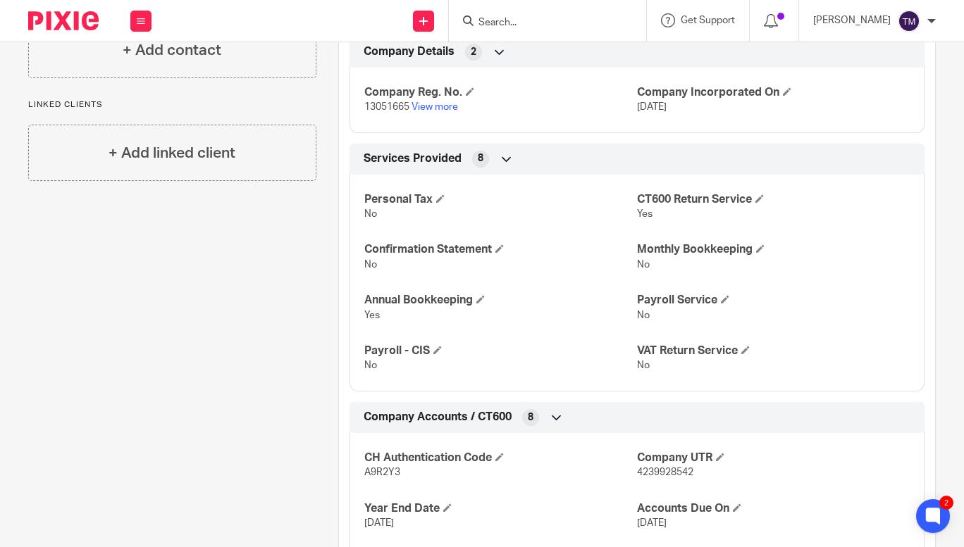
click at [387, 108] on span "13051665" at bounding box center [386, 107] width 45 height 10
copy p "13051665"
click at [378, 472] on span "A9R2Y3" at bounding box center [382, 473] width 36 height 10
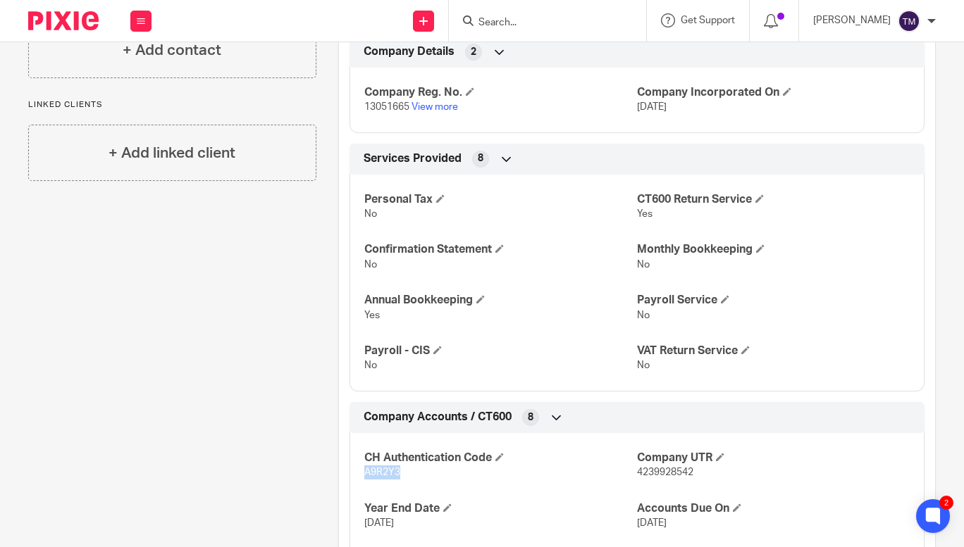
copy span "A9R2Y3"
click at [552, 30] on div at bounding box center [547, 21] width 197 height 42
click at [537, 26] on input "Search" at bounding box center [540, 23] width 127 height 13
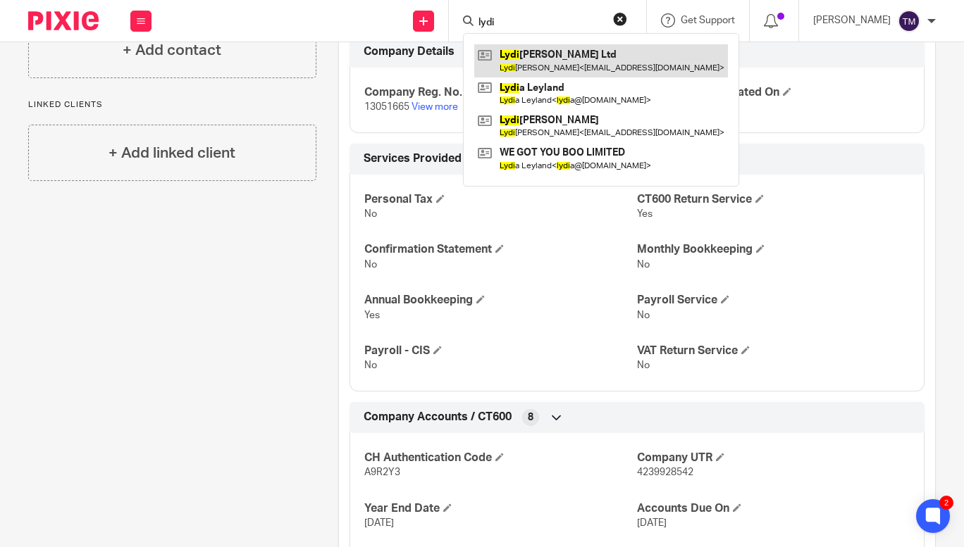
type input "lydi"
click at [556, 54] on link at bounding box center [601, 60] width 254 height 32
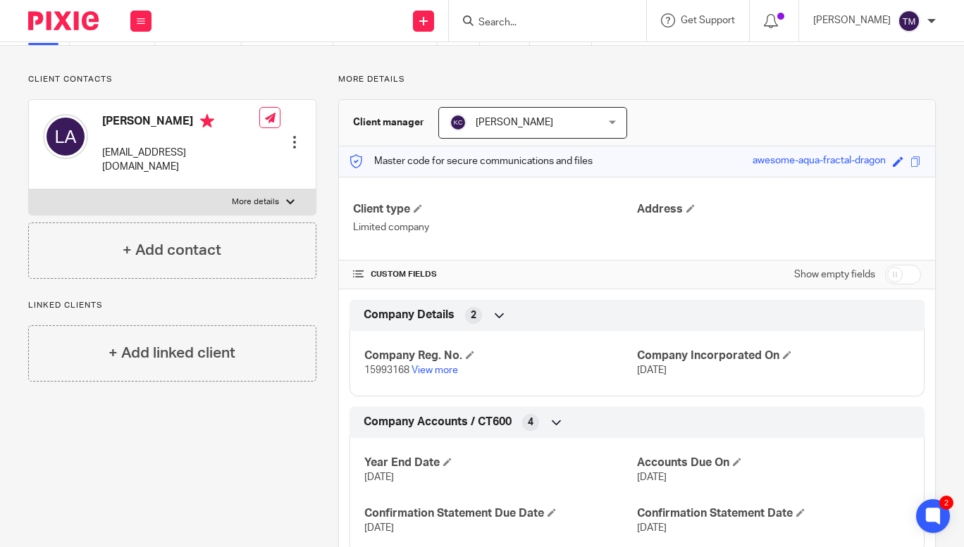
scroll to position [122, 0]
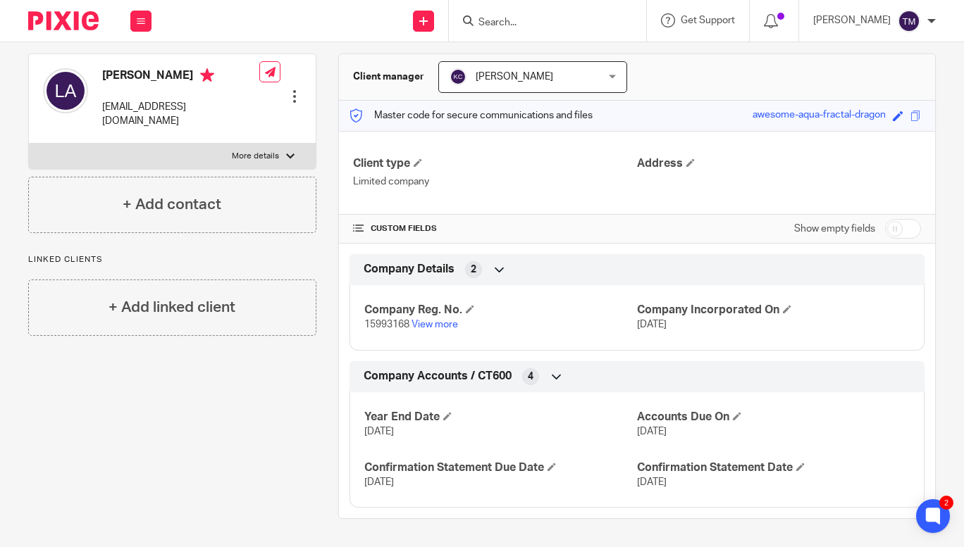
click at [535, 25] on input "Search" at bounding box center [540, 23] width 127 height 13
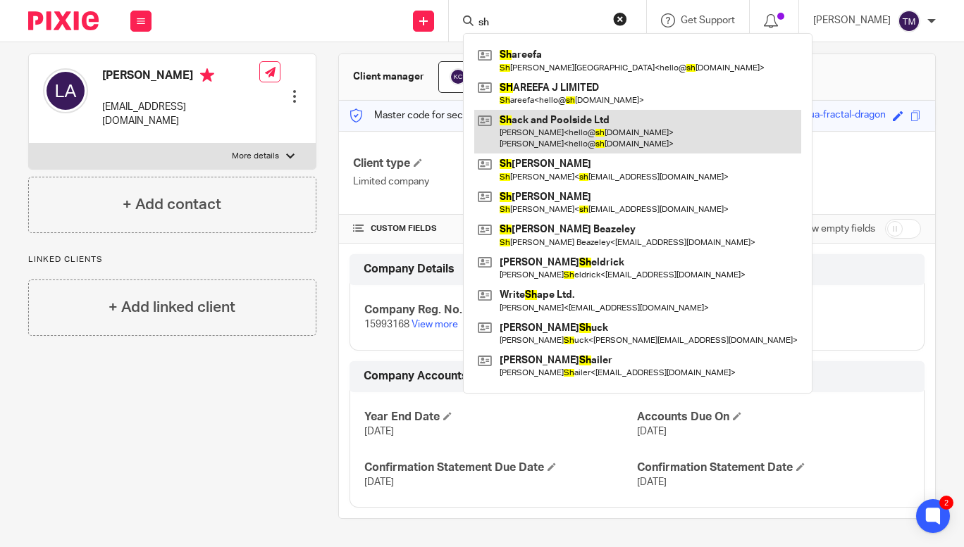
type input "sh"
click at [574, 121] on link at bounding box center [637, 132] width 327 height 44
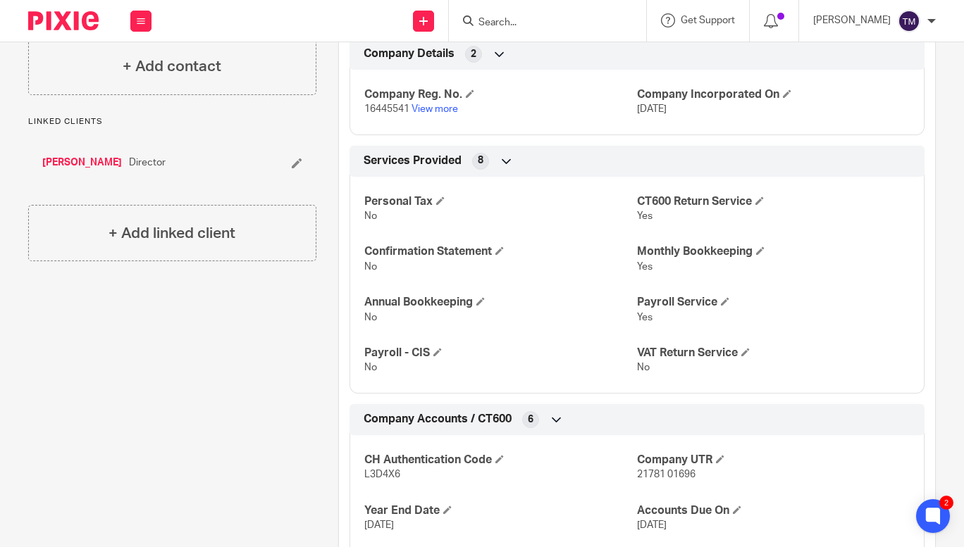
scroll to position [374, 0]
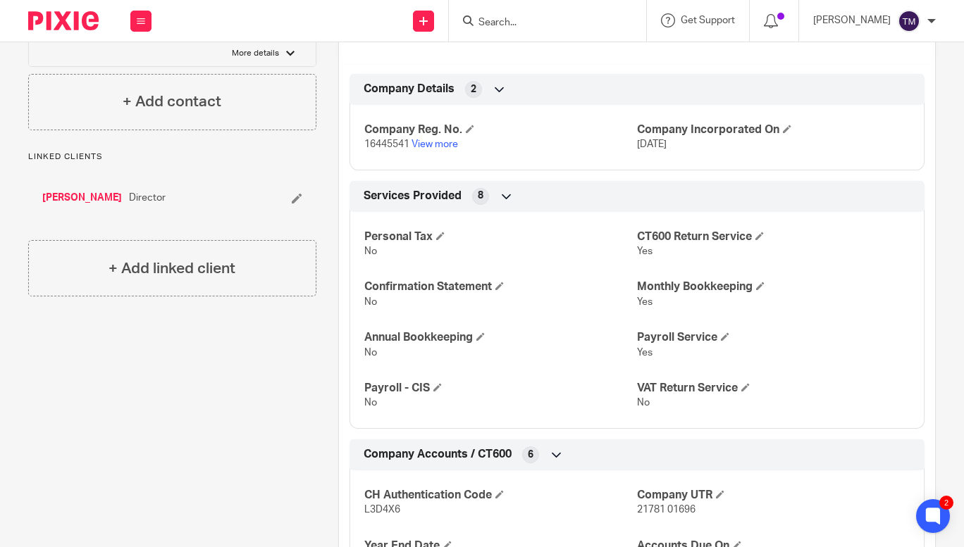
click at [390, 140] on span "16445541" at bounding box center [386, 144] width 45 height 10
copy p "16445541"
click at [385, 508] on span "L3D4X6" at bounding box center [382, 510] width 36 height 10
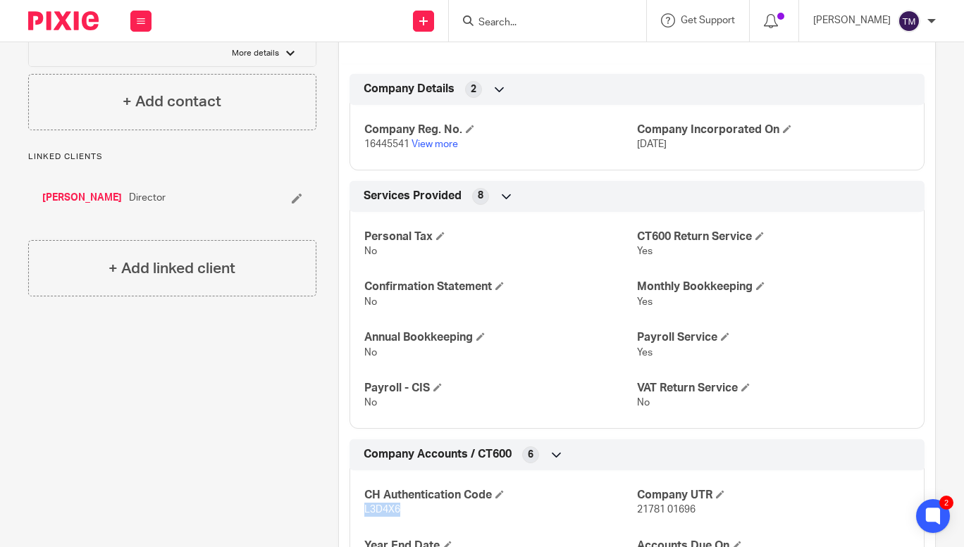
copy span "L3D4X6"
click at [585, 32] on div at bounding box center [547, 21] width 197 height 42
click at [583, 27] on input "Search" at bounding box center [540, 23] width 127 height 13
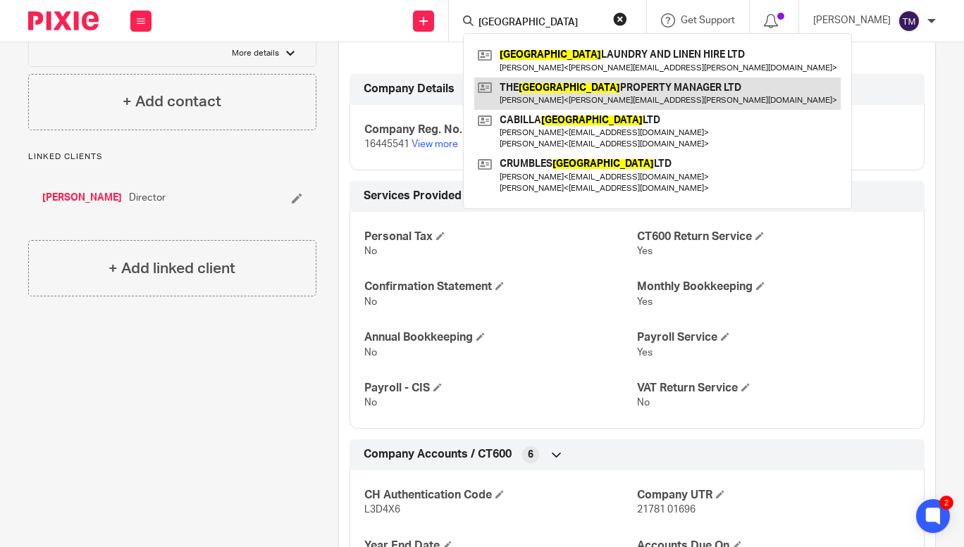
type input "cornwall"
click at [615, 85] on link at bounding box center [657, 93] width 366 height 32
